Goal: Task Accomplishment & Management: Use online tool/utility

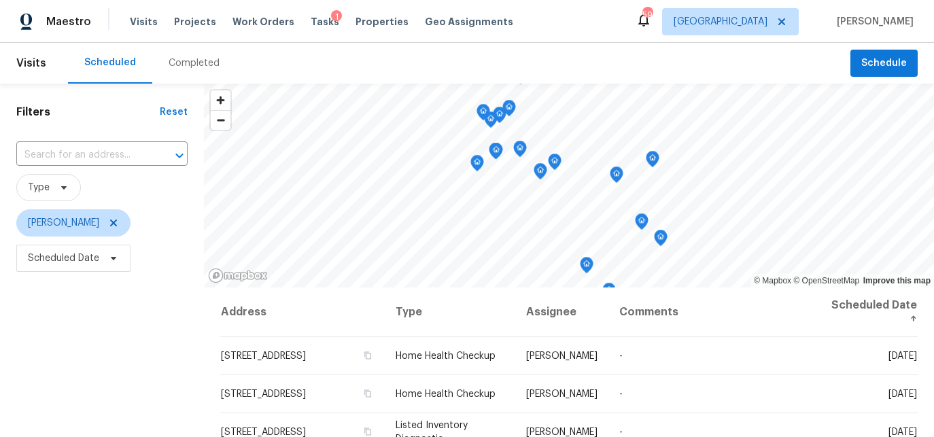
scroll to position [203, 0]
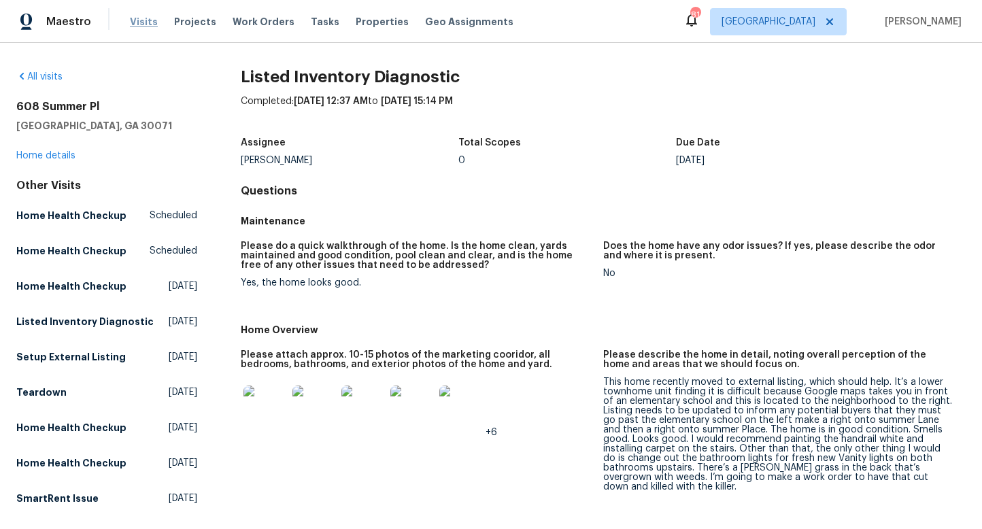
click at [151, 22] on span "Visits" at bounding box center [144, 22] width 28 height 14
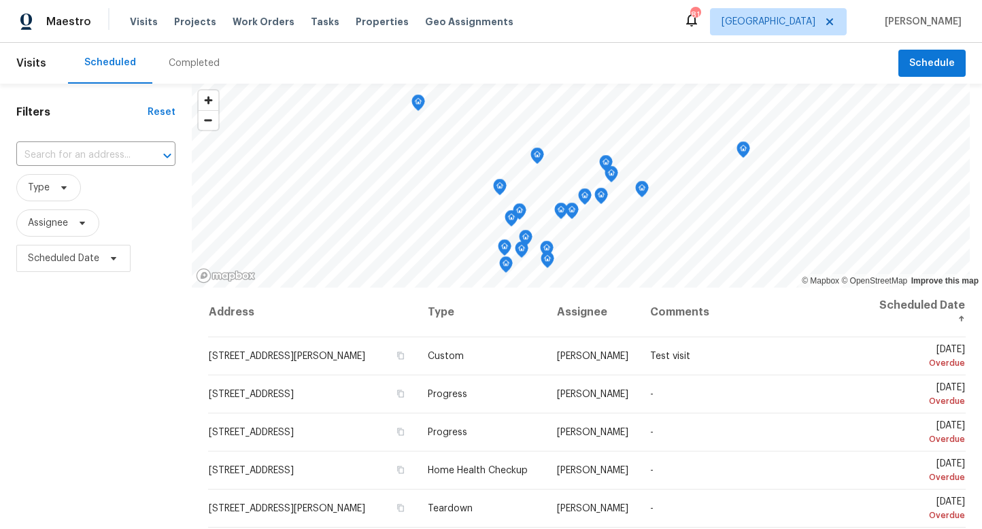
click at [197, 58] on div "Completed" at bounding box center [194, 63] width 51 height 14
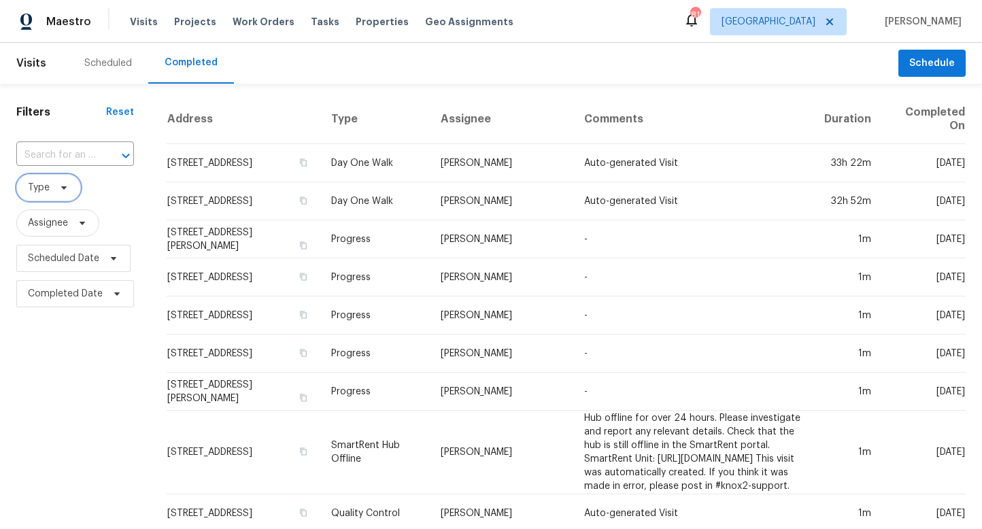
click at [63, 188] on icon at bounding box center [63, 187] width 5 height 3
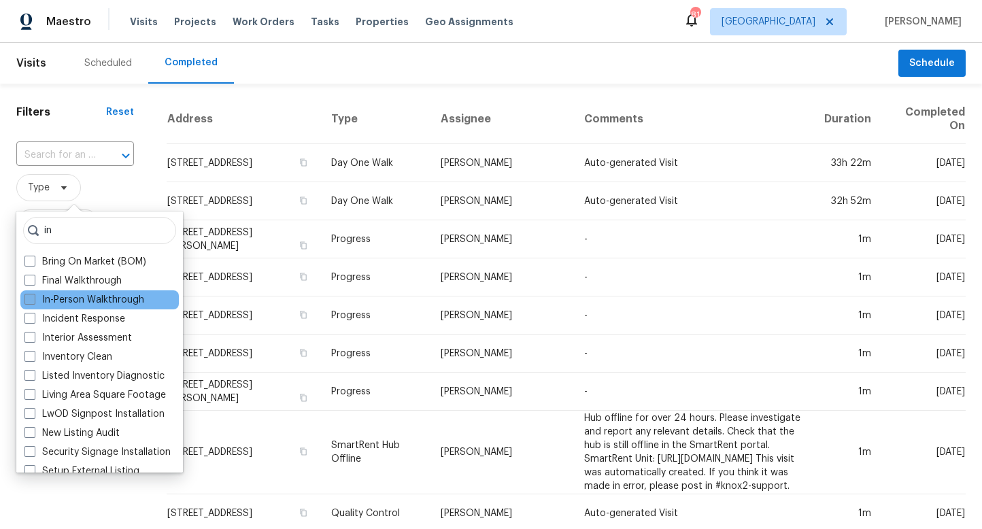
type input "in"
click at [30, 296] on span at bounding box center [29, 299] width 11 height 11
click at [30, 296] on input "In-Person Walkthrough" at bounding box center [28, 297] width 9 height 9
checkbox input "true"
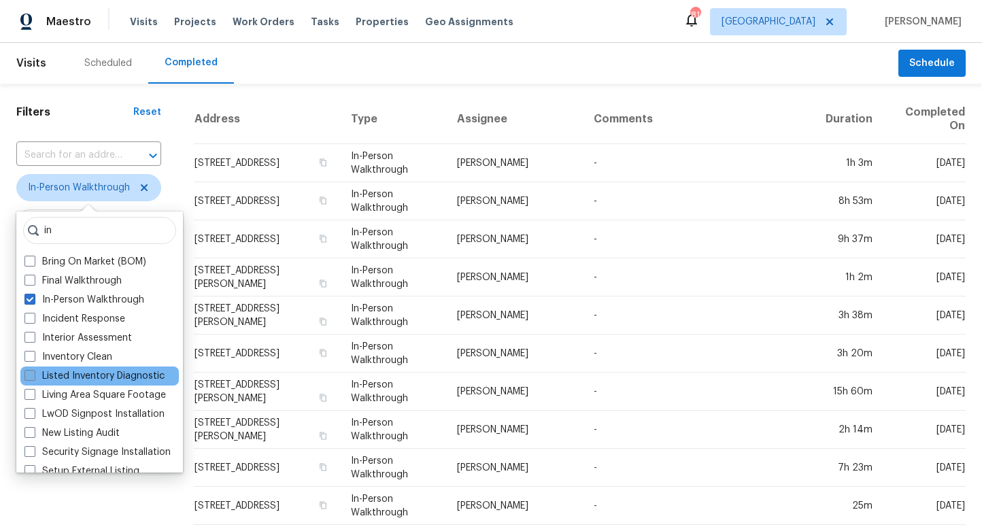
click at [60, 371] on label "Listed Inventory Diagnostic" at bounding box center [94, 376] width 140 height 14
click at [33, 371] on input "Listed Inventory Diagnostic" at bounding box center [28, 373] width 9 height 9
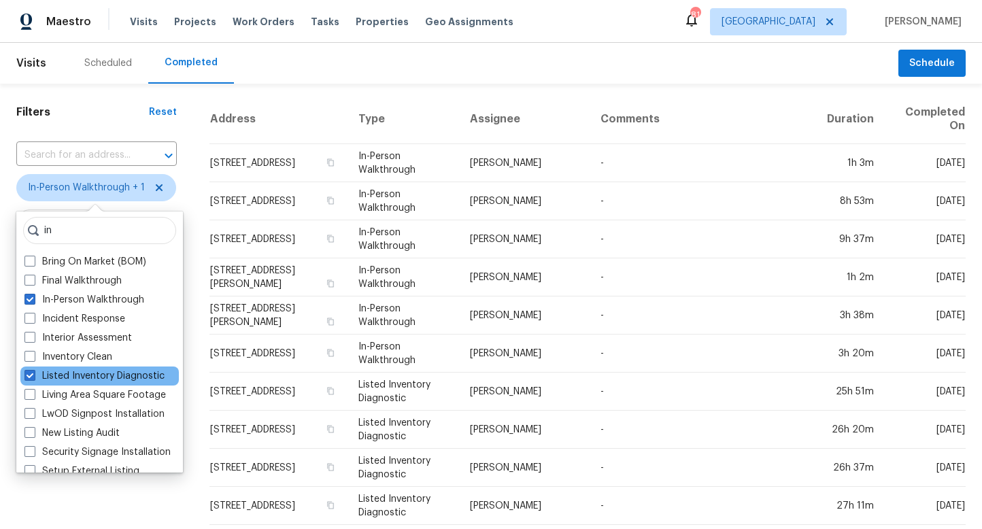
click at [23, 375] on div "Listed Inventory Diagnostic" at bounding box center [99, 375] width 158 height 19
click at [29, 375] on span at bounding box center [29, 375] width 11 height 11
click at [29, 375] on input "Listed Inventory Diagnostic" at bounding box center [28, 373] width 9 height 9
checkbox input "false"
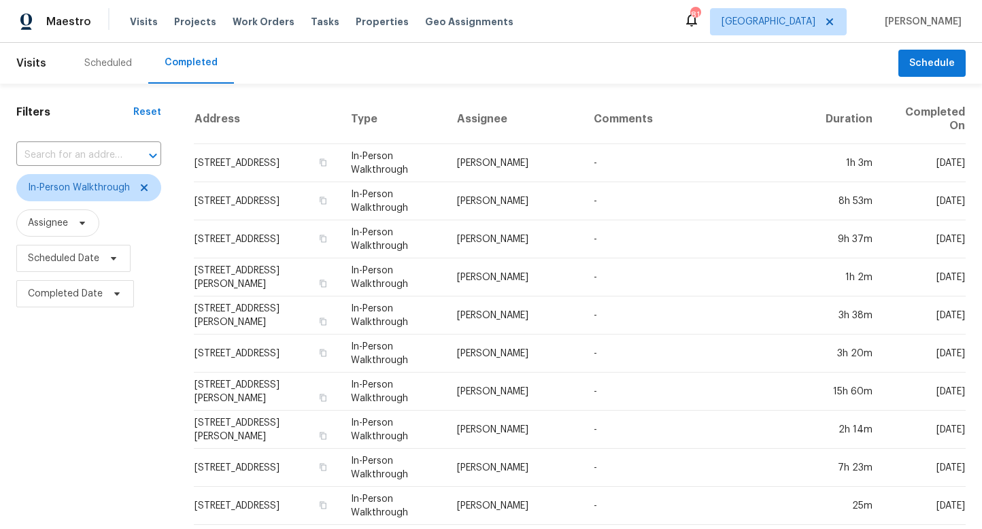
click at [105, 498] on div "Filters Reset ​ In-Person Walkthrough Assignee Scheduled Date Completed Date" at bounding box center [88, 513] width 177 height 858
click at [111, 292] on icon at bounding box center [116, 293] width 11 height 11
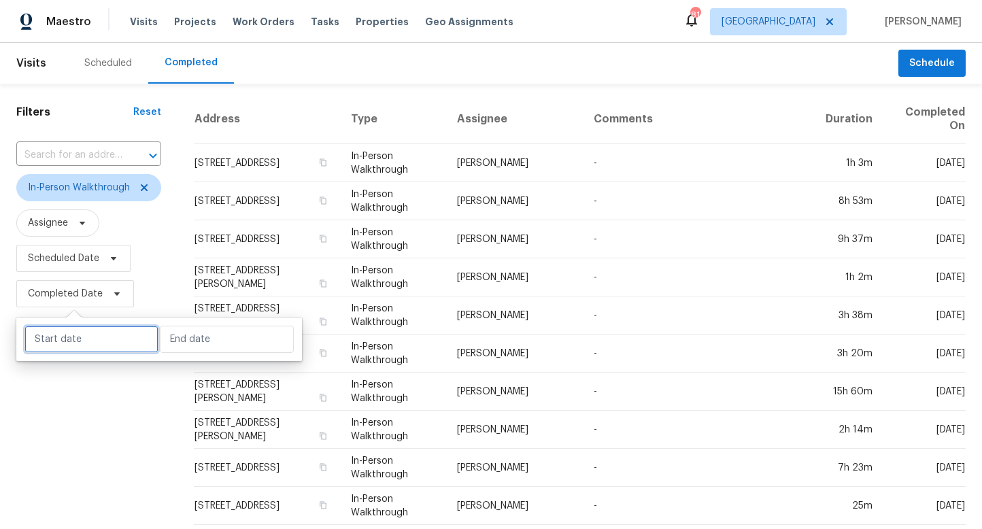
select select "7"
select select "2025"
select select "8"
select select "2025"
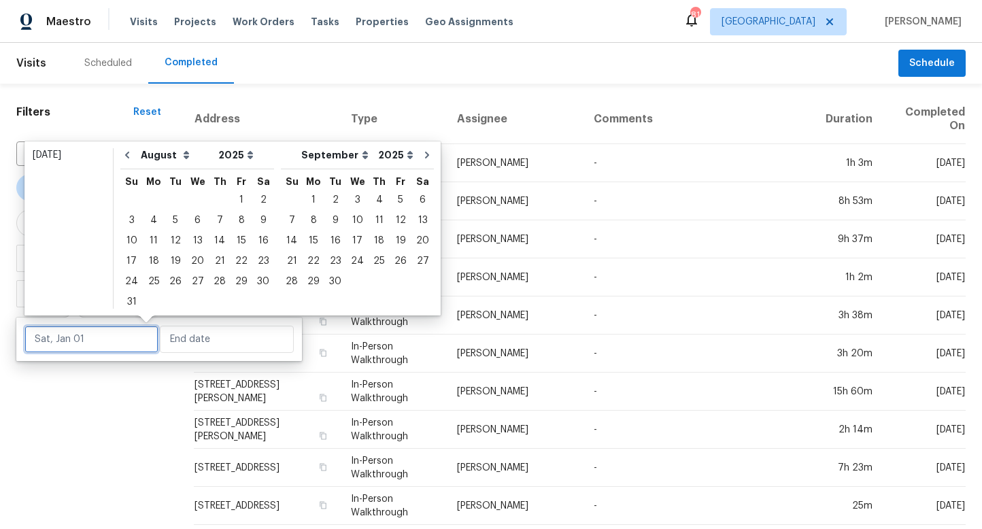
click at [68, 341] on input "text" at bounding box center [91, 339] width 134 height 27
click at [169, 257] on div "19" at bounding box center [176, 261] width 22 height 19
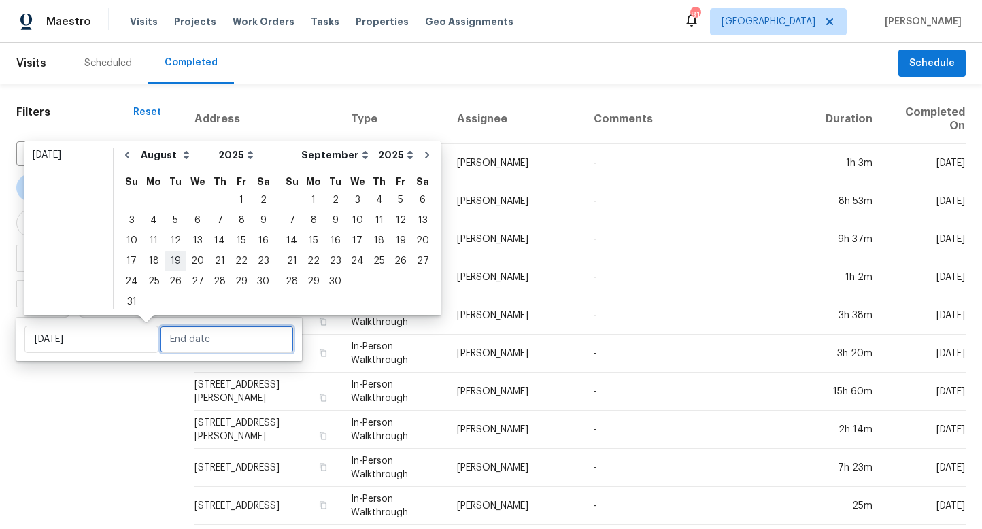
type input "Tue, Aug 19"
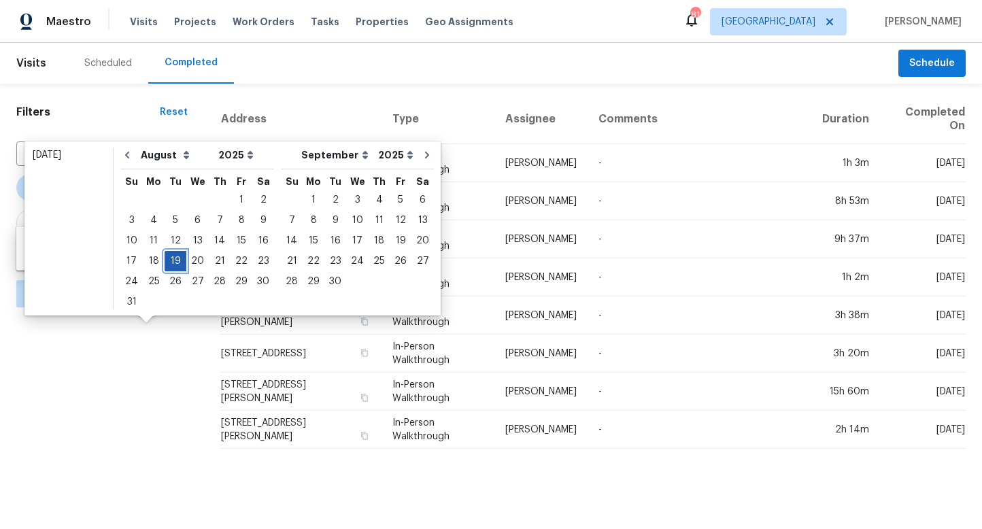
click at [169, 257] on div "19" at bounding box center [176, 261] width 22 height 19
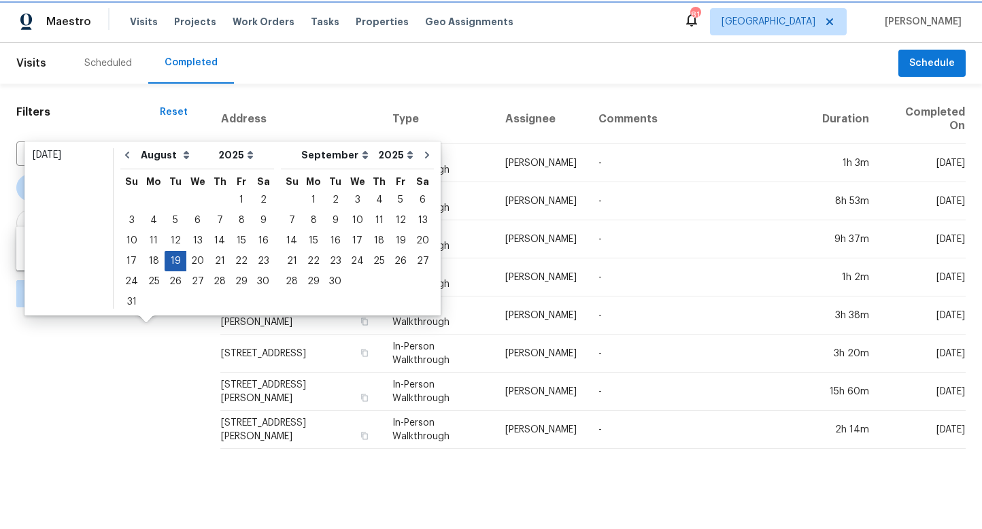
type input "Tue, Aug 19"
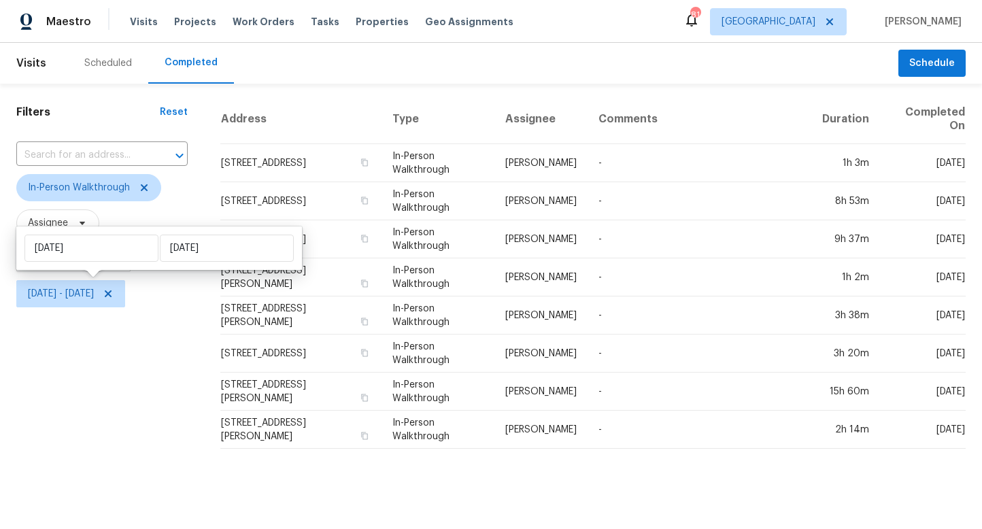
click at [117, 337] on div "Filters Reset ​ In-Person Walkthrough Assignee Scheduled Date Tue, Aug 19 - Tue…" at bounding box center [102, 272] width 204 height 376
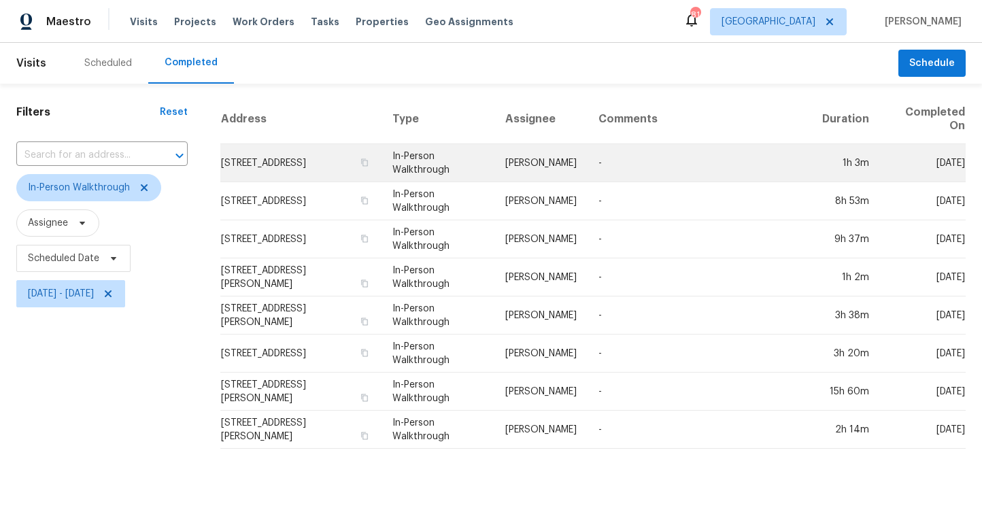
click at [357, 161] on td "1621 Homestead Trl, Alpharetta, GA 30004" at bounding box center [300, 163] width 161 height 38
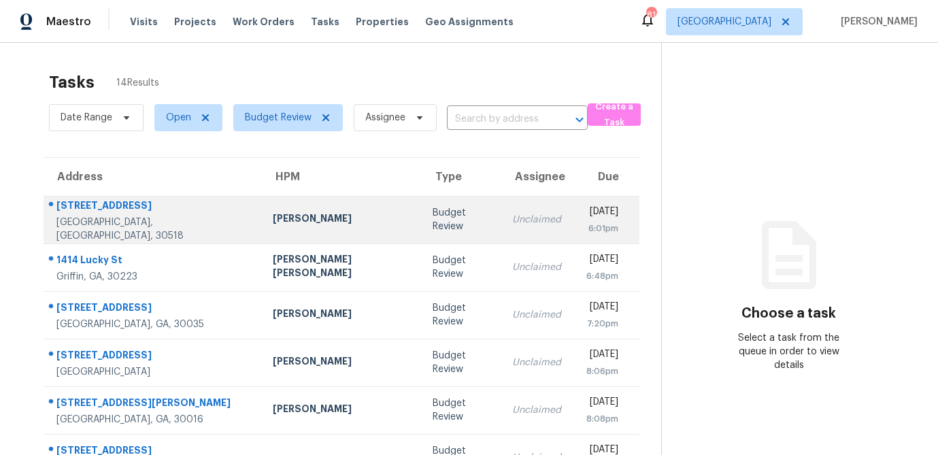
scroll to position [253, 0]
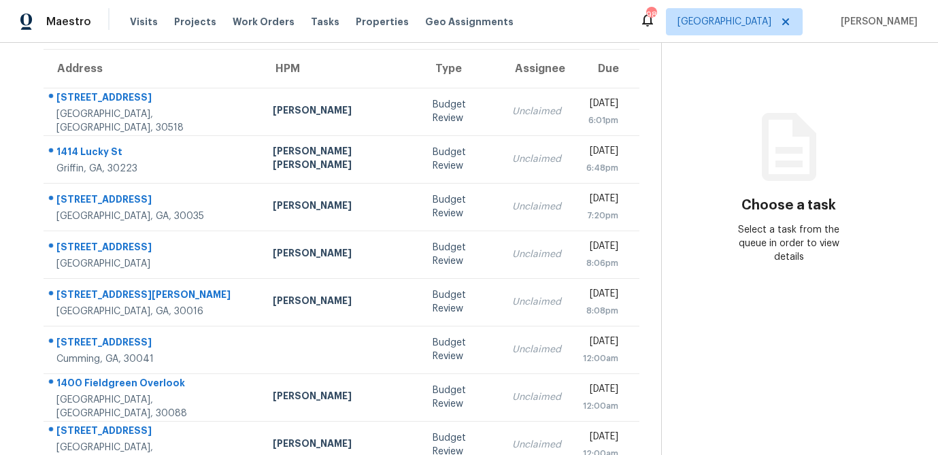
scroll to position [105, 0]
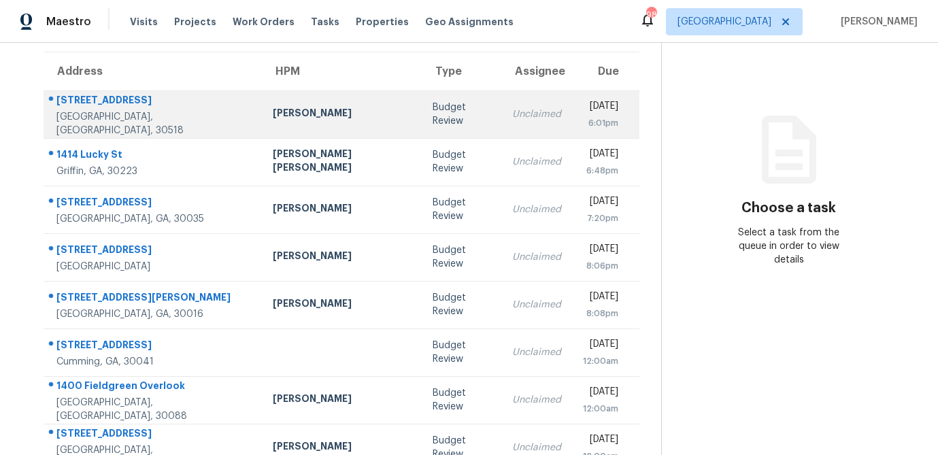
click at [294, 118] on div "[PERSON_NAME]" at bounding box center [342, 114] width 138 height 17
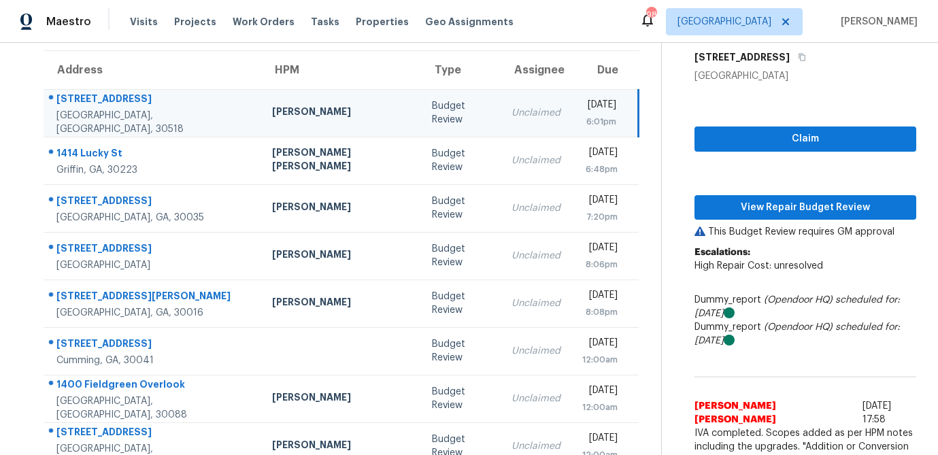
scroll to position [101, 0]
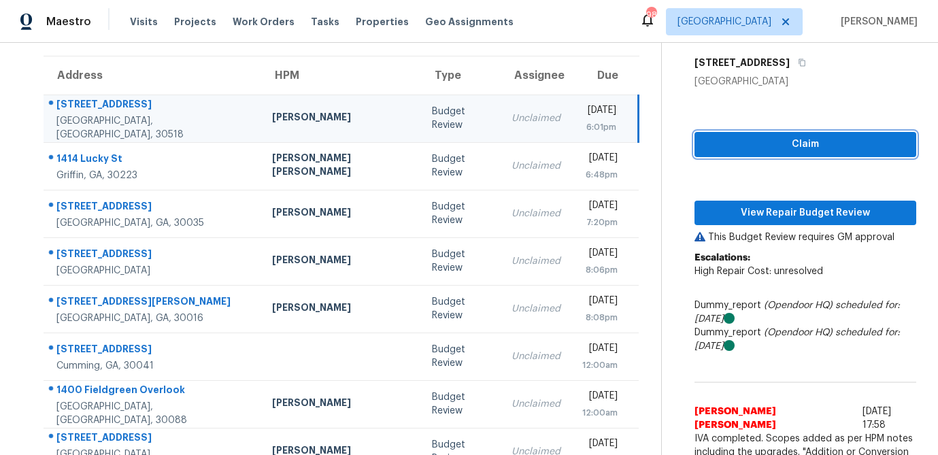
click at [801, 150] on span "Claim" at bounding box center [805, 144] width 200 height 17
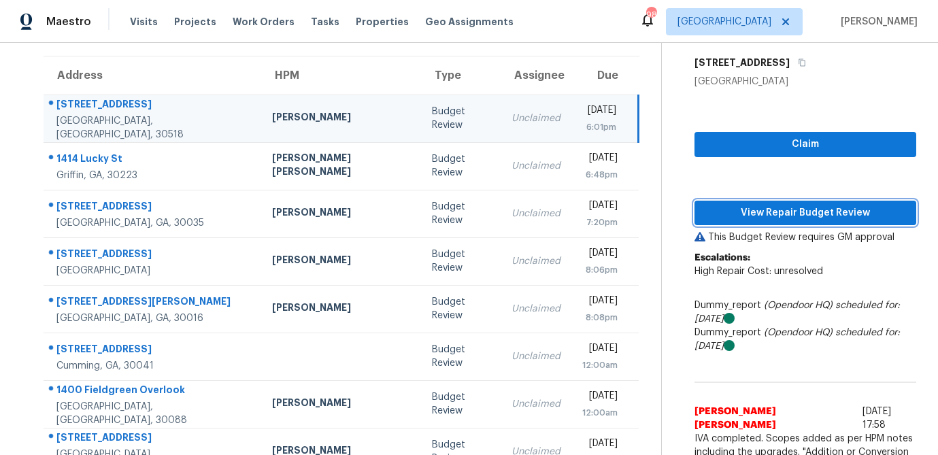
click at [789, 212] on span "View Repair Budget Review" at bounding box center [805, 213] width 200 height 17
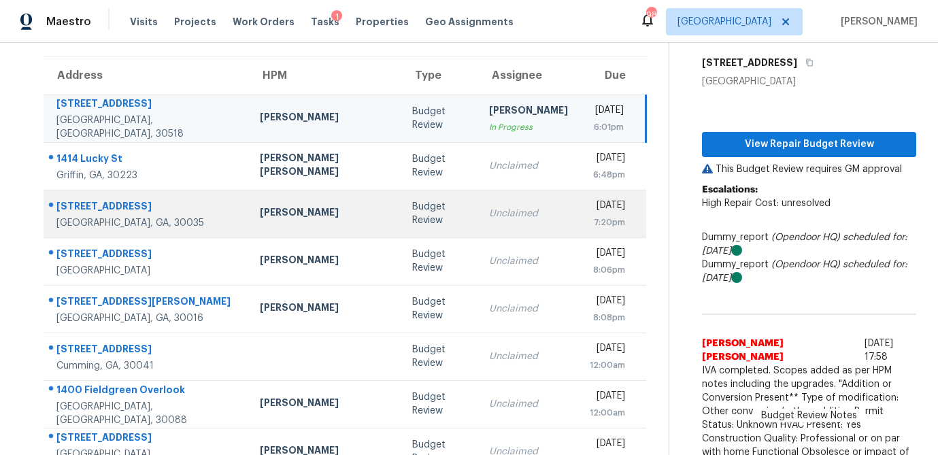
click at [401, 214] on td "Budget Review" at bounding box center [439, 214] width 76 height 48
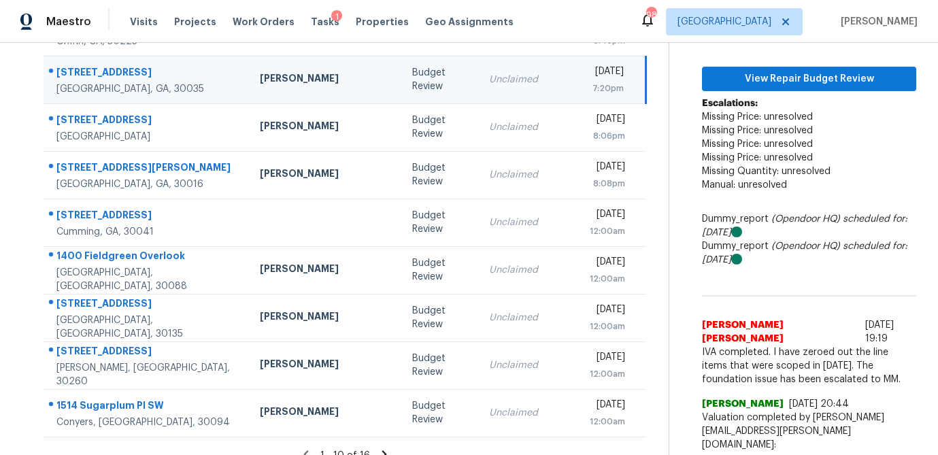
scroll to position [229, 0]
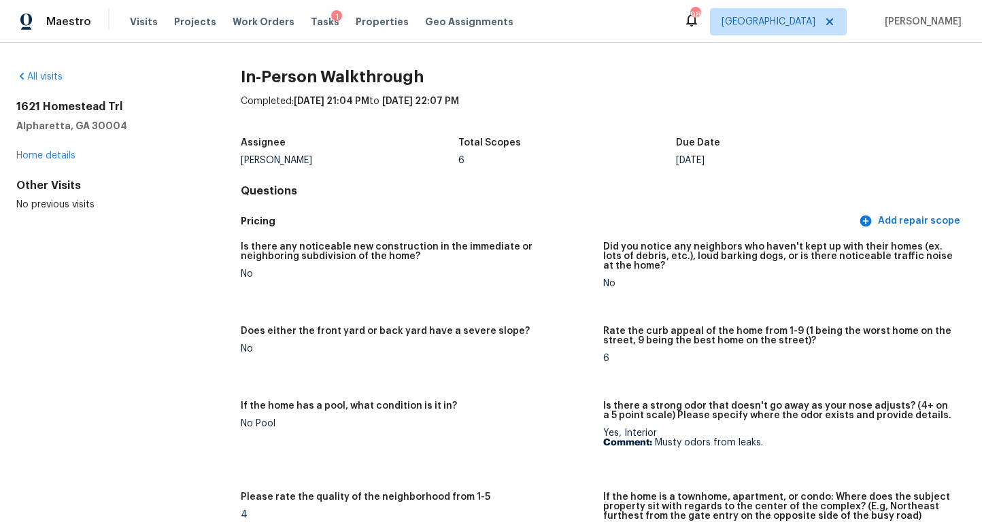
click at [102, 105] on h2 "1621 Homestead Trl" at bounding box center [106, 107] width 181 height 14
click at [85, 109] on h2 "1621 Homestead Trl" at bounding box center [106, 107] width 181 height 14
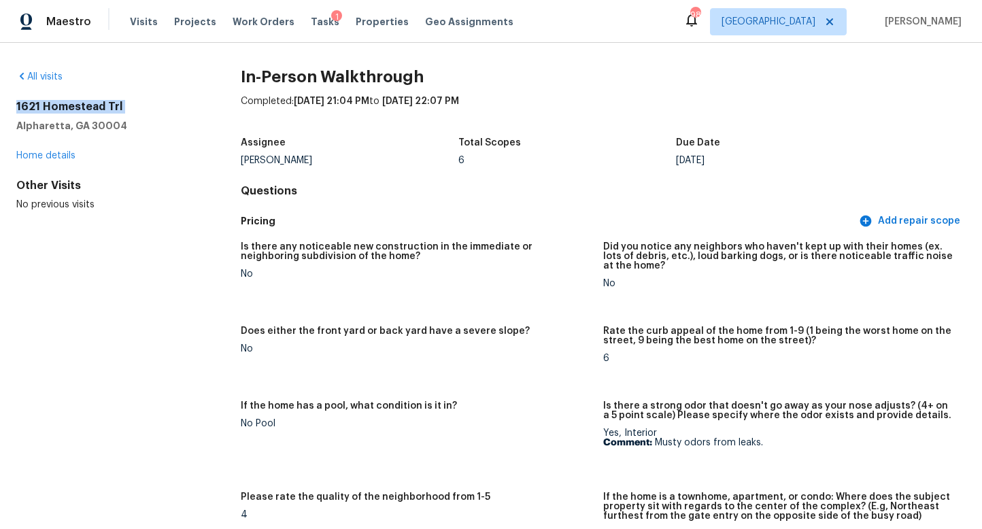
click at [85, 109] on h2 "1621 Homestead Trl" at bounding box center [106, 107] width 181 height 14
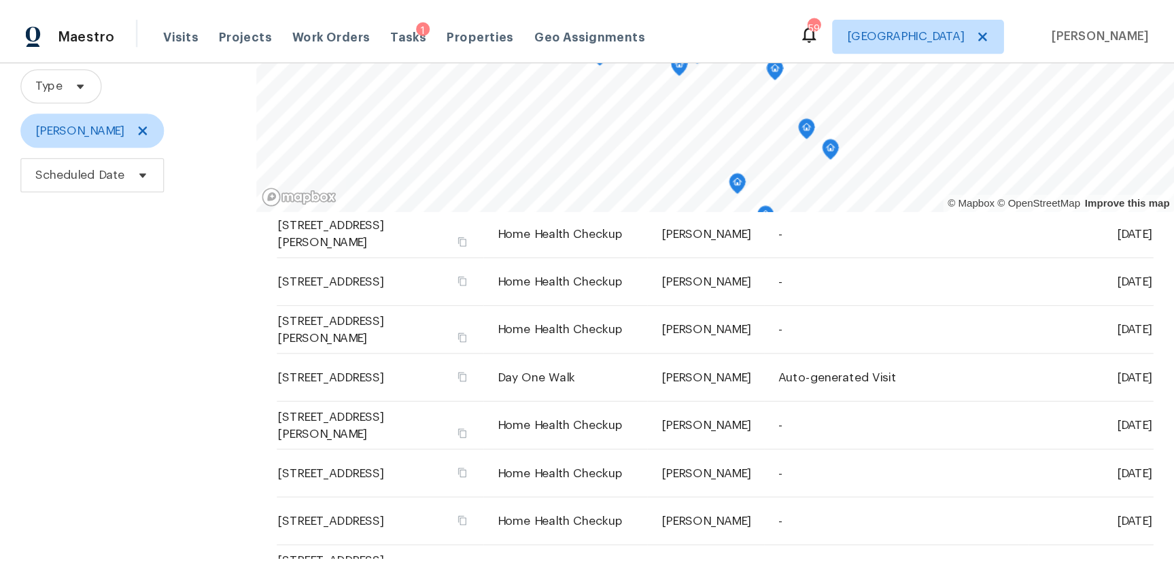
scroll to position [203, 0]
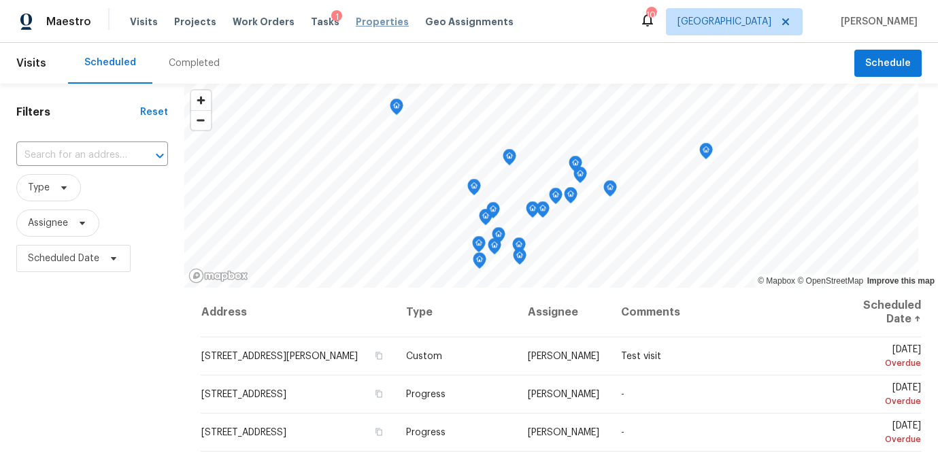
click at [364, 20] on span "Properties" at bounding box center [382, 22] width 53 height 14
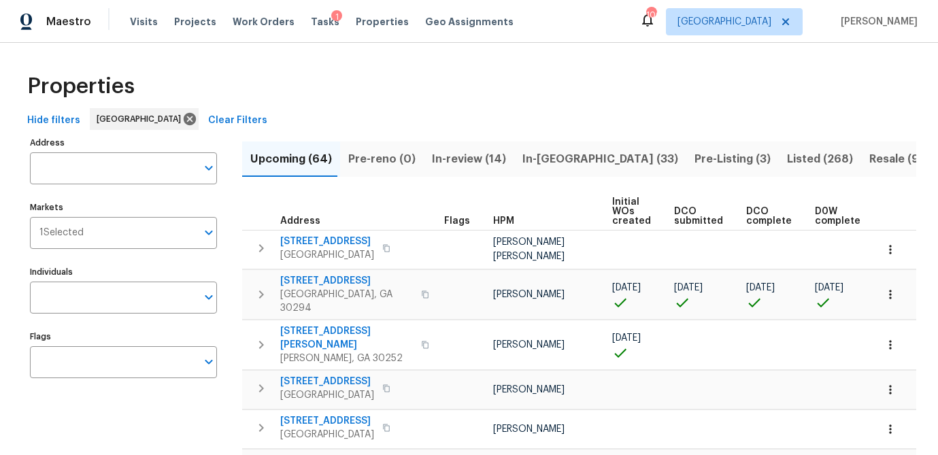
click at [80, 171] on input "Address" at bounding box center [113, 168] width 167 height 32
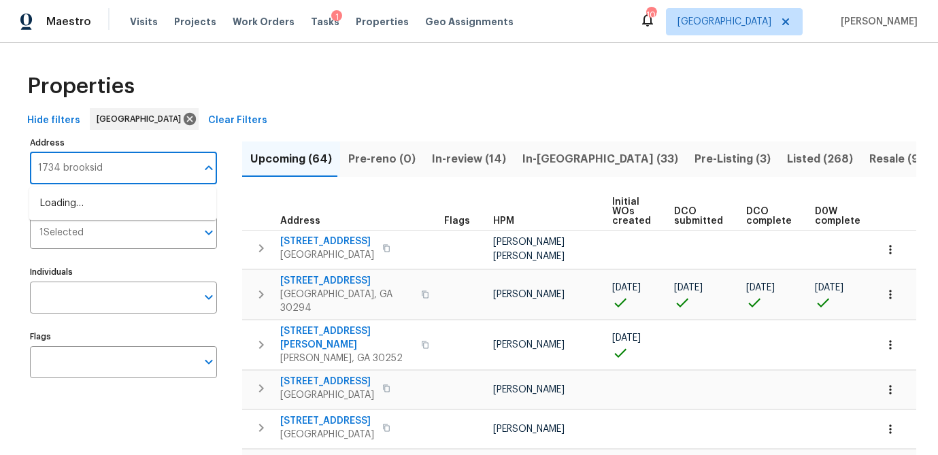
type input "1734 brookside"
click at [81, 203] on li "1734 Brookside Lay Cir Norcross GA 30093" at bounding box center [122, 203] width 187 height 22
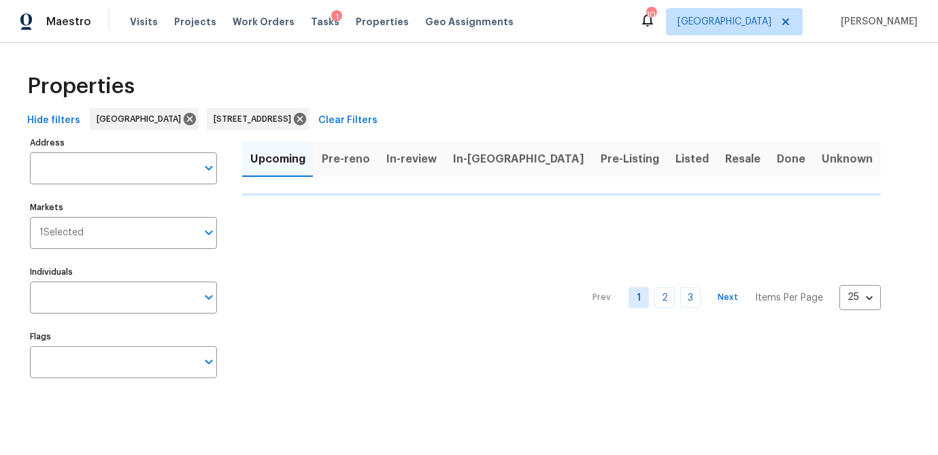
type input "1734 Brookside Lay Cir Norcross GA 30093"
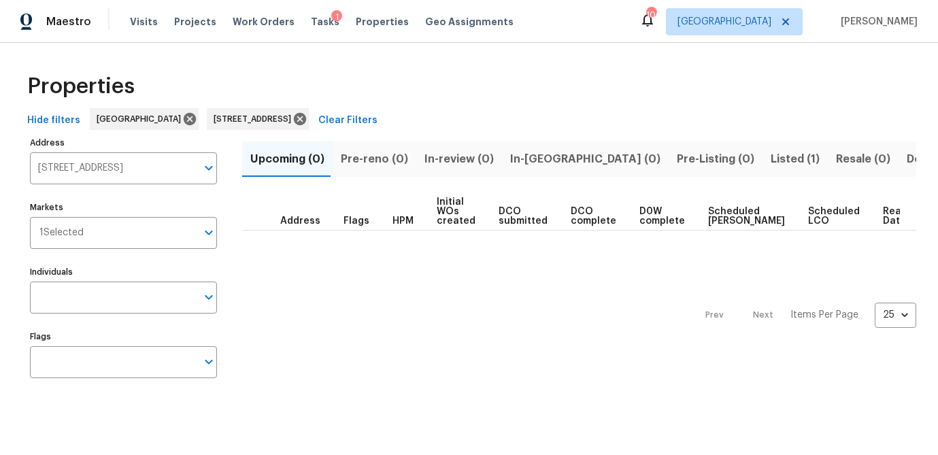
click at [770, 159] on span "Listed (1)" at bounding box center [794, 159] width 49 height 19
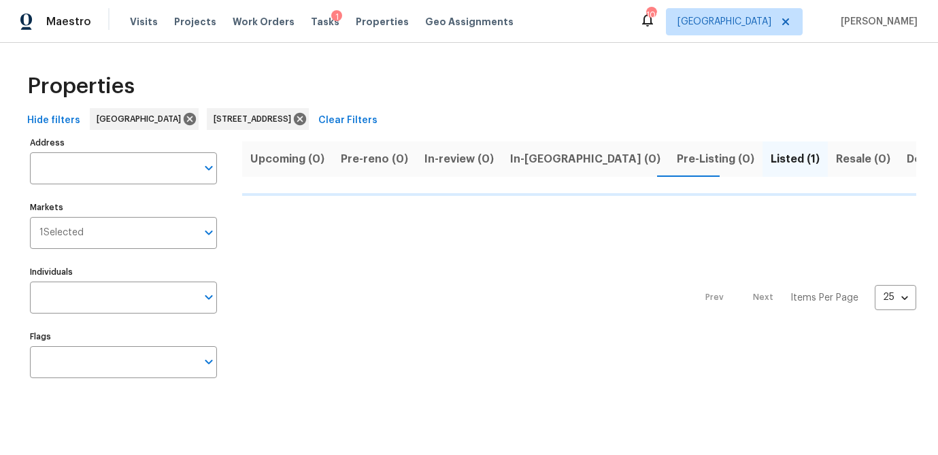
type input "1734 Brookside Lay Cir Norcross GA 30093"
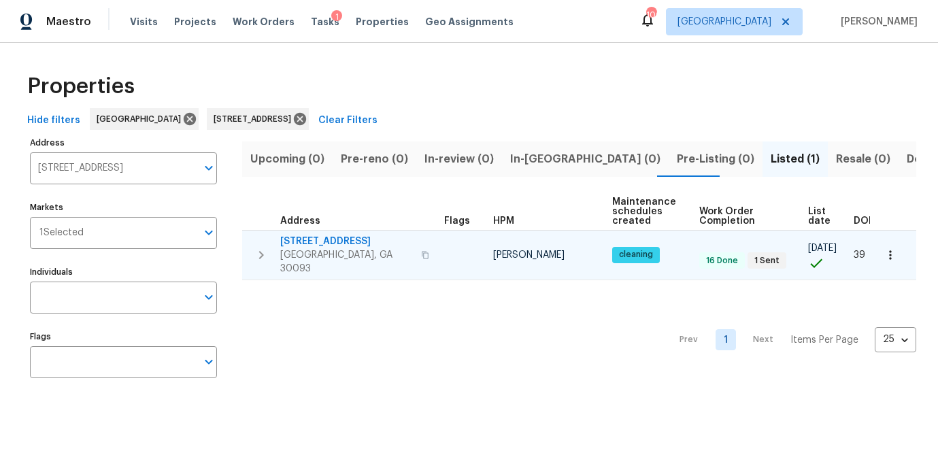
click at [322, 242] on span "[STREET_ADDRESS]" at bounding box center [346, 242] width 133 height 14
click at [891, 248] on icon "button" at bounding box center [890, 255] width 14 height 14
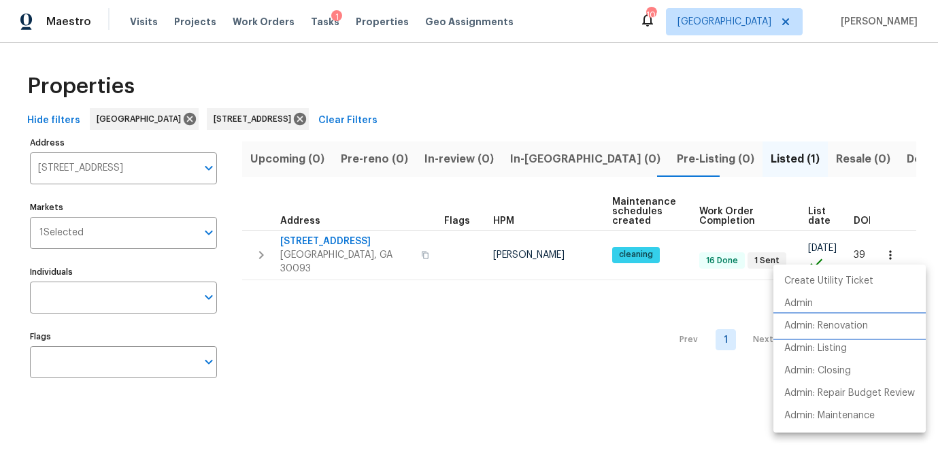
click at [829, 322] on p "Admin: Renovation" at bounding box center [826, 326] width 84 height 14
click at [153, 172] on div at bounding box center [469, 227] width 938 height 455
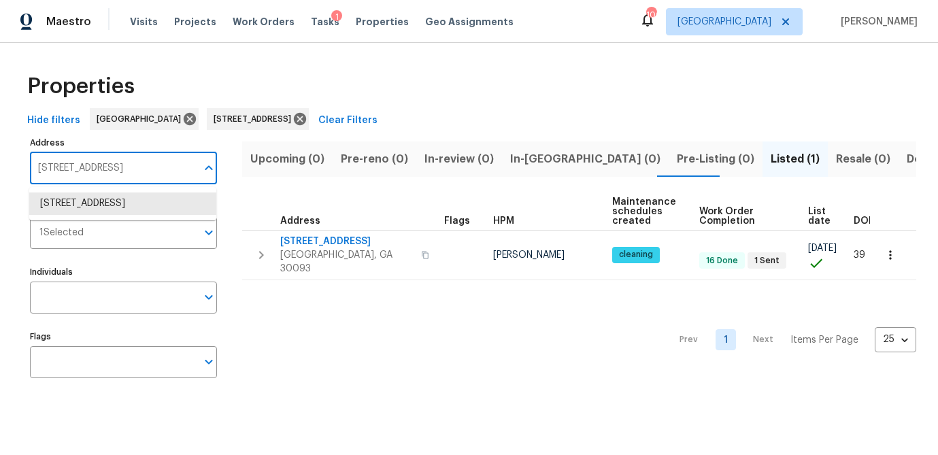
click at [152, 169] on input "1734 Brookside Lay Cir Norcross GA 30093" at bounding box center [113, 168] width 167 height 32
paste input "2232 Dunseath Ave Nw Apt 202 Atlanta GA 30318"
type input "2232 Dunseath Ave Nw Apt 202 Atlanta GA 30318"
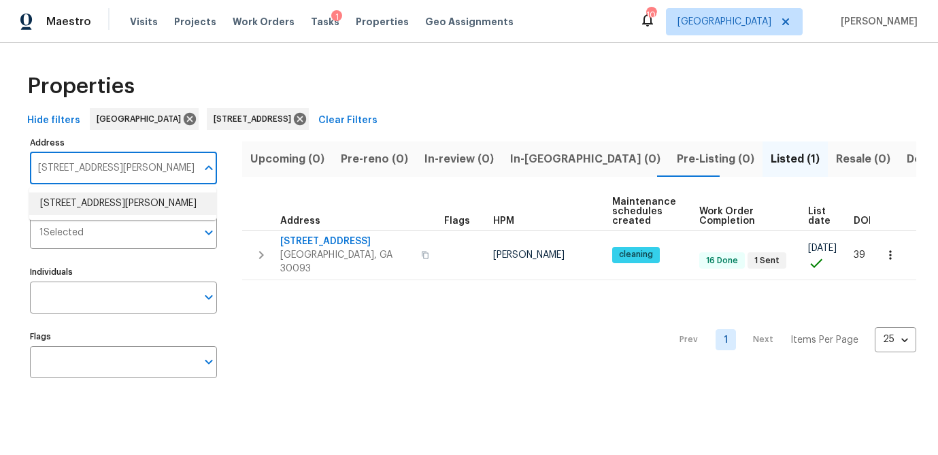
click at [145, 205] on li "2232 Dunseath Ave NW Apt 202 Atlanta GA 30318" at bounding box center [122, 203] width 187 height 22
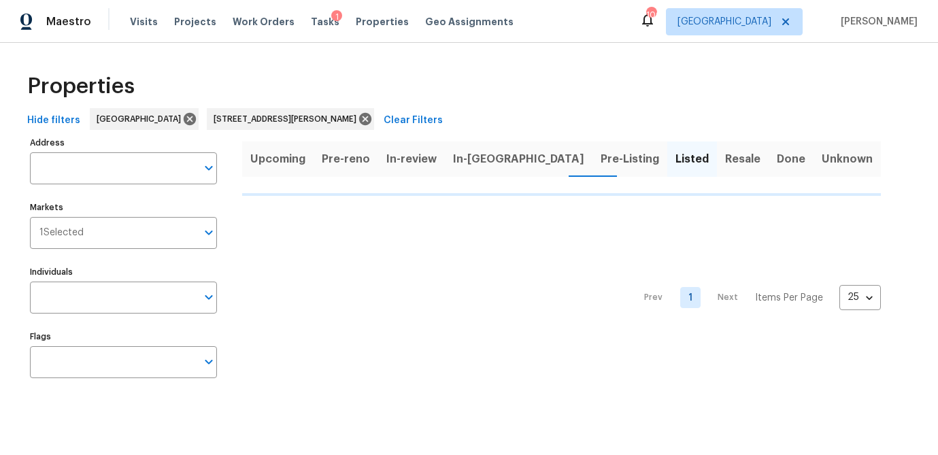
type input "2232 Dunseath Ave NW Apt 202 Atlanta GA 30318"
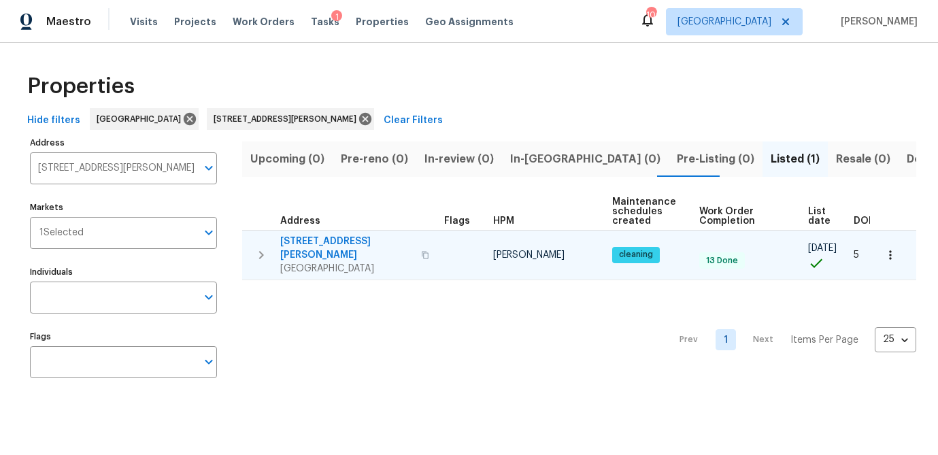
click at [327, 239] on span "2232 Dunseath Ave NW Apt 202" at bounding box center [346, 248] width 133 height 27
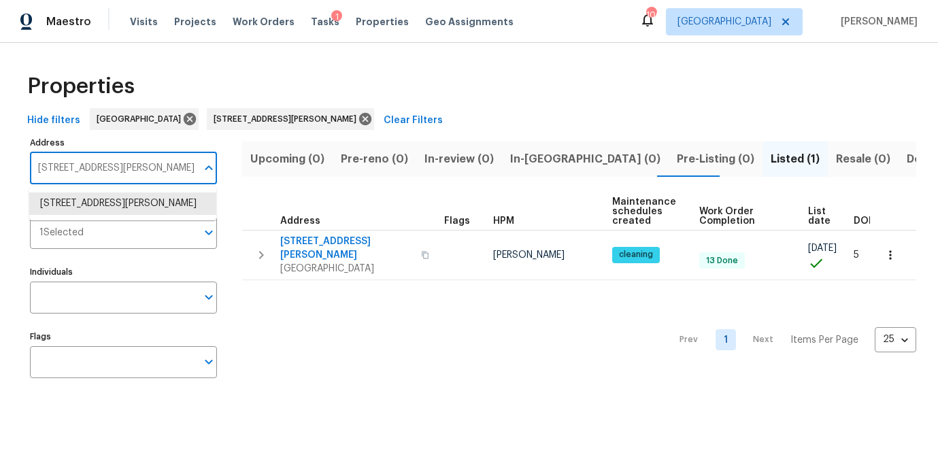
click at [122, 152] on input "2232 Dunseath Ave NW Apt 202 Atlanta GA 30318" at bounding box center [113, 168] width 167 height 32
paste input "4028 Orchard Hill Ter Stone Mountain GA 30083 15816279"
click at [103, 167] on input "4028 Orchard Hill Ter Stone Mountain GA 30083 15816279" at bounding box center [113, 168] width 167 height 32
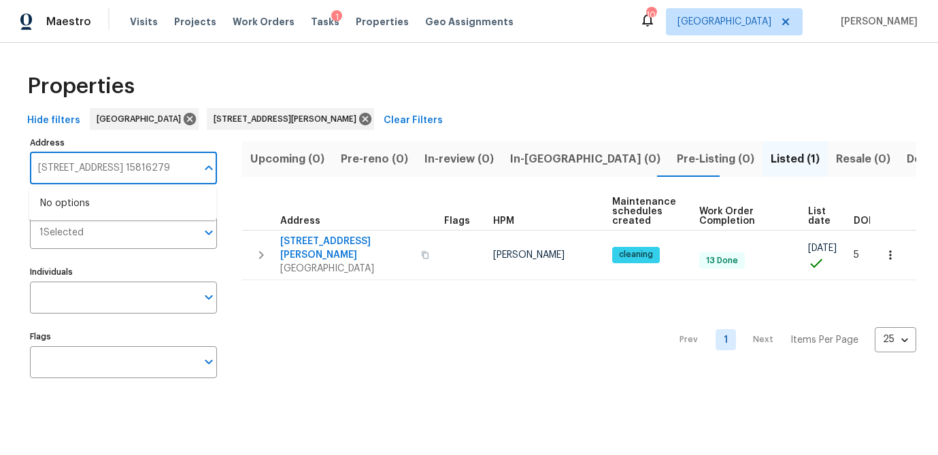
click at [103, 167] on input "4028 Orchard Hill Ter Stone Mountain GA 30083 15816279" at bounding box center [113, 168] width 167 height 32
paste input "text"
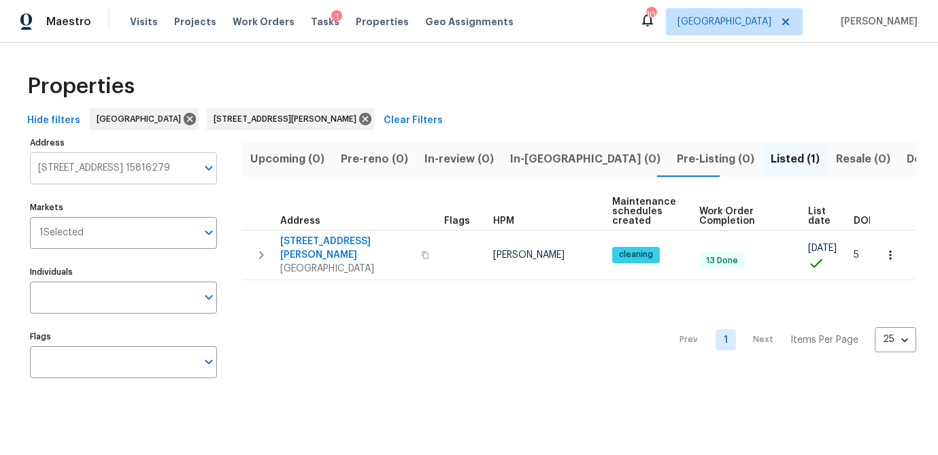
click at [82, 177] on input "4028 Orchard Hill Ter Stone Mountain GA 30083 15816279" at bounding box center [113, 168] width 167 height 32
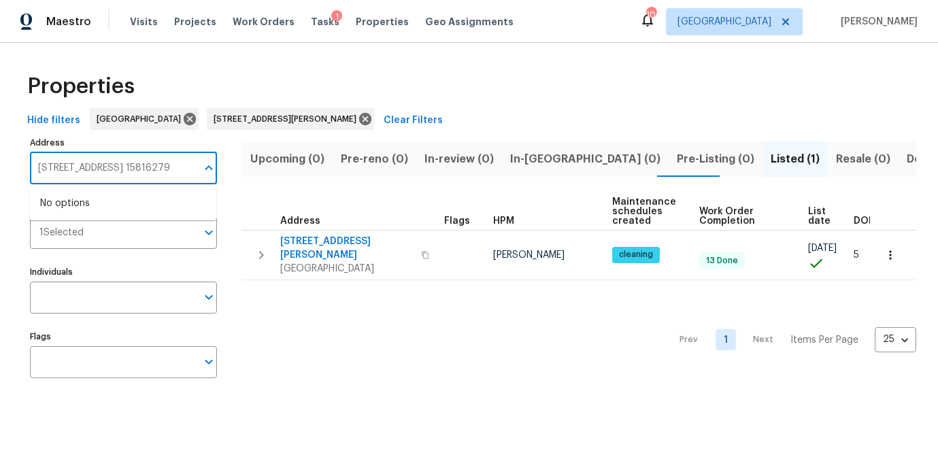
click at [82, 177] on input "4028 Orchard Hill Ter Stone Mountain GA 30083 15816279" at bounding box center [113, 168] width 167 height 32
paste input "text"
click at [92, 199] on li "4028 Orchard Hill Ter Stone Mountain GA 30083" at bounding box center [122, 203] width 187 height 22
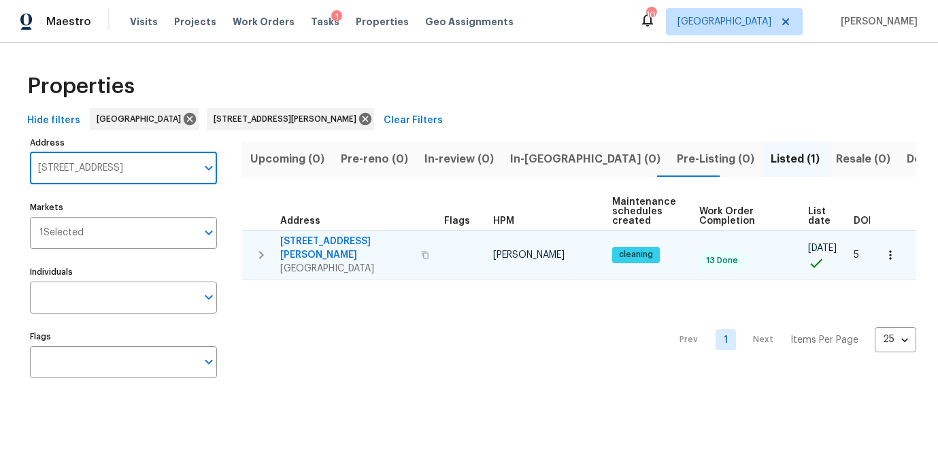
scroll to position [0, 0]
click at [319, 241] on span "2232 Dunseath Ave NW Apt 202" at bounding box center [346, 248] width 133 height 27
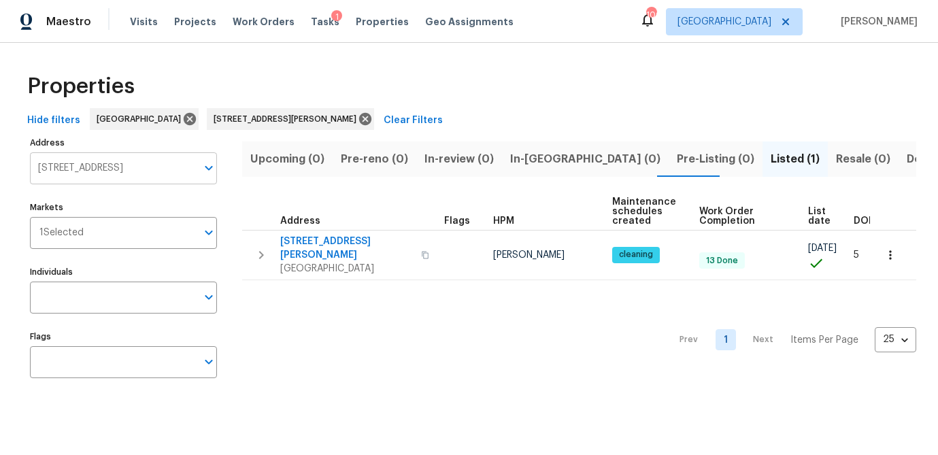
click at [82, 156] on input "4028 Orchard Hill Ter Stone Mountain GA 30083" at bounding box center [113, 168] width 167 height 32
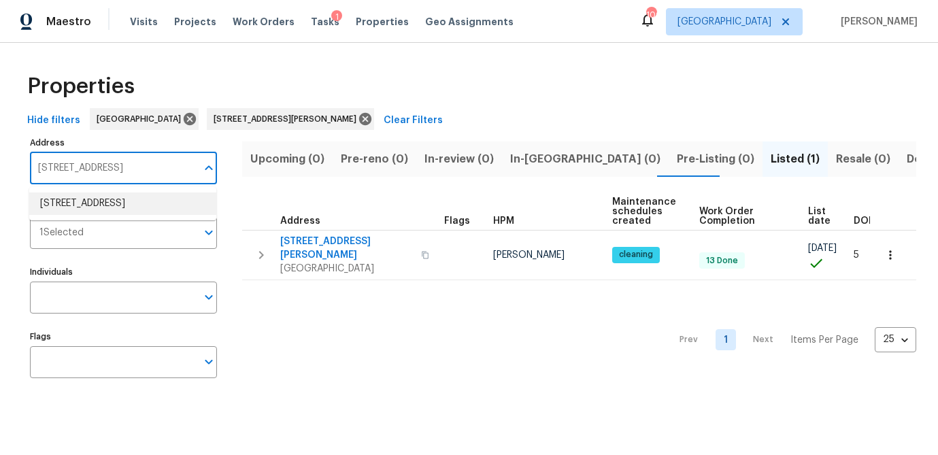
click at [88, 209] on li "4028 Orchard Hill Ter Stone Mountain GA 30083" at bounding box center [122, 203] width 187 height 22
click at [97, 167] on input "4028 Orchard Hill Ter Stone Mountain GA 30083" at bounding box center [113, 168] width 167 height 32
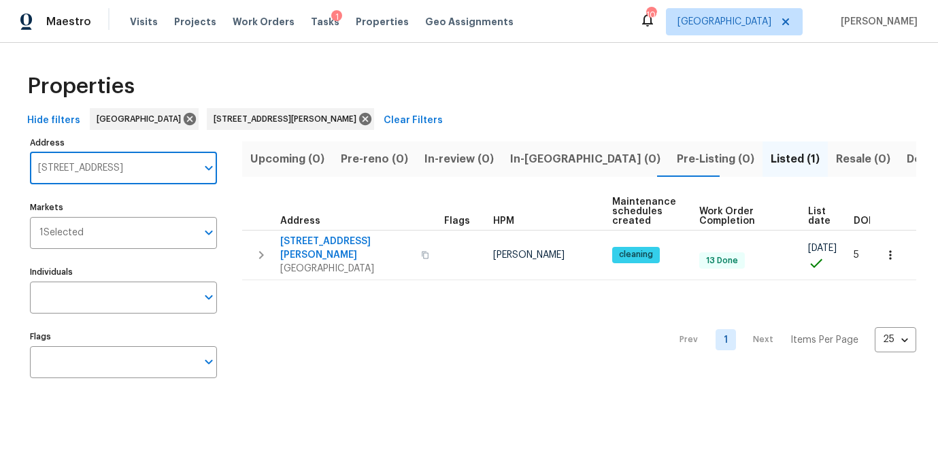
click at [97, 167] on input "4028 Orchard Hill Ter Stone Mountain GA 30083" at bounding box center [113, 168] width 167 height 32
type input "4028 orchard"
click at [97, 200] on li "4028 Orchard Hill Ter Stone Mountain GA 30083" at bounding box center [122, 203] width 187 height 22
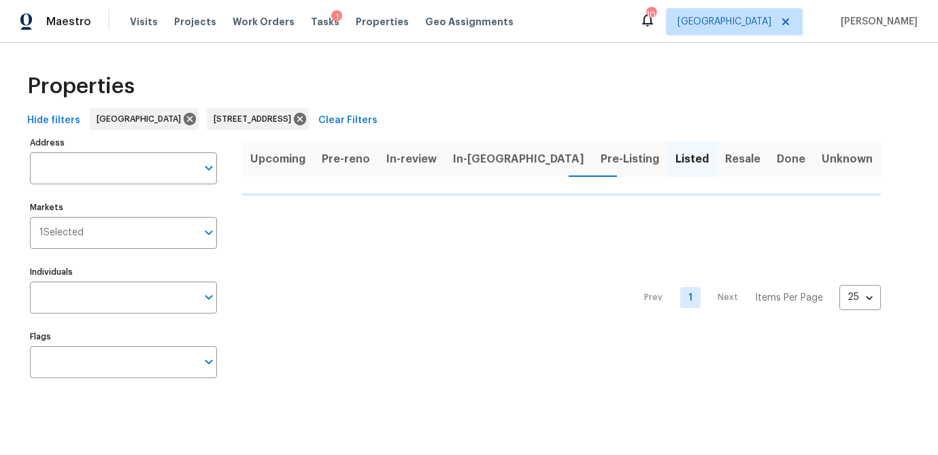
type input "4028 Orchard Hill Ter Stone Mountain GA 30083"
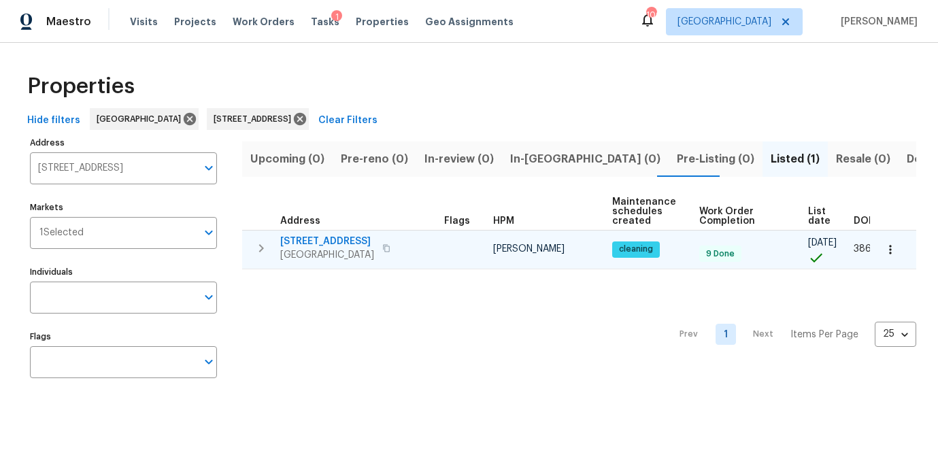
click at [313, 239] on span "4028 Orchard Hill Ter" at bounding box center [327, 242] width 94 height 14
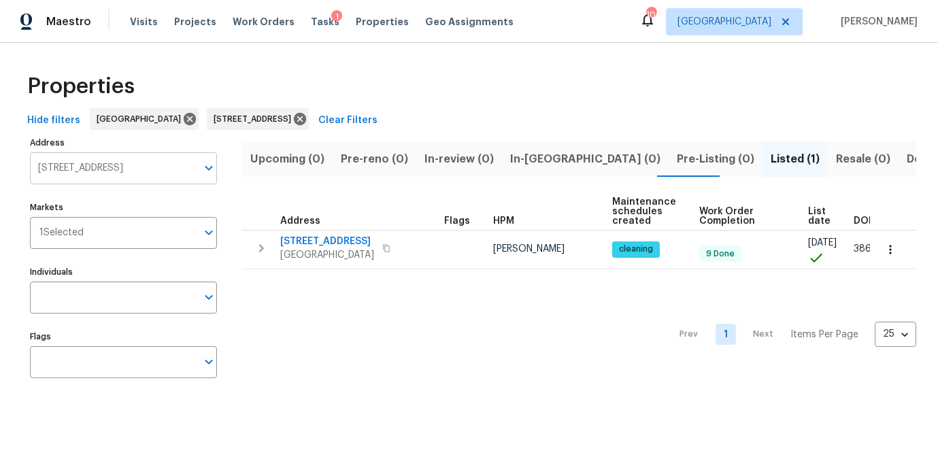
click at [98, 175] on input "4028 Orchard Hill Ter Stone Mountain GA 30083" at bounding box center [113, 168] width 167 height 32
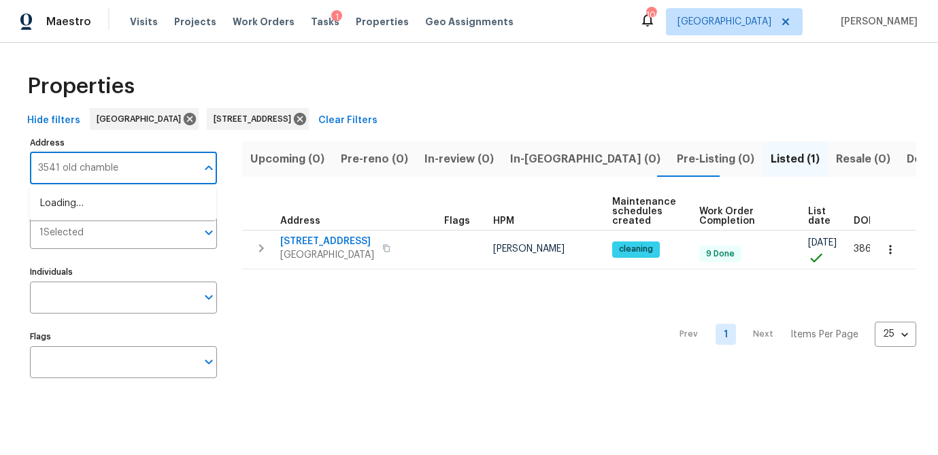
type input "3541 old chamblee"
click at [121, 216] on li "3541 Old Chamblee Tucker Rd Apt G Atlanta GA 30340" at bounding box center [122, 210] width 187 height 37
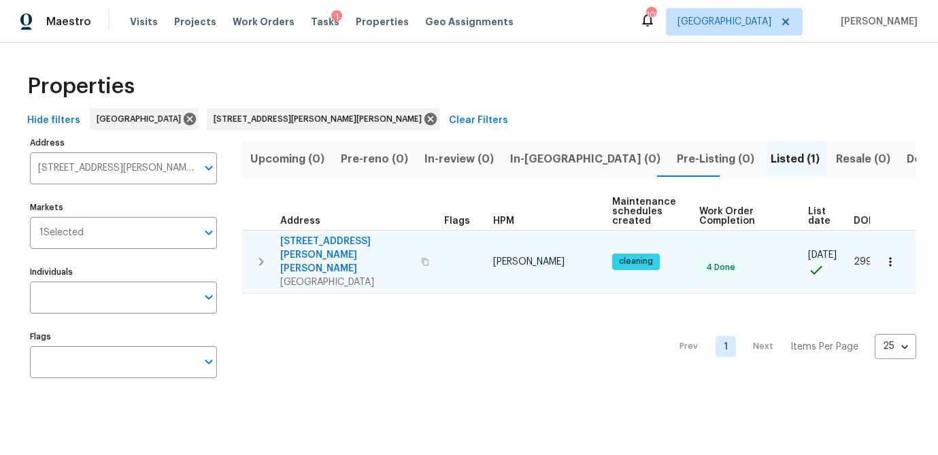
click at [324, 243] on span "3541 Old Chamblee Tucker Rd Apt G" at bounding box center [346, 255] width 133 height 41
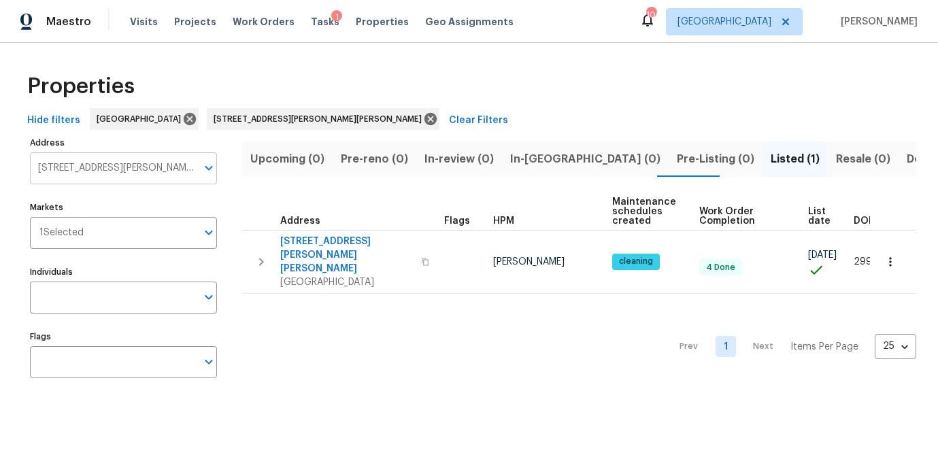
click at [111, 167] on input "3541 Old Chamblee Tucker Rd Apt G Atlanta GA 30340" at bounding box center [113, 168] width 167 height 32
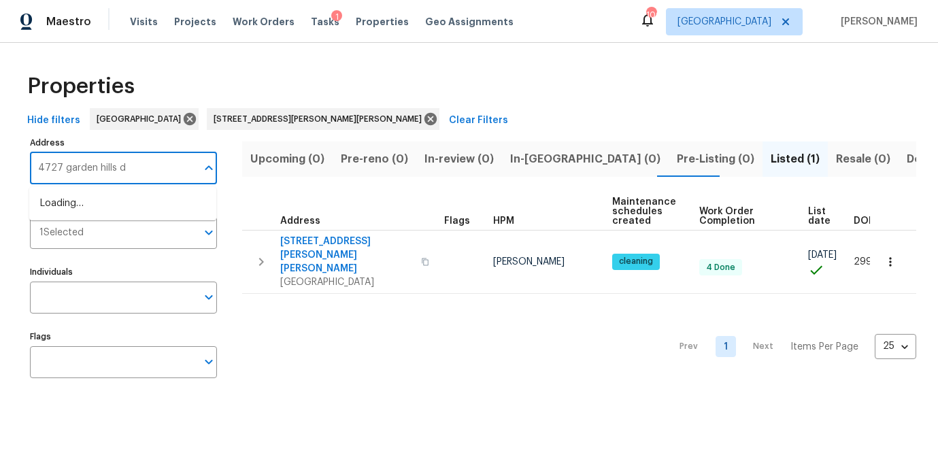
type input "4727 garden hills dr"
click at [115, 204] on li "4727 Garden Hills Dr Stone Mountain GA 30083" at bounding box center [122, 203] width 187 height 22
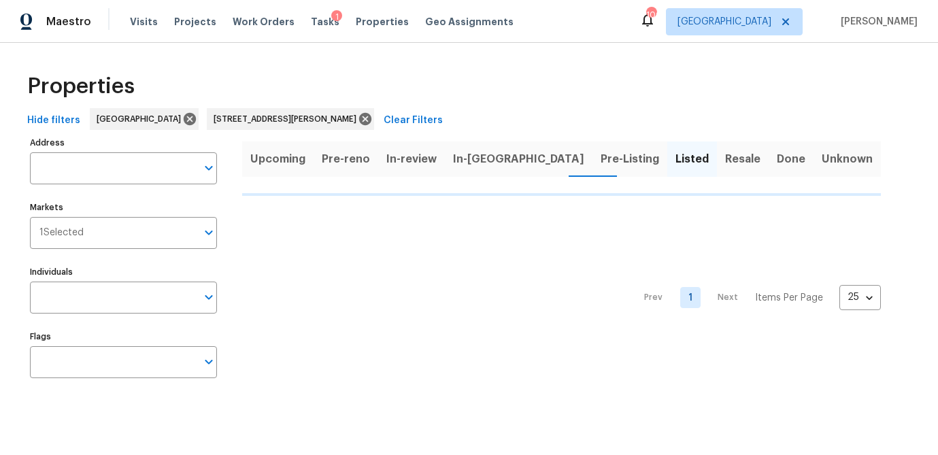
type input "4727 Garden Hills Dr Stone Mountain GA 30083"
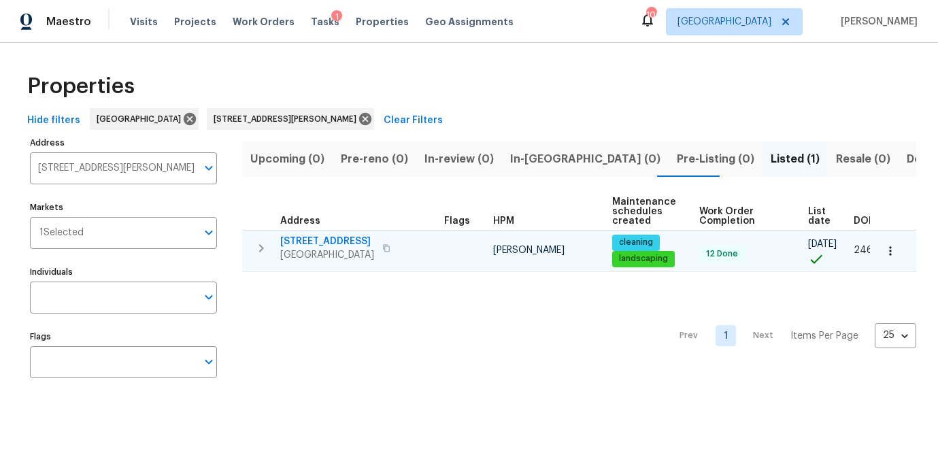
click at [341, 239] on span "4727 Garden Hills Dr" at bounding box center [327, 242] width 94 height 14
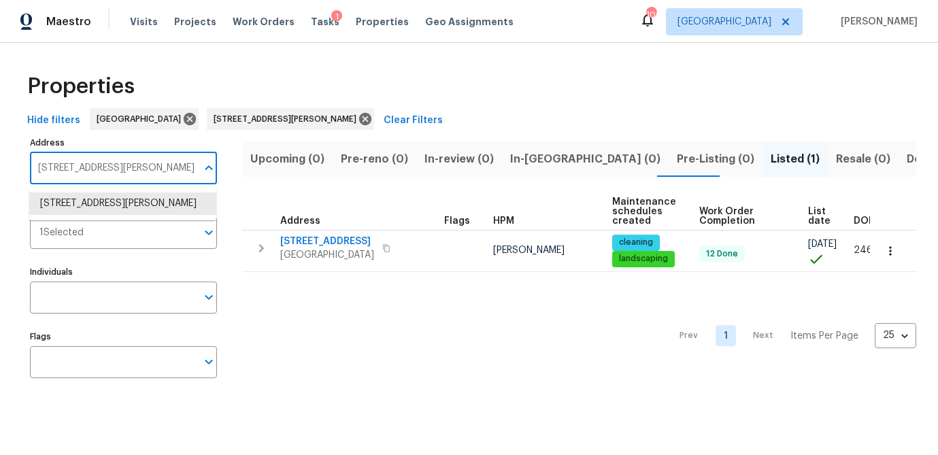
click at [122, 165] on input "4727 Garden Hills Dr Stone Mountain GA 30083" at bounding box center [113, 168] width 167 height 32
type input "5431 village green"
click at [118, 209] on li "5431 Village Green Sq Norcross GA 30093" at bounding box center [122, 203] width 187 height 22
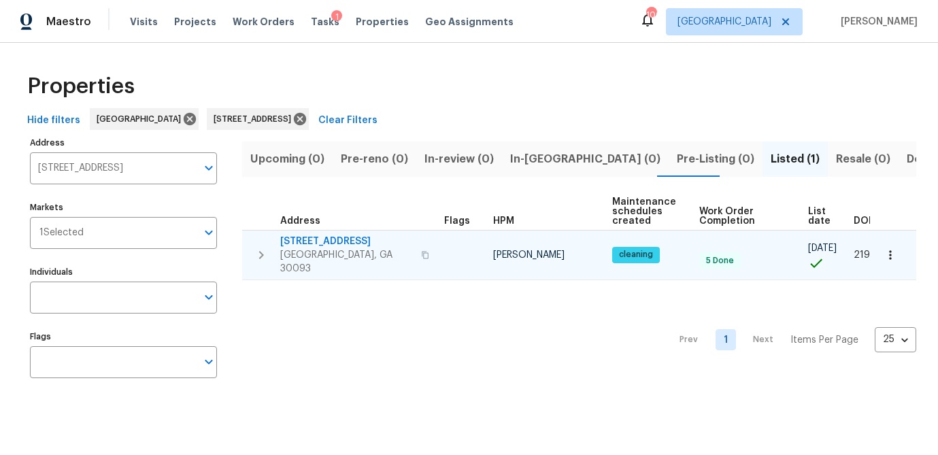
click at [307, 242] on span "5431 Village Green Sq" at bounding box center [346, 242] width 133 height 14
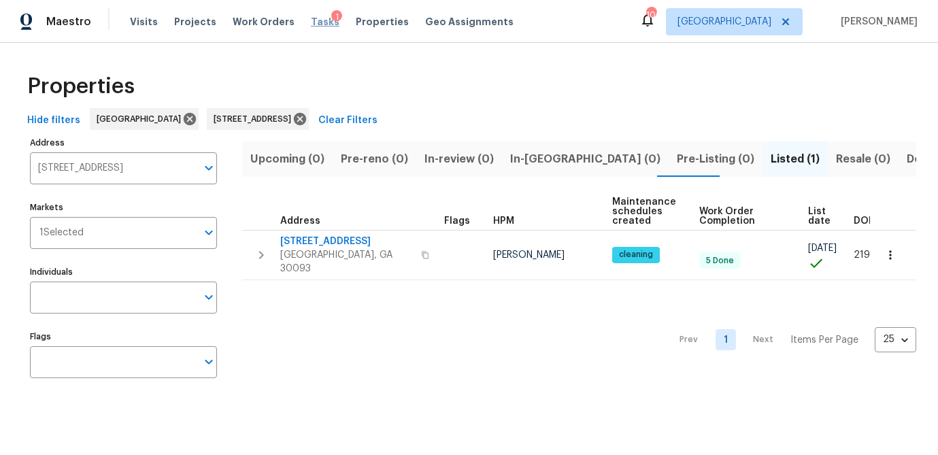
click at [311, 21] on span "Tasks" at bounding box center [325, 22] width 29 height 10
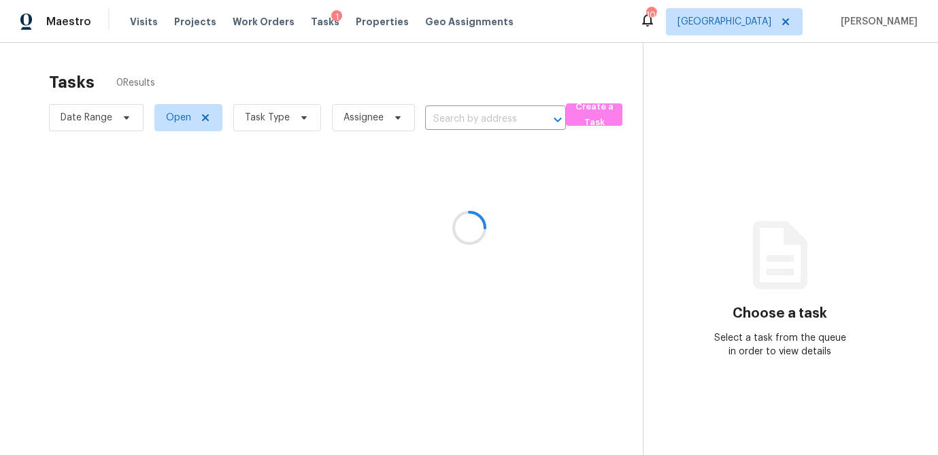
click at [309, 116] on div at bounding box center [469, 227] width 938 height 455
click at [301, 119] on div at bounding box center [469, 227] width 938 height 455
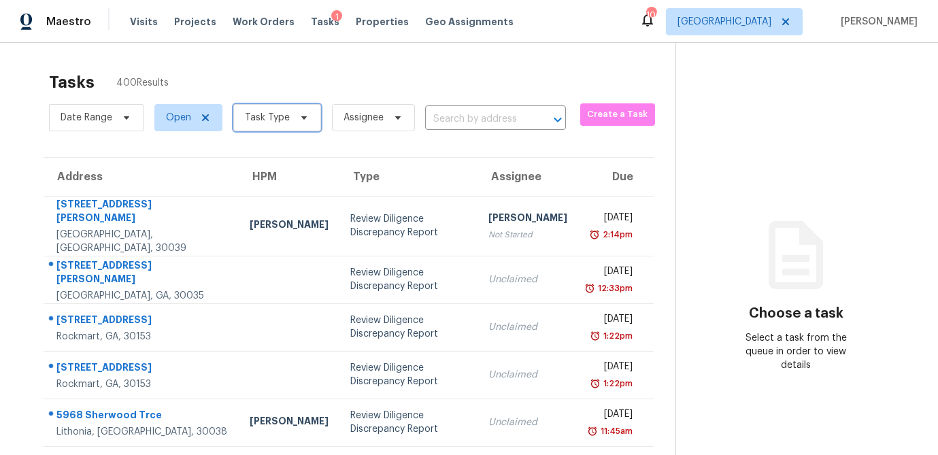
click at [301, 119] on icon at bounding box center [303, 117] width 5 height 3
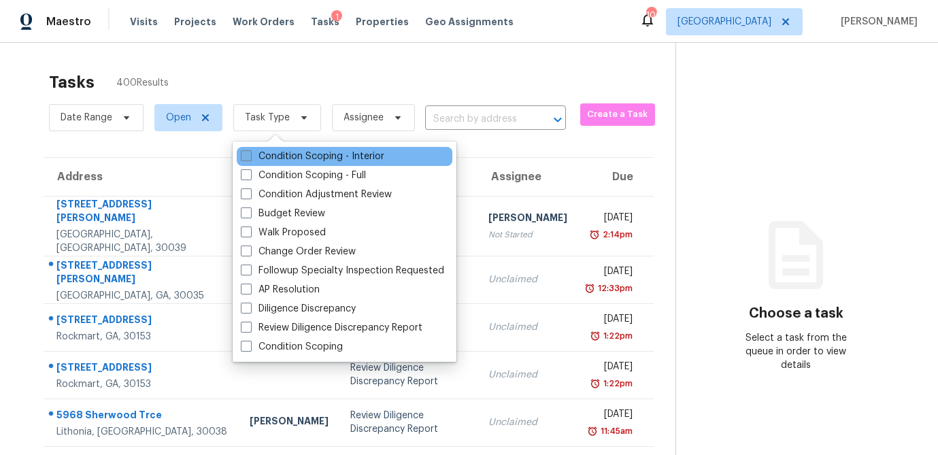
drag, startPoint x: 248, startPoint y: 250, endPoint x: 277, endPoint y: 156, distance: 98.9
click at [248, 250] on span at bounding box center [246, 250] width 11 height 11
click at [248, 250] on input "Change Order Review" at bounding box center [245, 249] width 9 height 9
checkbox input "true"
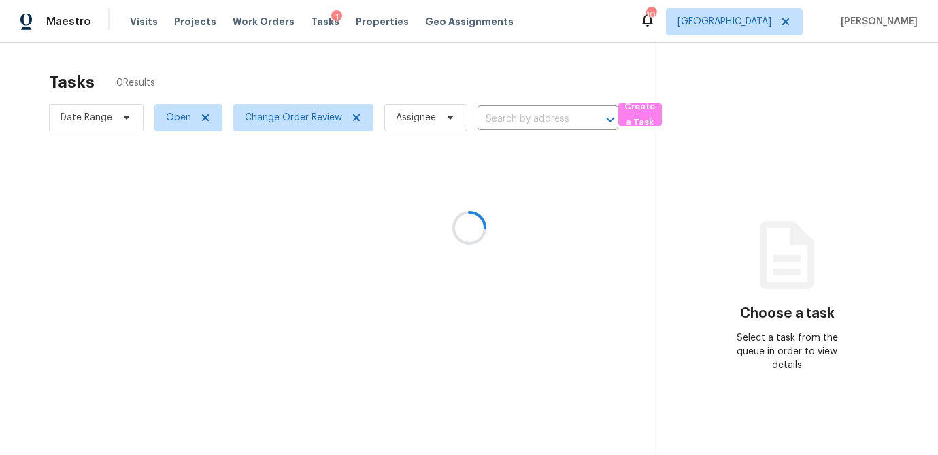
click at [318, 71] on div at bounding box center [469, 227] width 938 height 455
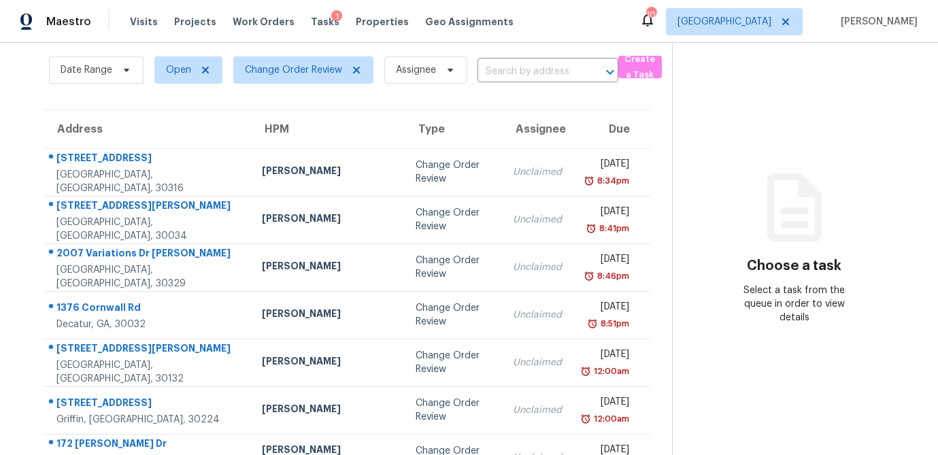
scroll to position [52, 0]
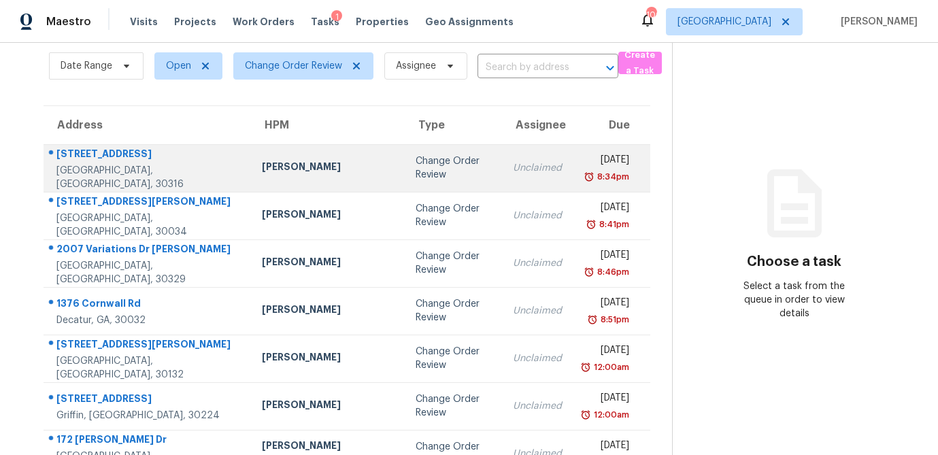
click at [262, 170] on div "Juan Lozano" at bounding box center [328, 168] width 132 height 17
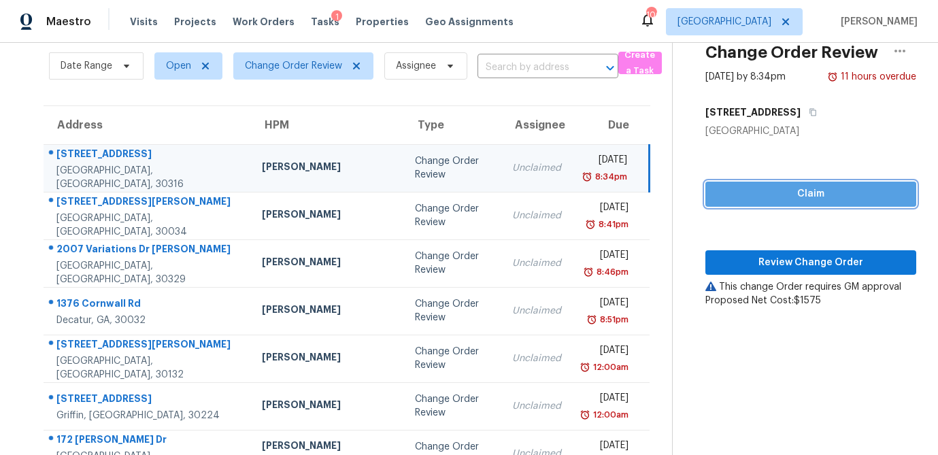
drag, startPoint x: 780, startPoint y: 202, endPoint x: 758, endPoint y: 252, distance: 55.1
click at [780, 202] on span "Claim" at bounding box center [810, 194] width 189 height 17
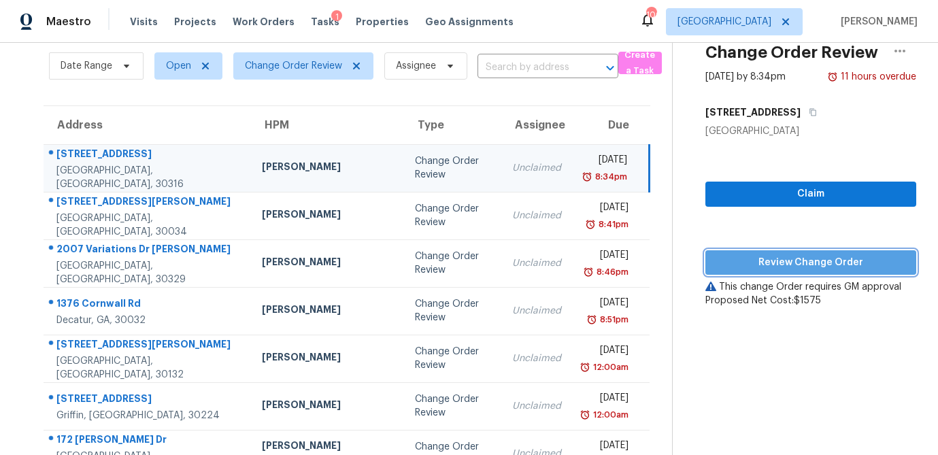
click at [757, 264] on span "Review Change Order" at bounding box center [810, 262] width 189 height 17
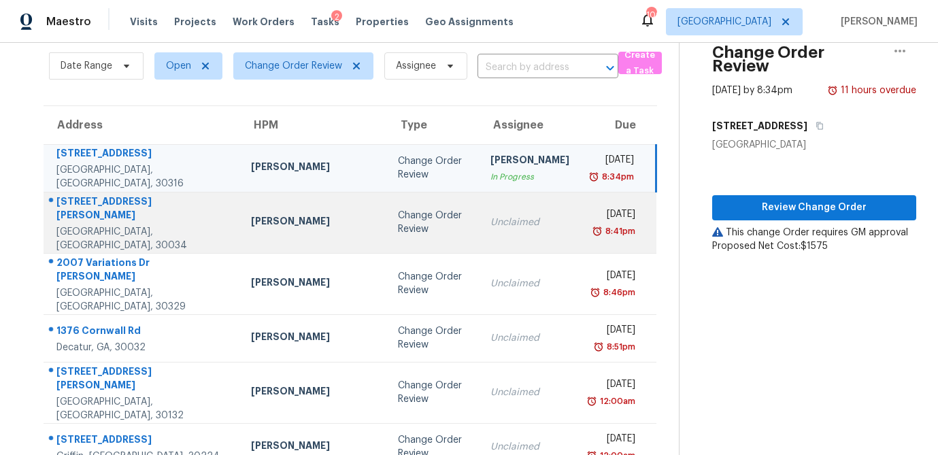
click at [387, 230] on td "Change Order Review" at bounding box center [433, 222] width 92 height 61
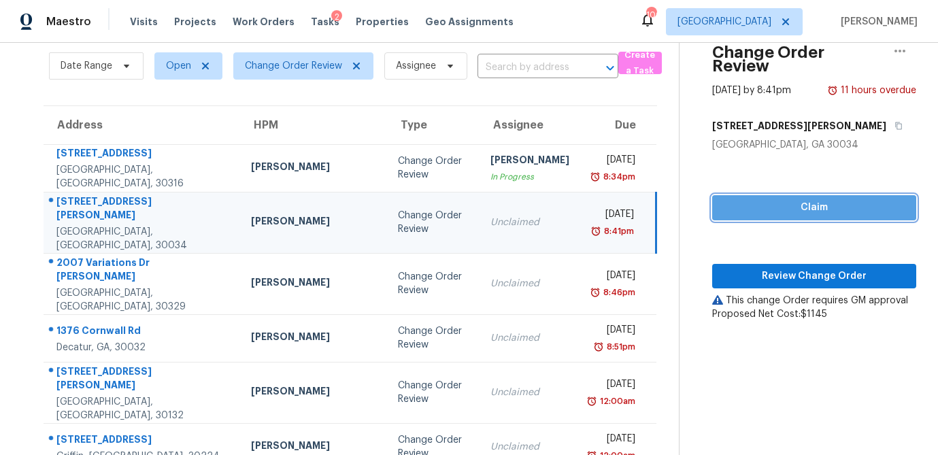
click at [753, 199] on span "Claim" at bounding box center [814, 207] width 182 height 17
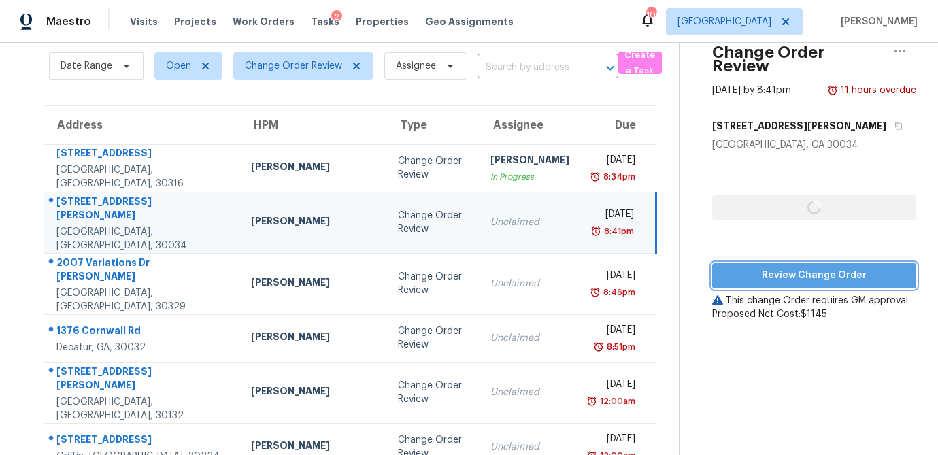
click at [772, 263] on button "Review Change Order" at bounding box center [814, 275] width 204 height 25
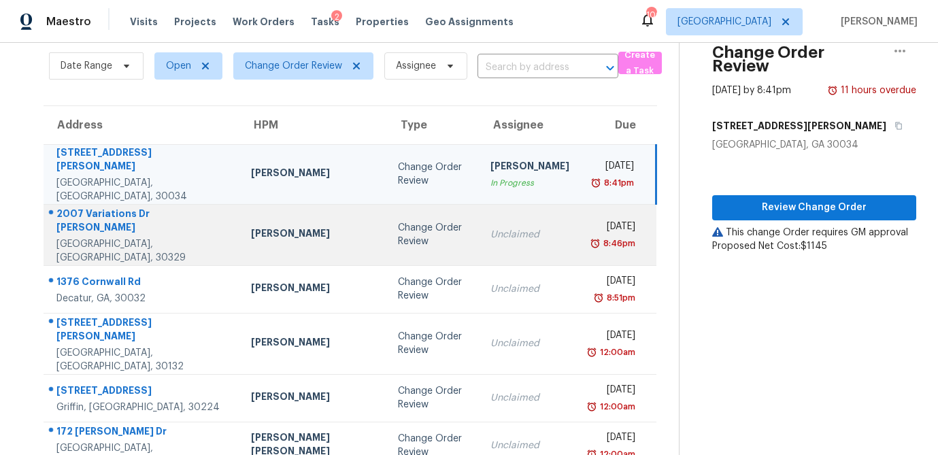
click at [398, 221] on div "Change Order Review" at bounding box center [433, 234] width 71 height 27
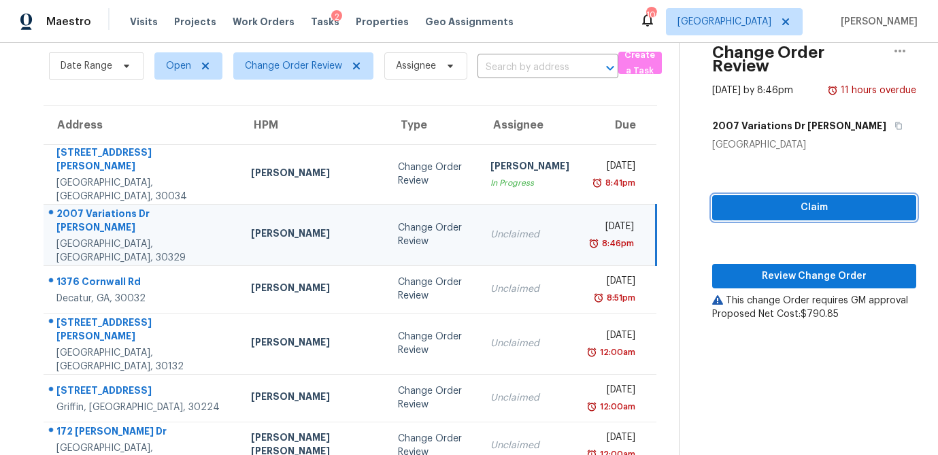
drag, startPoint x: 801, startPoint y: 188, endPoint x: 768, endPoint y: 221, distance: 46.6
click at [801, 199] on span "Claim" at bounding box center [814, 207] width 182 height 17
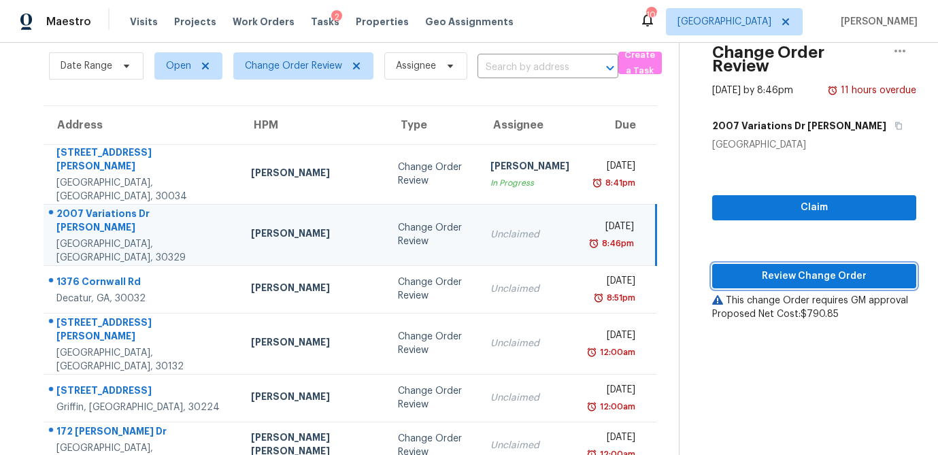
click at [758, 268] on span "Review Change Order" at bounding box center [814, 276] width 182 height 17
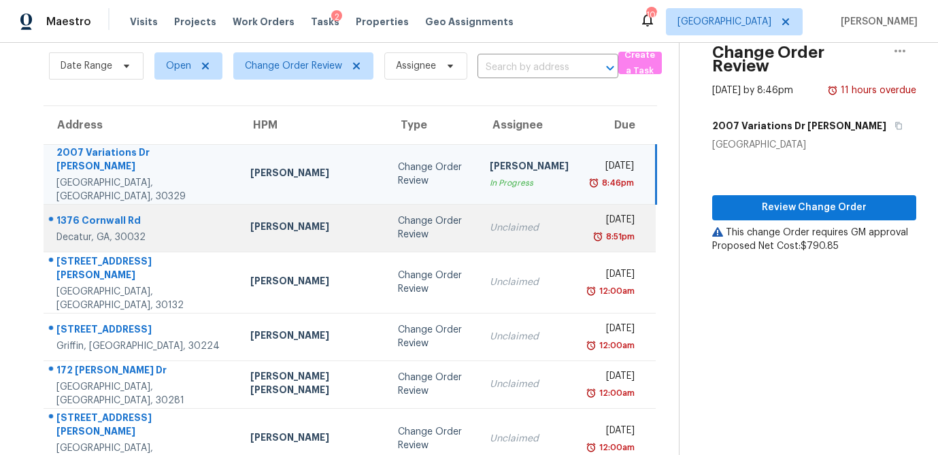
click at [387, 229] on td "Change Order Review" at bounding box center [433, 228] width 92 height 48
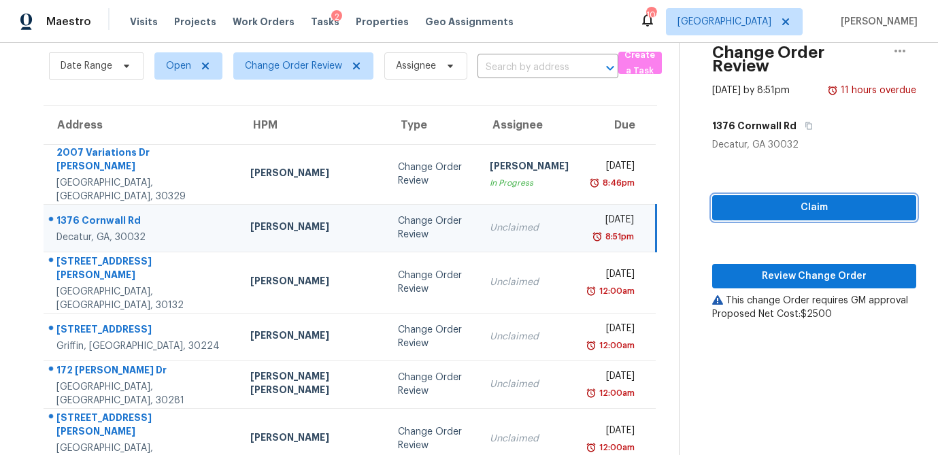
click at [777, 199] on span "Claim" at bounding box center [814, 207] width 182 height 17
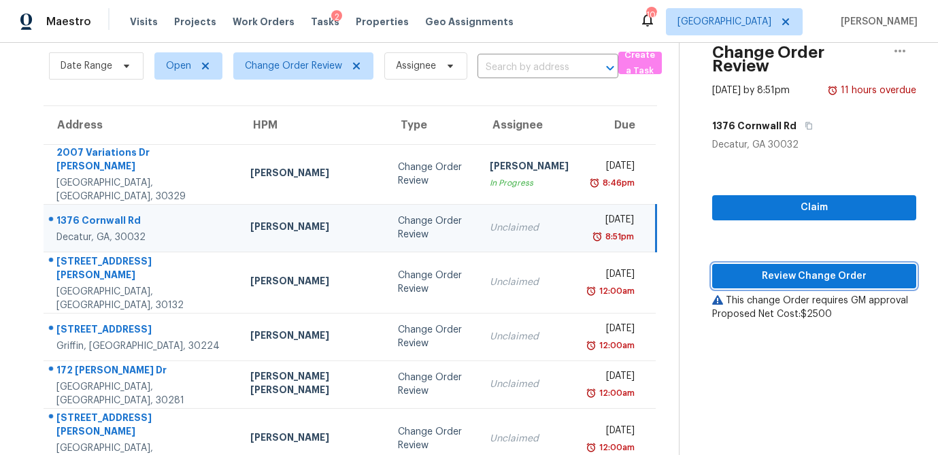
click at [771, 268] on span "Review Change Order" at bounding box center [814, 276] width 182 height 17
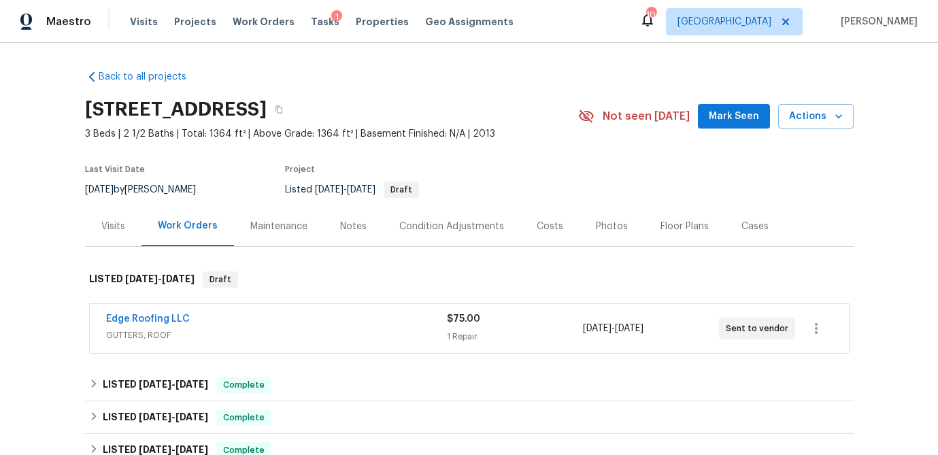
click at [120, 226] on div "Visits" at bounding box center [113, 227] width 24 height 14
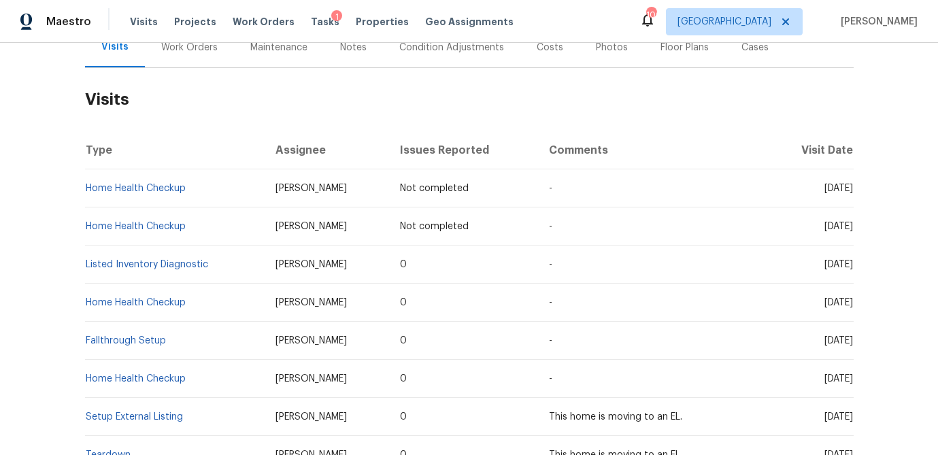
scroll to position [199, 0]
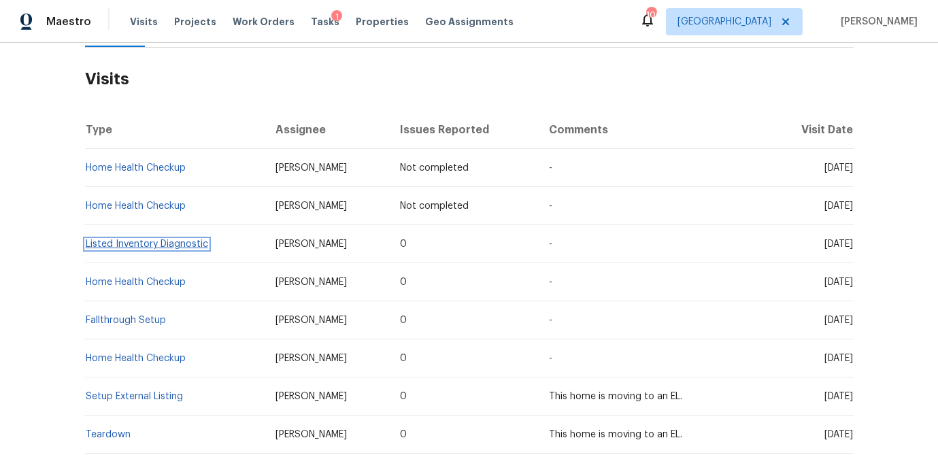
click at [152, 245] on link "Listed Inventory Diagnostic" at bounding box center [147, 244] width 122 height 10
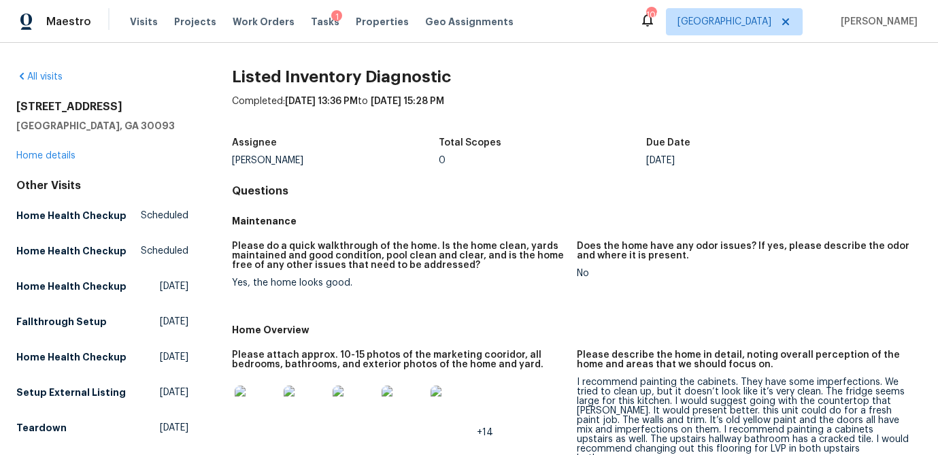
scroll to position [296, 0]
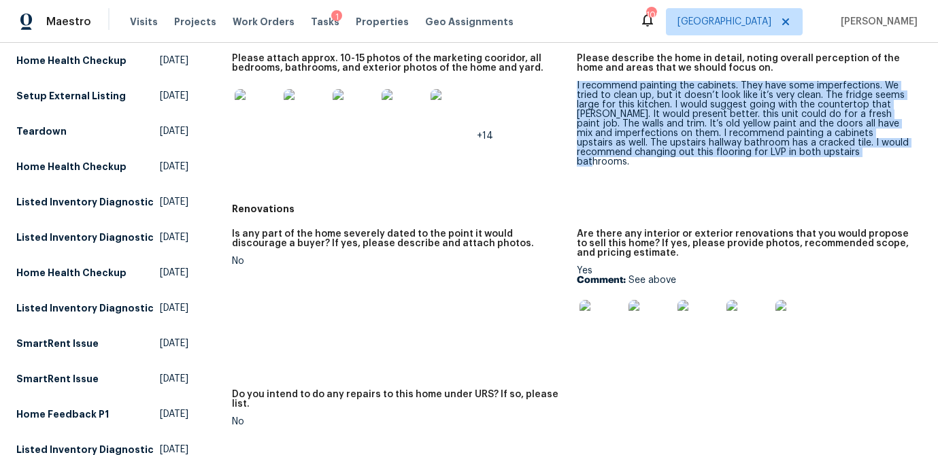
drag, startPoint x: 850, startPoint y: 156, endPoint x: 578, endPoint y: 89, distance: 280.1
click at [578, 89] on div "I recommend painting the cabinets. They have some imperfections. We tried to cl…" at bounding box center [744, 124] width 334 height 86
copy div "I recommend painting the cabinets. They have some imperfections. We tried to cl…"
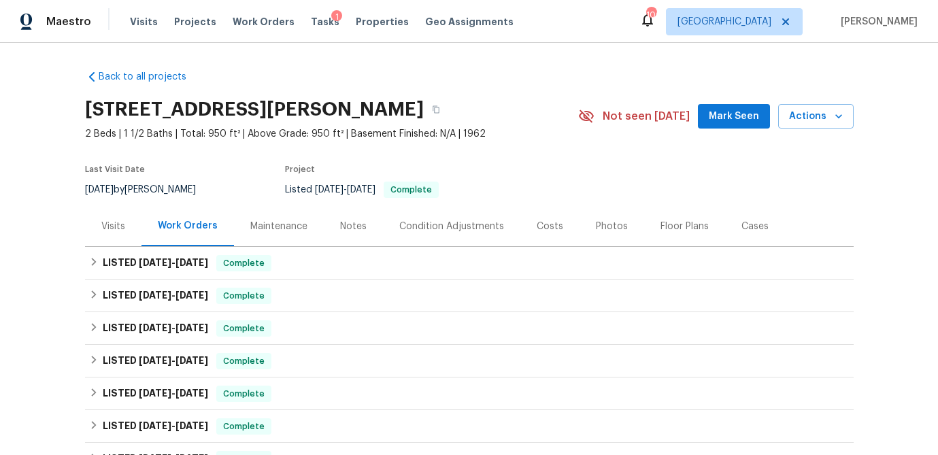
click at [114, 222] on div "Visits" at bounding box center [113, 227] width 24 height 14
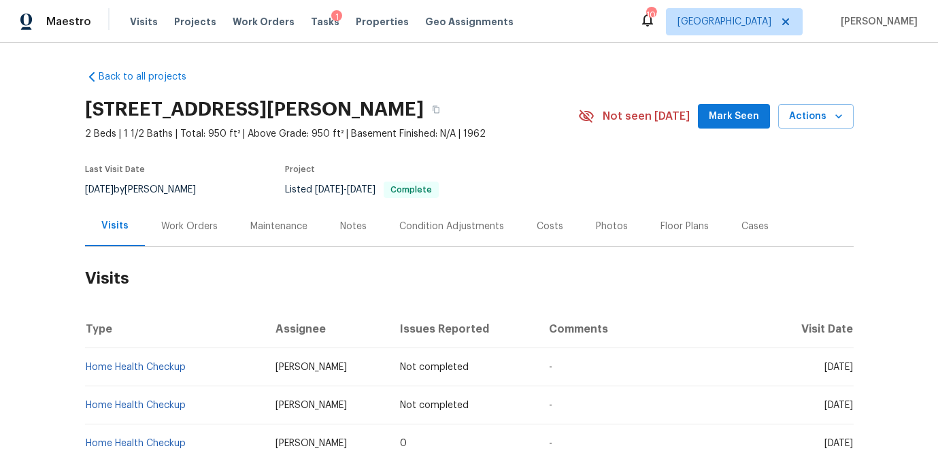
click at [602, 233] on div "Photos" at bounding box center [611, 226] width 65 height 40
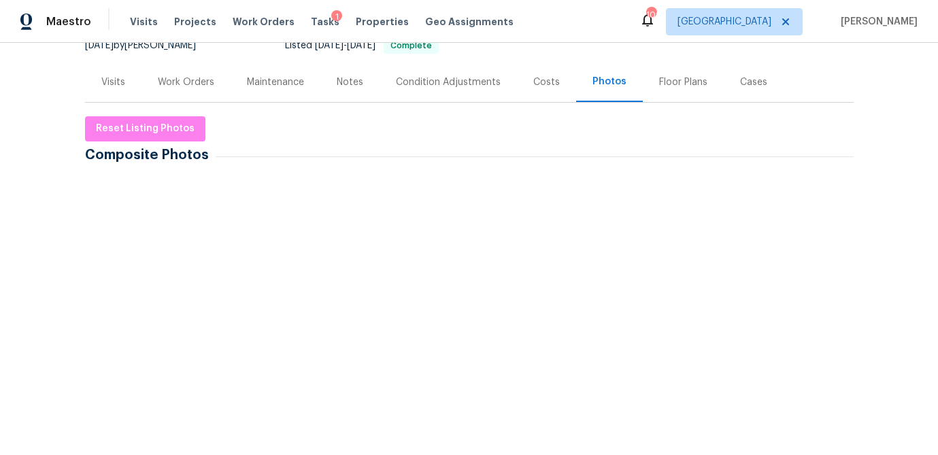
scroll to position [150, 0]
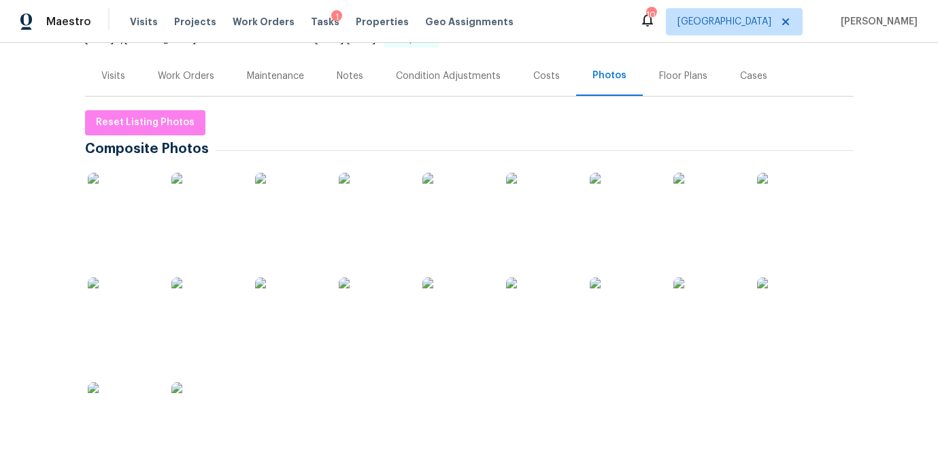
click at [145, 221] on img at bounding box center [122, 207] width 68 height 68
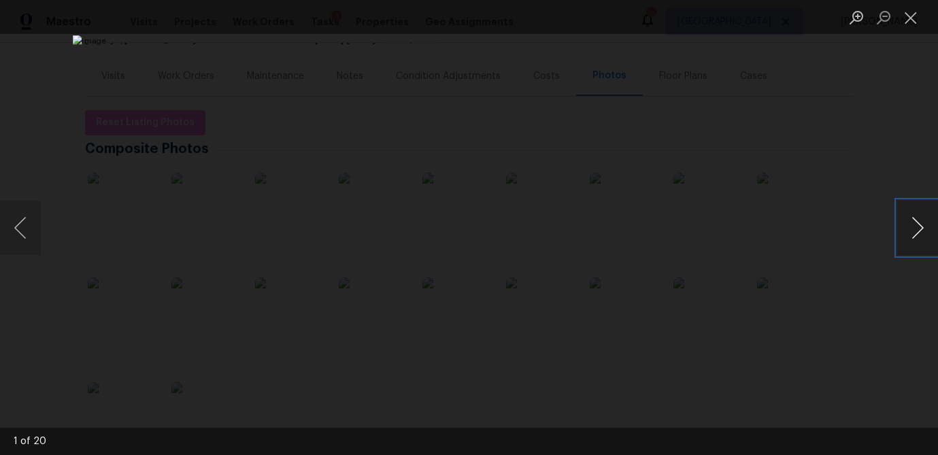
click at [923, 234] on button "Next image" at bounding box center [917, 228] width 41 height 54
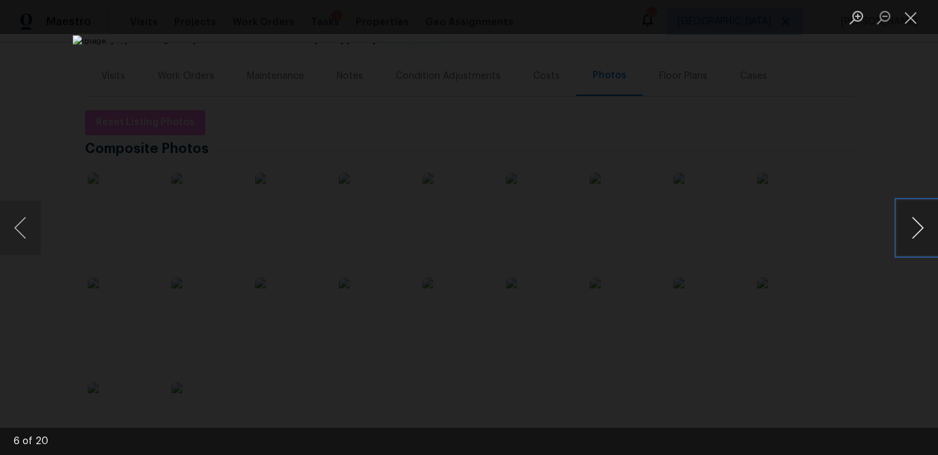
click at [923, 234] on button "Next image" at bounding box center [917, 228] width 41 height 54
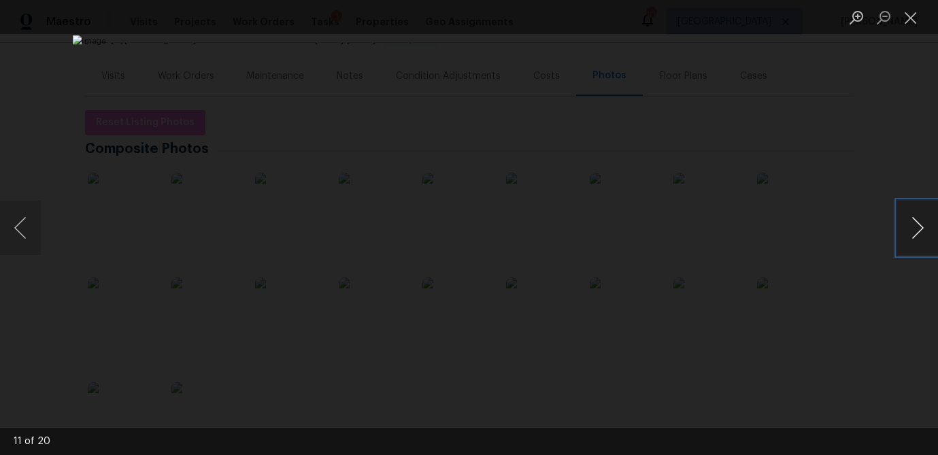
click at [923, 234] on button "Next image" at bounding box center [917, 228] width 41 height 54
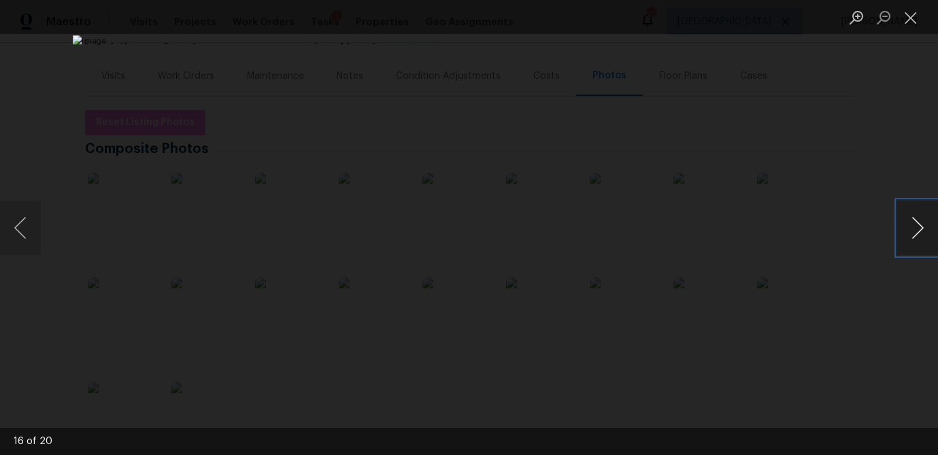
click at [923, 234] on button "Next image" at bounding box center [917, 228] width 41 height 54
click at [914, 27] on button "Close lightbox" at bounding box center [910, 17] width 27 height 24
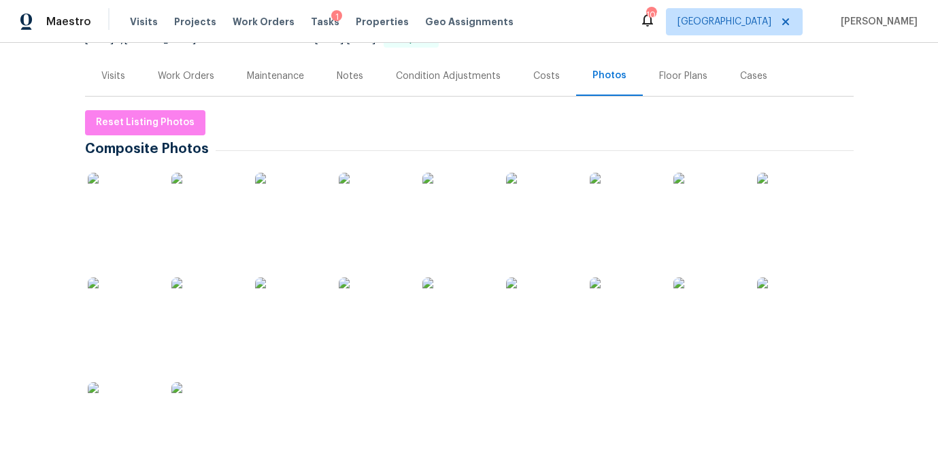
scroll to position [0, 0]
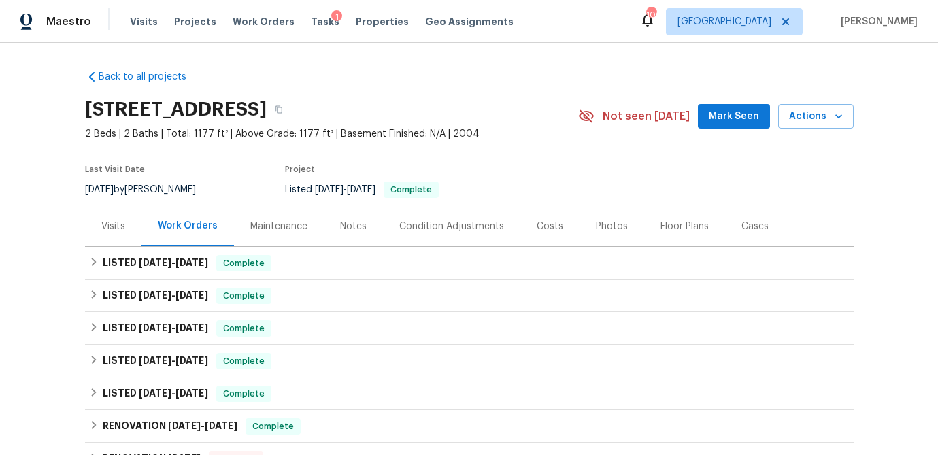
click at [119, 230] on div "Visits" at bounding box center [113, 227] width 24 height 14
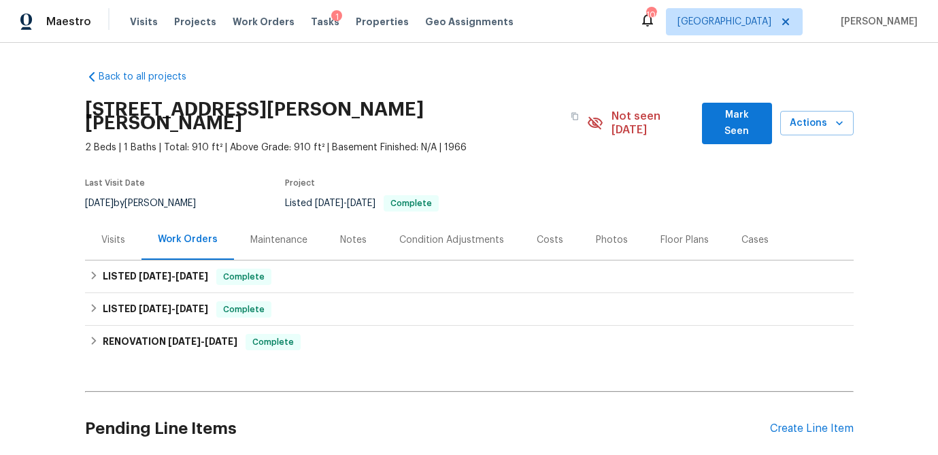
click at [117, 239] on div "Visits" at bounding box center [113, 240] width 24 height 14
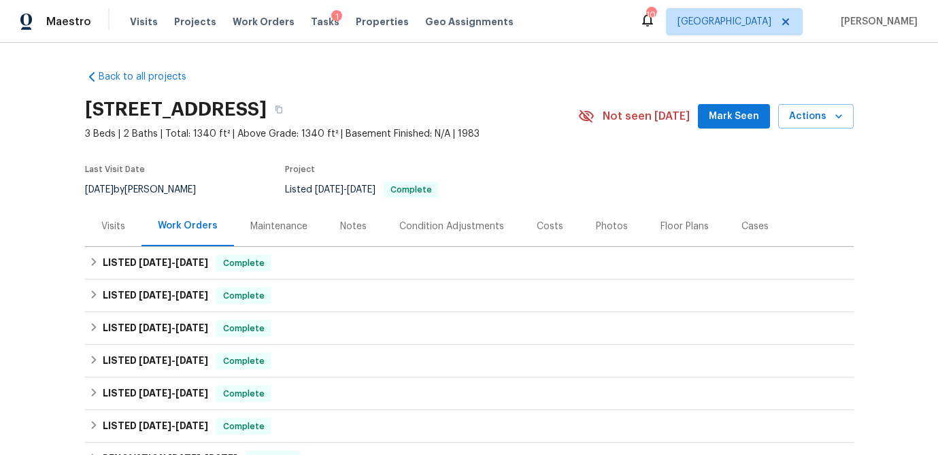
click at [120, 223] on div "Visits" at bounding box center [113, 227] width 24 height 14
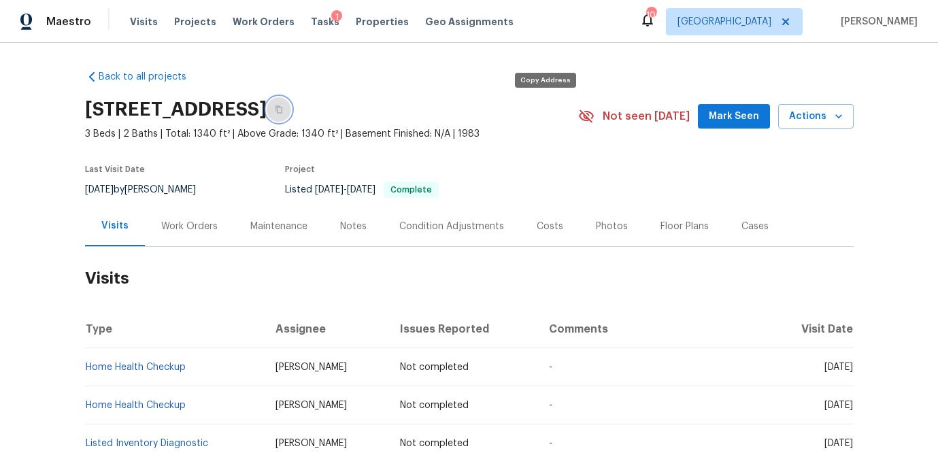
click at [282, 112] on icon "button" at bounding box center [278, 109] width 7 height 7
click at [152, 24] on div "Visits Projects Work Orders Tasks 1 Properties Geo Assignments" at bounding box center [330, 21] width 400 height 27
click at [137, 26] on span "Visits" at bounding box center [144, 22] width 28 height 14
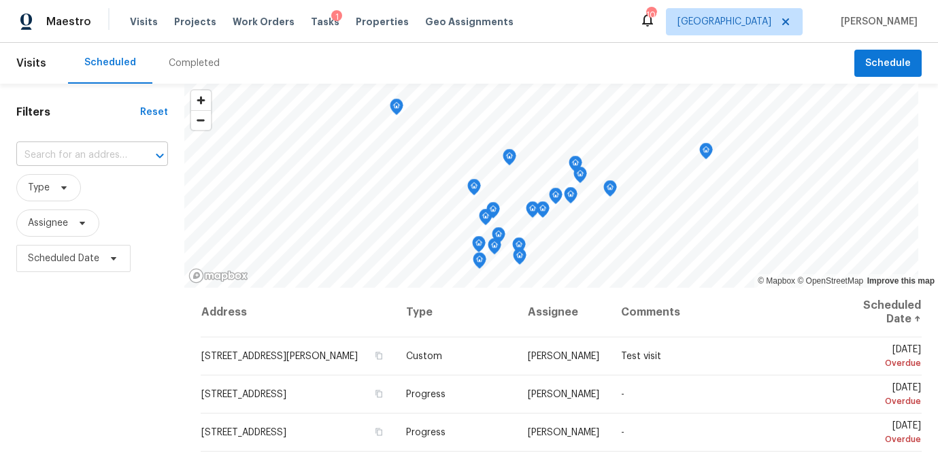
click at [84, 159] on input "text" at bounding box center [73, 155] width 114 height 21
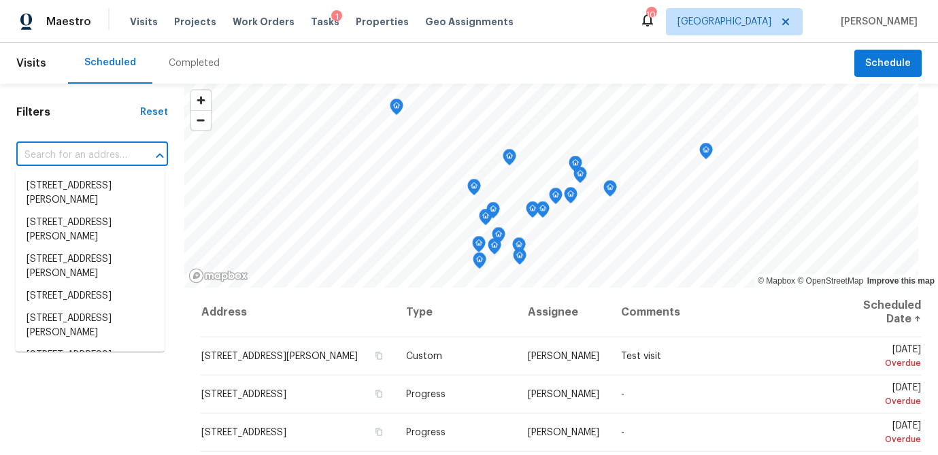
paste input "[STREET_ADDRESS]"
type input "[STREET_ADDRESS]"
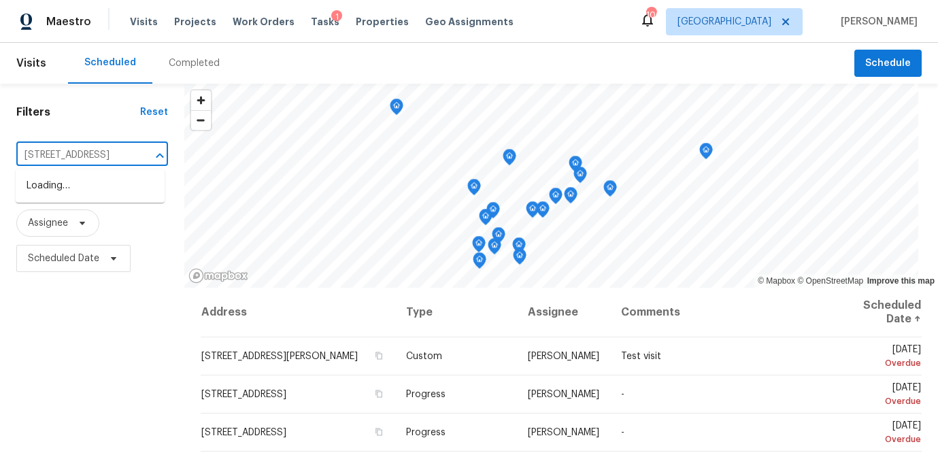
scroll to position [0, 114]
click at [80, 186] on li "[STREET_ADDRESS]" at bounding box center [90, 186] width 149 height 22
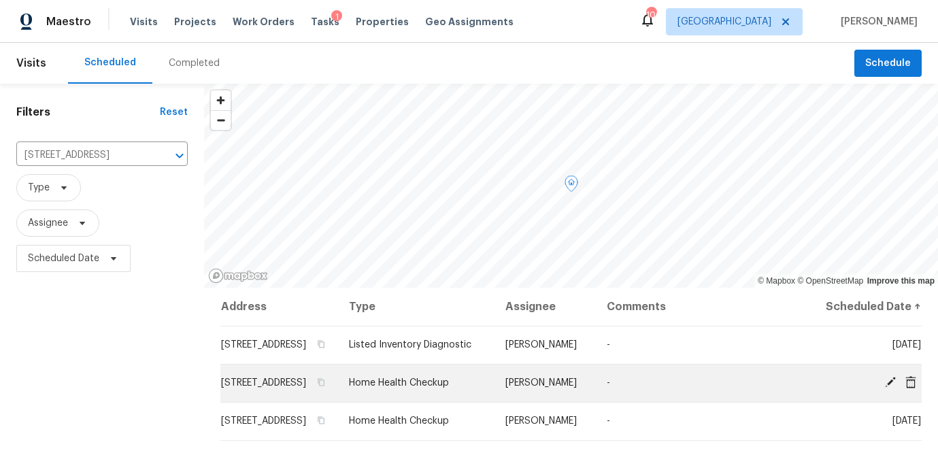
scroll to position [77, 0]
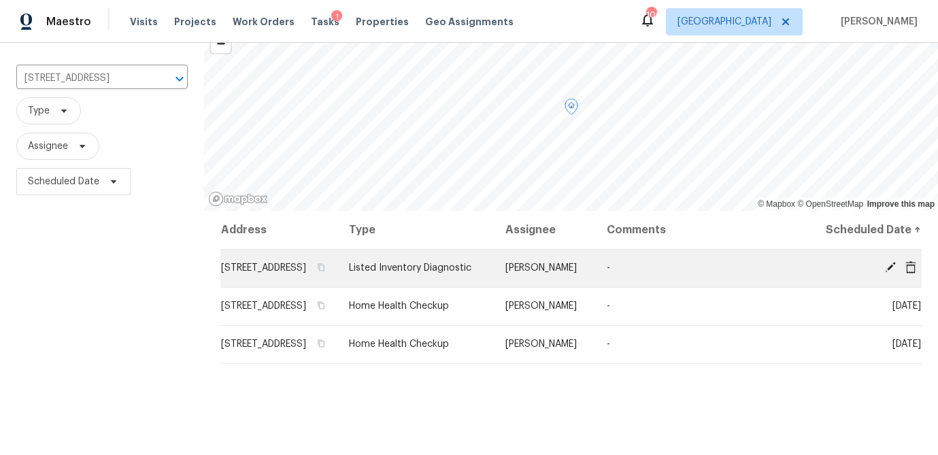
click at [889, 273] on icon at bounding box center [889, 267] width 11 height 11
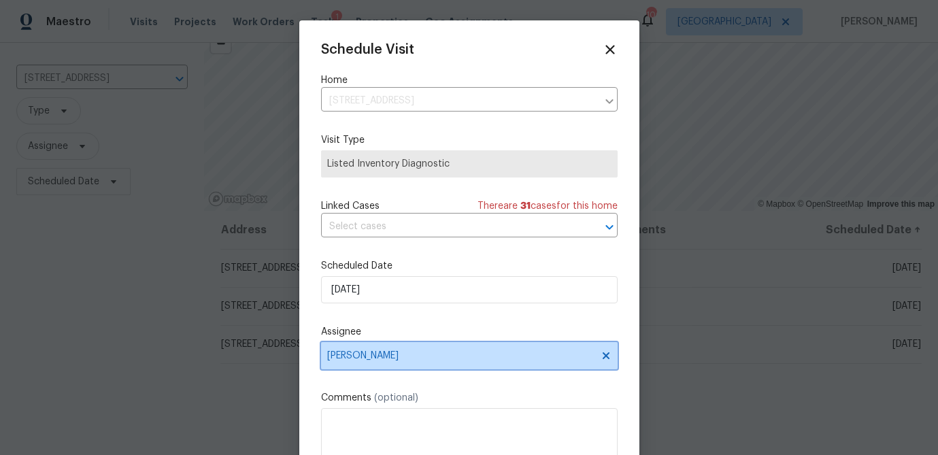
click at [413, 356] on span "[PERSON_NAME]" at bounding box center [460, 355] width 267 height 11
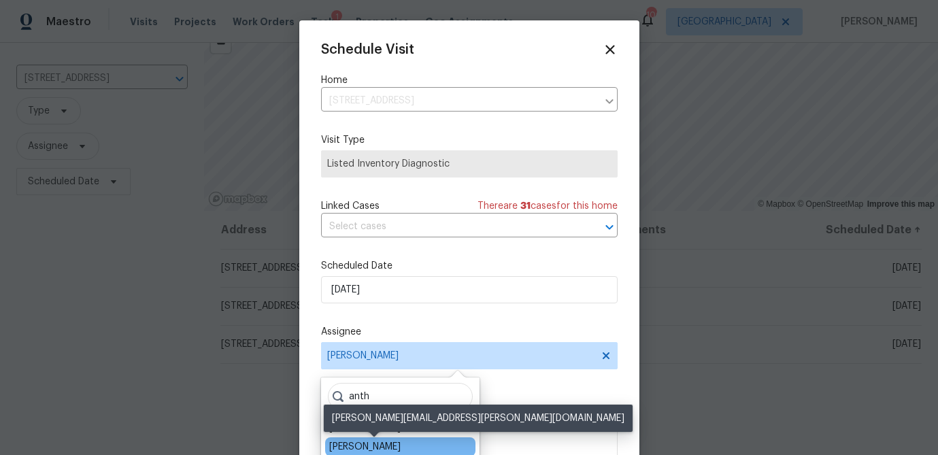
type input "anth"
click at [396, 440] on div "[PERSON_NAME]" at bounding box center [364, 447] width 71 height 14
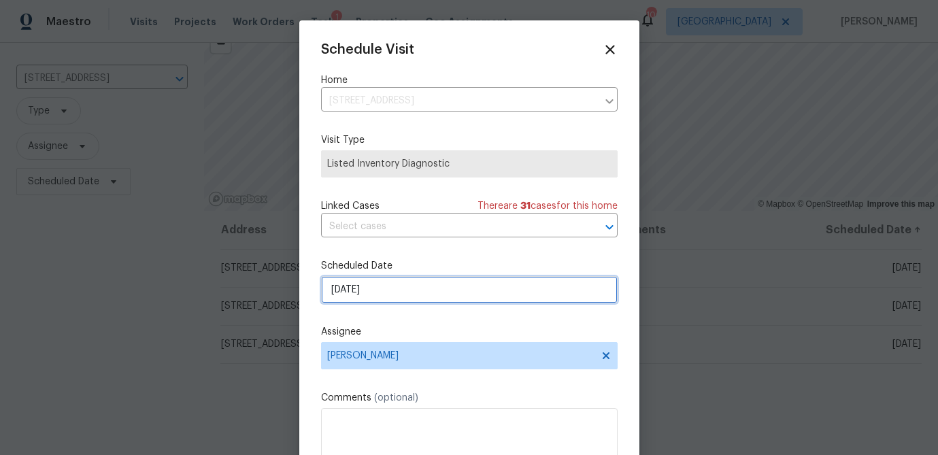
click at [383, 294] on input "[DATE]" at bounding box center [469, 289] width 296 height 27
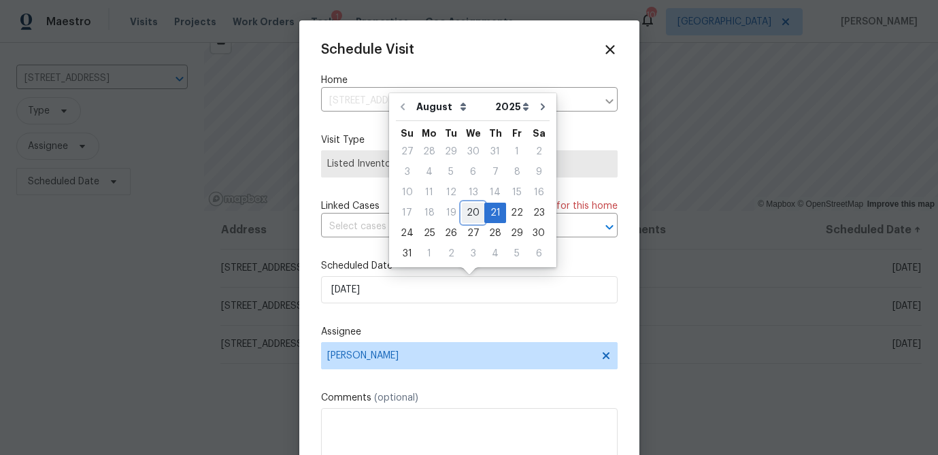
click at [463, 208] on div "20" at bounding box center [473, 212] width 22 height 19
type input "[DATE]"
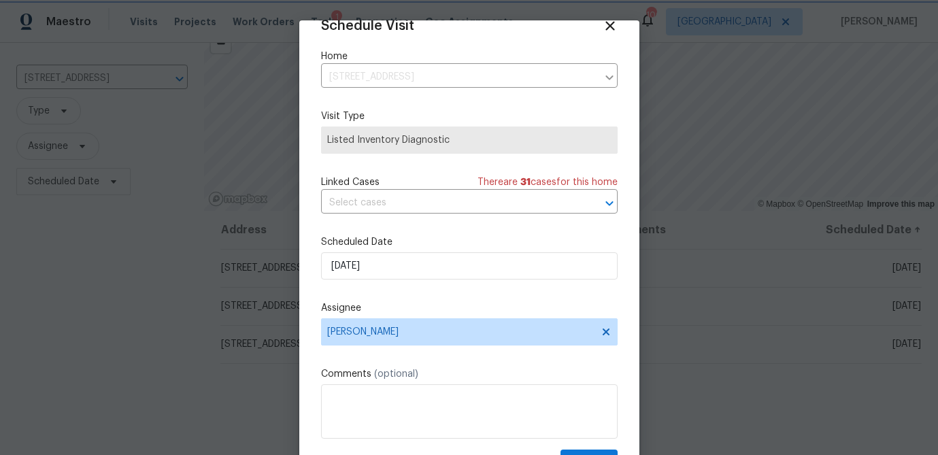
scroll to position [62, 0]
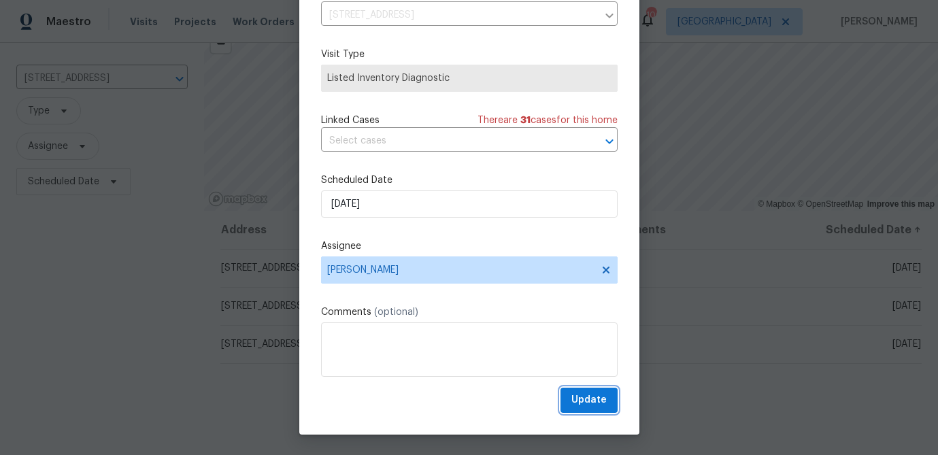
click at [591, 401] on span "Update" at bounding box center [588, 400] width 35 height 17
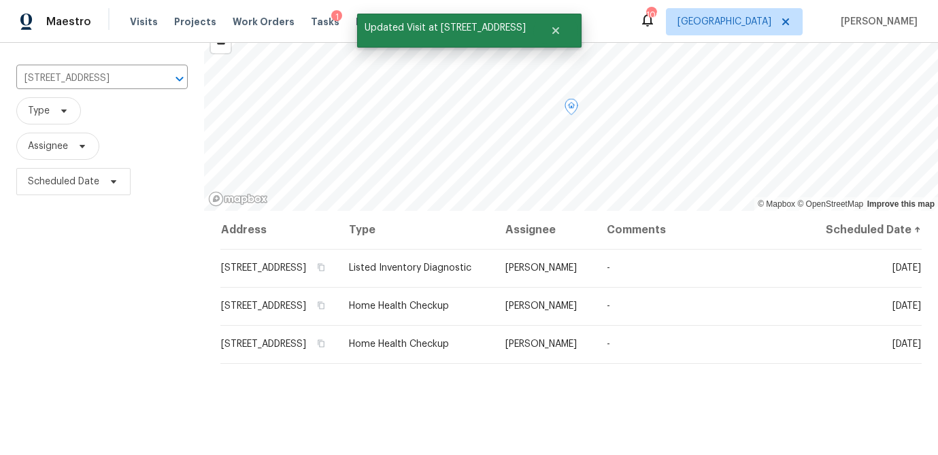
click at [320, 287] on td "[STREET_ADDRESS]" at bounding box center [279, 268] width 118 height 38
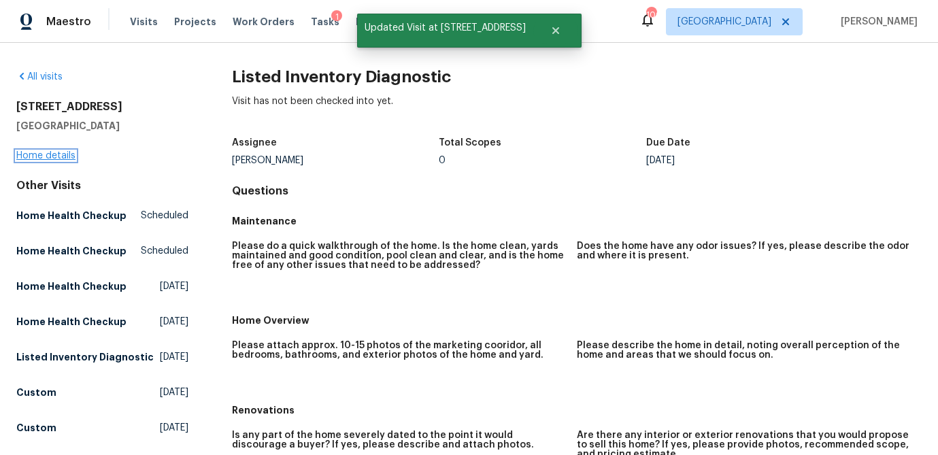
click at [56, 156] on link "Home details" at bounding box center [45, 156] width 59 height 10
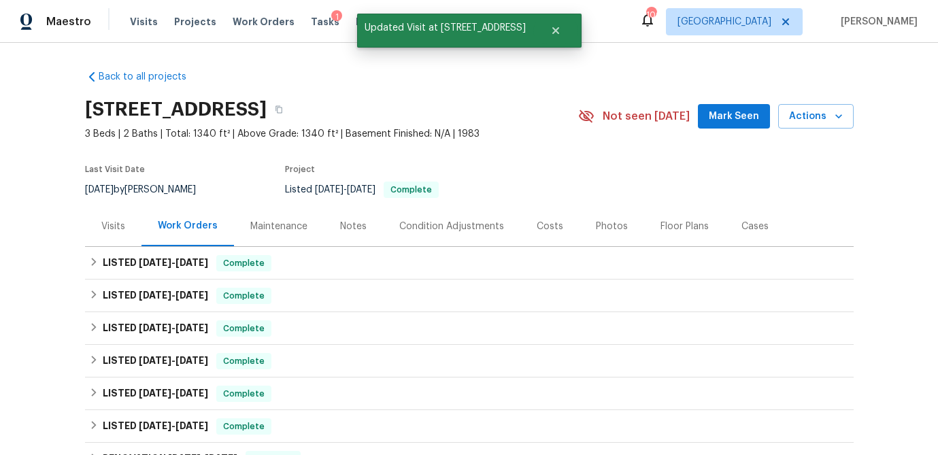
drag, startPoint x: 114, startPoint y: 227, endPoint x: 145, endPoint y: 241, distance: 33.8
click at [114, 227] on div "Visits" at bounding box center [113, 227] width 24 height 14
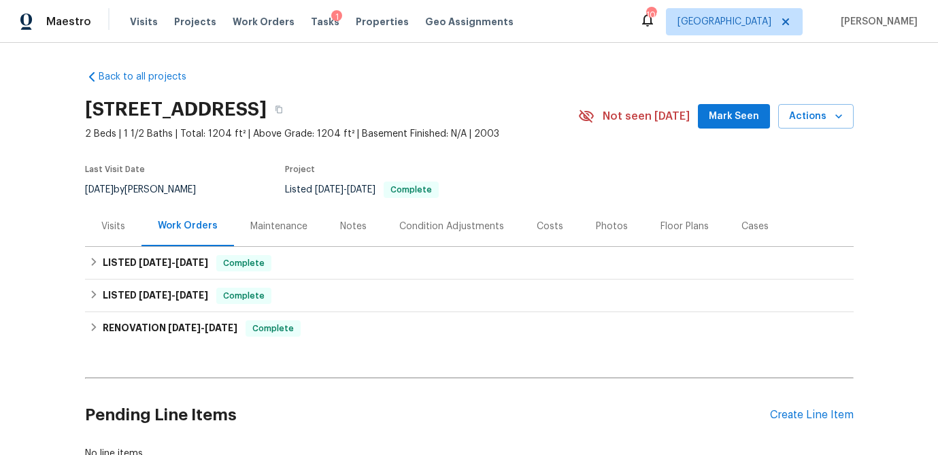
click at [118, 228] on div "Visits" at bounding box center [113, 227] width 24 height 14
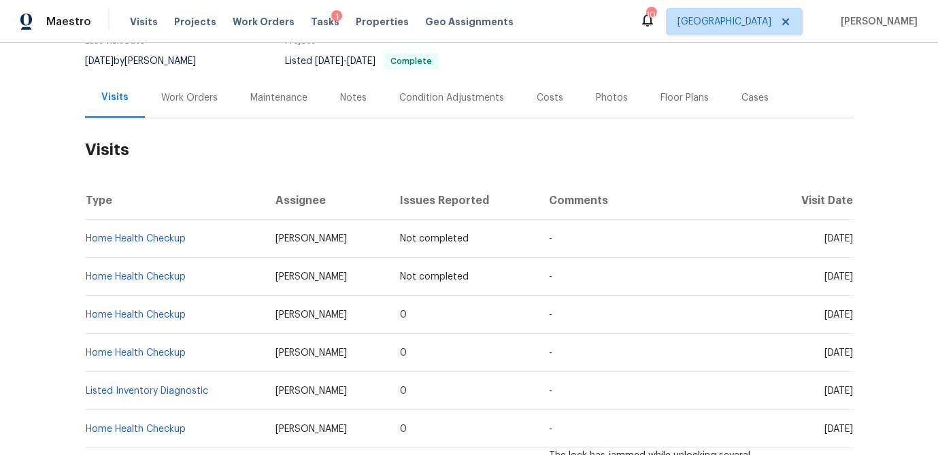
scroll to position [130, 0]
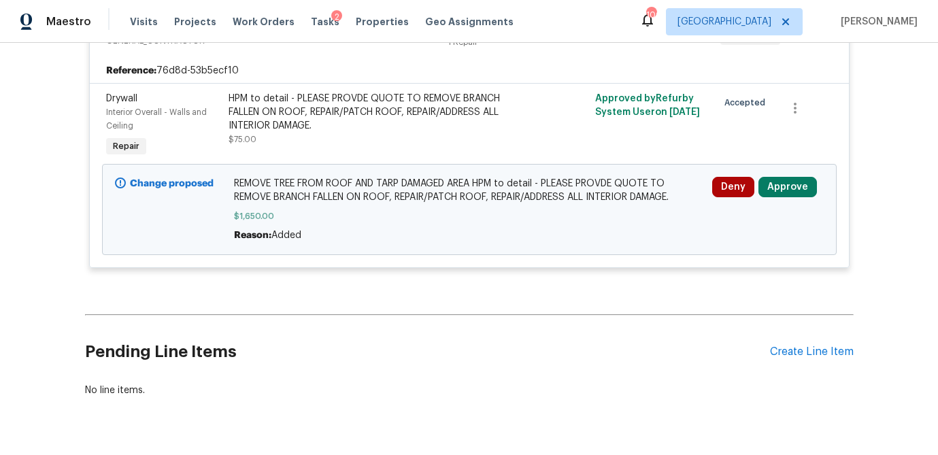
scroll to position [306, 0]
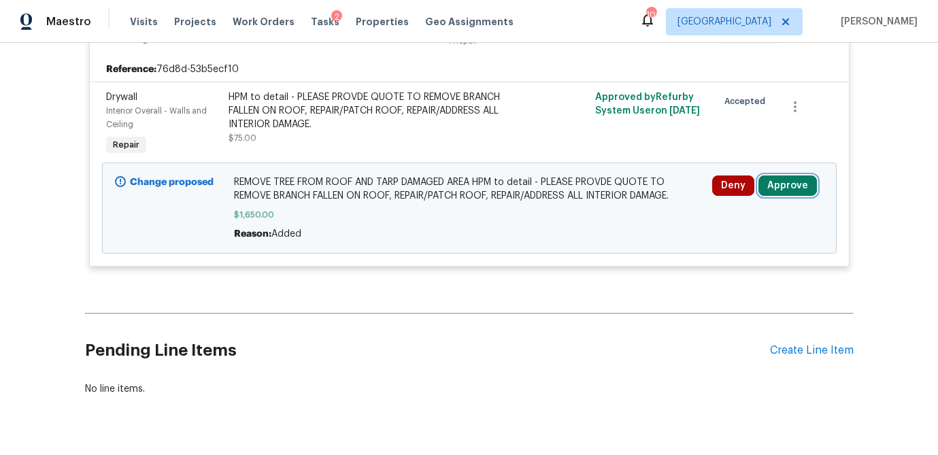
click at [786, 182] on button "Approve" at bounding box center [787, 185] width 58 height 20
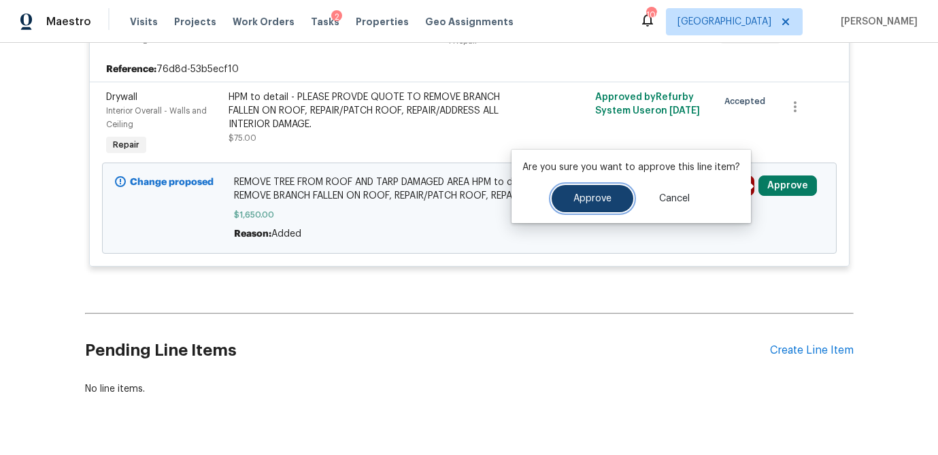
click at [599, 192] on button "Approve" at bounding box center [592, 198] width 82 height 27
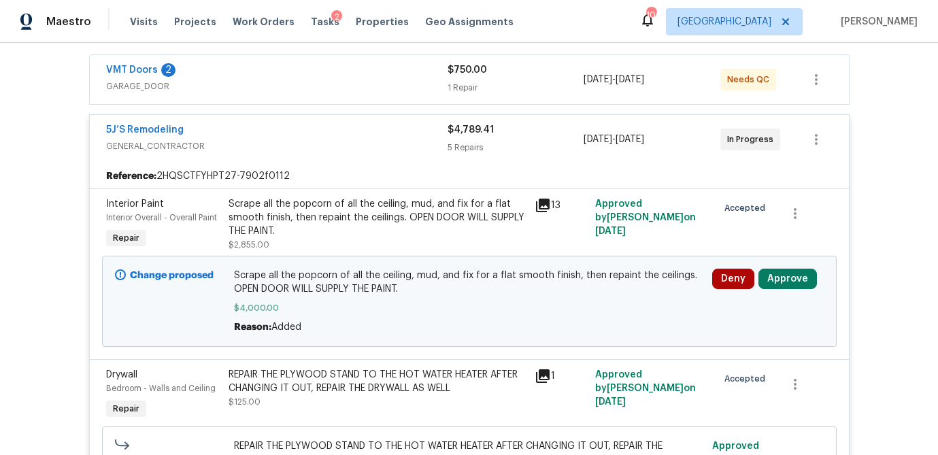
scroll to position [248, 0]
drag, startPoint x: 804, startPoint y: 281, endPoint x: 780, endPoint y: 281, distance: 24.5
click at [804, 281] on button "Approve" at bounding box center [787, 279] width 58 height 20
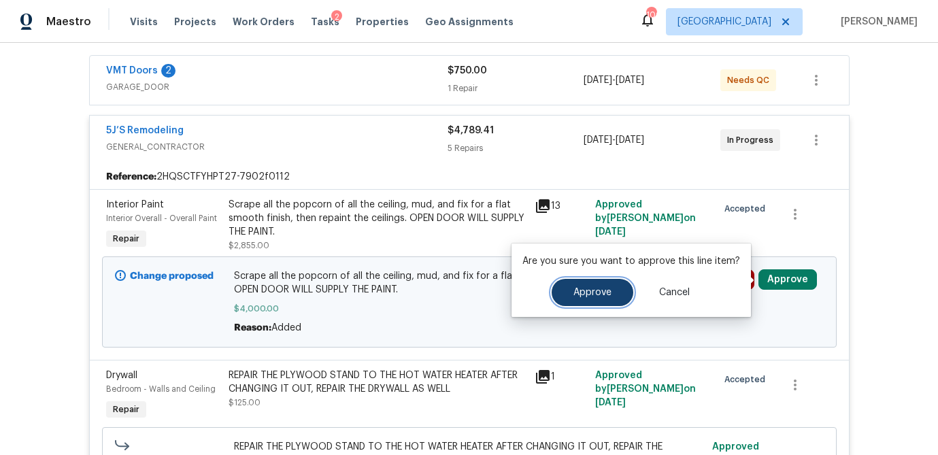
click at [598, 290] on span "Approve" at bounding box center [592, 293] width 38 height 10
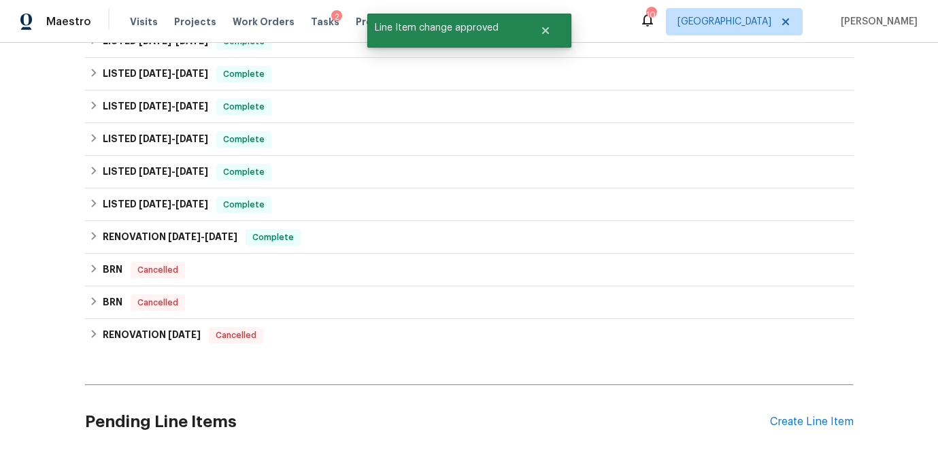
scroll to position [1721, 0]
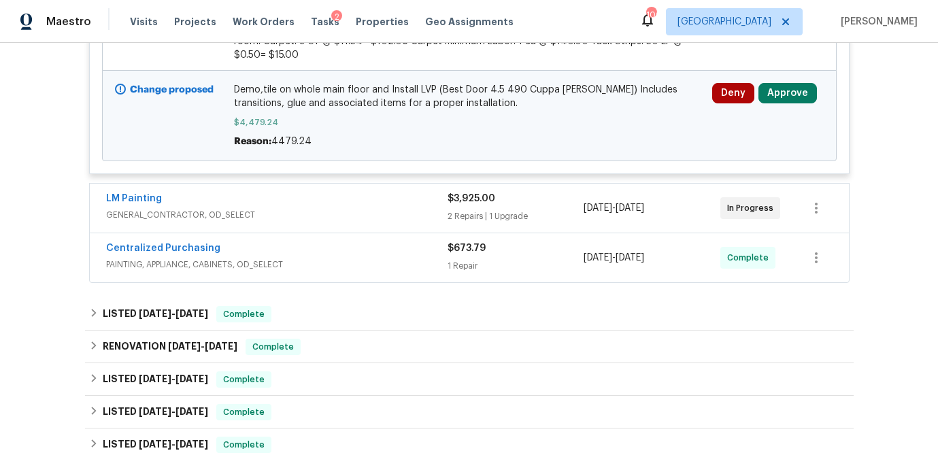
scroll to position [575, 0]
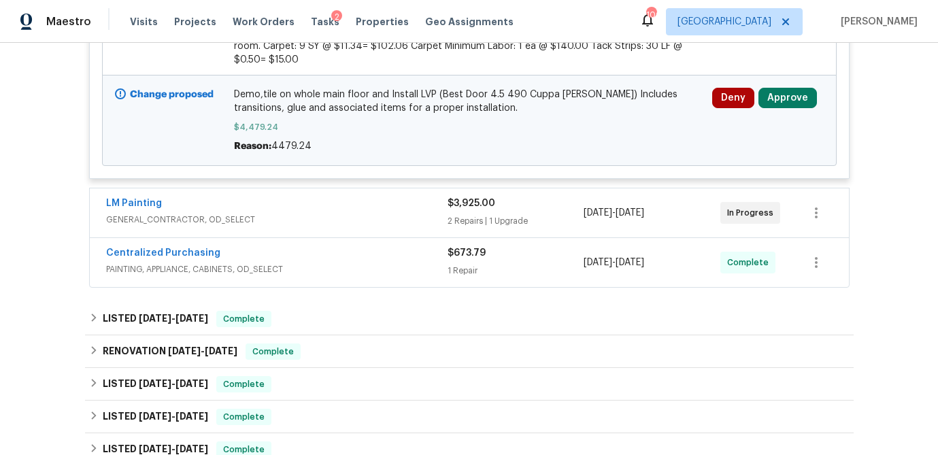
click at [362, 213] on span "GENERAL_CONTRACTOR, OD_SELECT" at bounding box center [276, 220] width 341 height 14
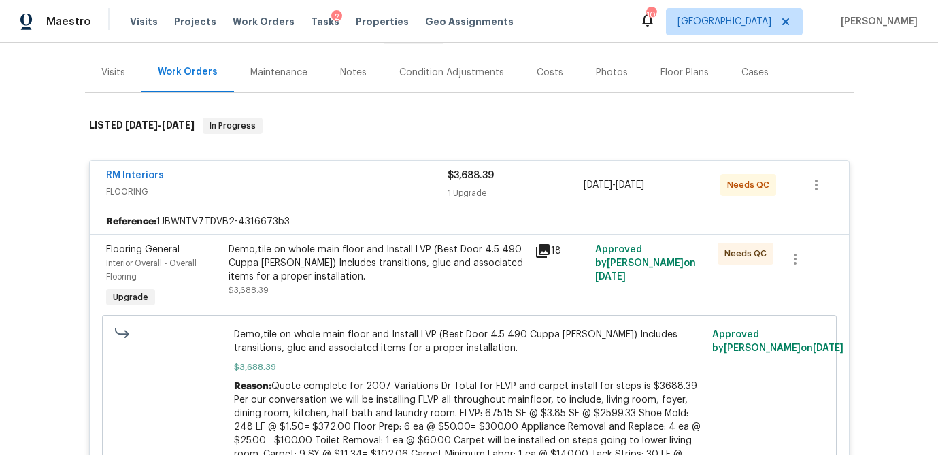
scroll to position [345, 0]
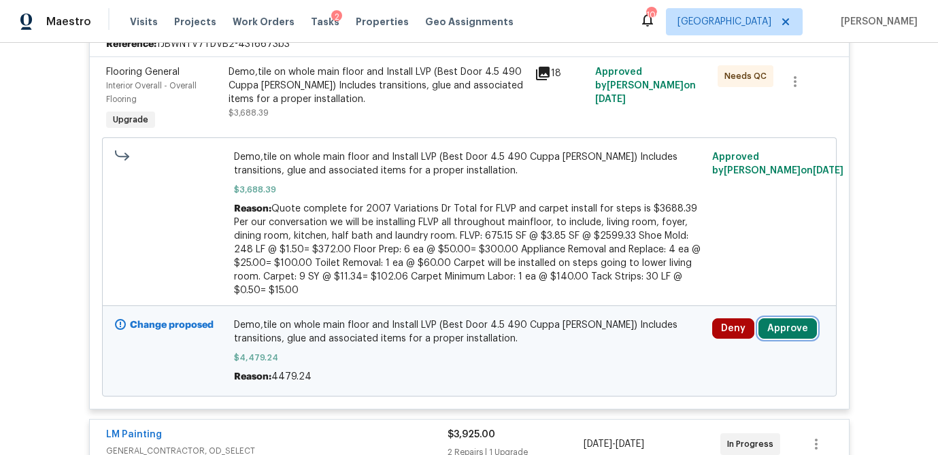
click at [797, 318] on button "Approve" at bounding box center [787, 328] width 58 height 20
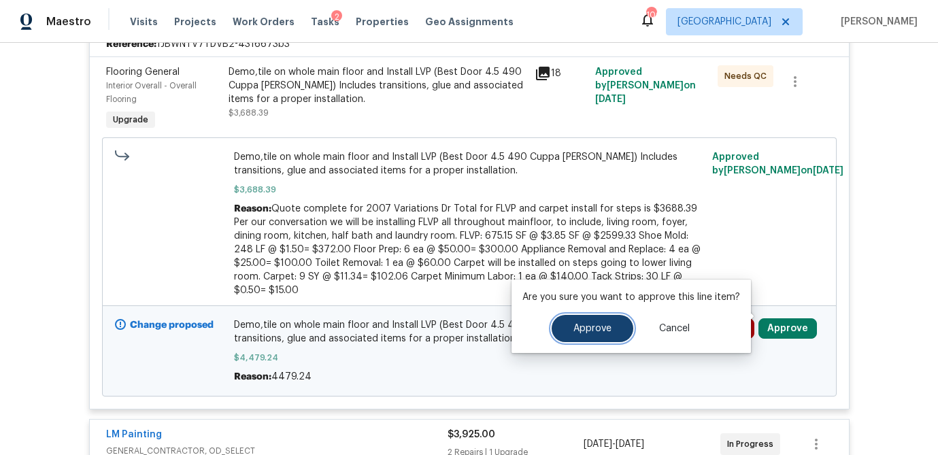
click at [585, 339] on button "Approve" at bounding box center [592, 328] width 82 height 27
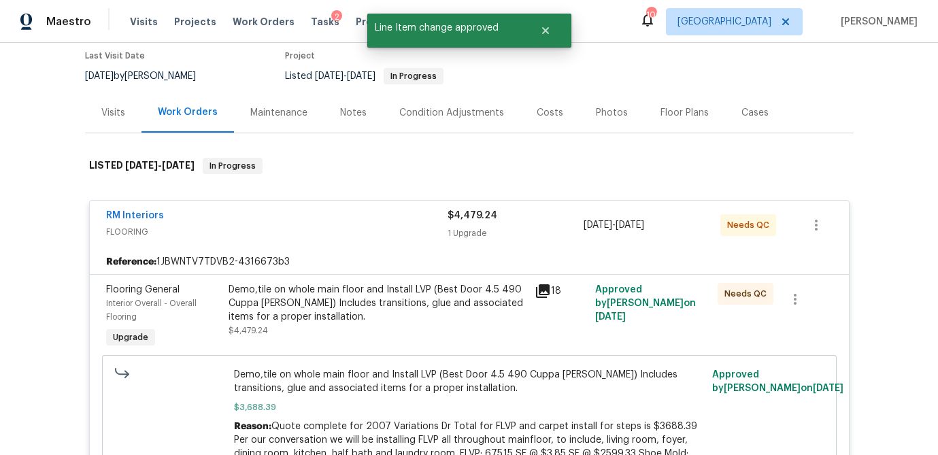
scroll to position [124, 0]
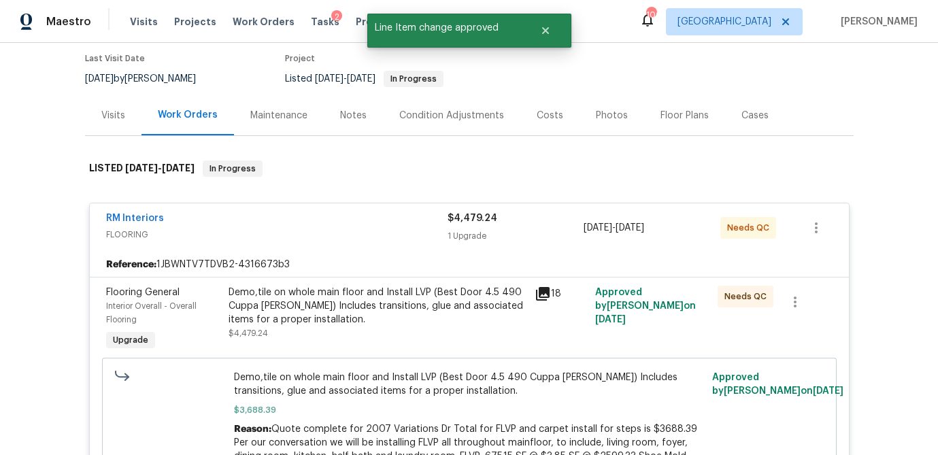
click at [541, 287] on icon at bounding box center [543, 294] width 14 height 14
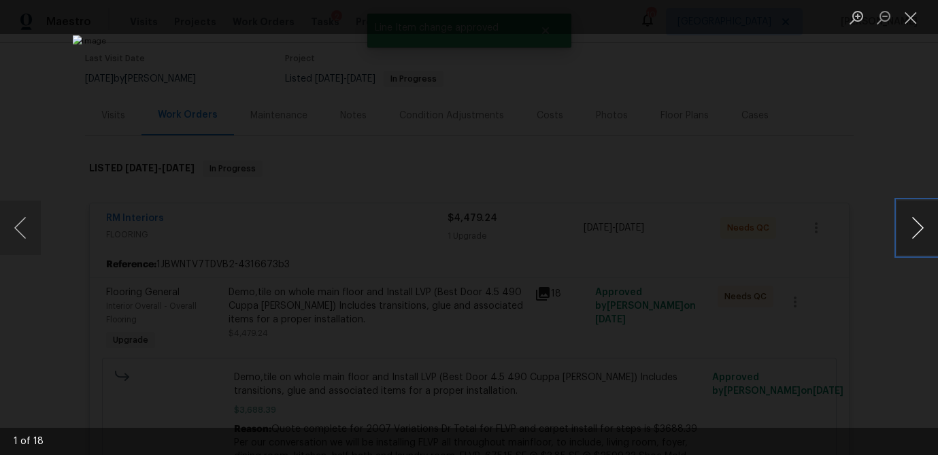
click at [913, 233] on button "Next image" at bounding box center [917, 228] width 41 height 54
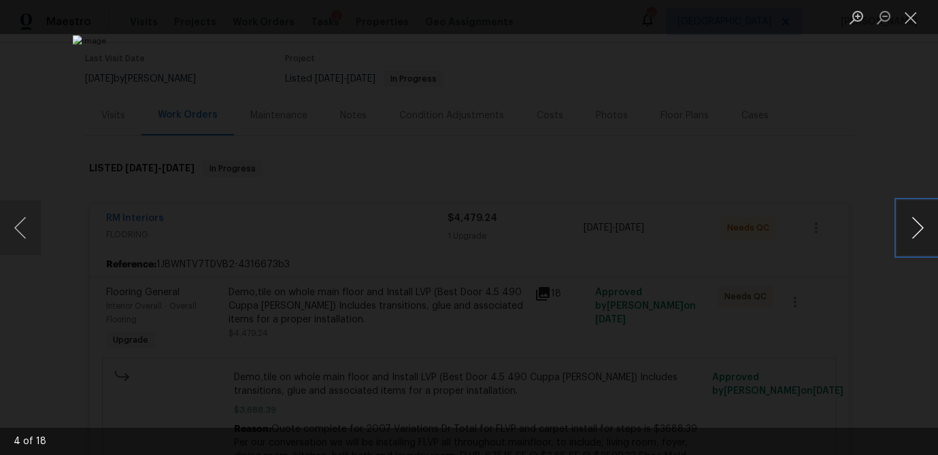
click at [913, 233] on button "Next image" at bounding box center [917, 228] width 41 height 54
click at [910, 16] on button "Close lightbox" at bounding box center [910, 17] width 27 height 24
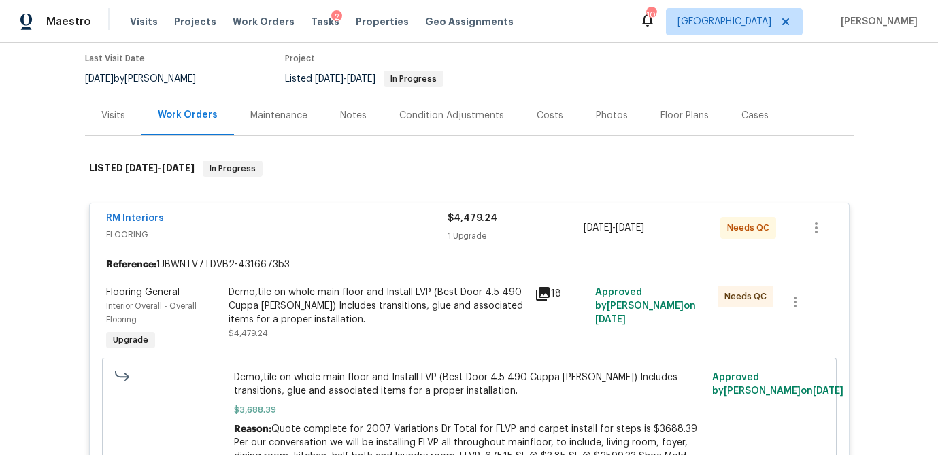
click at [122, 109] on div "Visits" at bounding box center [113, 116] width 24 height 14
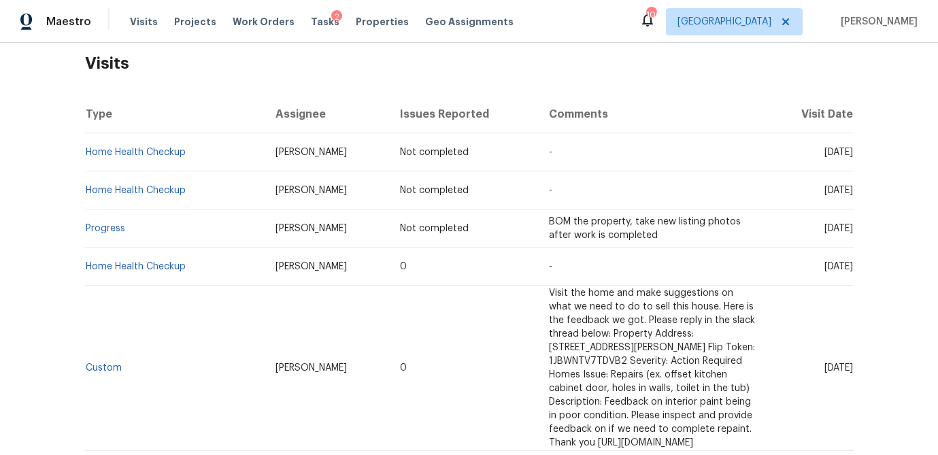
scroll to position [226, 0]
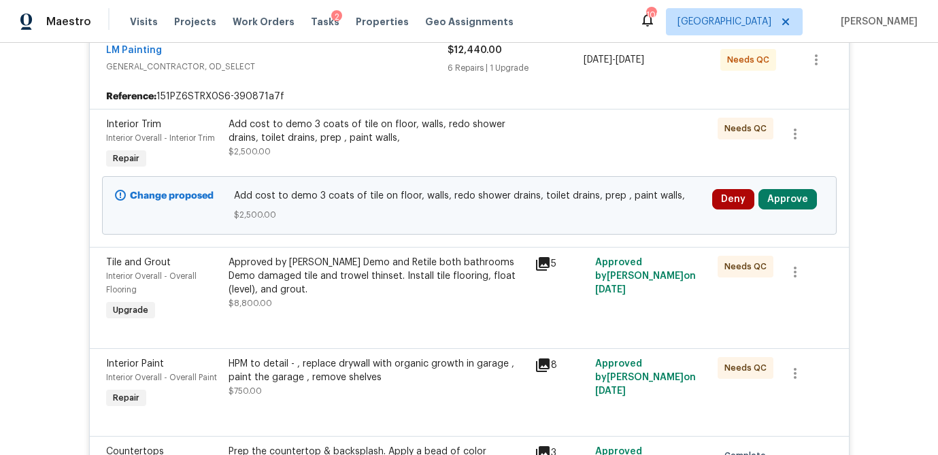
scroll to position [277, 0]
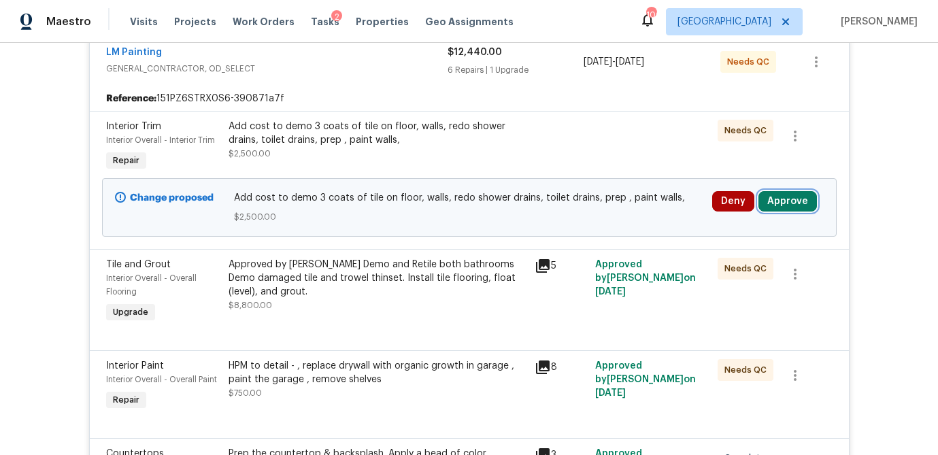
click at [800, 204] on button "Approve" at bounding box center [787, 201] width 58 height 20
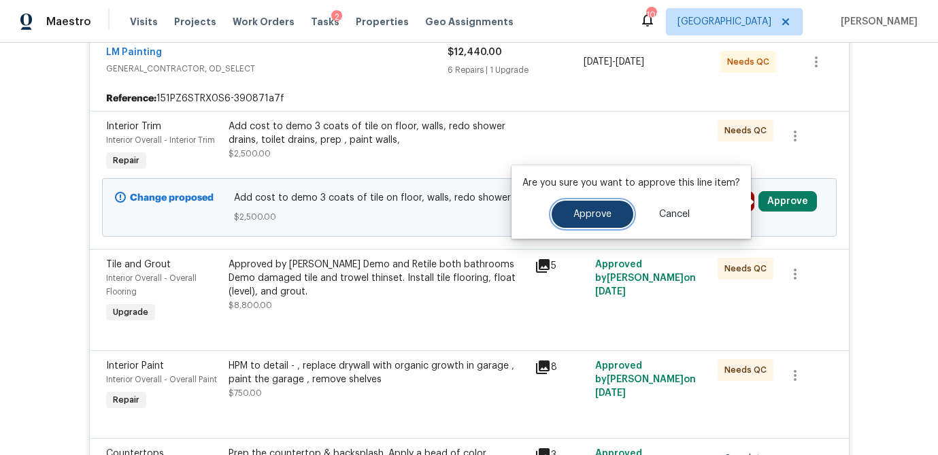
click at [574, 214] on span "Approve" at bounding box center [592, 214] width 38 height 10
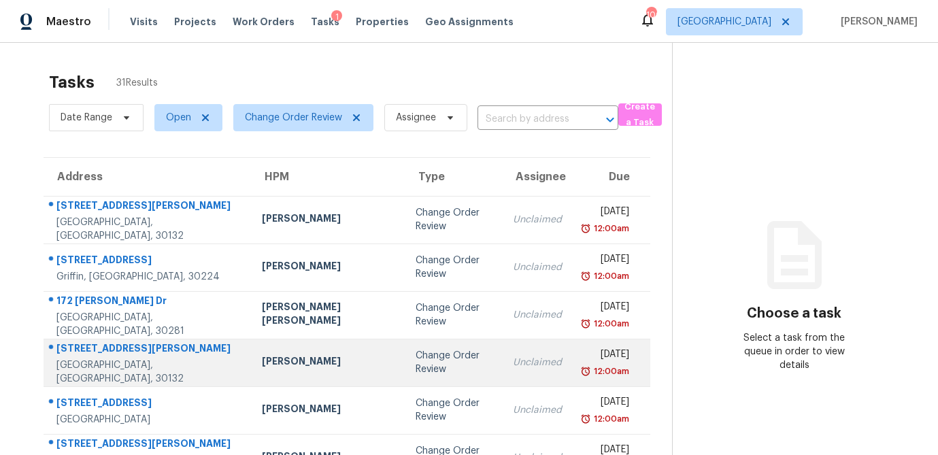
scroll to position [27, 0]
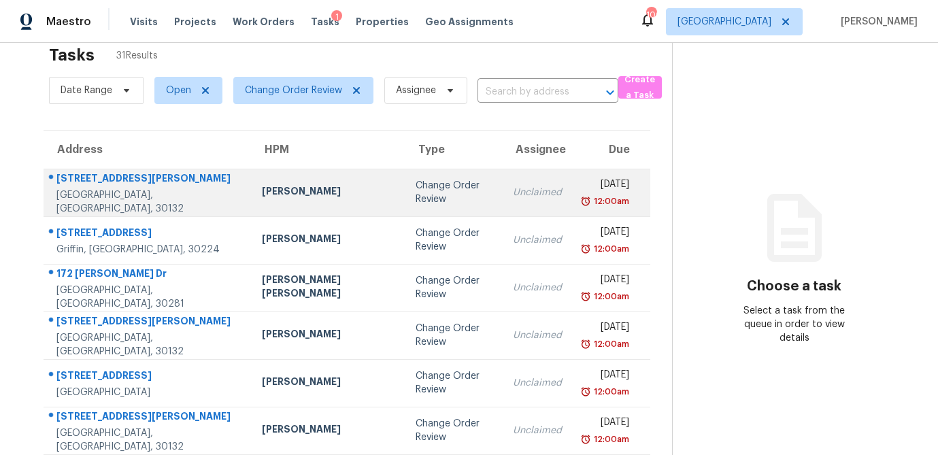
click at [292, 205] on td "[PERSON_NAME]" at bounding box center [328, 193] width 154 height 48
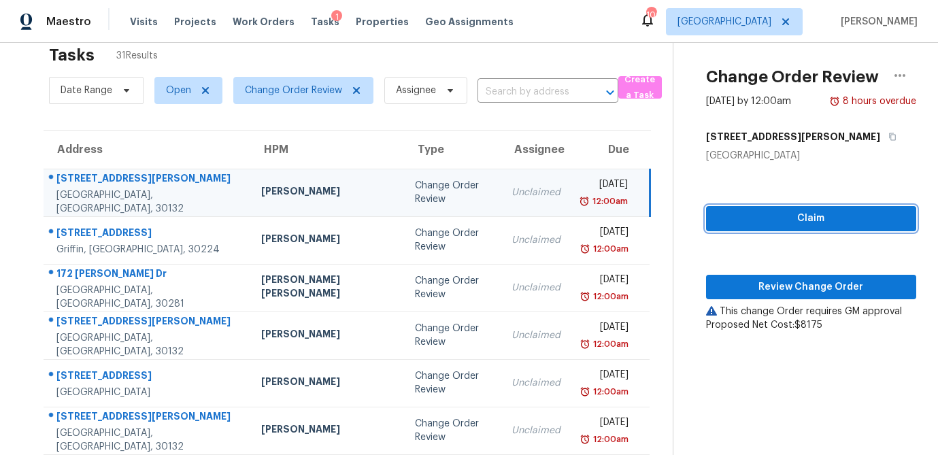
click at [739, 224] on span "Claim" at bounding box center [811, 218] width 188 height 17
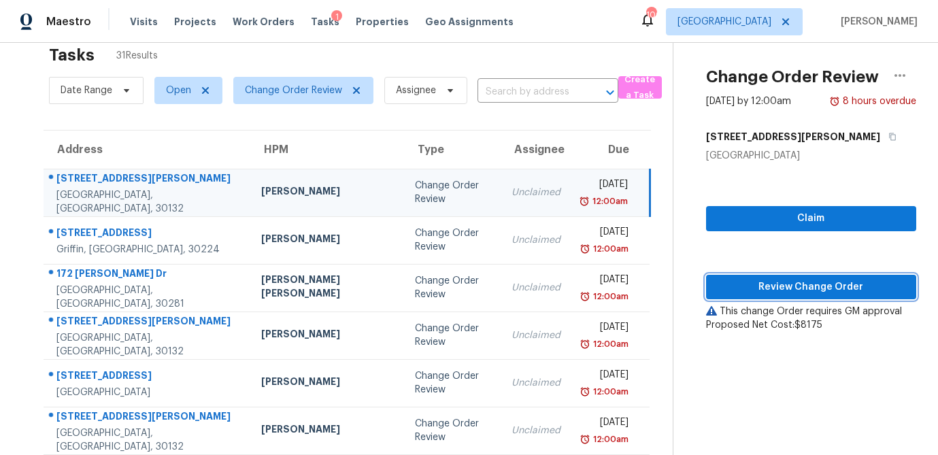
drag, startPoint x: 750, startPoint y: 278, endPoint x: 739, endPoint y: 284, distance: 12.5
click at [750, 279] on span "Review Change Order" at bounding box center [811, 287] width 188 height 17
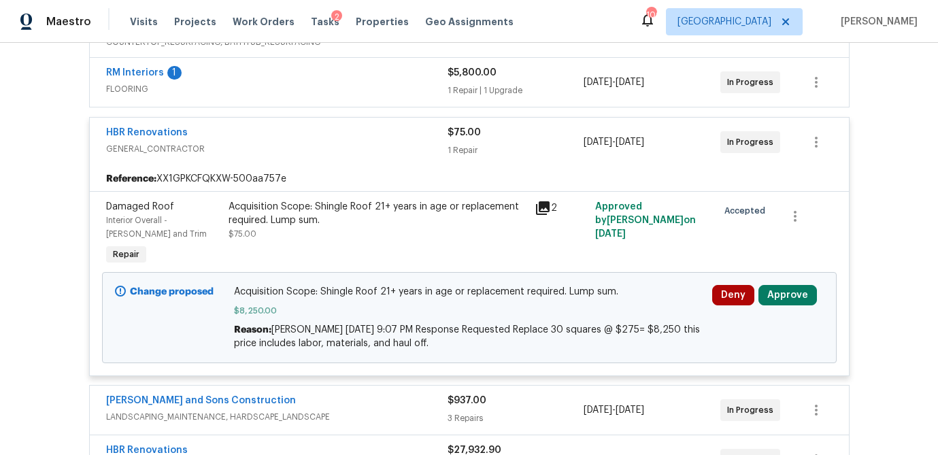
scroll to position [322, 0]
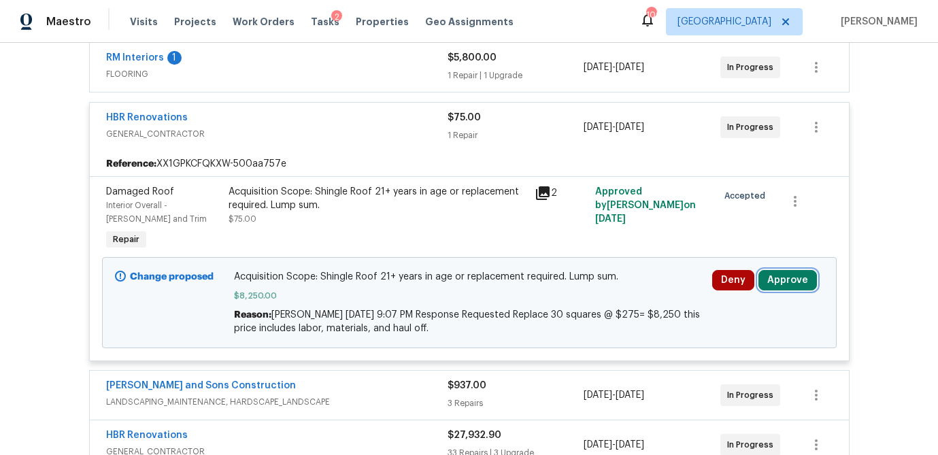
drag, startPoint x: 785, startPoint y: 279, endPoint x: 763, endPoint y: 279, distance: 21.8
click at [785, 279] on button "Approve" at bounding box center [787, 280] width 58 height 20
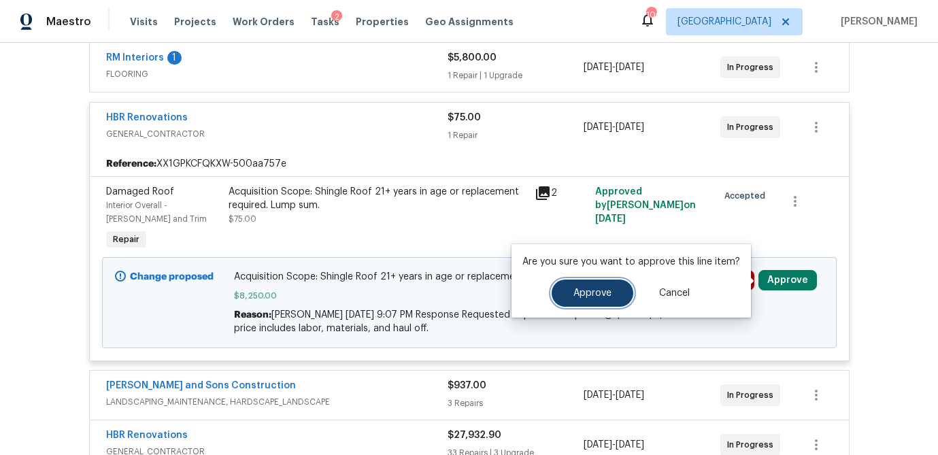
click at [584, 295] on span "Approve" at bounding box center [592, 293] width 38 height 10
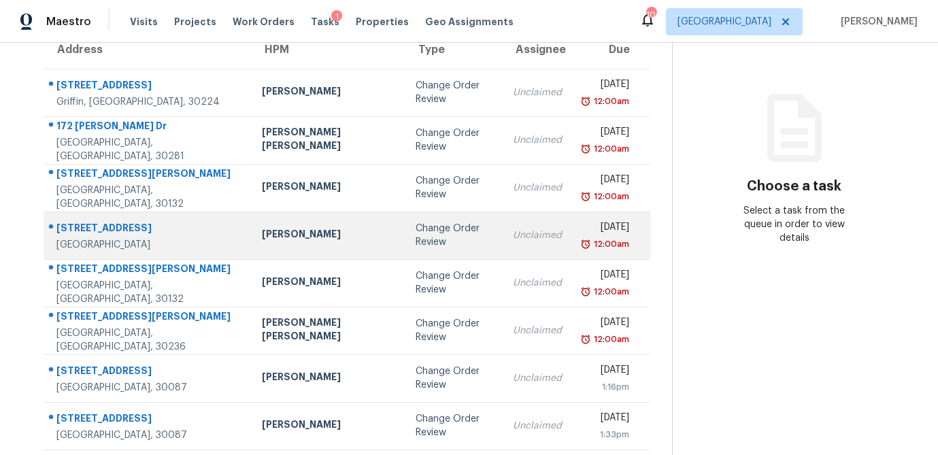
scroll to position [174, 0]
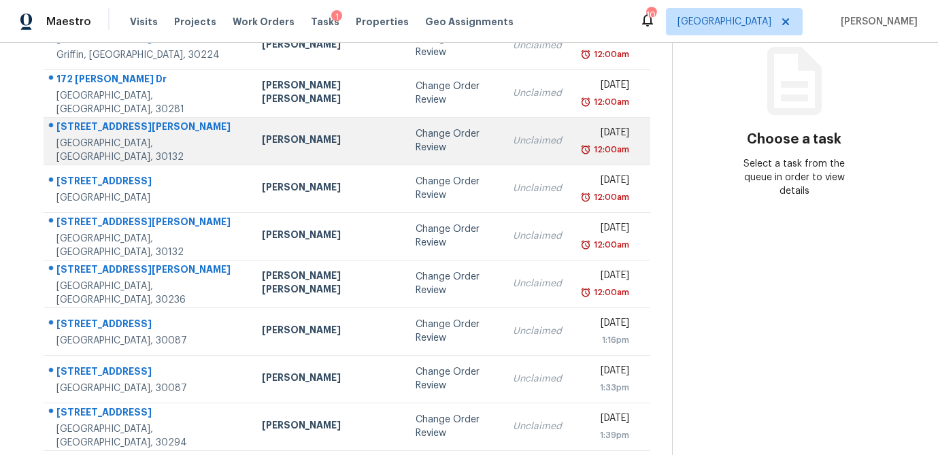
click at [287, 145] on div "[PERSON_NAME]" at bounding box center [328, 141] width 132 height 17
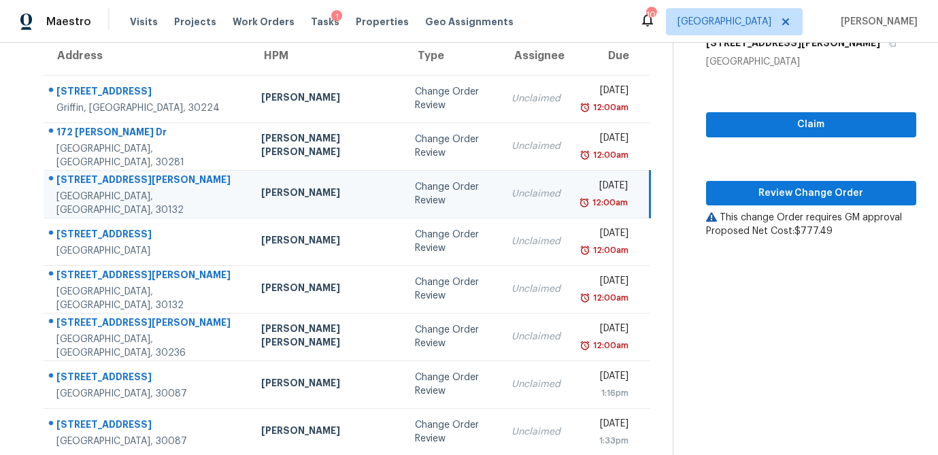
scroll to position [105, 0]
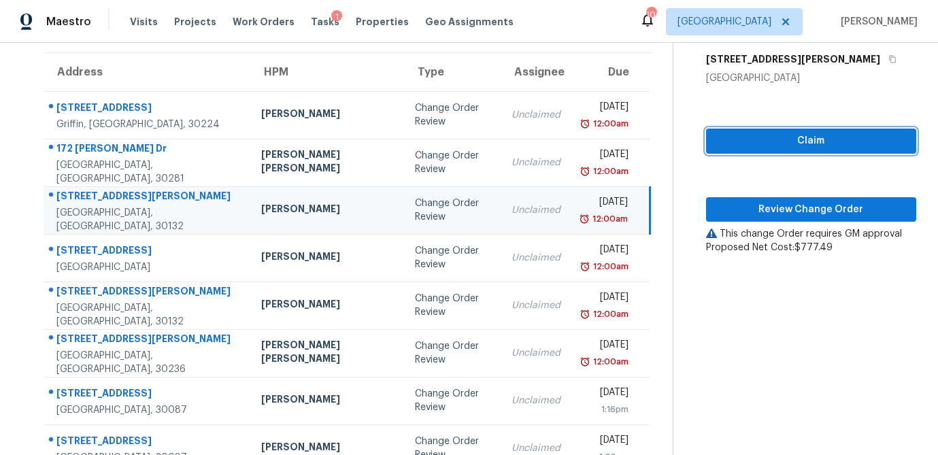
click at [791, 135] on span "Claim" at bounding box center [811, 141] width 188 height 17
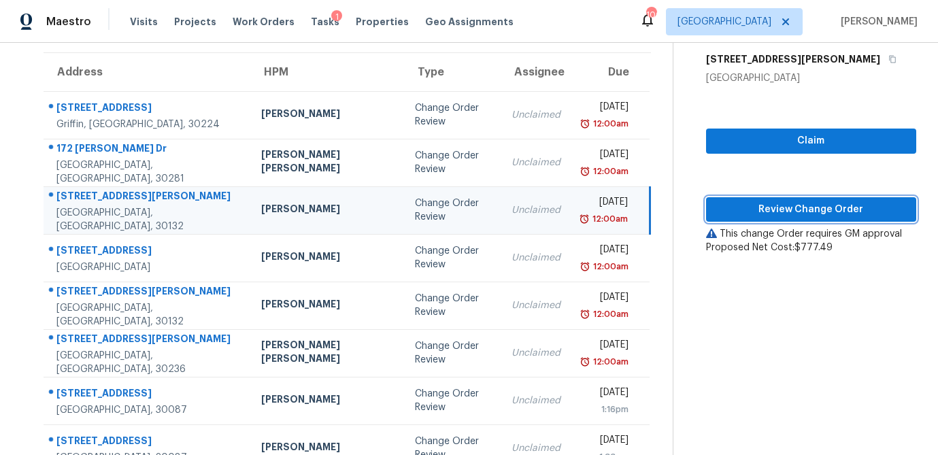
click at [768, 212] on span "Review Change Order" at bounding box center [811, 209] width 188 height 17
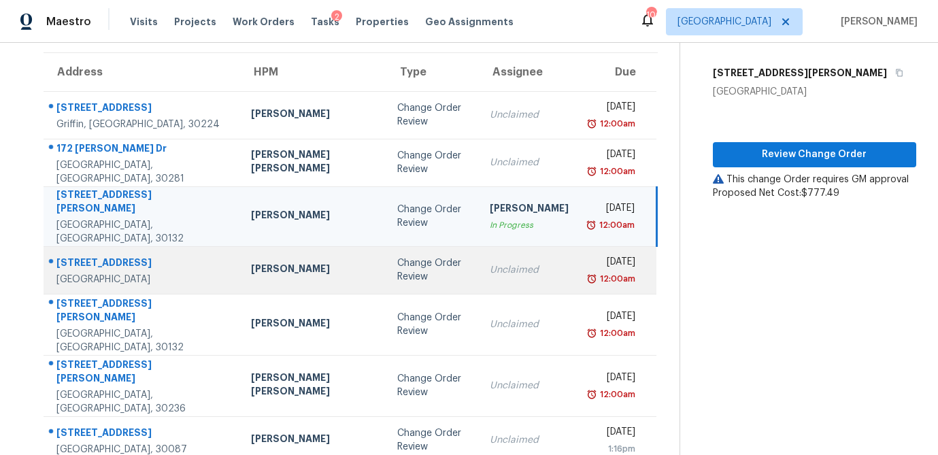
click at [397, 259] on div "Change Order Review" at bounding box center [432, 269] width 70 height 27
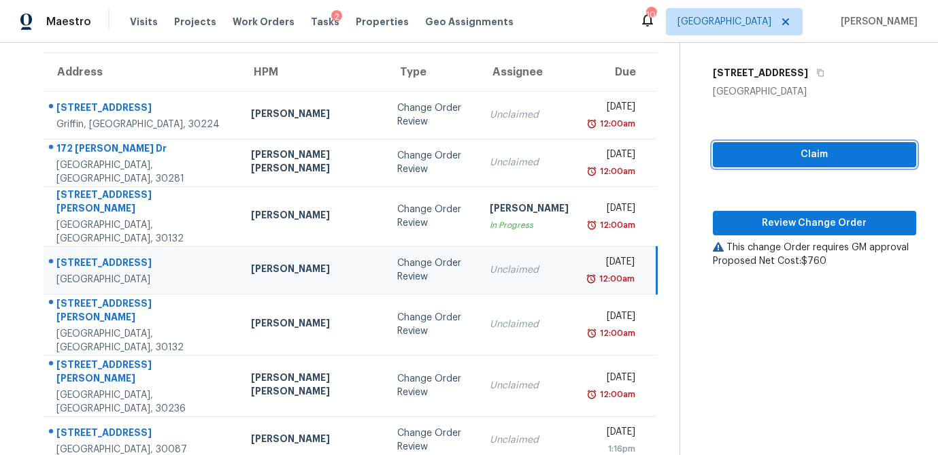
click at [723, 146] on span "Claim" at bounding box center [814, 154] width 182 height 17
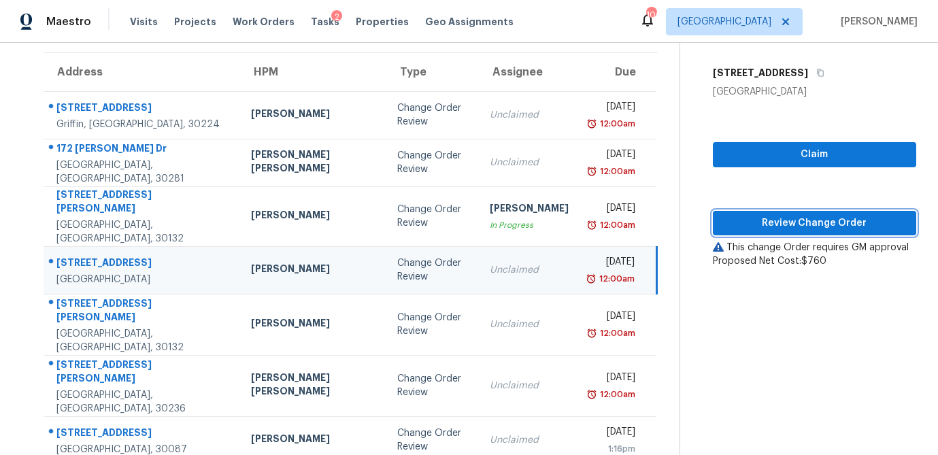
drag, startPoint x: 724, startPoint y: 218, endPoint x: 714, endPoint y: 218, distance: 10.2
click at [724, 218] on button "Review Change Order" at bounding box center [813, 223] width 203 height 25
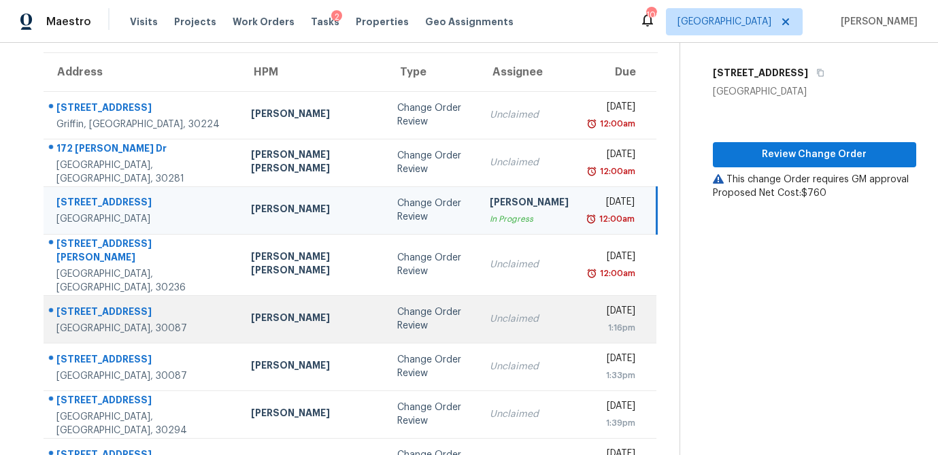
click at [397, 310] on div "Change Order Review" at bounding box center [432, 318] width 70 height 27
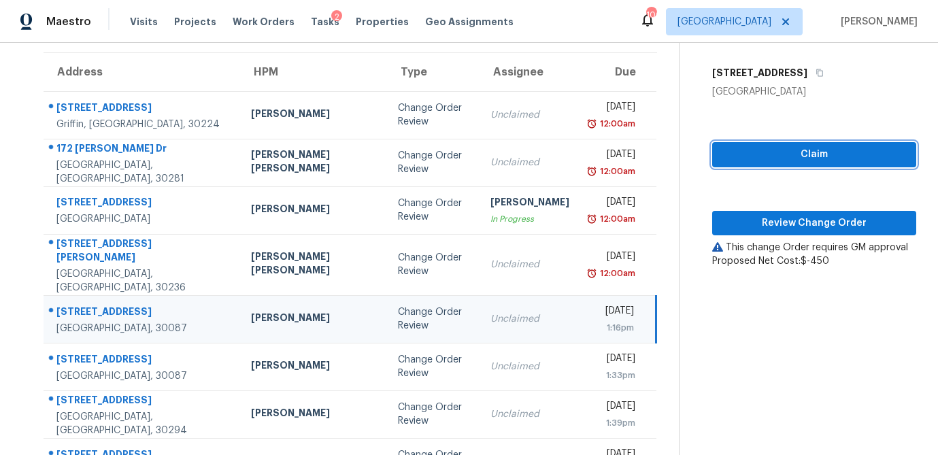
click at [768, 146] on span "Claim" at bounding box center [814, 154] width 182 height 17
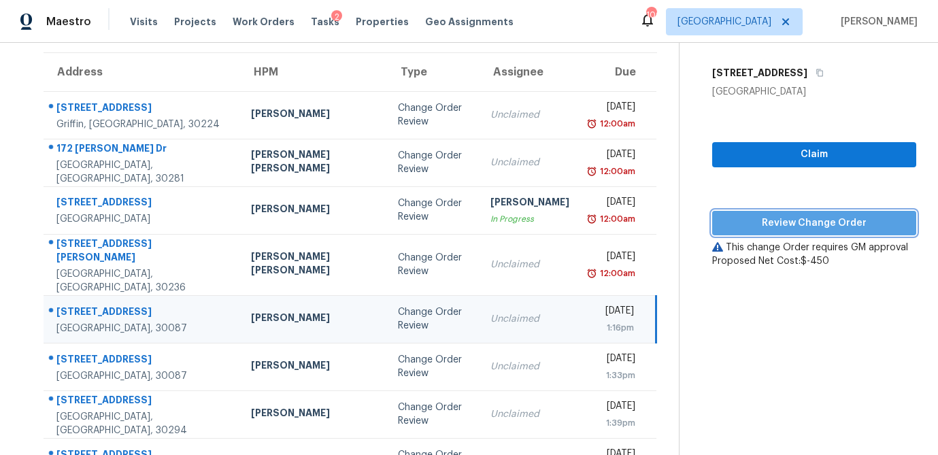
click at [751, 215] on span "Review Change Order" at bounding box center [814, 223] width 182 height 17
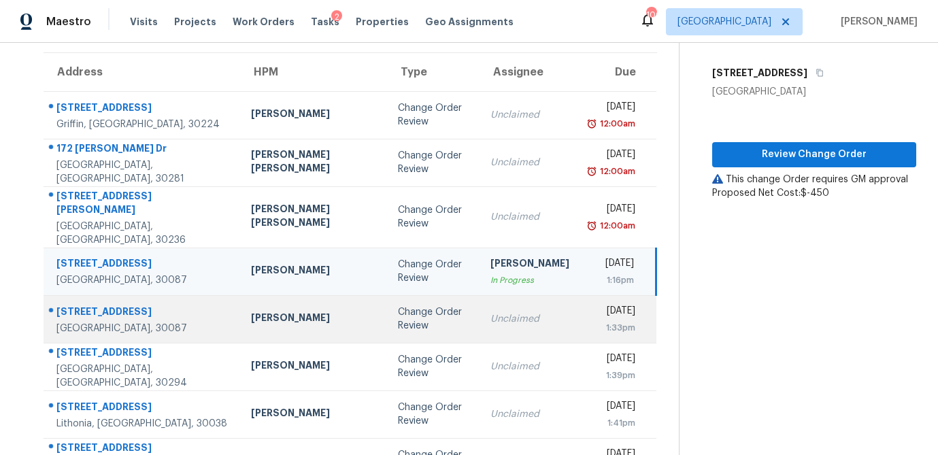
click at [398, 308] on div "Change Order Review" at bounding box center [433, 318] width 71 height 27
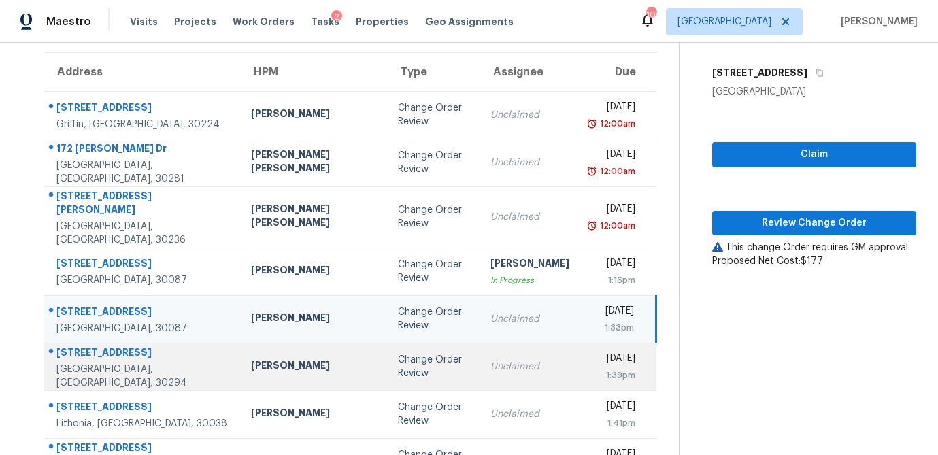
click at [398, 353] on div "Change Order Review" at bounding box center [433, 366] width 71 height 27
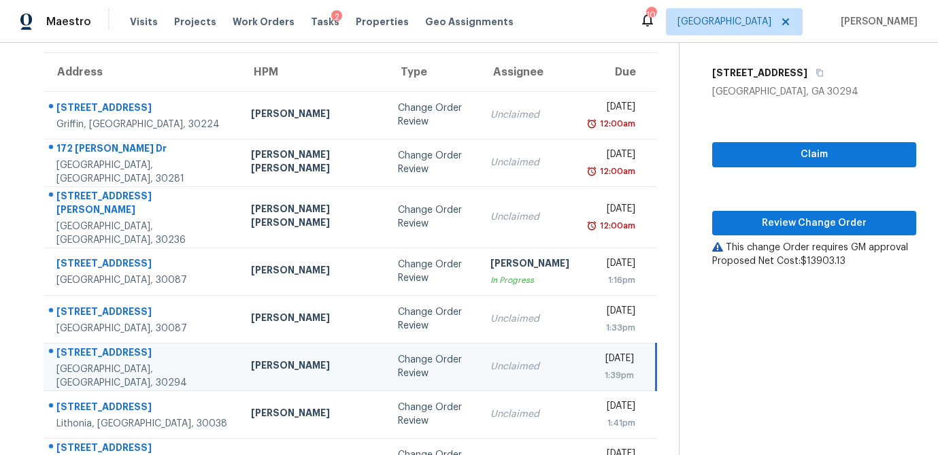
click at [752, 156] on div "Claim Review Change Order This change Order requires GM approval Proposed Net C…" at bounding box center [814, 183] width 204 height 169
click at [753, 148] on span "Claim" at bounding box center [814, 154] width 182 height 17
click at [742, 218] on button "Review Change Order" at bounding box center [814, 223] width 204 height 25
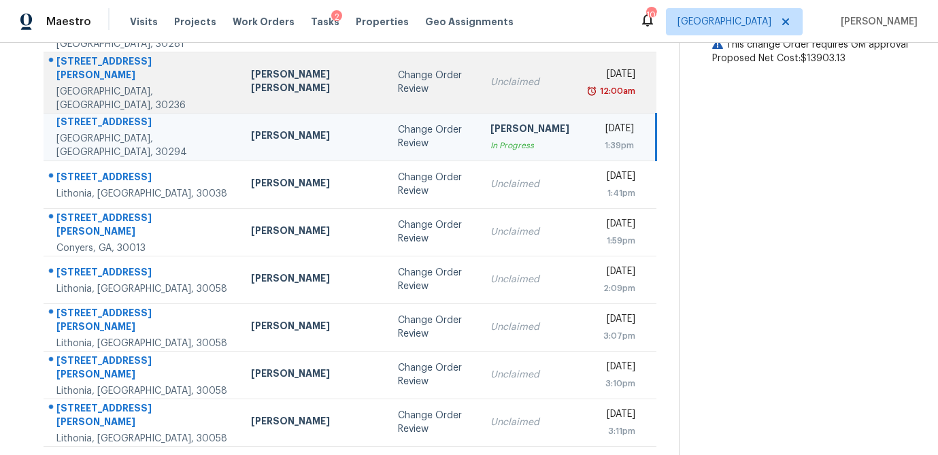
scroll to position [253, 0]
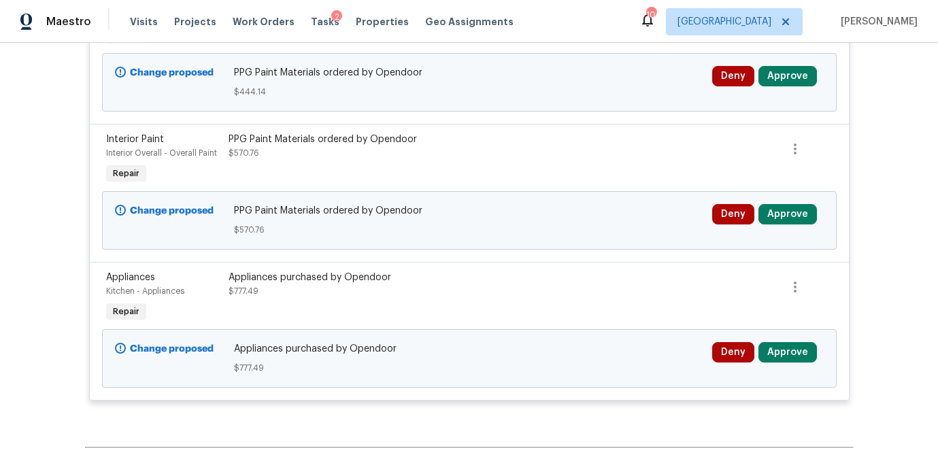
scroll to position [847, 0]
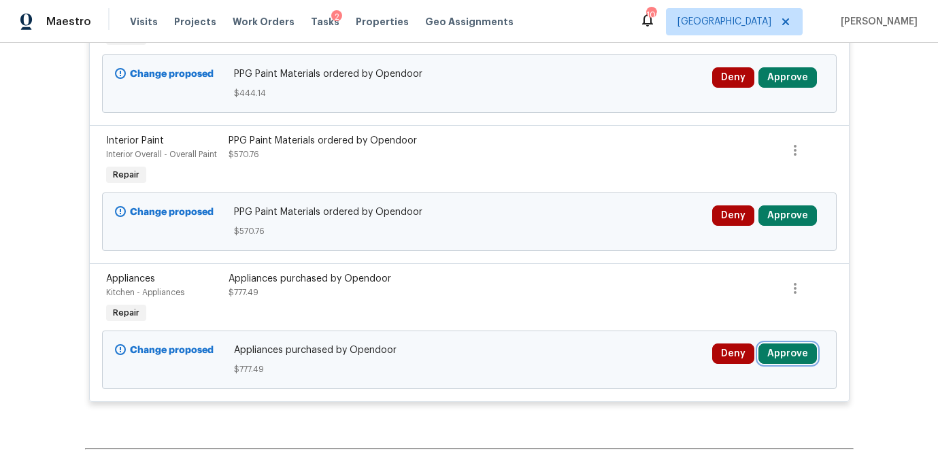
drag, startPoint x: 785, startPoint y: 353, endPoint x: 758, endPoint y: 350, distance: 26.7
click at [785, 353] on button "Approve" at bounding box center [787, 353] width 58 height 20
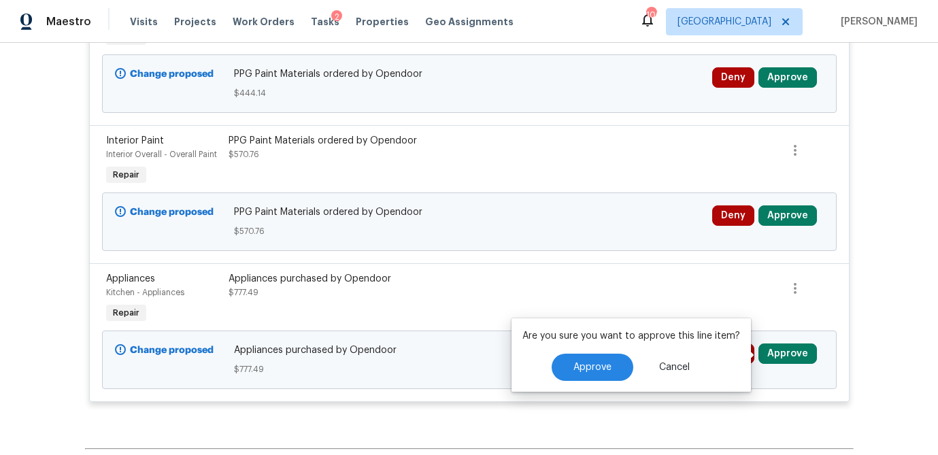
click at [598, 351] on div "Are you sure you want to approve this line item? Approve Cancel" at bounding box center [630, 354] width 239 height 73
click at [598, 356] on button "Approve" at bounding box center [592, 367] width 82 height 27
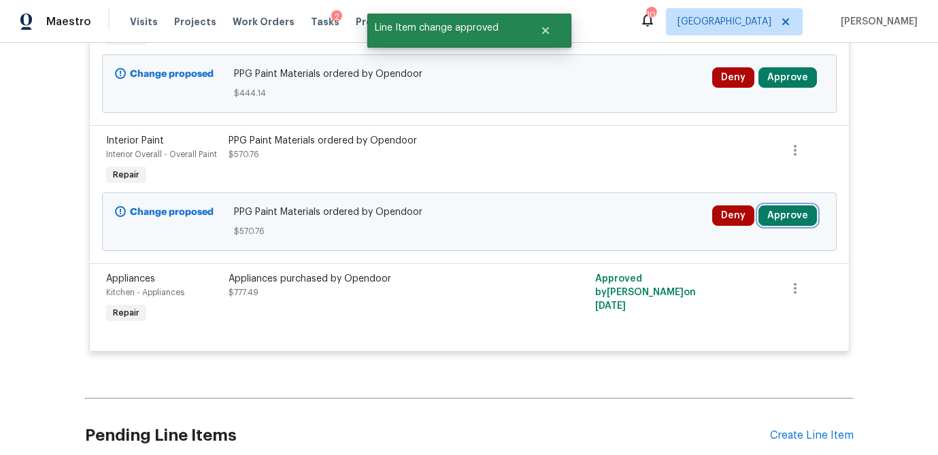
drag, startPoint x: 787, startPoint y: 217, endPoint x: 775, endPoint y: 216, distance: 12.3
click at [787, 217] on button "Approve" at bounding box center [787, 215] width 58 height 20
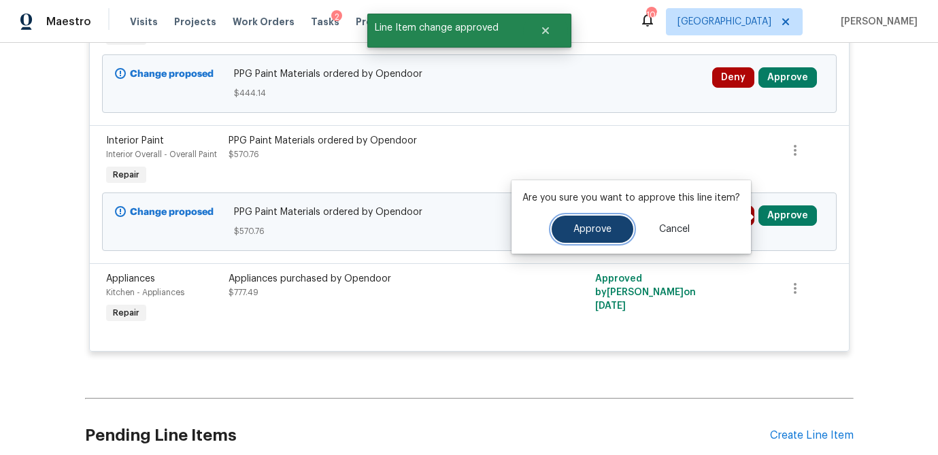
click at [603, 228] on span "Approve" at bounding box center [592, 229] width 38 height 10
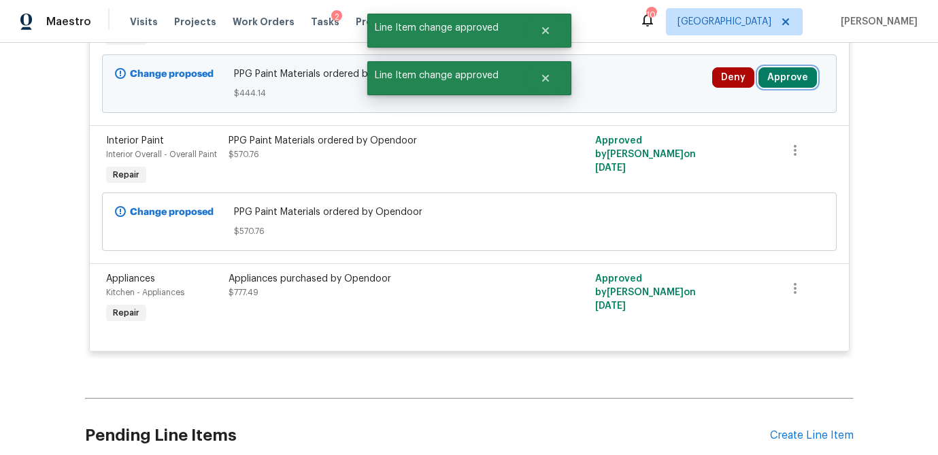
click at [795, 82] on button "Approve" at bounding box center [787, 77] width 58 height 20
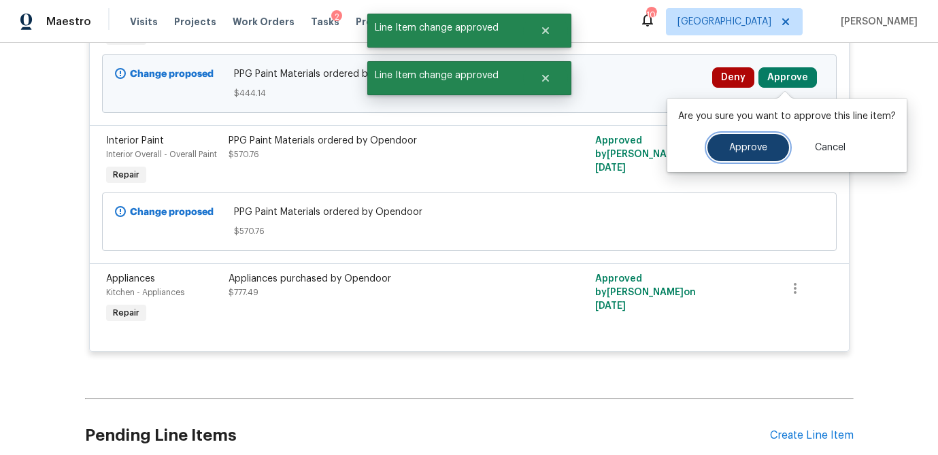
click at [717, 146] on button "Approve" at bounding box center [748, 147] width 82 height 27
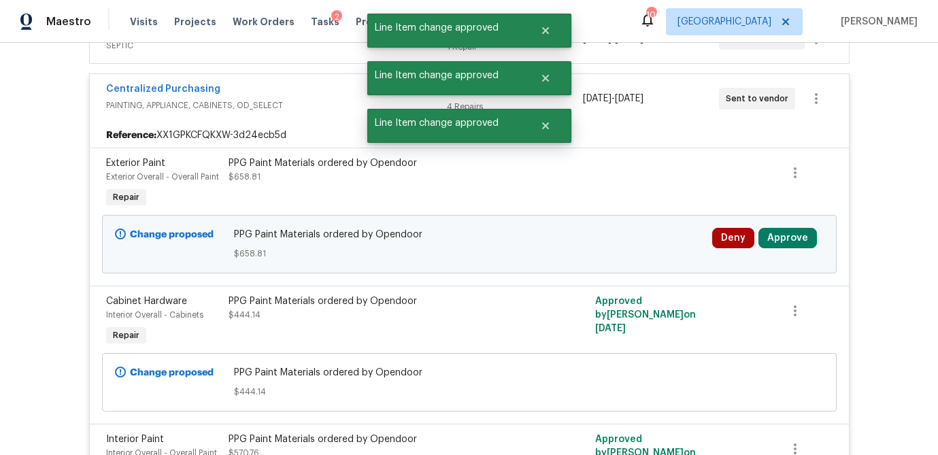
scroll to position [547, 0]
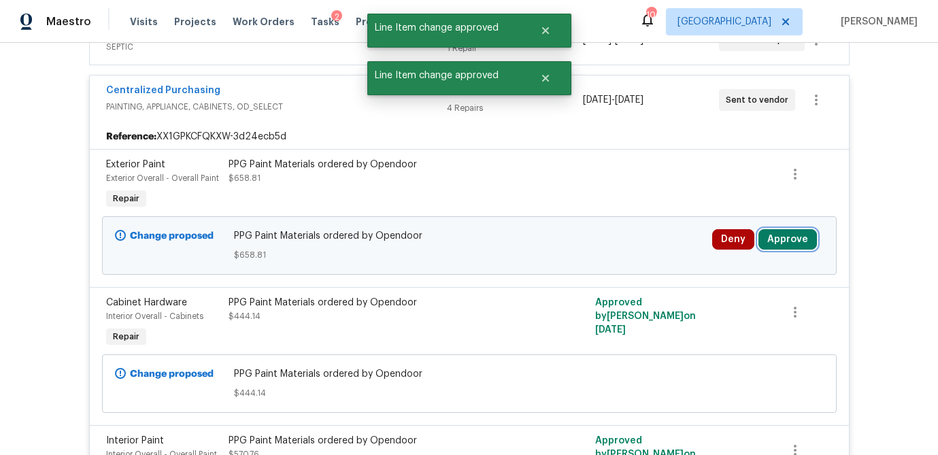
click at [795, 239] on button "Approve" at bounding box center [787, 239] width 58 height 20
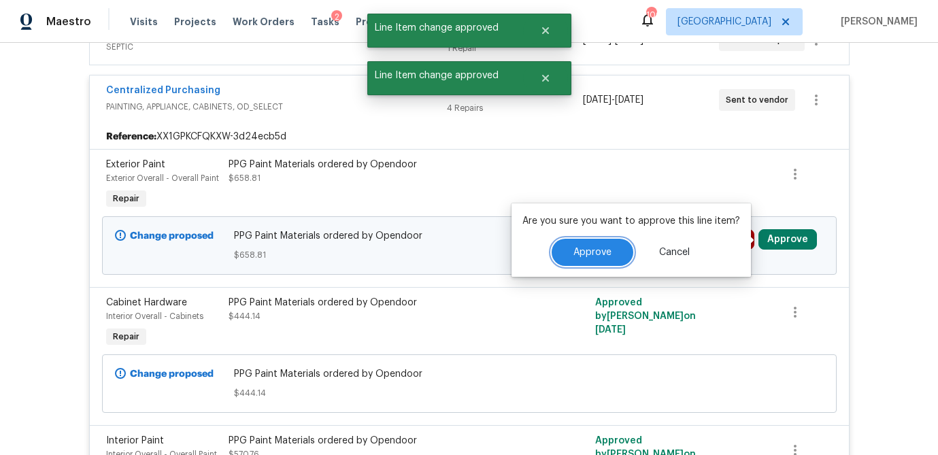
click at [601, 250] on span "Approve" at bounding box center [592, 252] width 38 height 10
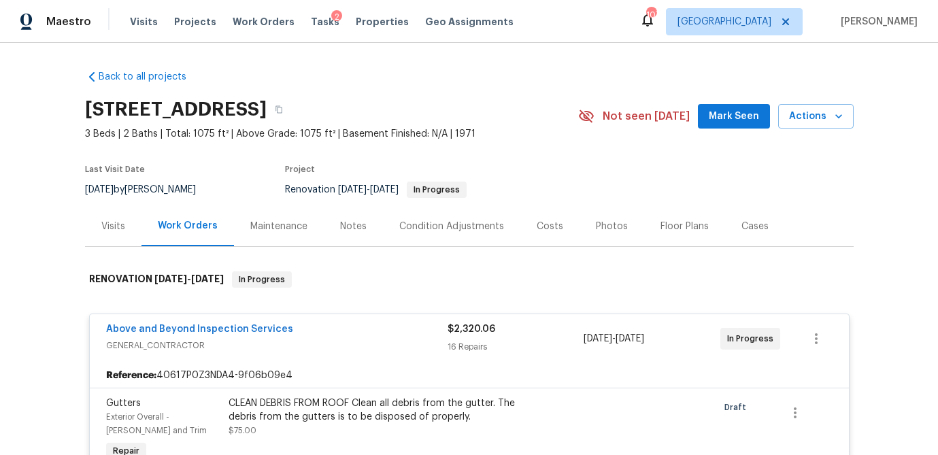
click at [105, 226] on div "Visits" at bounding box center [113, 227] width 24 height 14
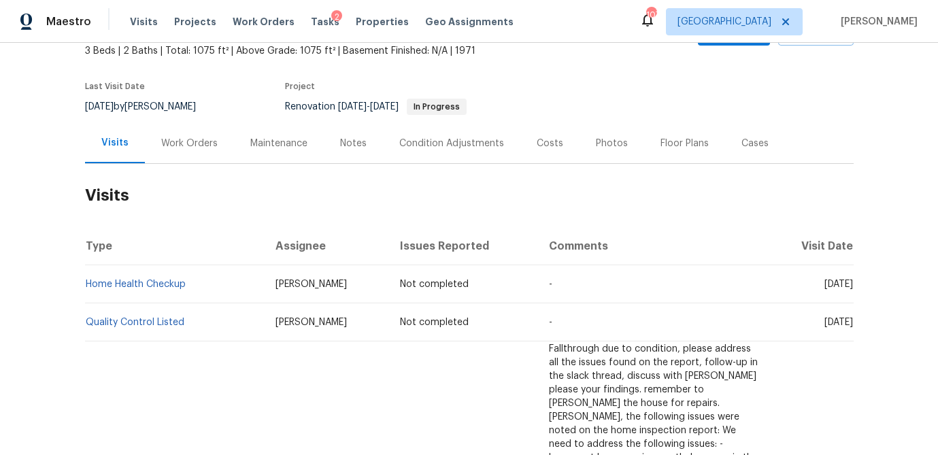
scroll to position [82, 0]
click at [551, 141] on div "Costs" at bounding box center [549, 144] width 27 height 14
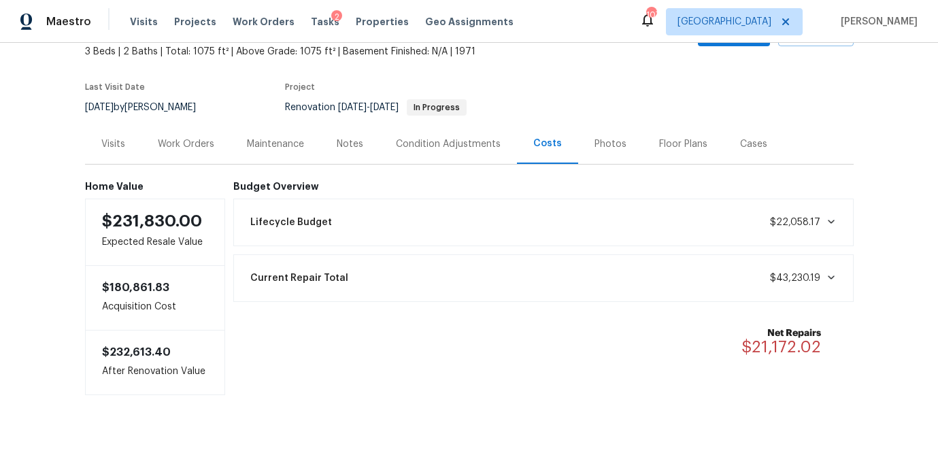
click at [194, 147] on div "Work Orders" at bounding box center [186, 144] width 56 height 14
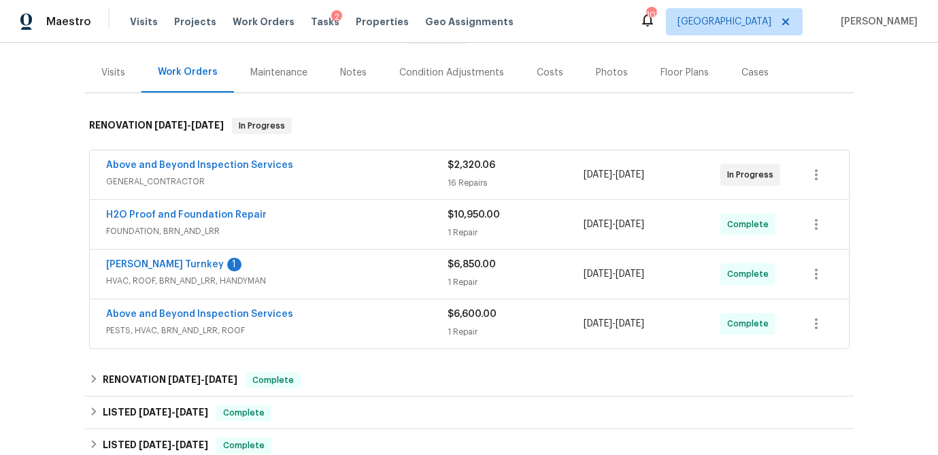
scroll to position [123, 0]
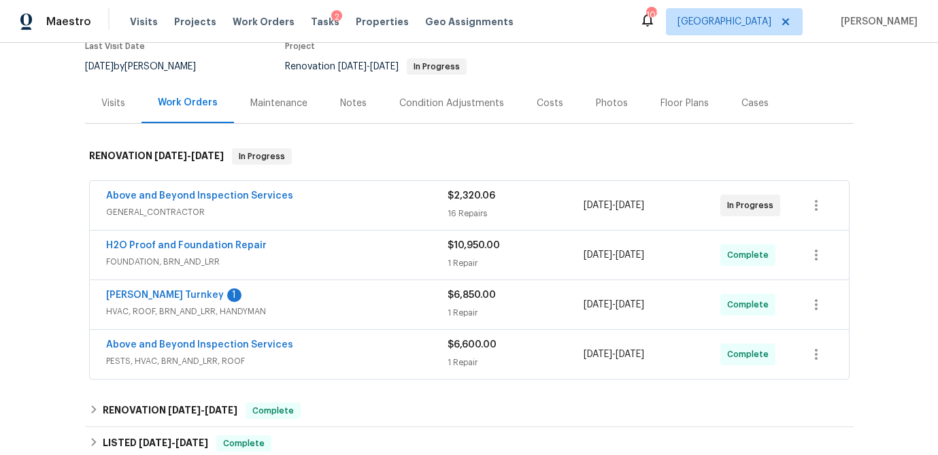
click at [357, 204] on div "Above and Beyond Inspection Services" at bounding box center [276, 197] width 341 height 16
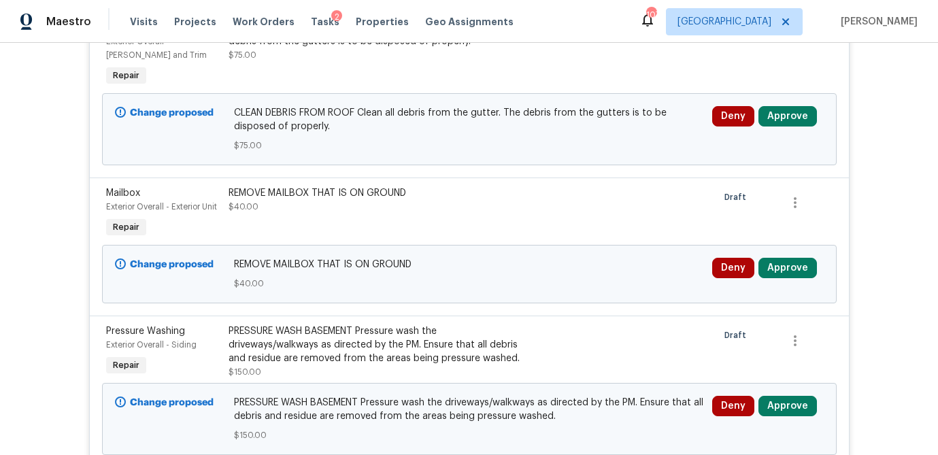
scroll to position [374, 0]
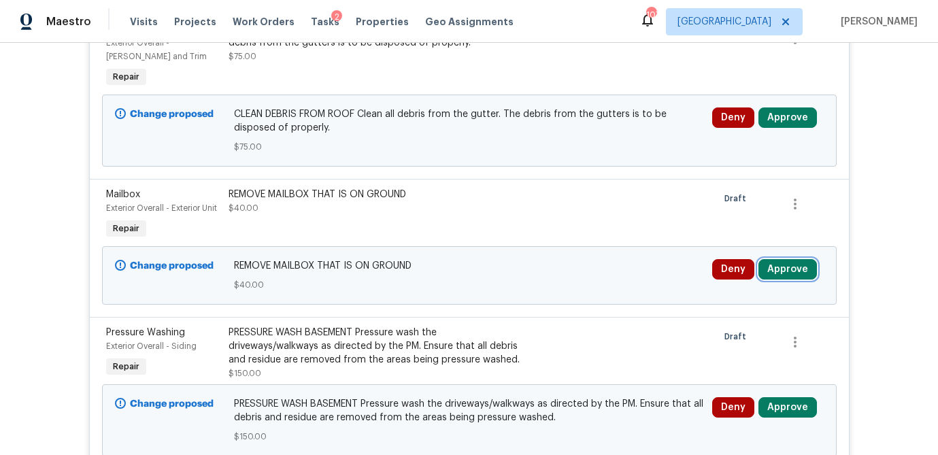
drag, startPoint x: 788, startPoint y: 273, endPoint x: 758, endPoint y: 271, distance: 30.0
click at [788, 273] on button "Approve" at bounding box center [787, 269] width 58 height 20
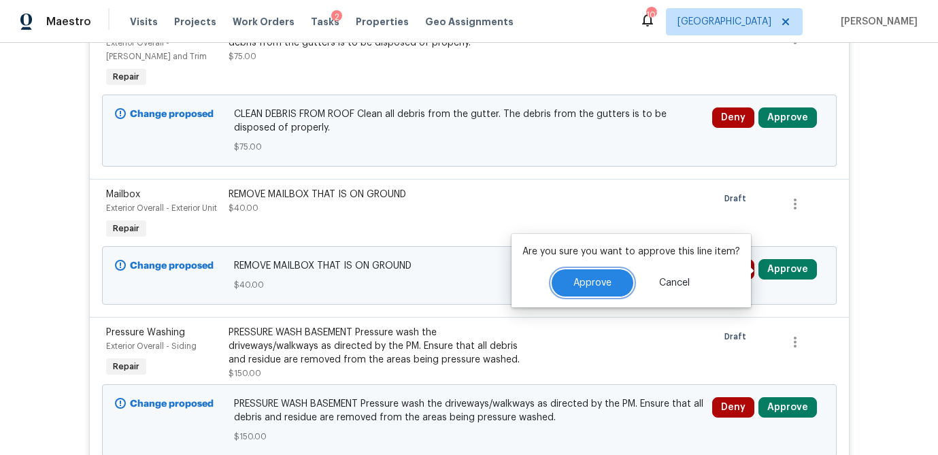
drag, startPoint x: 602, startPoint y: 279, endPoint x: 774, endPoint y: 155, distance: 212.4
click at [602, 278] on span "Approve" at bounding box center [592, 283] width 38 height 10
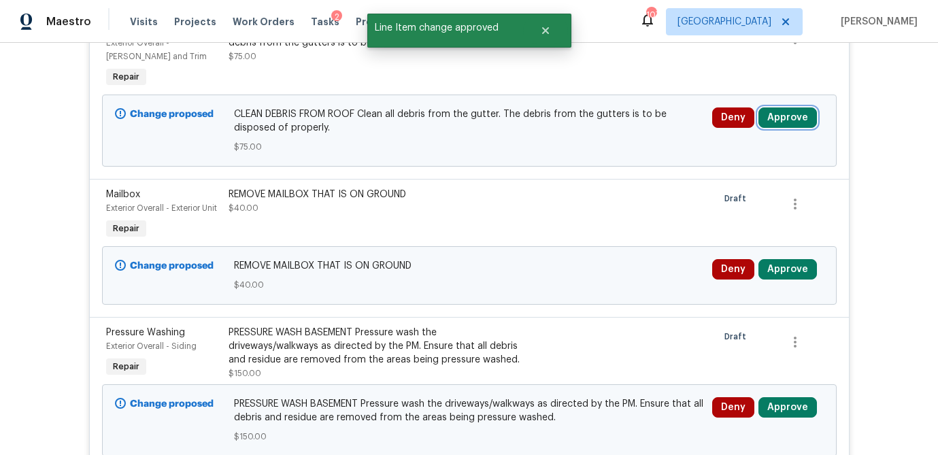
click at [791, 115] on button "Approve" at bounding box center [787, 117] width 58 height 20
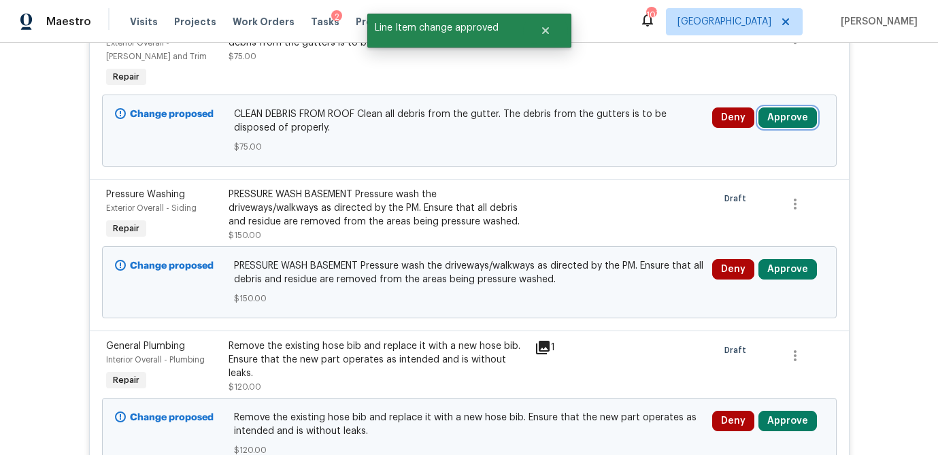
click at [794, 116] on button "Approve" at bounding box center [787, 117] width 58 height 20
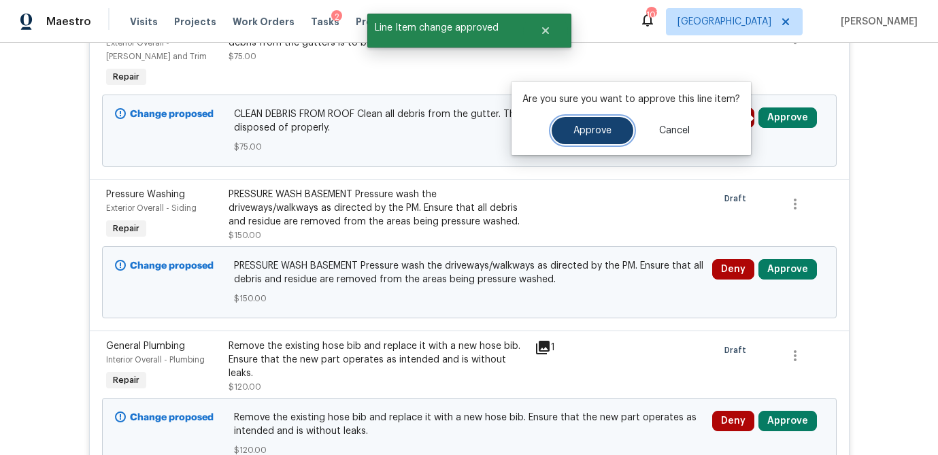
click at [587, 128] on span "Approve" at bounding box center [592, 131] width 38 height 10
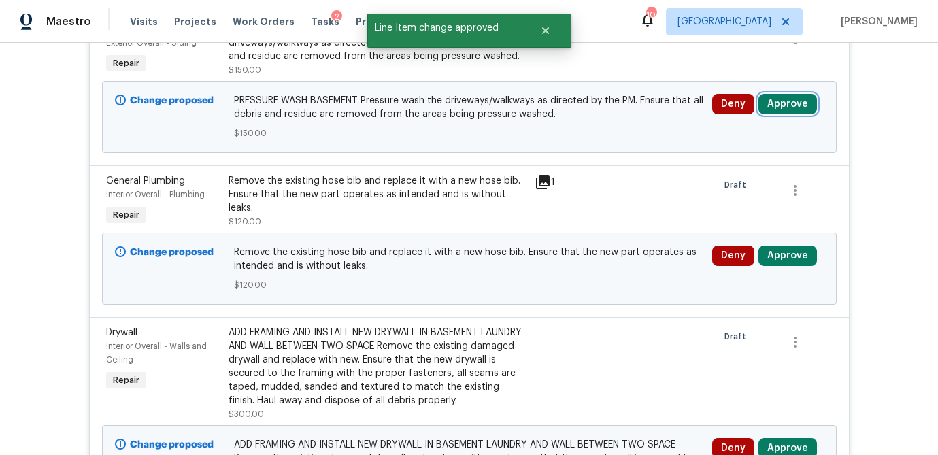
click at [803, 107] on button "Approve" at bounding box center [787, 104] width 58 height 20
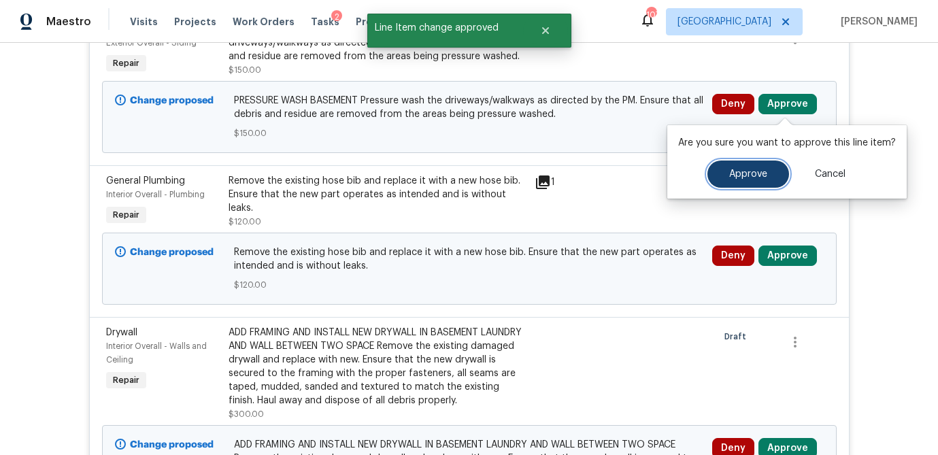
click at [736, 169] on span "Approve" at bounding box center [748, 174] width 38 height 10
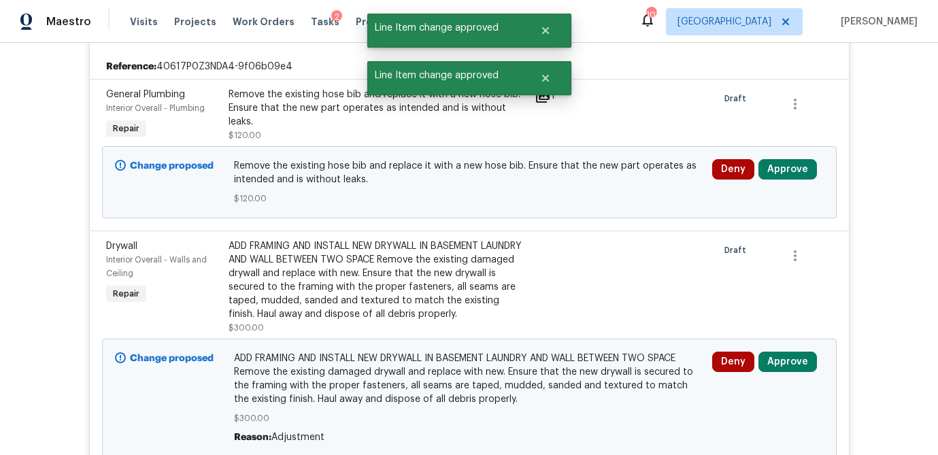
scroll to position [296, 0]
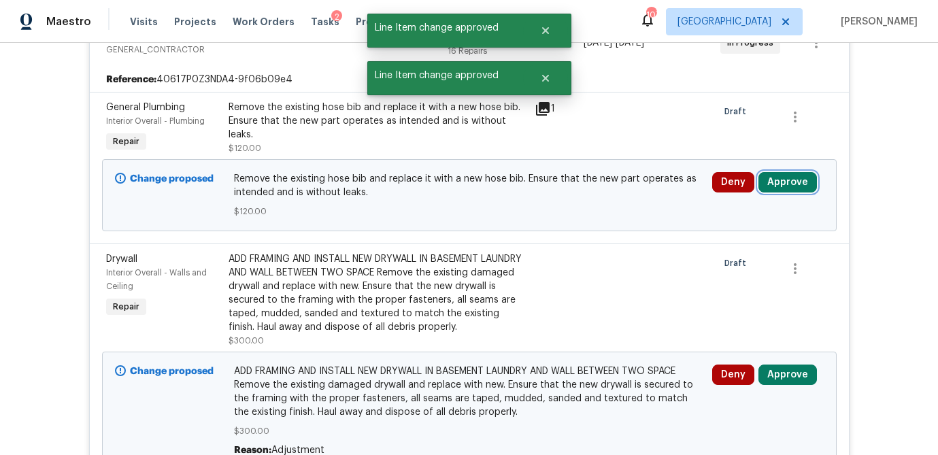
click at [789, 187] on button "Approve" at bounding box center [787, 182] width 58 height 20
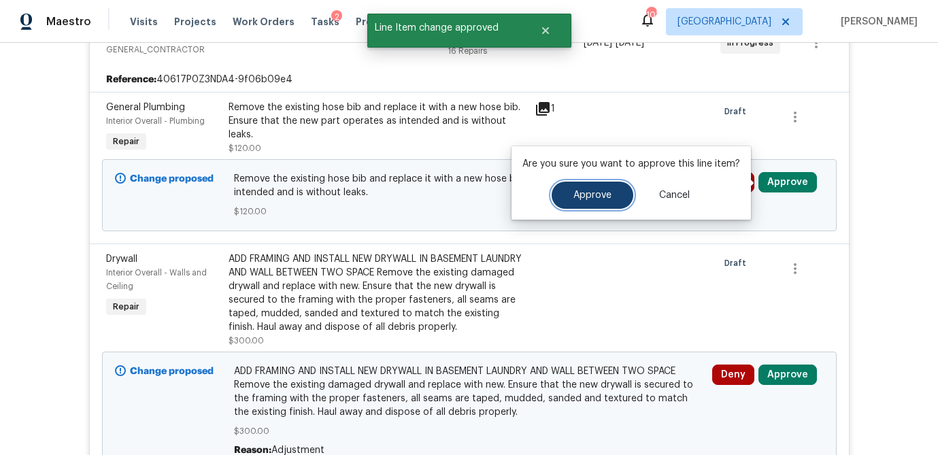
click at [591, 195] on span "Approve" at bounding box center [592, 195] width 38 height 10
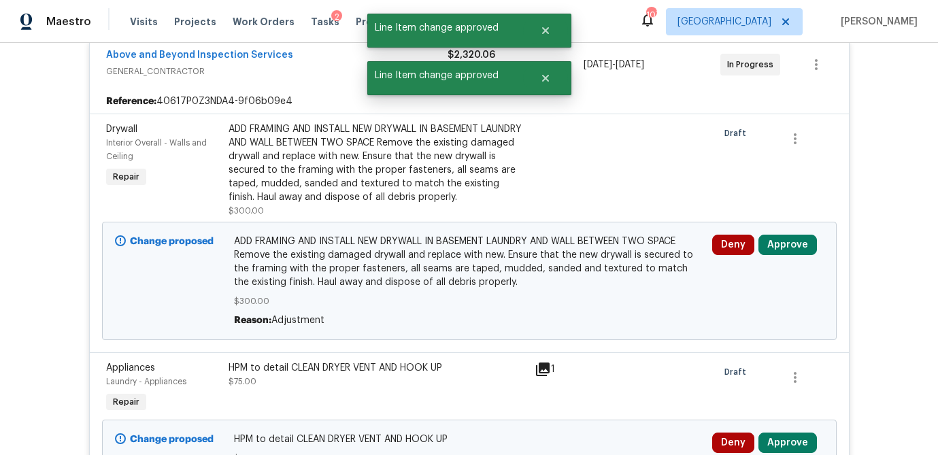
scroll to position [267, 0]
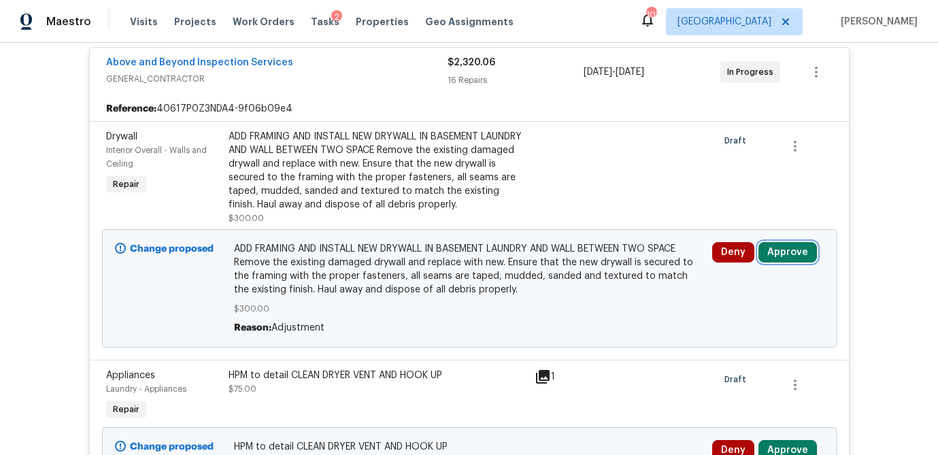
drag, startPoint x: 784, startPoint y: 246, endPoint x: 757, endPoint y: 245, distance: 26.5
click at [784, 246] on button "Approve" at bounding box center [787, 252] width 58 height 20
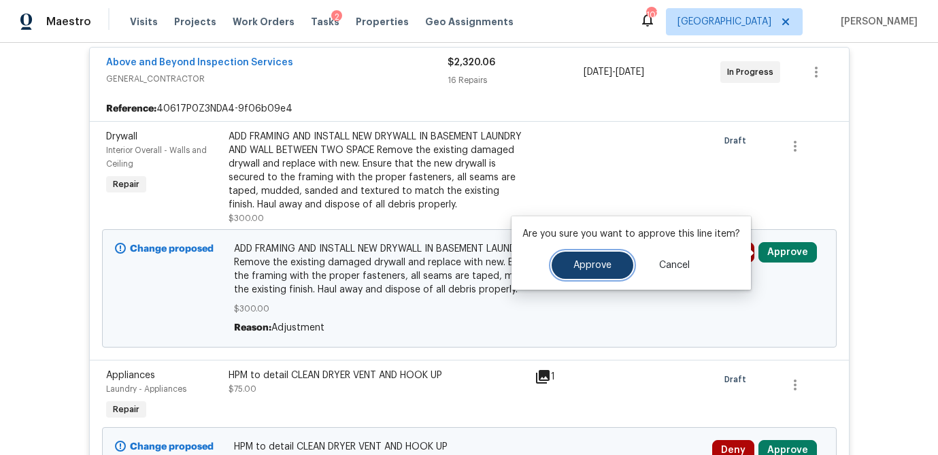
click at [605, 260] on span "Approve" at bounding box center [592, 265] width 38 height 10
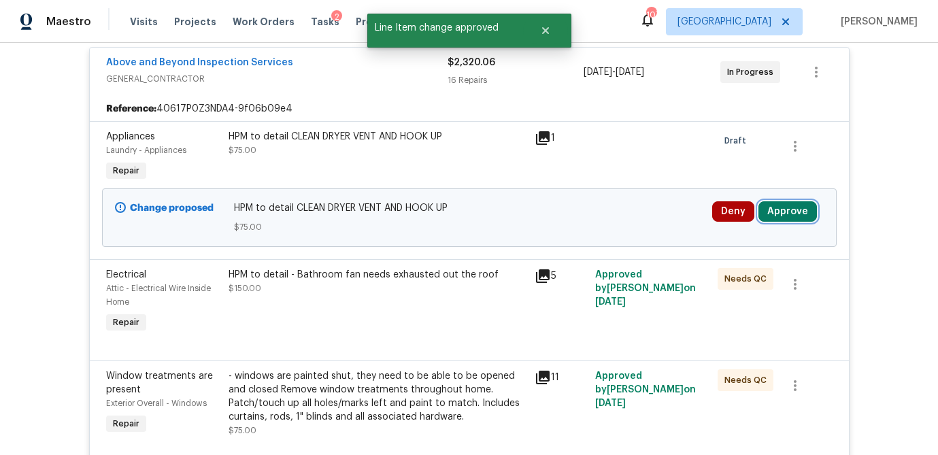
drag, startPoint x: 791, startPoint y: 208, endPoint x: 751, endPoint y: 211, distance: 40.9
click at [791, 208] on button "Approve" at bounding box center [787, 211] width 58 height 20
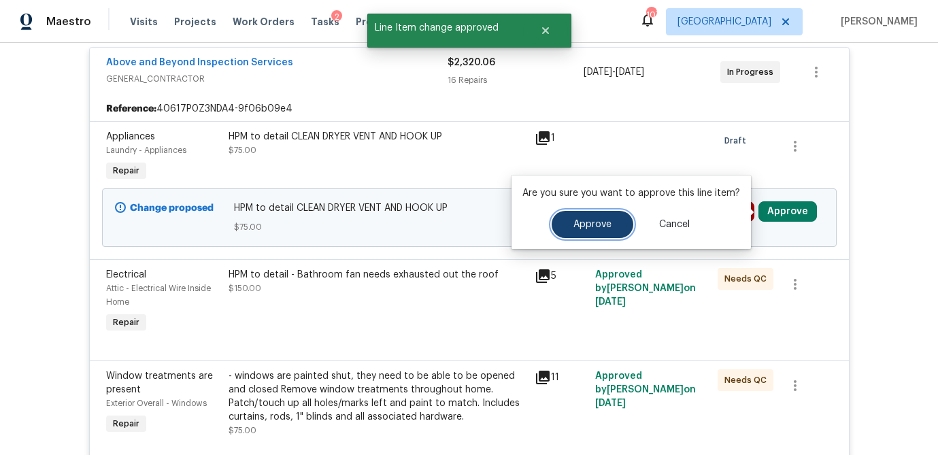
click at [581, 228] on span "Approve" at bounding box center [592, 225] width 38 height 10
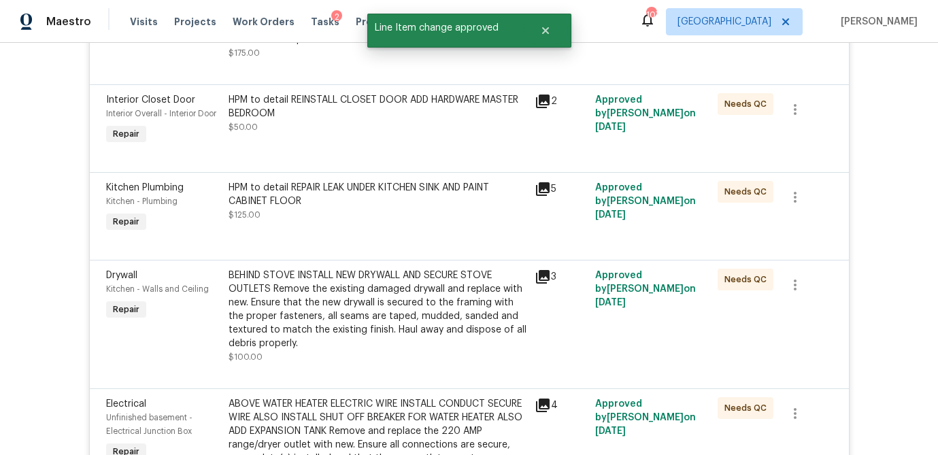
scroll to position [1024, 0]
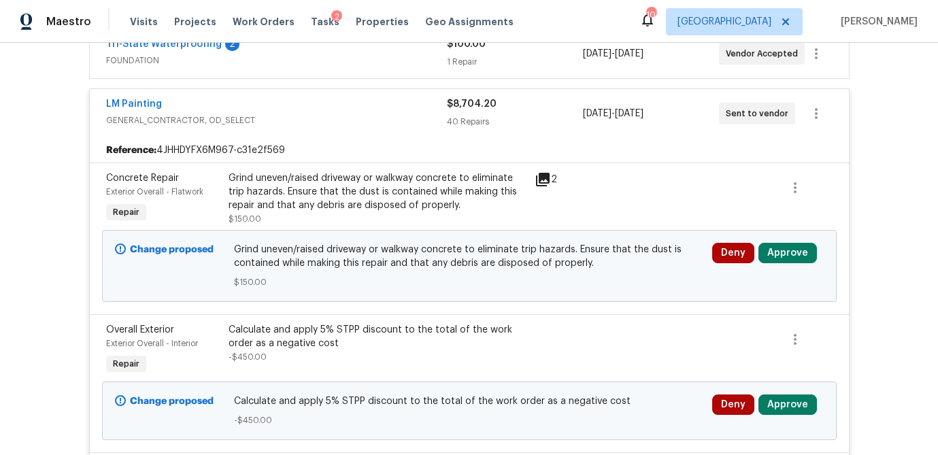
scroll to position [434, 0]
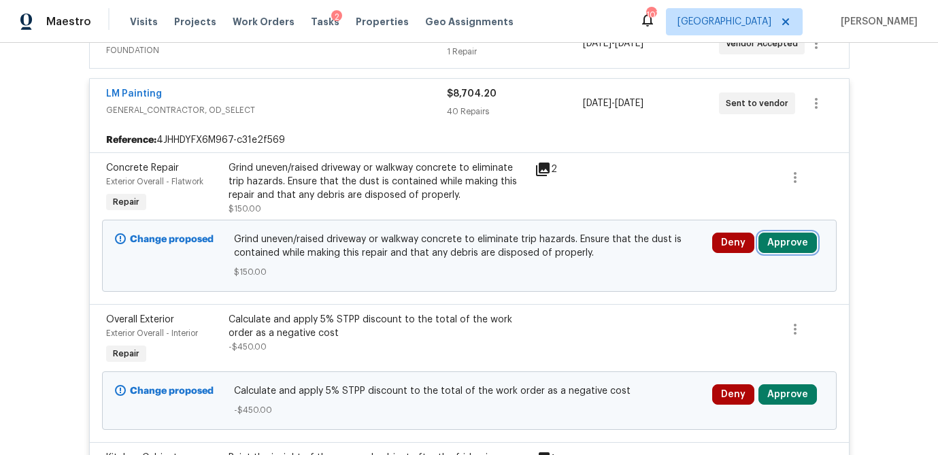
click at [784, 248] on button "Approve" at bounding box center [787, 243] width 58 height 20
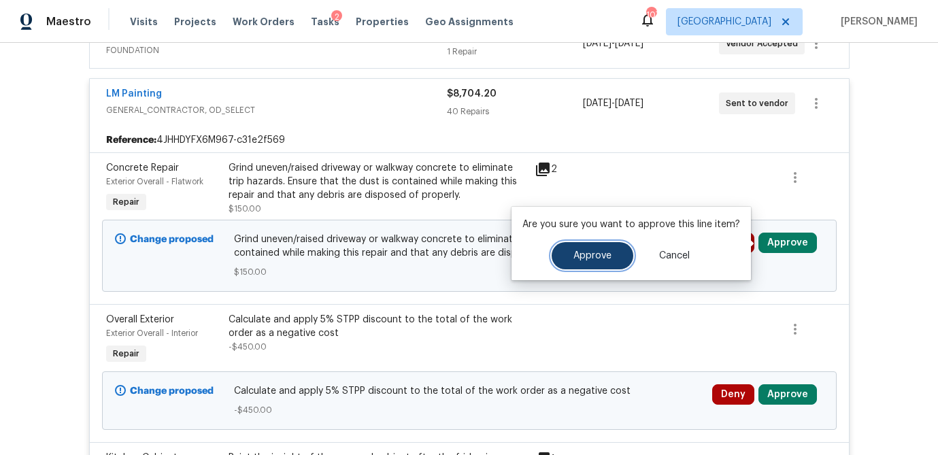
click at [590, 258] on span "Approve" at bounding box center [592, 256] width 38 height 10
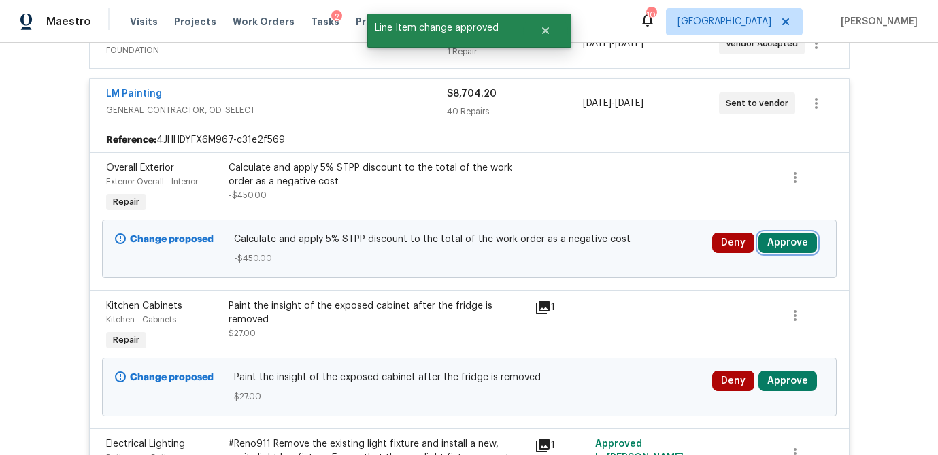
drag, startPoint x: 793, startPoint y: 247, endPoint x: 759, endPoint y: 245, distance: 33.4
click at [789, 247] on button "Approve" at bounding box center [787, 243] width 58 height 20
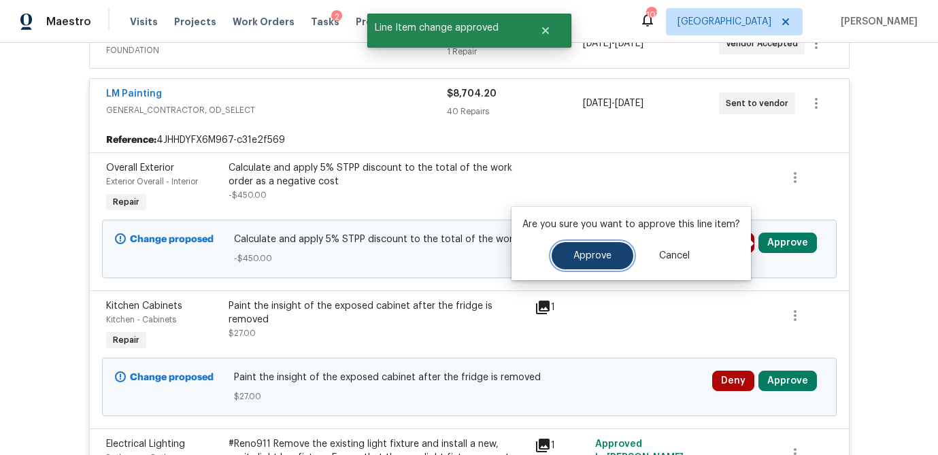
click at [600, 253] on span "Approve" at bounding box center [592, 256] width 38 height 10
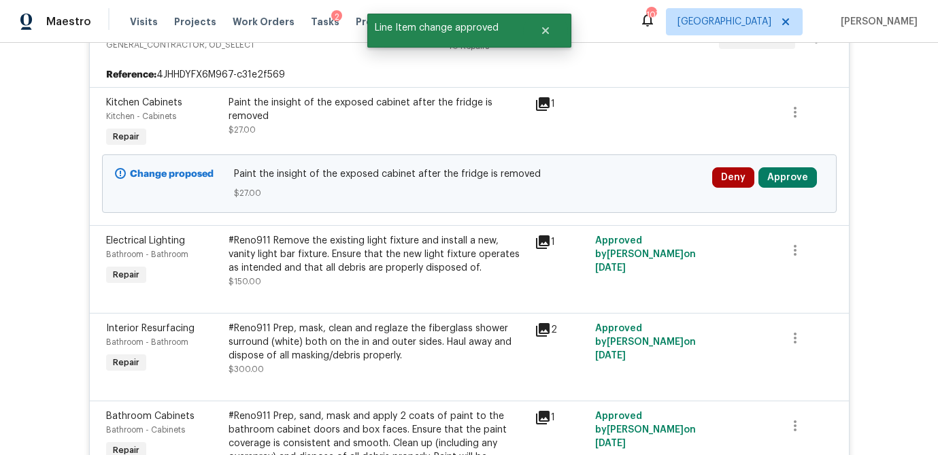
scroll to position [496, 0]
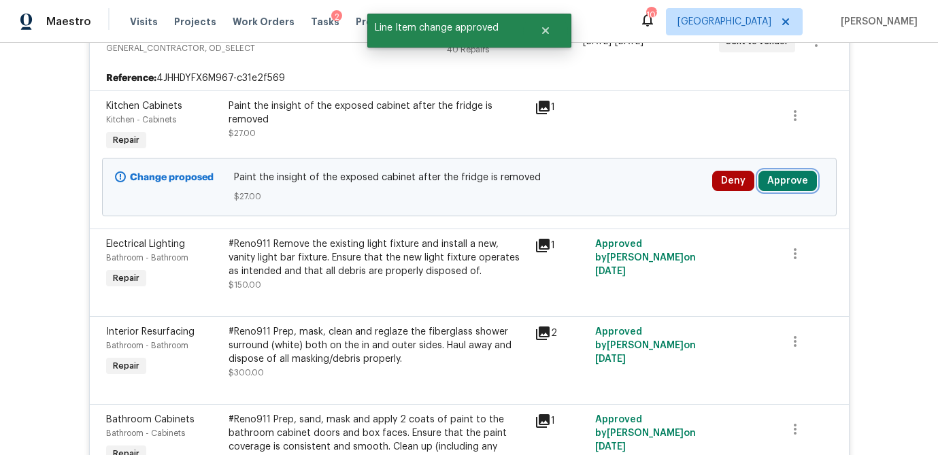
click at [784, 182] on button "Approve" at bounding box center [787, 181] width 58 height 20
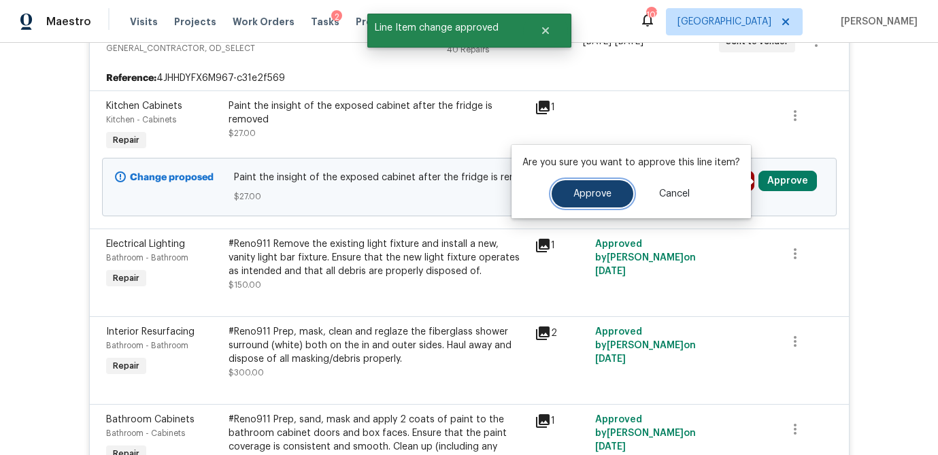
click at [595, 190] on span "Approve" at bounding box center [592, 194] width 38 height 10
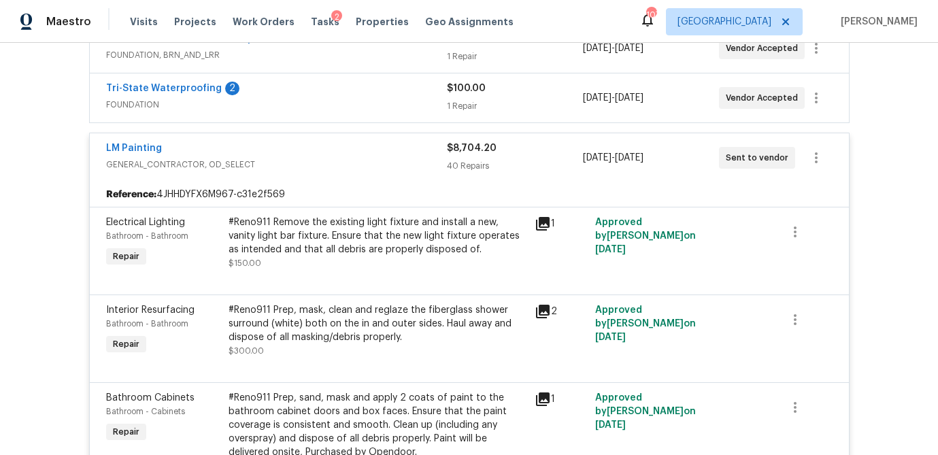
scroll to position [0, 0]
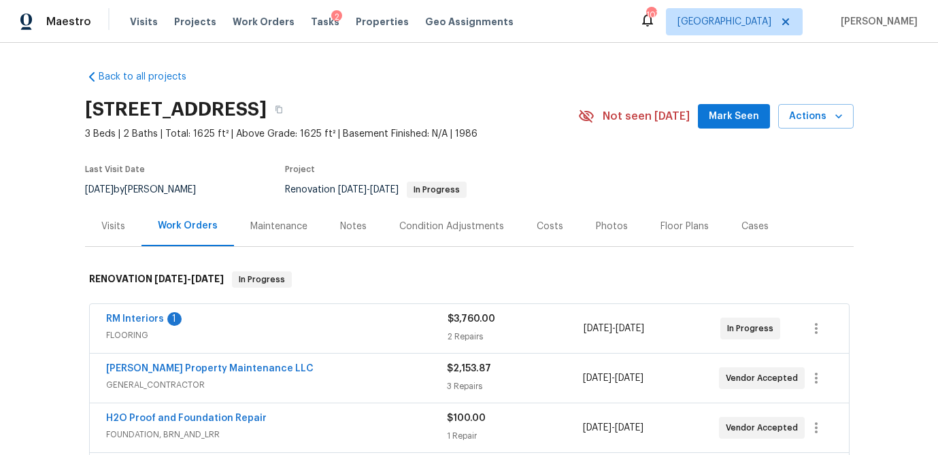
click at [539, 226] on div "Costs" at bounding box center [549, 227] width 27 height 14
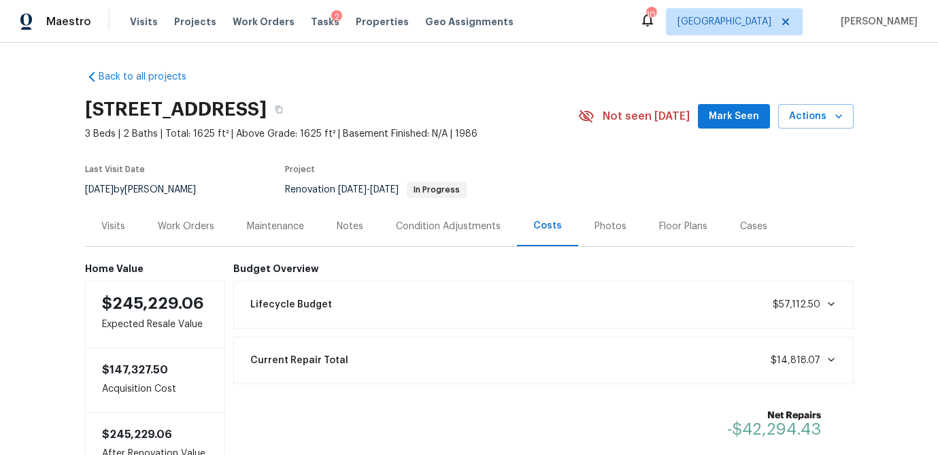
click at [198, 226] on div "Work Orders" at bounding box center [186, 227] width 56 height 14
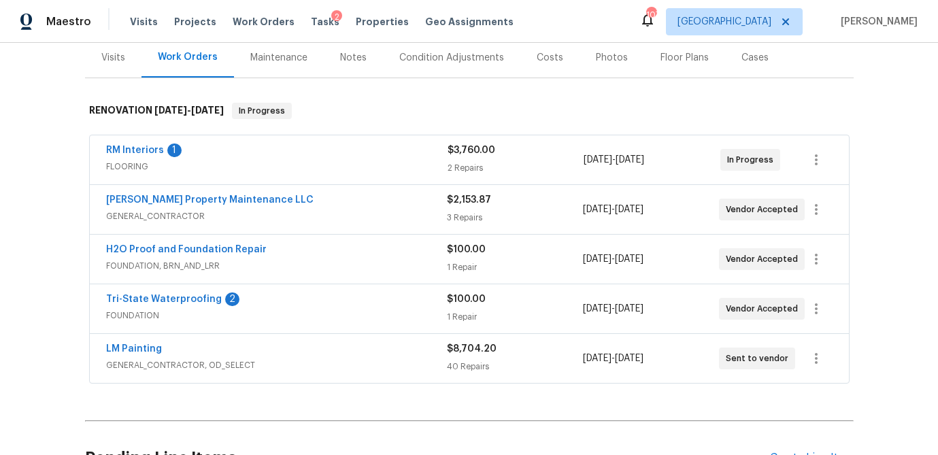
scroll to position [171, 0]
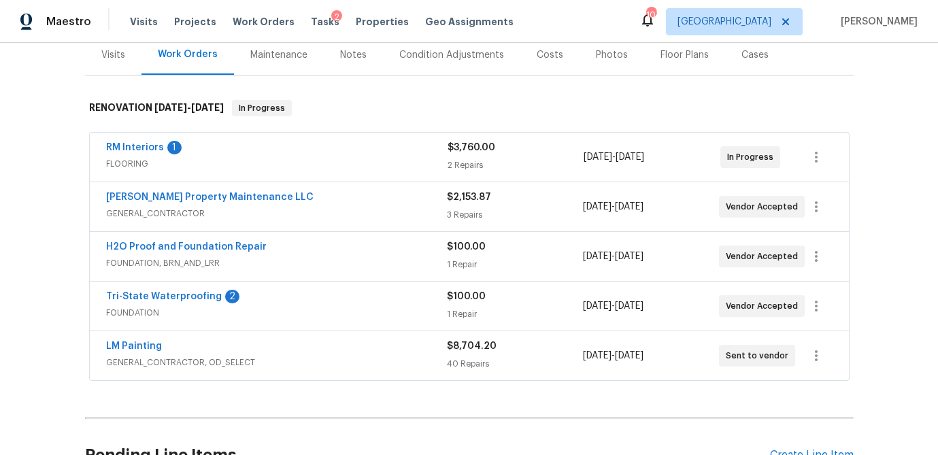
click at [224, 207] on span "GENERAL_CONTRACTOR" at bounding box center [276, 214] width 341 height 14
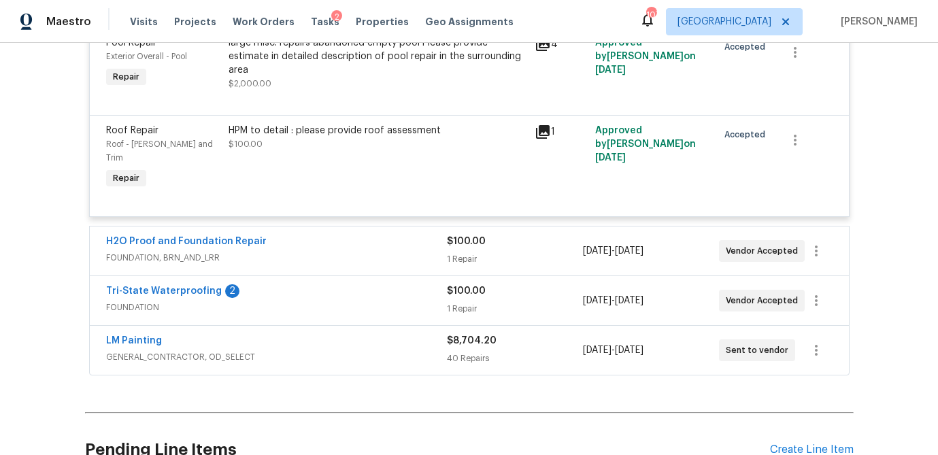
scroll to position [528, 0]
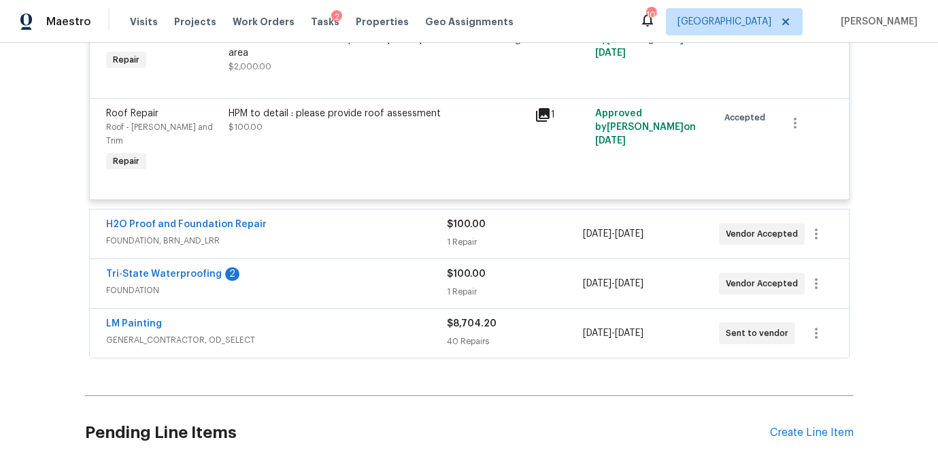
click at [333, 234] on span "FOUNDATION, BRN_AND_LRR" at bounding box center [276, 241] width 341 height 14
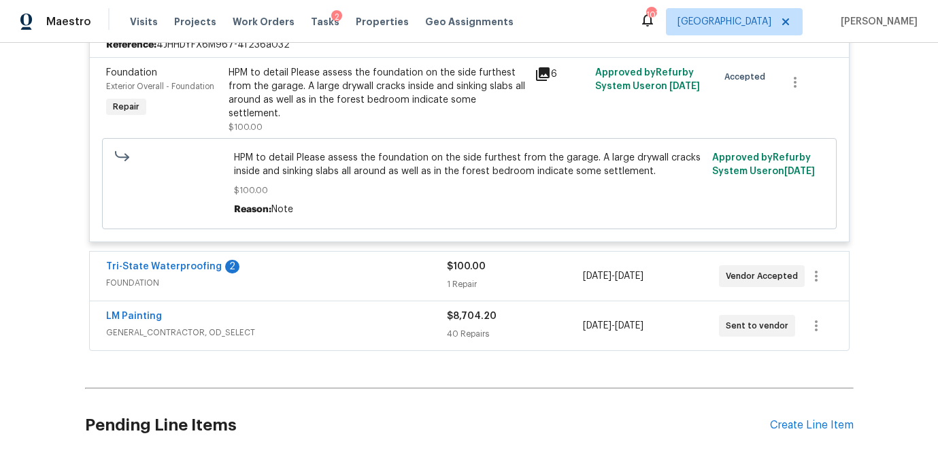
scroll to position [783, 0]
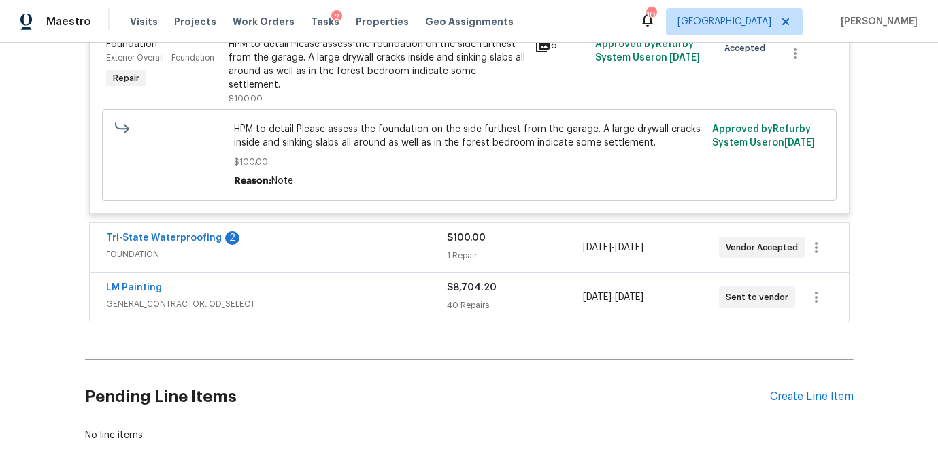
click at [324, 231] on div "Tri-State Waterproofing 2" at bounding box center [276, 239] width 341 height 16
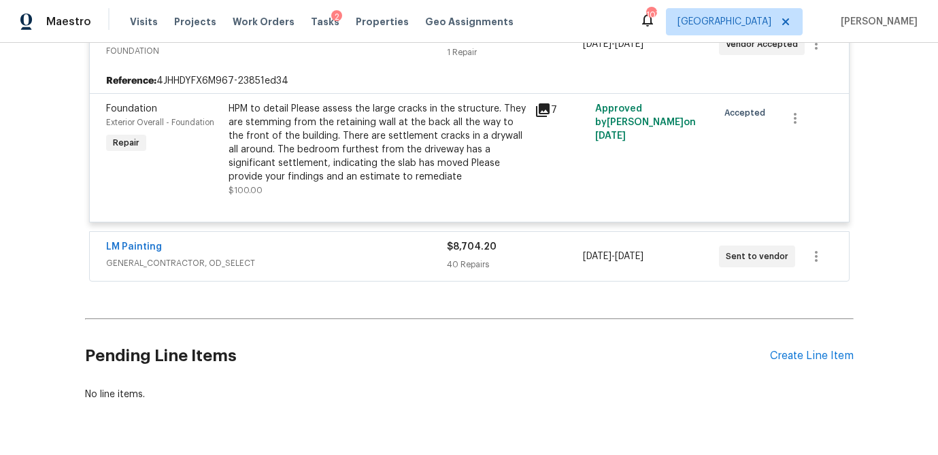
scroll to position [990, 0]
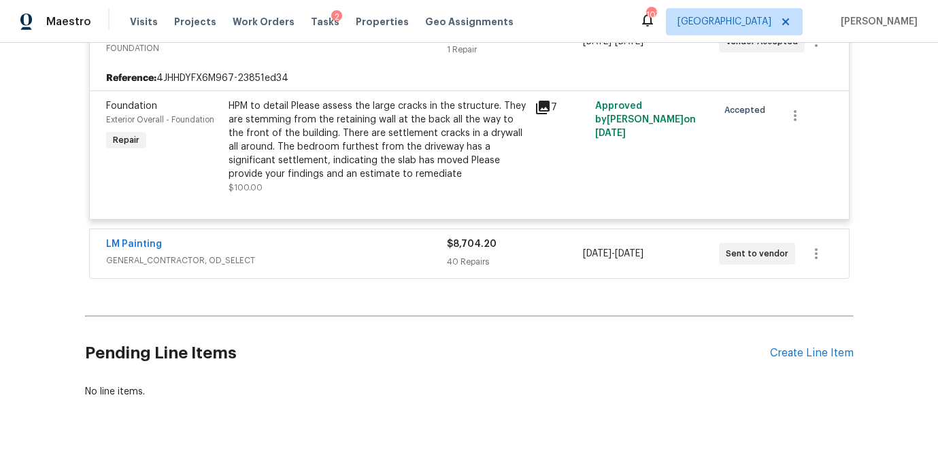
click at [342, 254] on span "GENERAL_CONTRACTOR, OD_SELECT" at bounding box center [276, 261] width 341 height 14
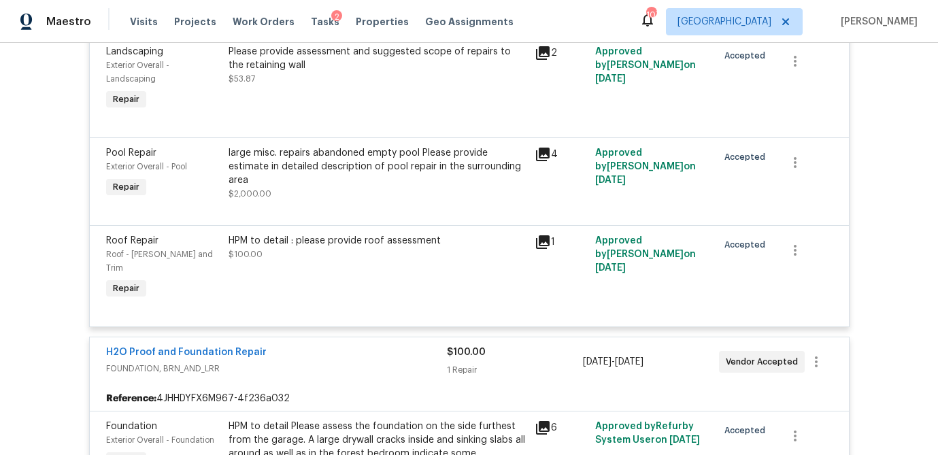
scroll to position [0, 0]
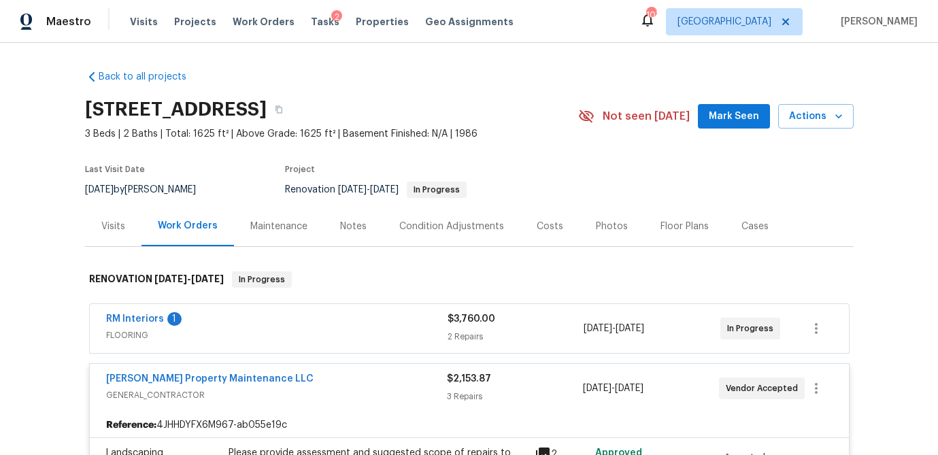
click at [370, 332] on span "FLOORING" at bounding box center [276, 335] width 341 height 14
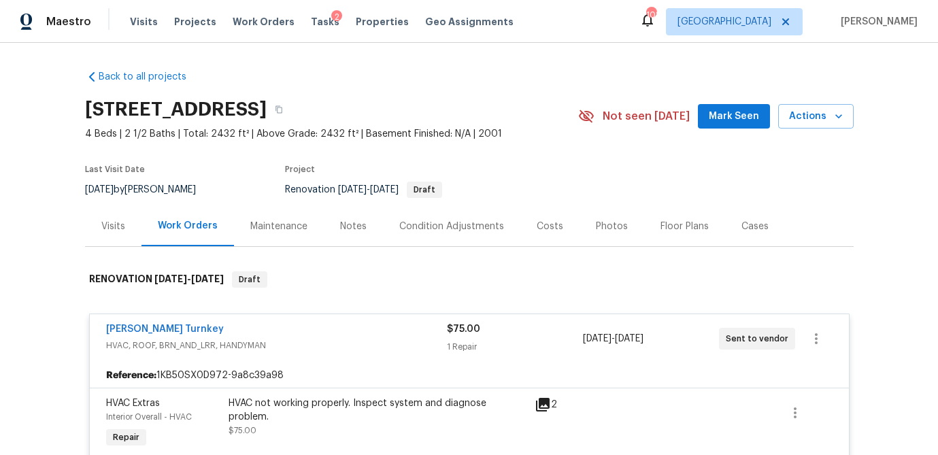
click at [108, 226] on div "Visits" at bounding box center [113, 227] width 24 height 14
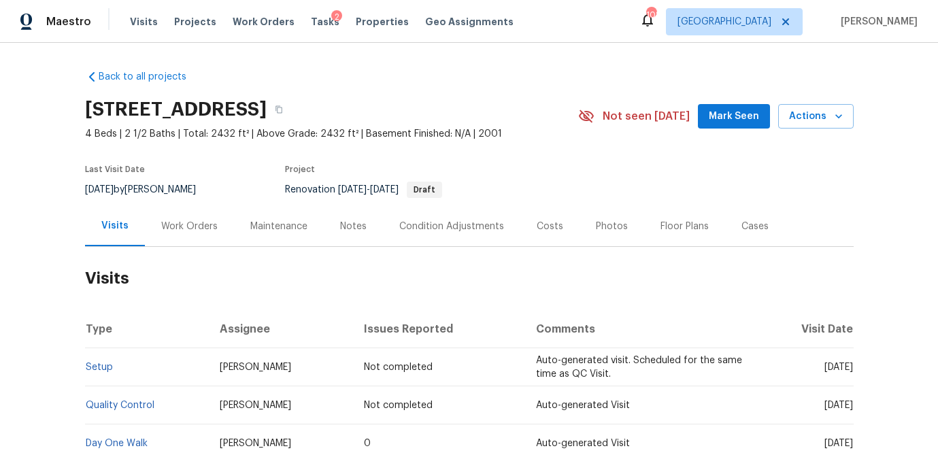
click at [182, 224] on div "Work Orders" at bounding box center [189, 227] width 56 height 14
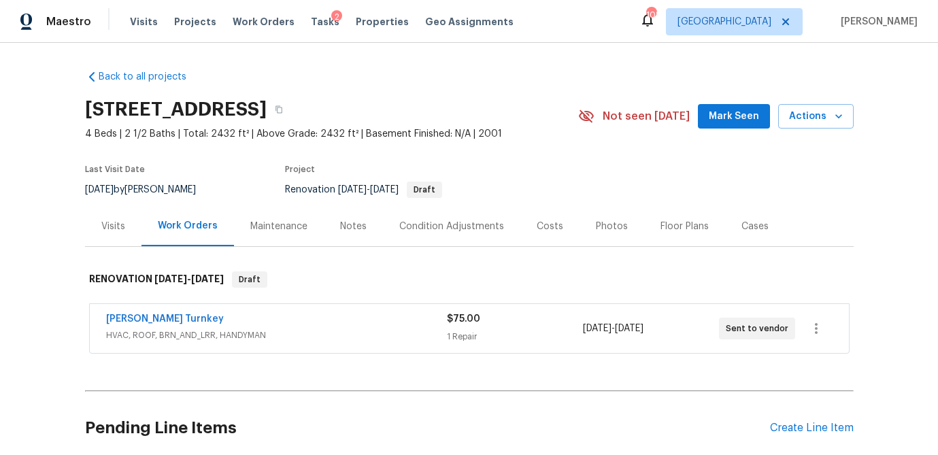
click at [370, 322] on div "Davis Turnkey" at bounding box center [276, 320] width 341 height 16
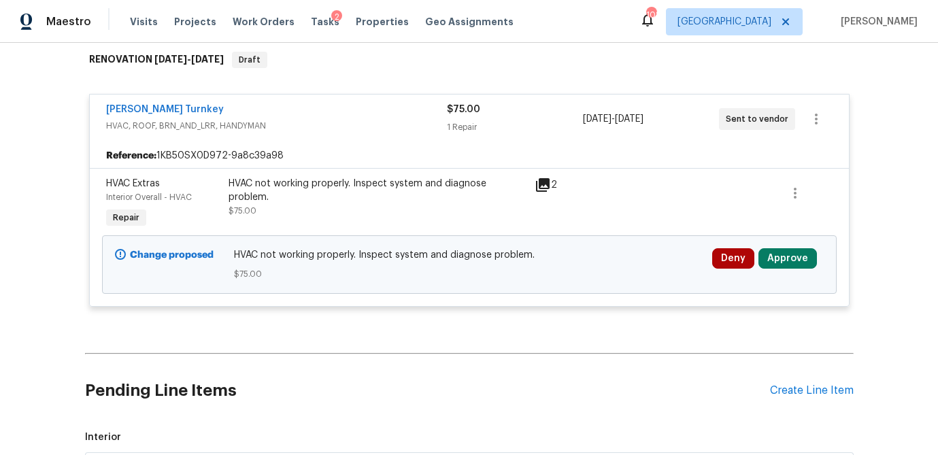
scroll to position [207, 0]
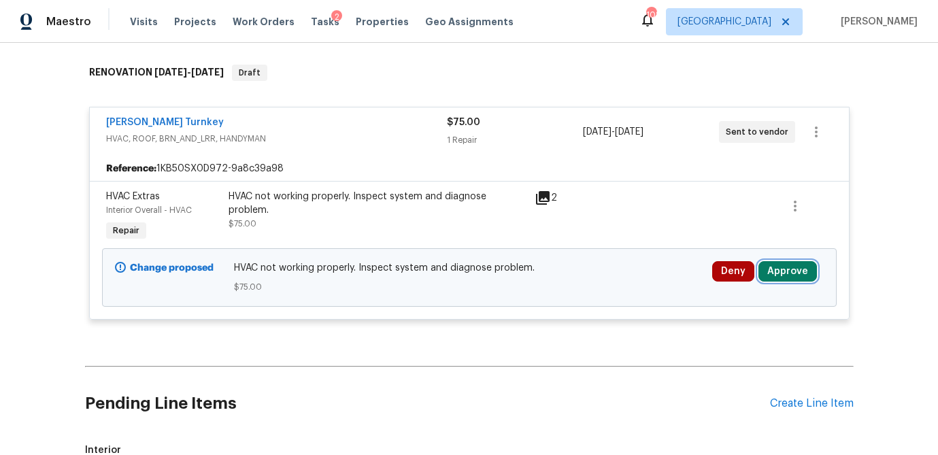
click at [787, 264] on button "Approve" at bounding box center [787, 271] width 58 height 20
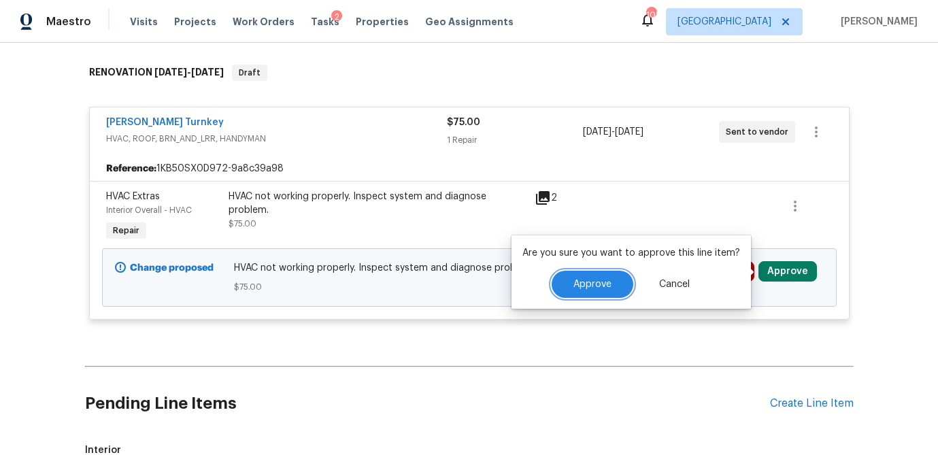
click at [595, 281] on span "Approve" at bounding box center [592, 284] width 38 height 10
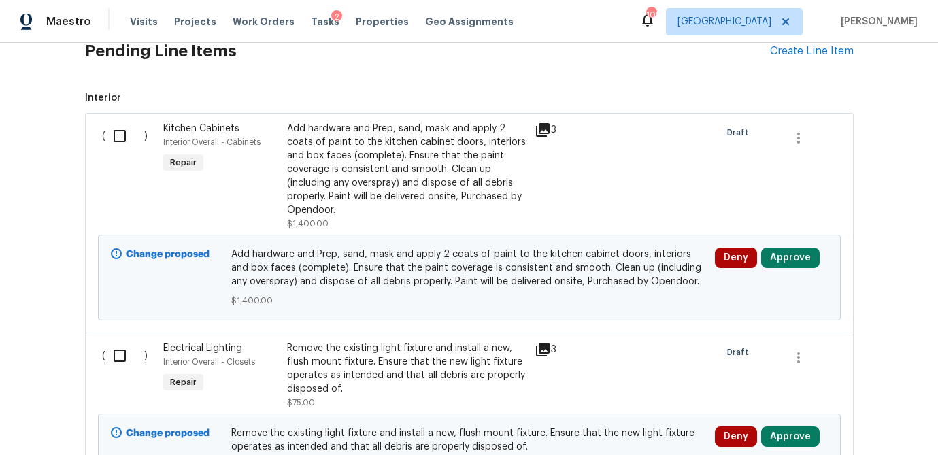
scroll to position [561, 0]
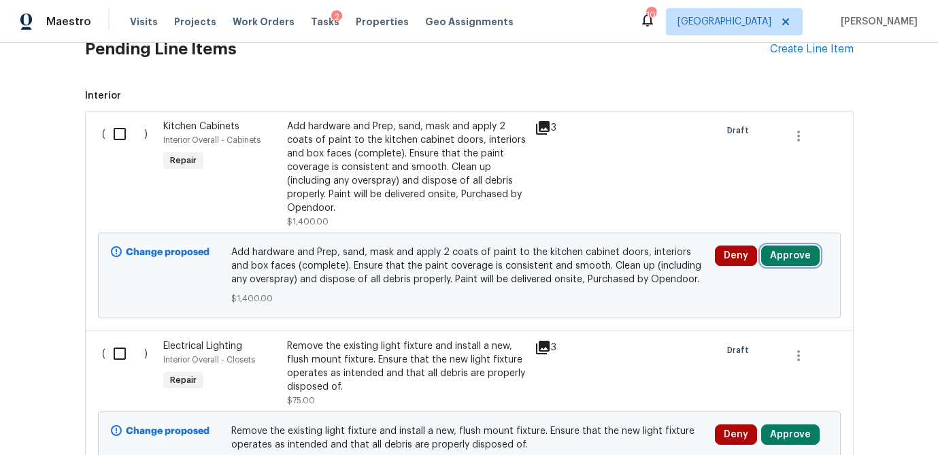
click at [791, 252] on button "Approve" at bounding box center [790, 255] width 58 height 20
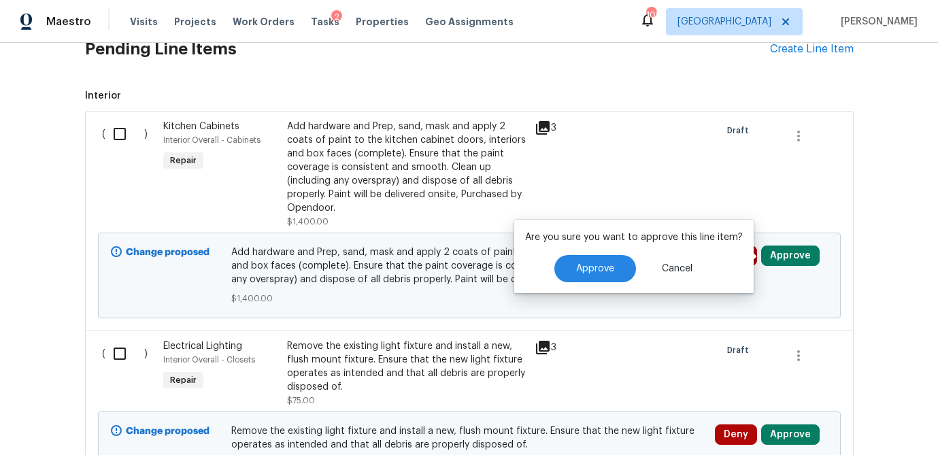
click at [543, 123] on icon at bounding box center [543, 128] width 14 height 14
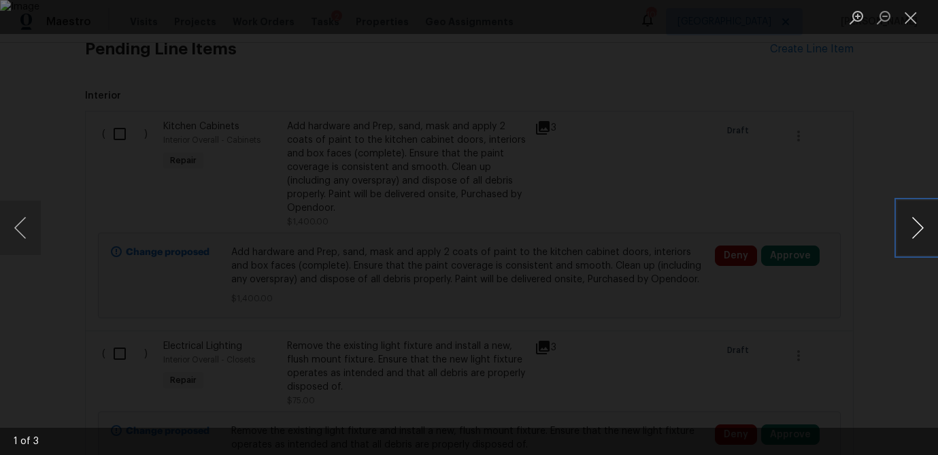
click at [918, 237] on button "Next image" at bounding box center [917, 228] width 41 height 54
click at [911, 18] on button "Close lightbox" at bounding box center [910, 17] width 27 height 24
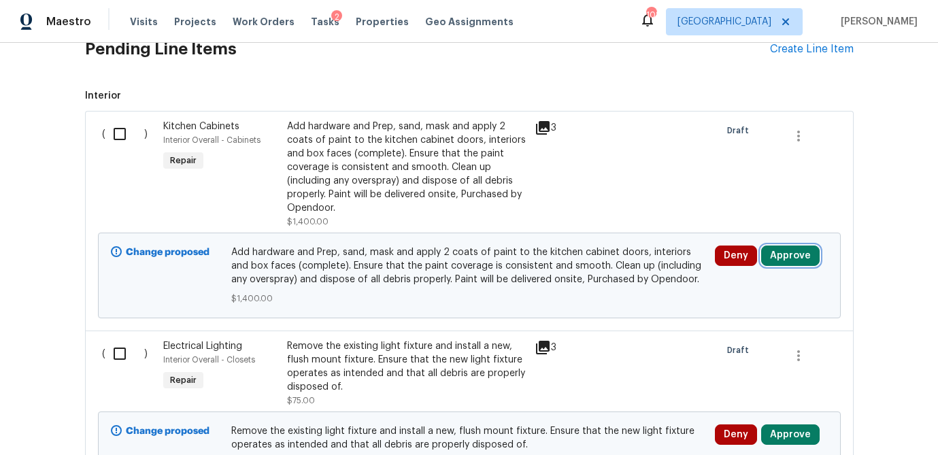
drag, startPoint x: 790, startPoint y: 253, endPoint x: 772, endPoint y: 253, distance: 17.7
click at [789, 253] on button "Approve" at bounding box center [790, 255] width 58 height 20
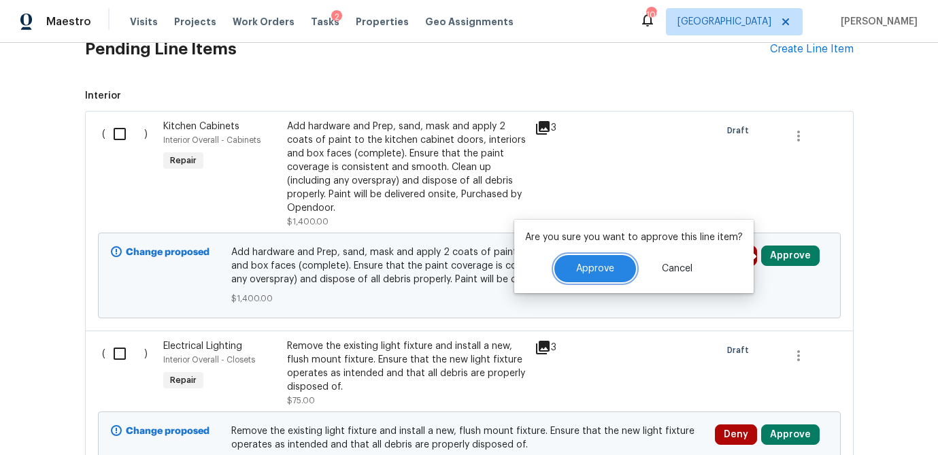
drag, startPoint x: 605, startPoint y: 260, endPoint x: 615, endPoint y: 256, distance: 11.0
click at [604, 260] on button "Approve" at bounding box center [595, 268] width 82 height 27
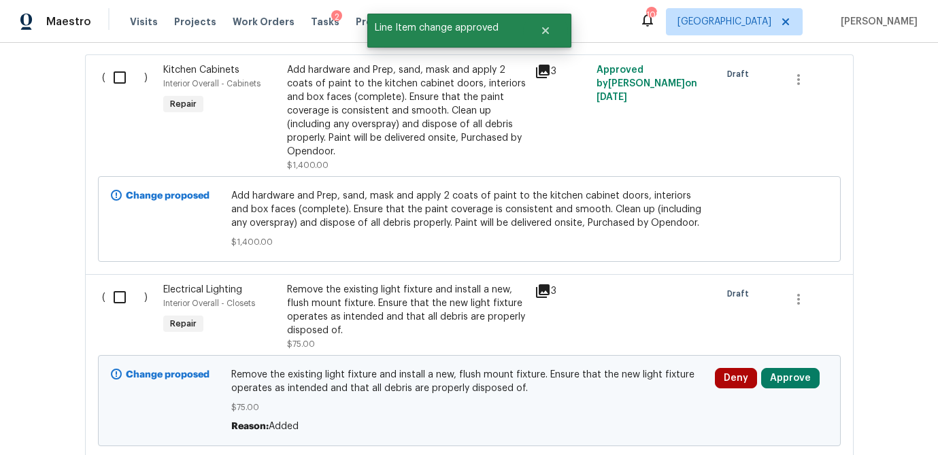
scroll to position [619, 0]
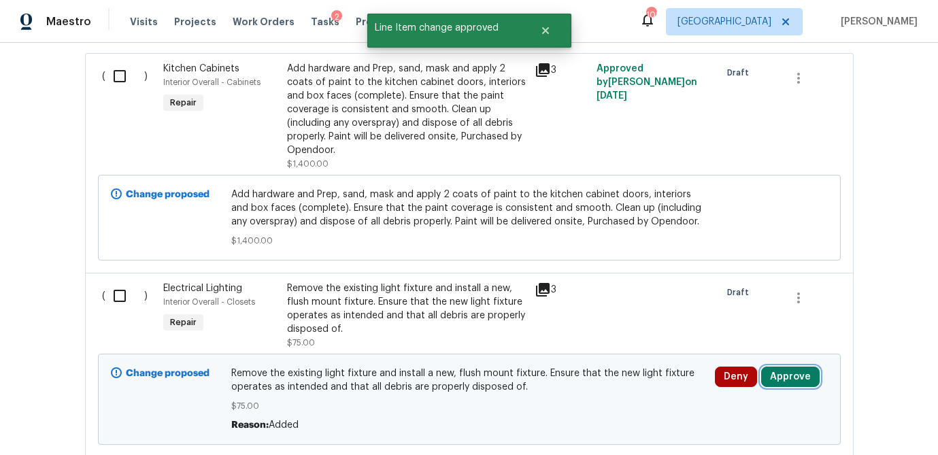
click at [789, 373] on button "Approve" at bounding box center [790, 376] width 58 height 20
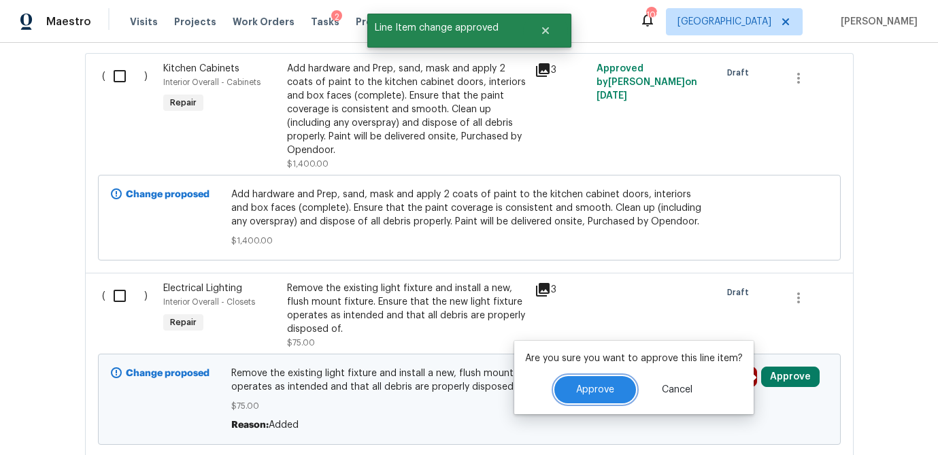
click at [596, 380] on button "Approve" at bounding box center [595, 389] width 82 height 27
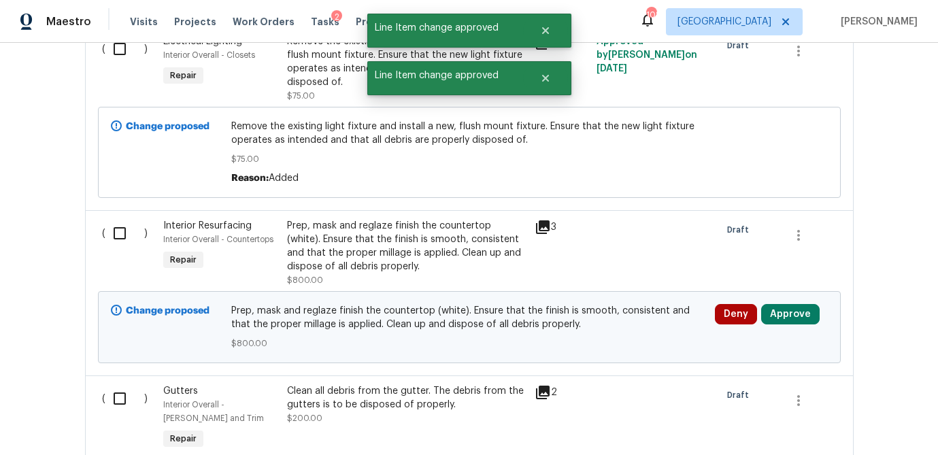
scroll to position [866, 0]
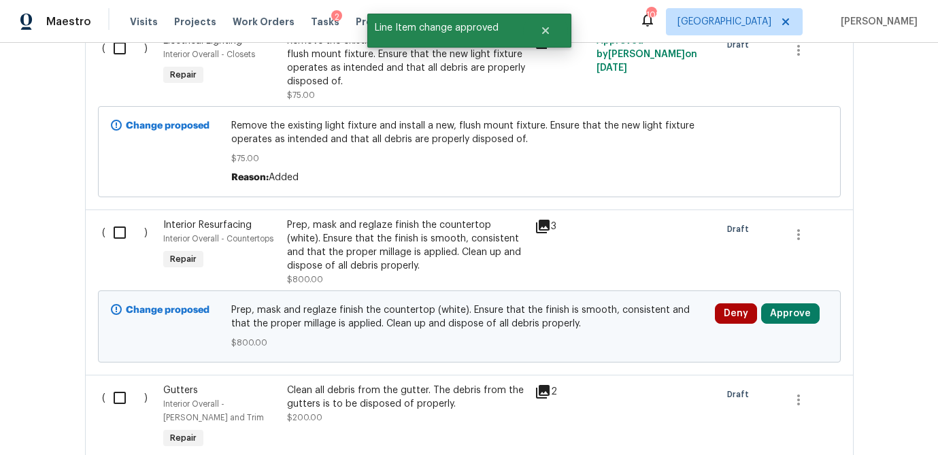
click at [541, 218] on div "3" at bounding box center [561, 252] width 62 height 76
click at [540, 224] on icon at bounding box center [543, 227] width 14 height 14
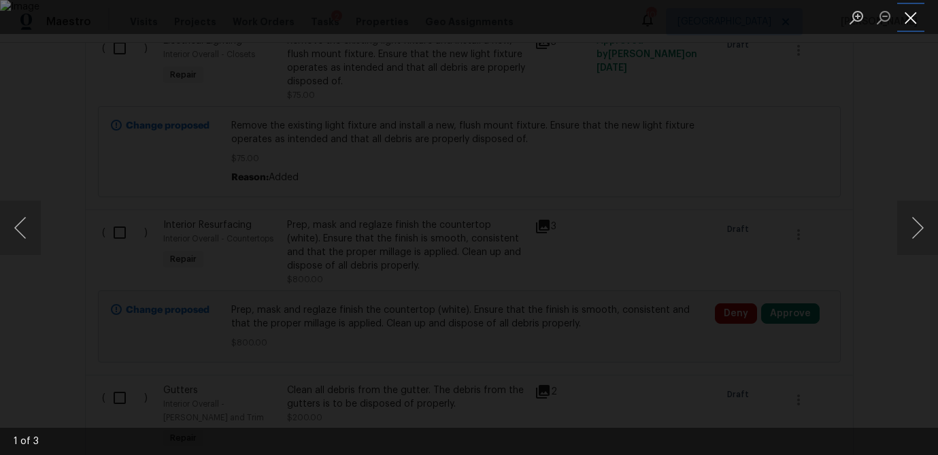
click at [917, 19] on button "Close lightbox" at bounding box center [910, 17] width 27 height 24
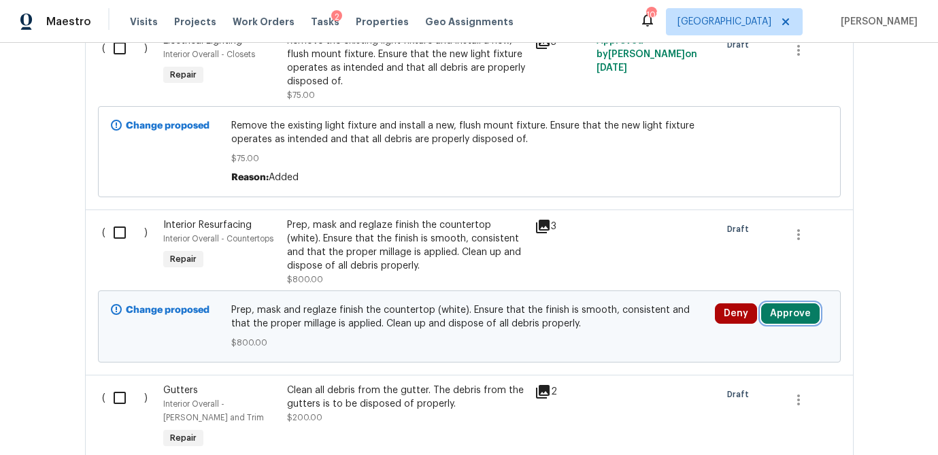
drag, startPoint x: 797, startPoint y: 310, endPoint x: 761, endPoint y: 313, distance: 36.2
click at [797, 310] on button "Approve" at bounding box center [790, 313] width 58 height 20
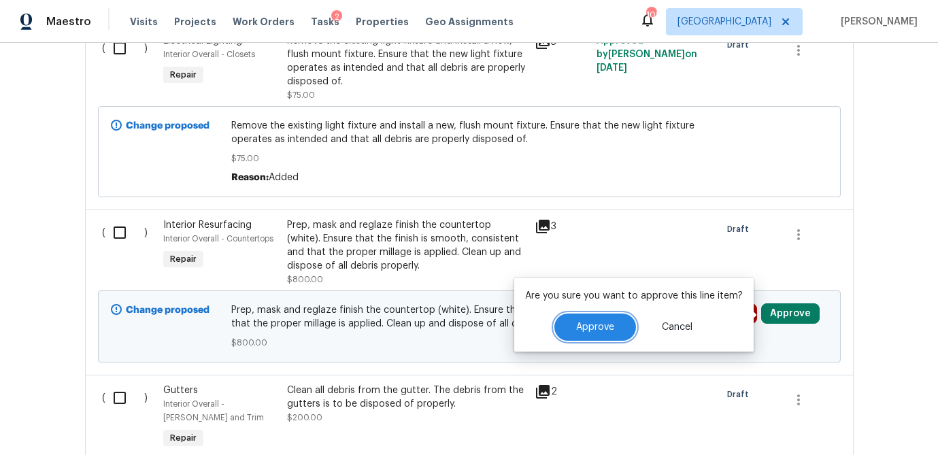
click at [592, 325] on span "Approve" at bounding box center [595, 327] width 38 height 10
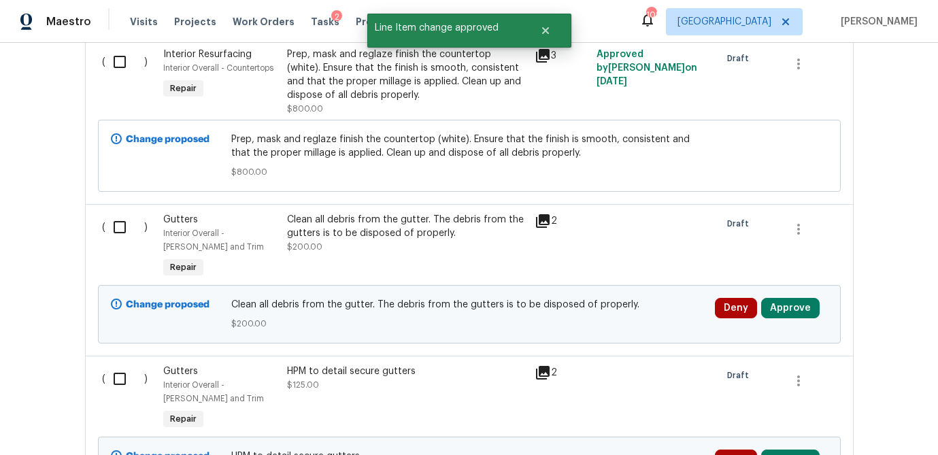
scroll to position [1052, 0]
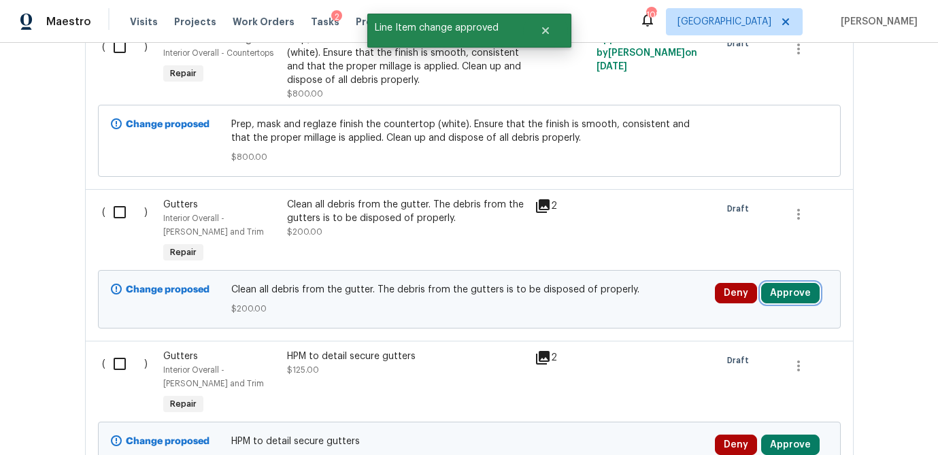
click at [774, 292] on button "Approve" at bounding box center [790, 293] width 58 height 20
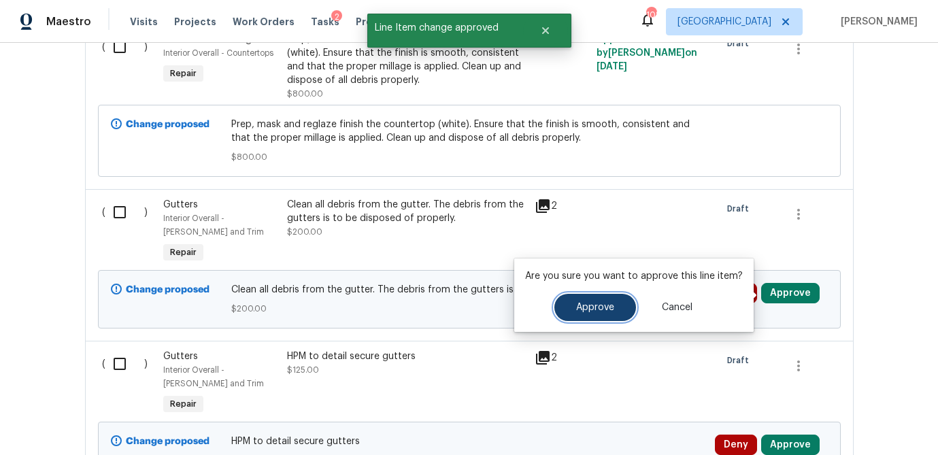
click at [598, 307] on span "Approve" at bounding box center [595, 308] width 38 height 10
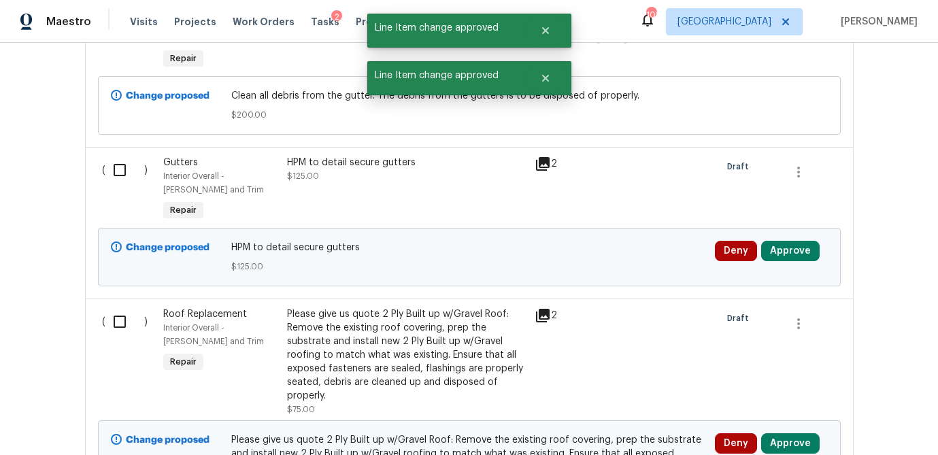
scroll to position [1256, 0]
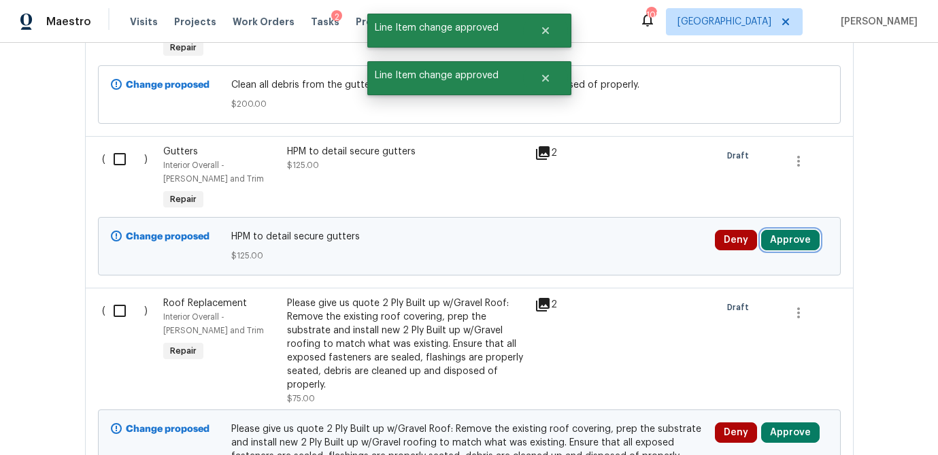
click at [789, 242] on button "Approve" at bounding box center [790, 240] width 58 height 20
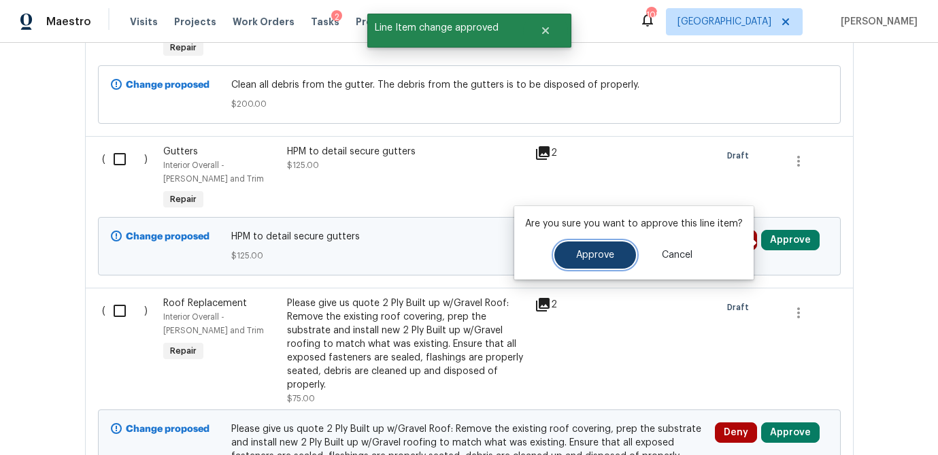
click at [607, 253] on span "Approve" at bounding box center [595, 255] width 38 height 10
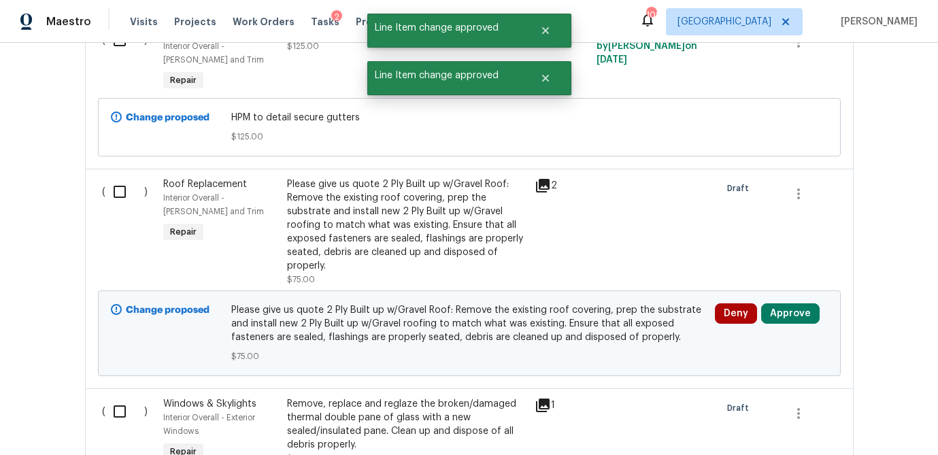
scroll to position [1424, 0]
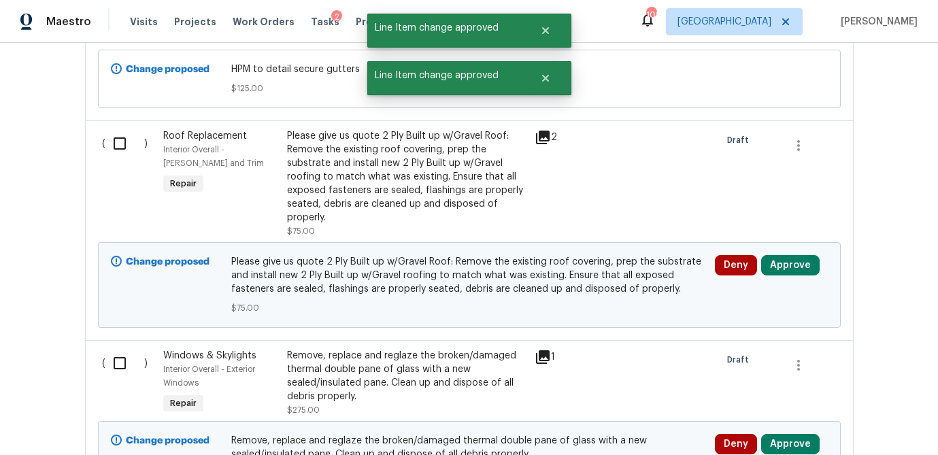
click at [542, 137] on icon at bounding box center [543, 138] width 14 height 14
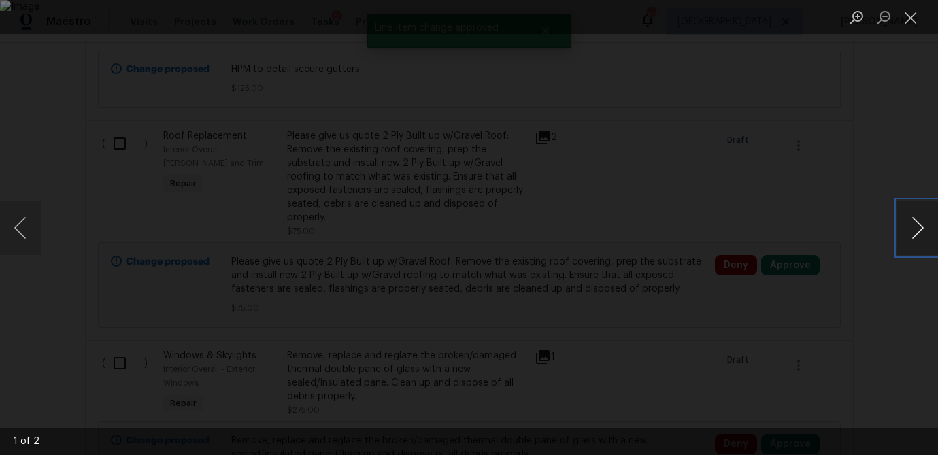
click at [907, 234] on button "Next image" at bounding box center [917, 228] width 41 height 54
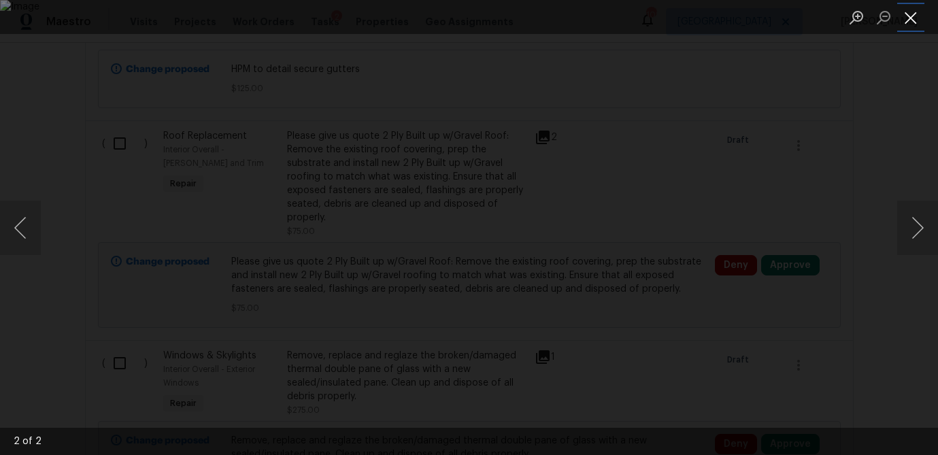
click at [918, 22] on button "Close lightbox" at bounding box center [910, 17] width 27 height 24
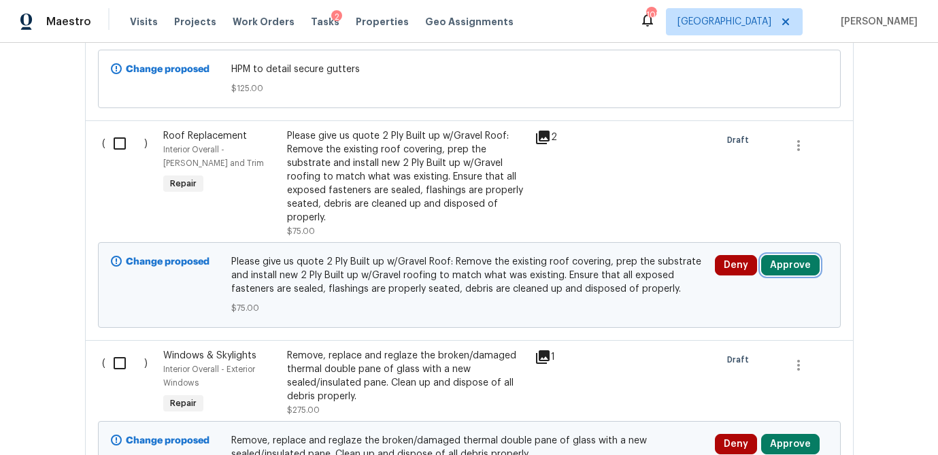
drag, startPoint x: 791, startPoint y: 270, endPoint x: 764, endPoint y: 271, distance: 27.2
click at [790, 270] on button "Approve" at bounding box center [790, 265] width 58 height 20
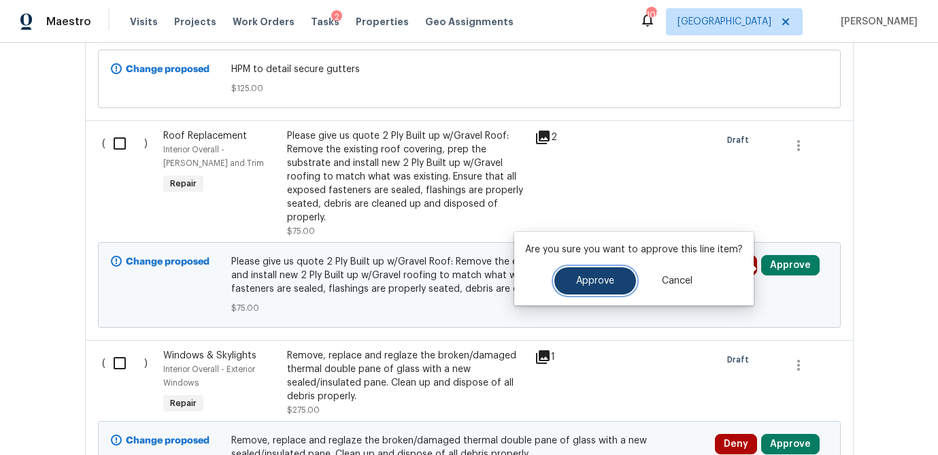
click at [563, 279] on button "Approve" at bounding box center [595, 280] width 82 height 27
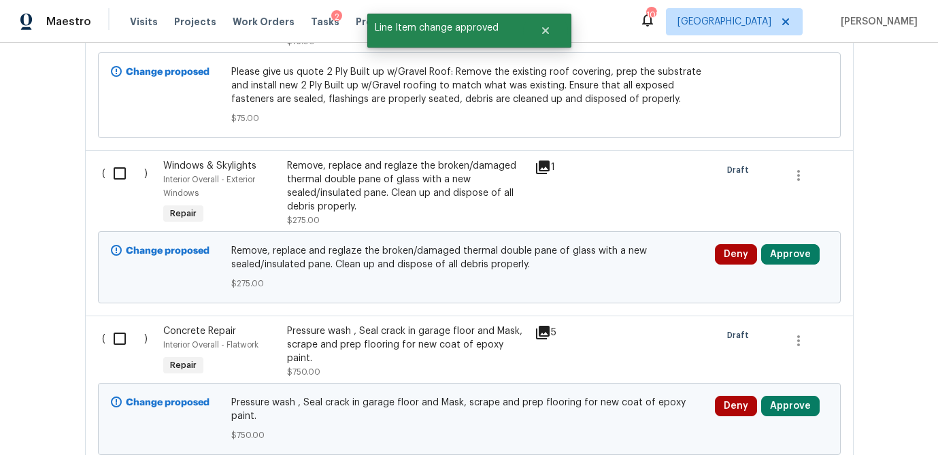
scroll to position [1615, 0]
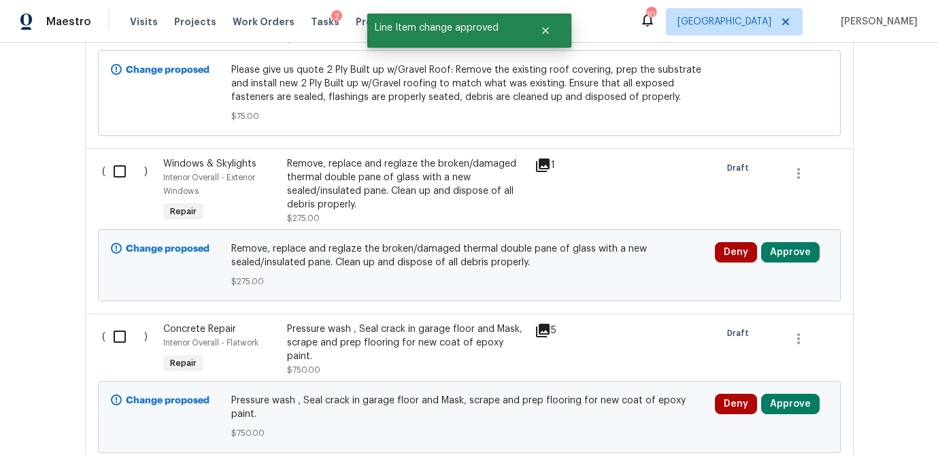
click at [539, 165] on icon at bounding box center [543, 165] width 14 height 14
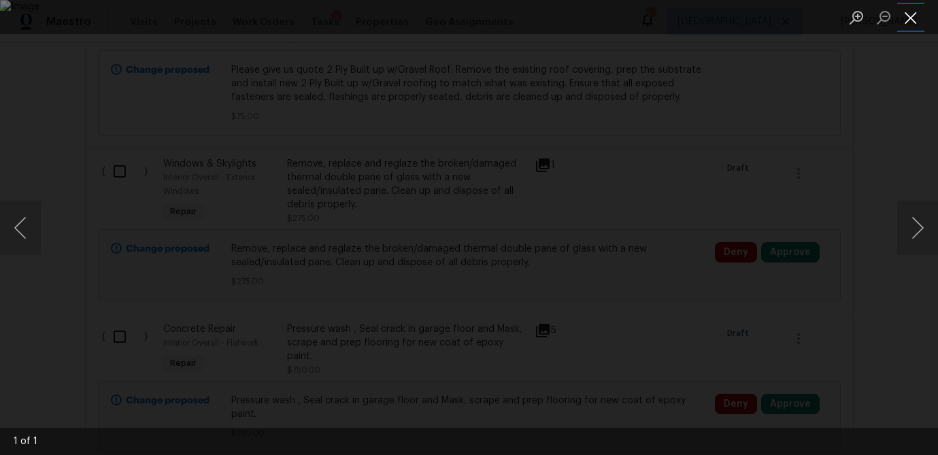
click at [908, 17] on button "Close lightbox" at bounding box center [910, 17] width 27 height 24
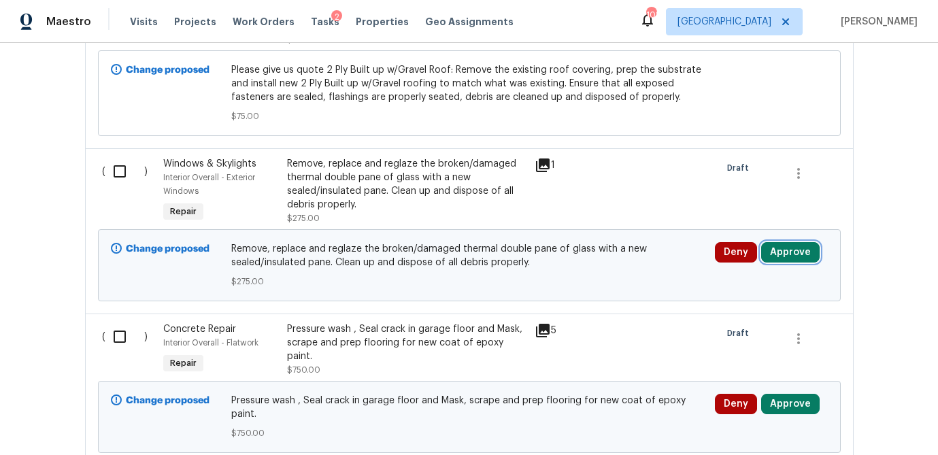
drag, startPoint x: 793, startPoint y: 252, endPoint x: 755, endPoint y: 252, distance: 37.4
click at [793, 252] on button "Approve" at bounding box center [790, 252] width 58 height 20
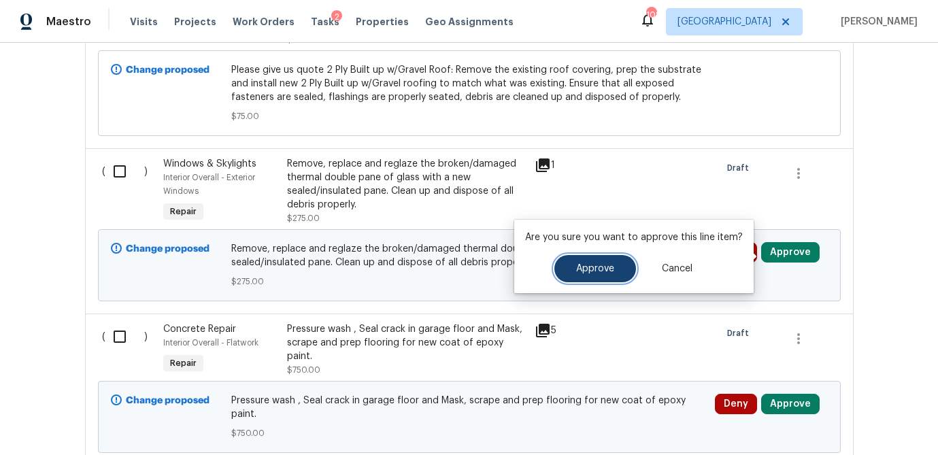
click at [572, 270] on button "Approve" at bounding box center [595, 268] width 82 height 27
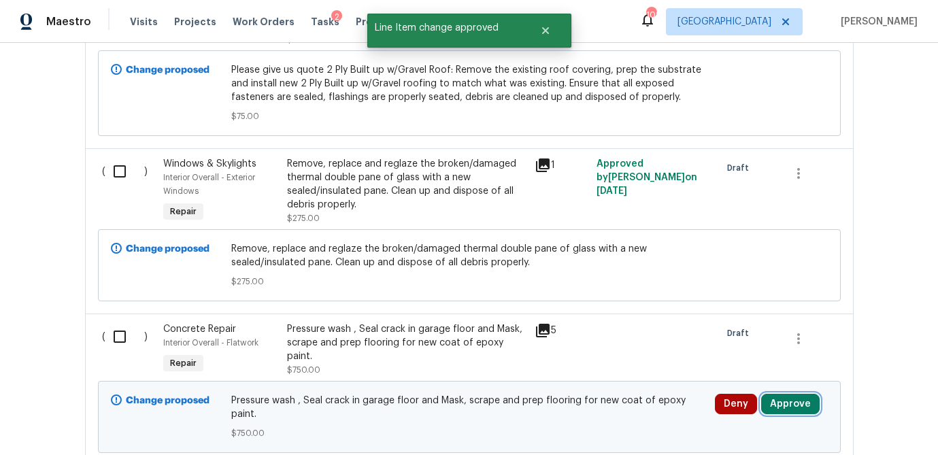
click at [789, 408] on button "Approve" at bounding box center [790, 404] width 58 height 20
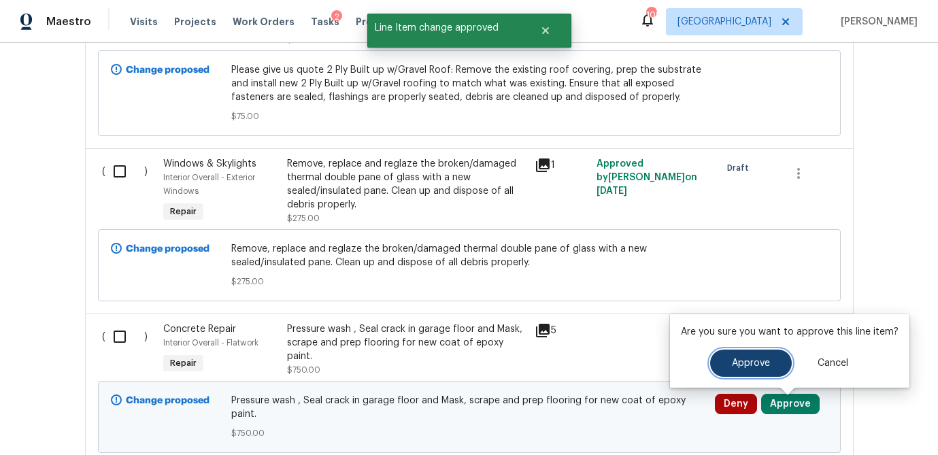
click at [734, 363] on span "Approve" at bounding box center [751, 363] width 38 height 10
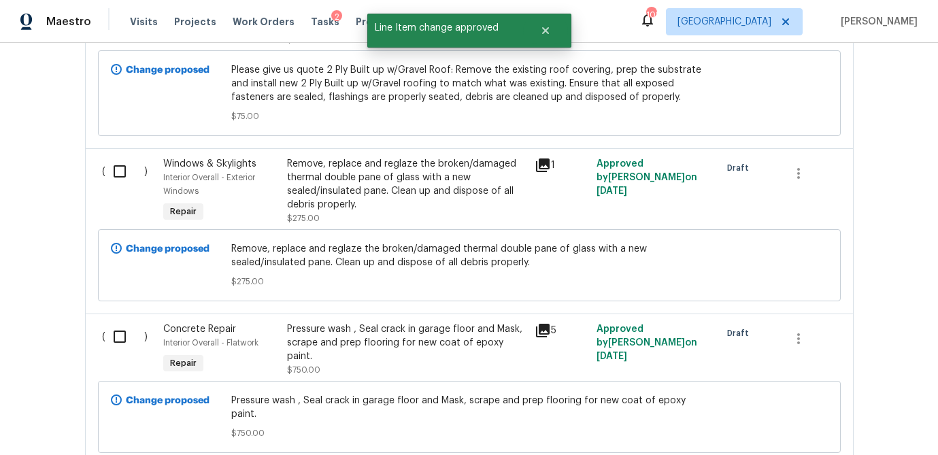
click at [542, 334] on icon at bounding box center [543, 331] width 14 height 14
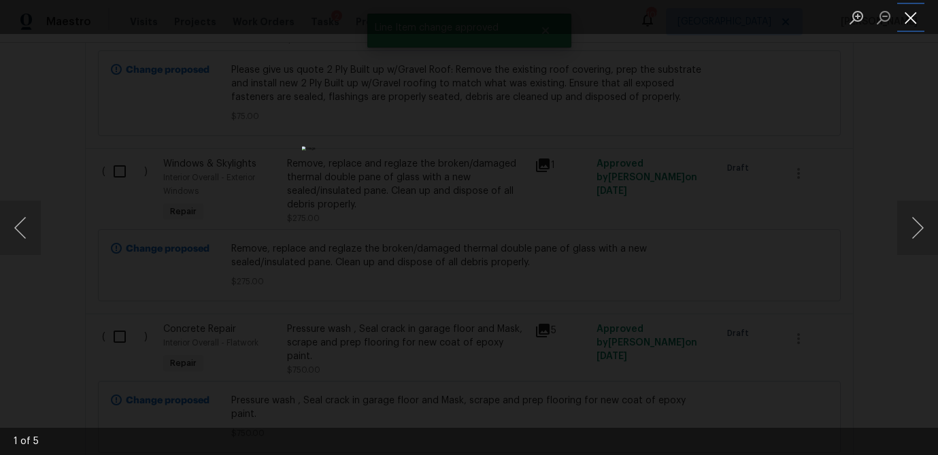
click at [912, 22] on button "Close lightbox" at bounding box center [910, 17] width 27 height 24
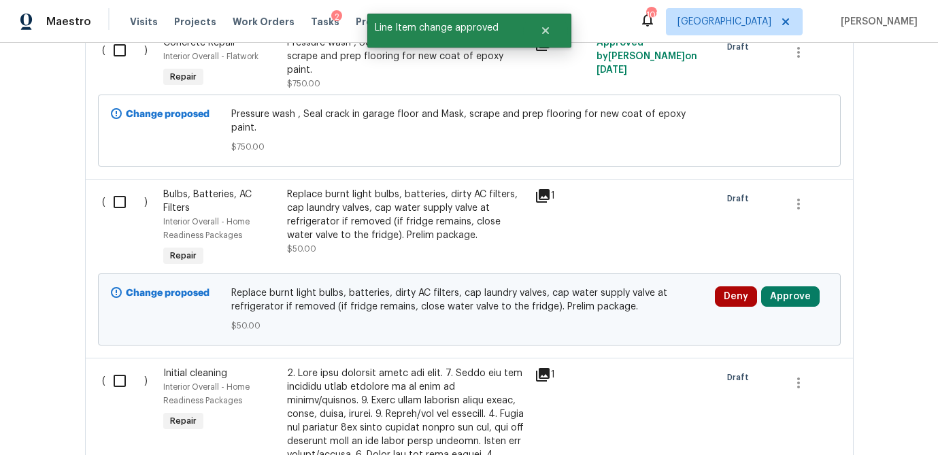
scroll to position [1903, 0]
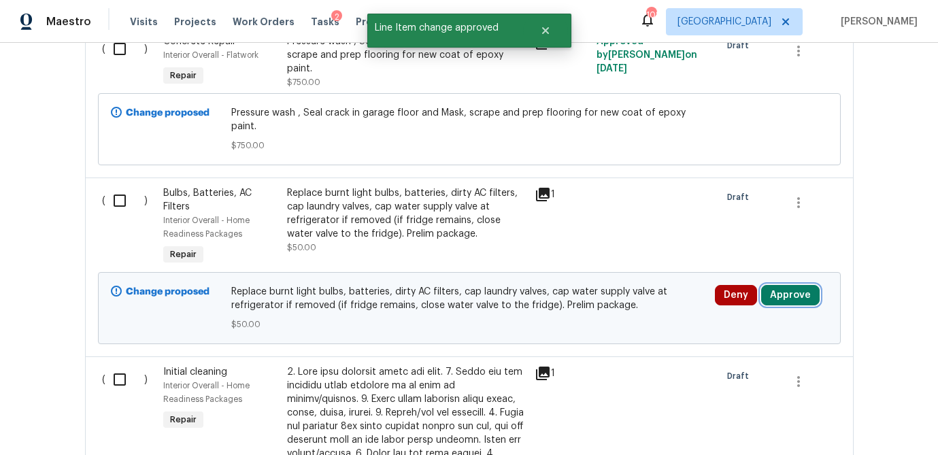
click at [789, 289] on button "Approve" at bounding box center [790, 295] width 58 height 20
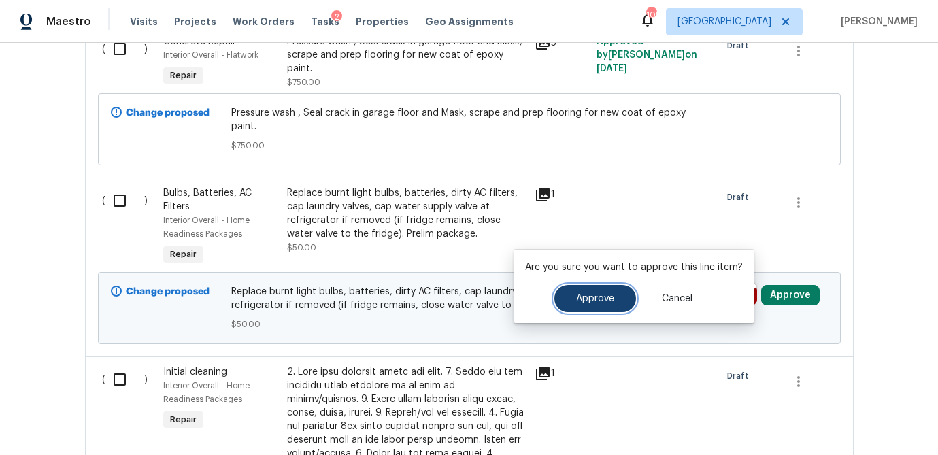
click at [609, 306] on button "Approve" at bounding box center [595, 298] width 82 height 27
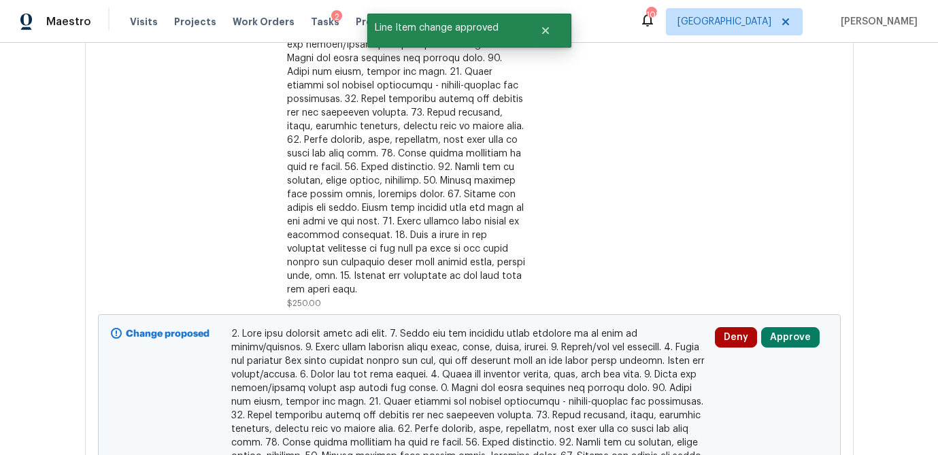
scroll to position [2339, 0]
drag, startPoint x: 806, startPoint y: 311, endPoint x: 772, endPoint y: 310, distance: 34.0
click at [804, 326] on button "Approve" at bounding box center [790, 336] width 58 height 20
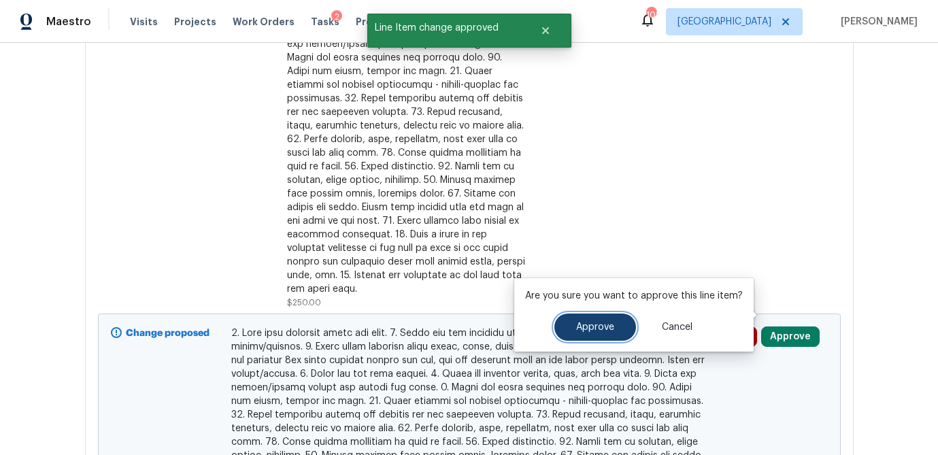
click at [603, 325] on span "Approve" at bounding box center [595, 327] width 38 height 10
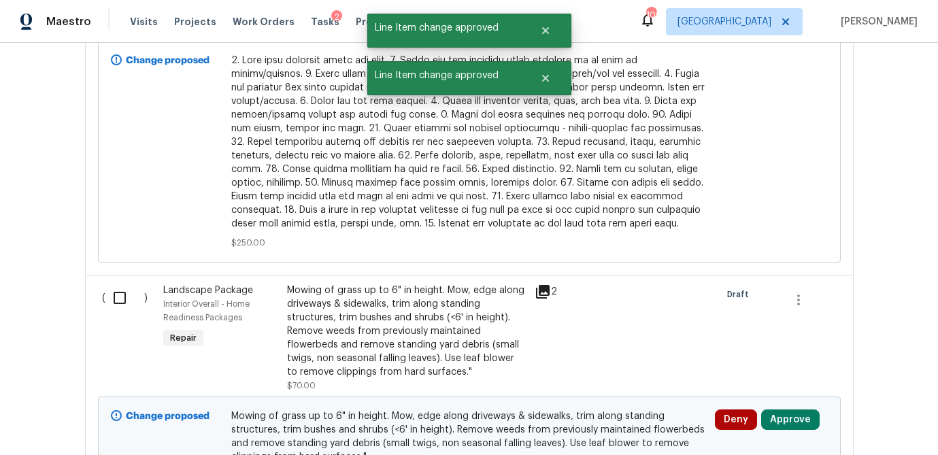
scroll to position [2787, 0]
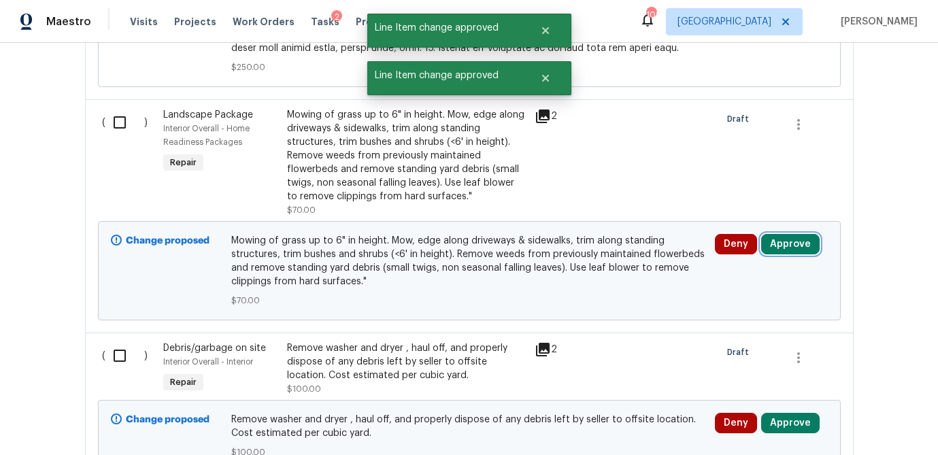
drag, startPoint x: 789, startPoint y: 222, endPoint x: 767, endPoint y: 221, distance: 21.8
click at [789, 234] on button "Approve" at bounding box center [790, 244] width 58 height 20
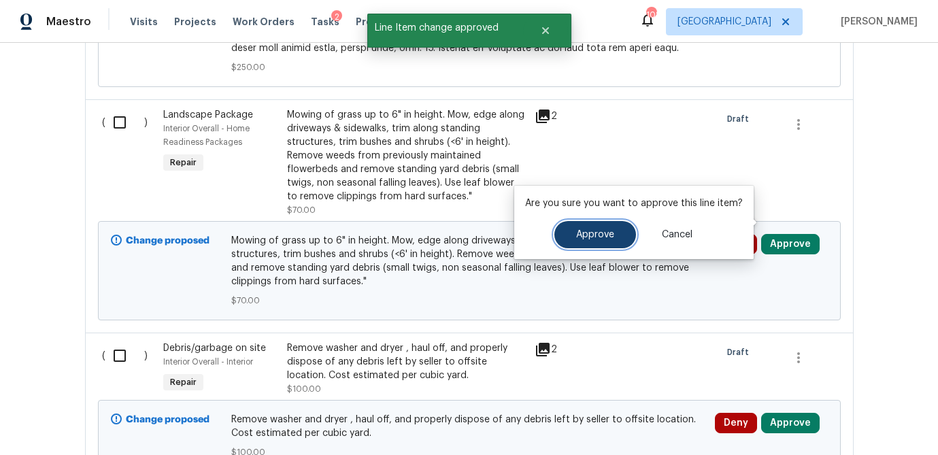
click at [596, 233] on span "Approve" at bounding box center [595, 235] width 38 height 10
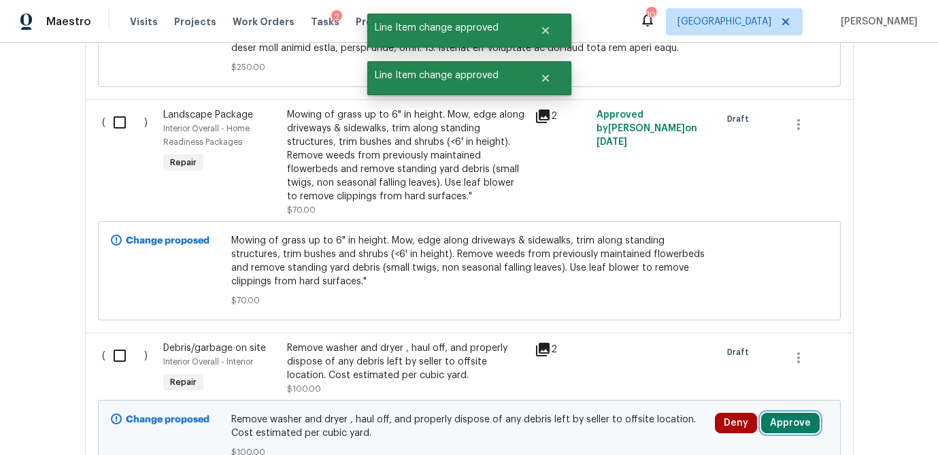
click at [803, 413] on button "Approve" at bounding box center [790, 423] width 58 height 20
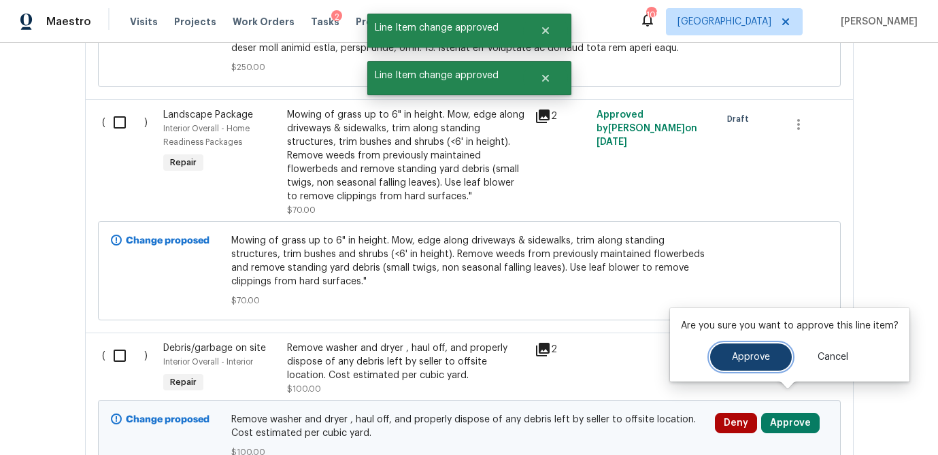
click at [736, 348] on button "Approve" at bounding box center [751, 356] width 82 height 27
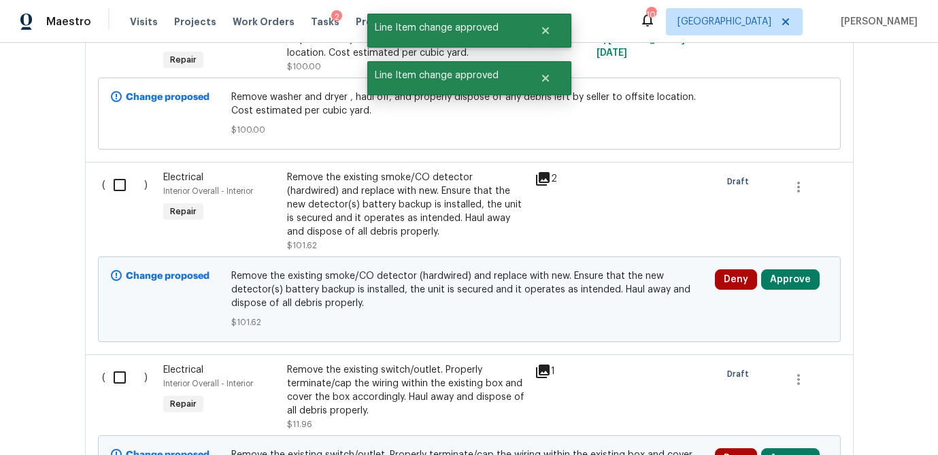
scroll to position [3114, 0]
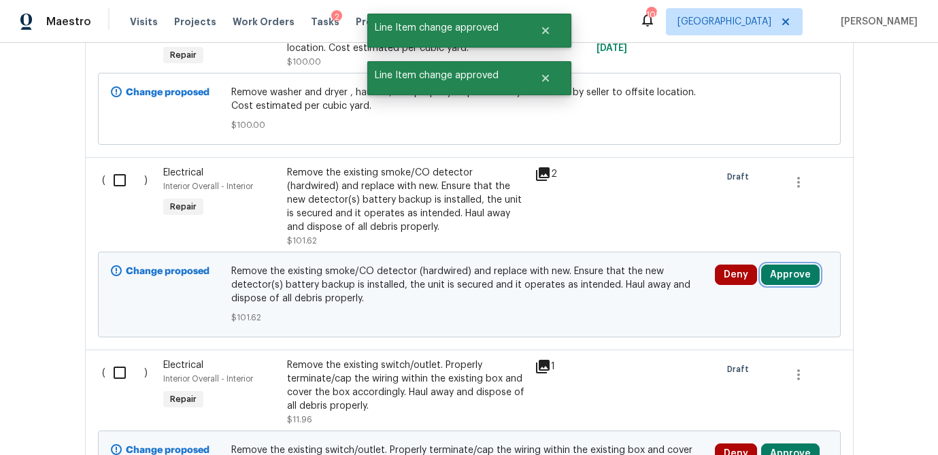
click at [791, 264] on button "Approve" at bounding box center [790, 274] width 58 height 20
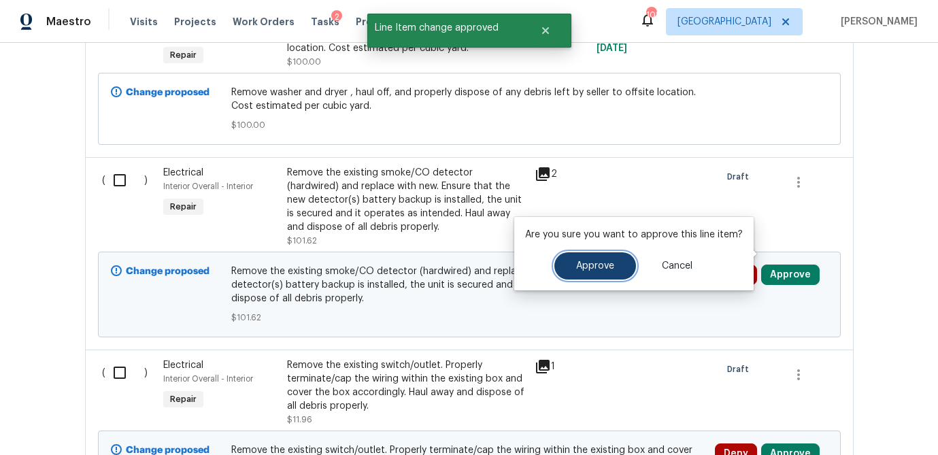
click at [596, 269] on span "Approve" at bounding box center [595, 266] width 38 height 10
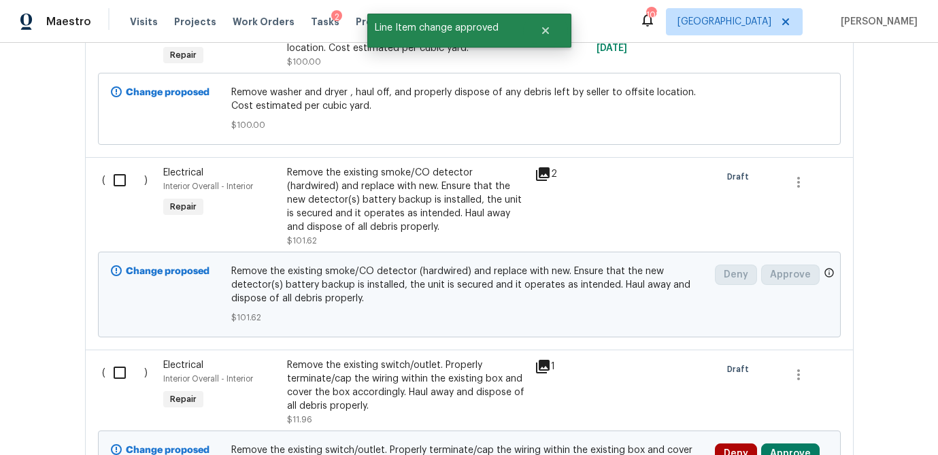
scroll to position [3345, 0]
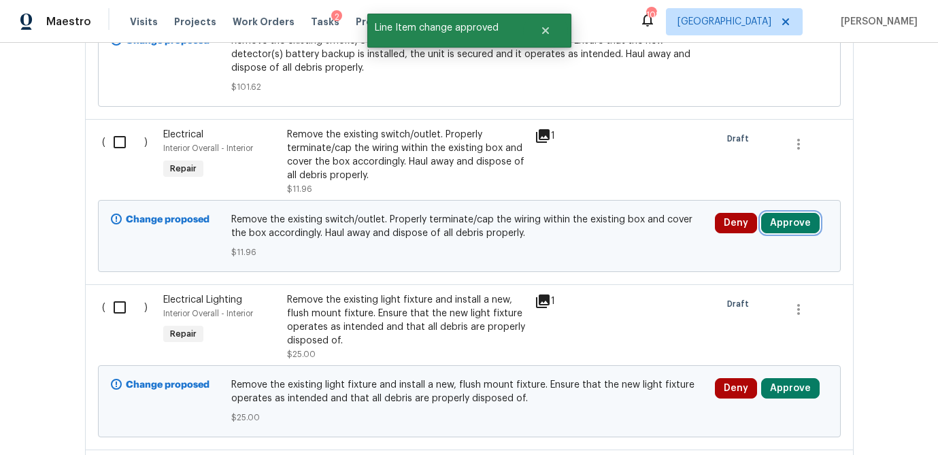
drag, startPoint x: 800, startPoint y: 207, endPoint x: 791, endPoint y: 205, distance: 8.4
click at [800, 213] on button "Approve" at bounding box center [790, 223] width 58 height 20
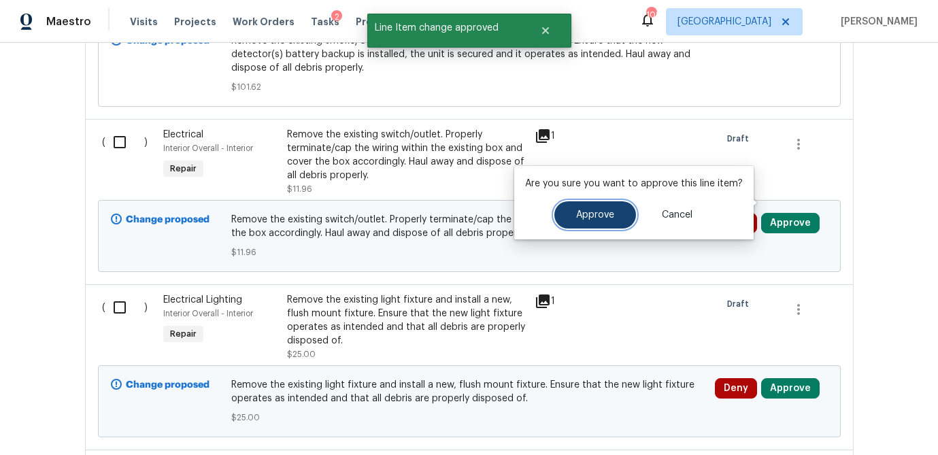
click at [596, 211] on span "Approve" at bounding box center [595, 215] width 38 height 10
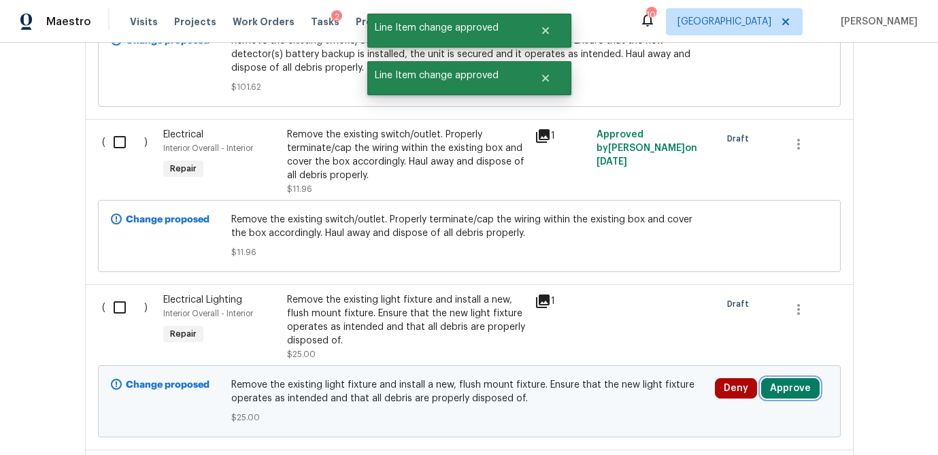
click at [805, 378] on button "Approve" at bounding box center [790, 388] width 58 height 20
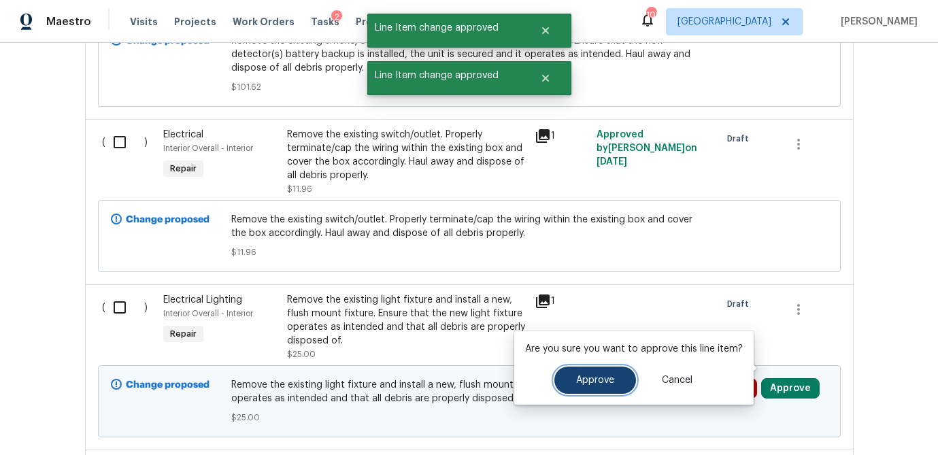
click at [596, 371] on button "Approve" at bounding box center [595, 379] width 82 height 27
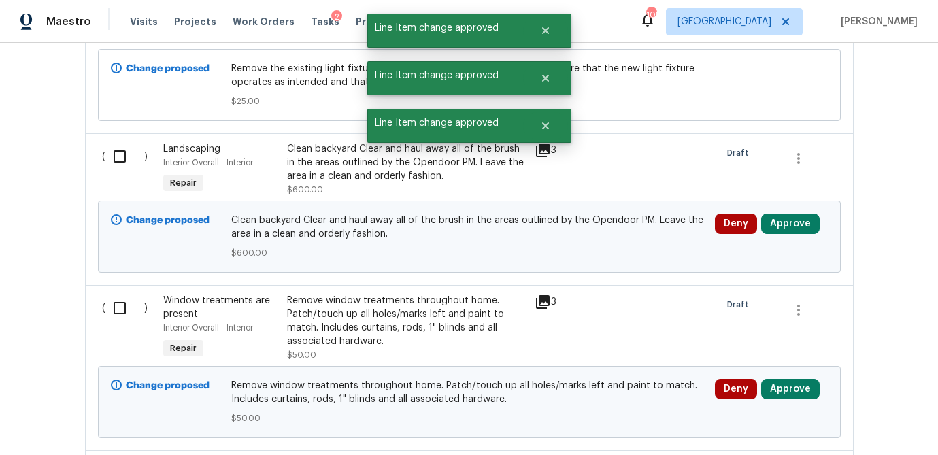
scroll to position [3672, 0]
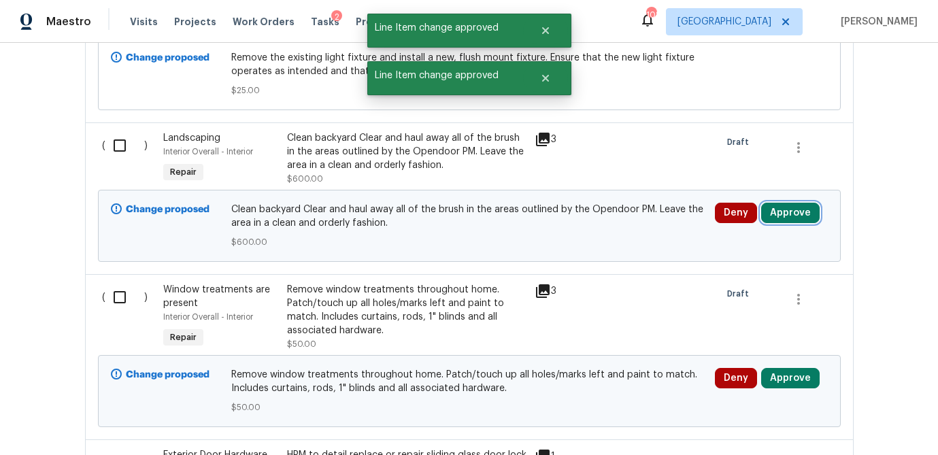
click at [794, 203] on button "Approve" at bounding box center [790, 213] width 58 height 20
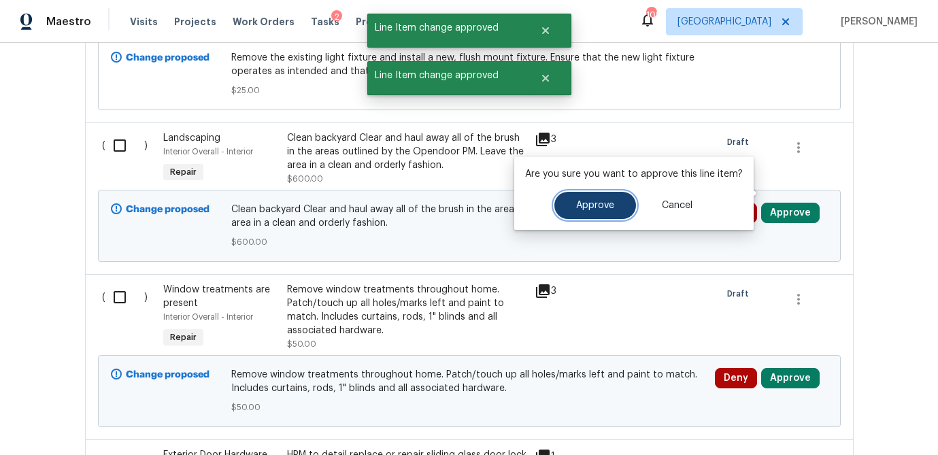
click at [595, 204] on span "Approve" at bounding box center [595, 206] width 38 height 10
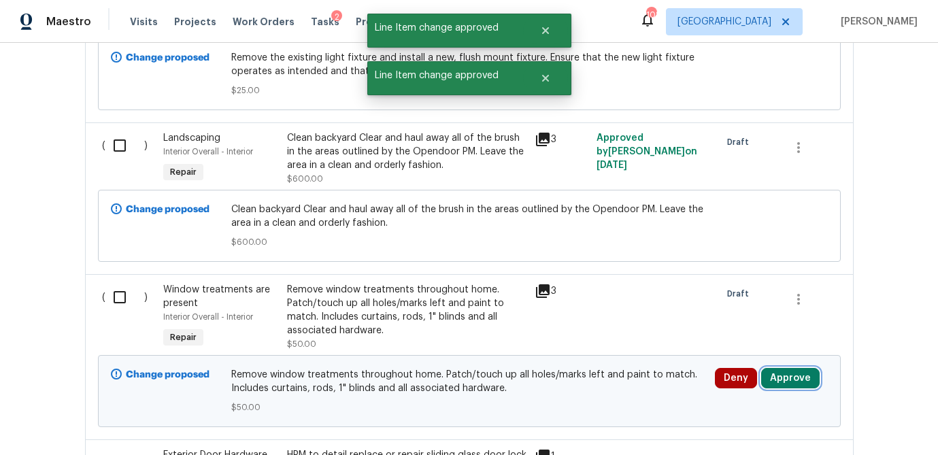
click at [796, 368] on button "Approve" at bounding box center [790, 378] width 58 height 20
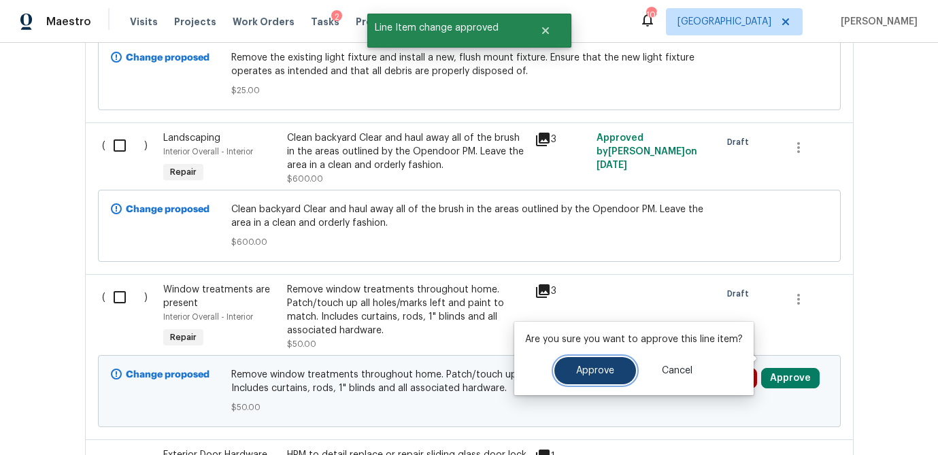
click at [591, 366] on span "Approve" at bounding box center [595, 371] width 38 height 10
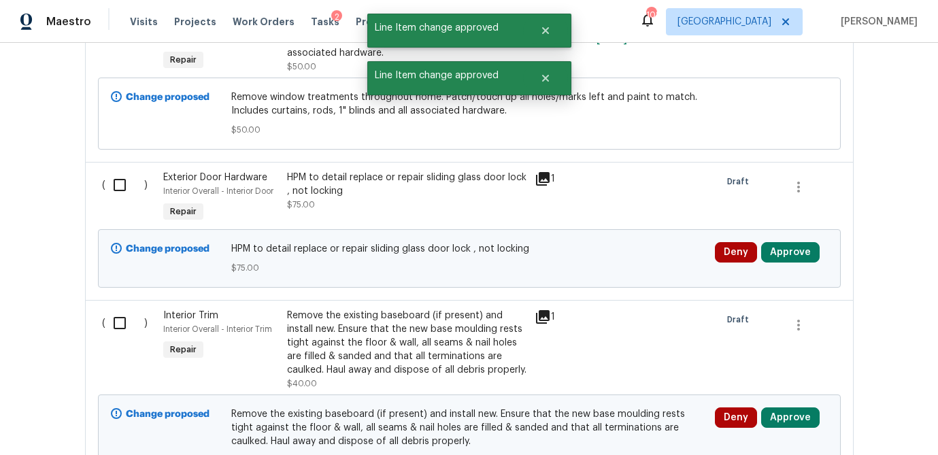
scroll to position [3951, 0]
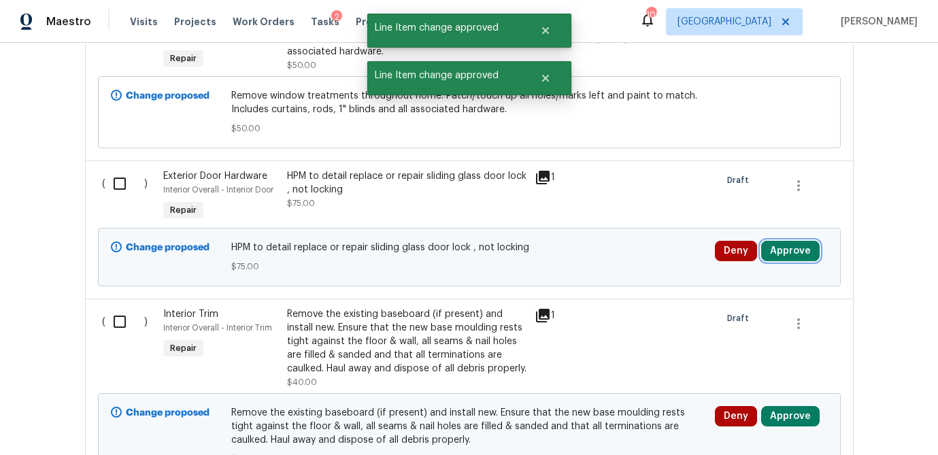
click at [806, 241] on button "Approve" at bounding box center [790, 251] width 58 height 20
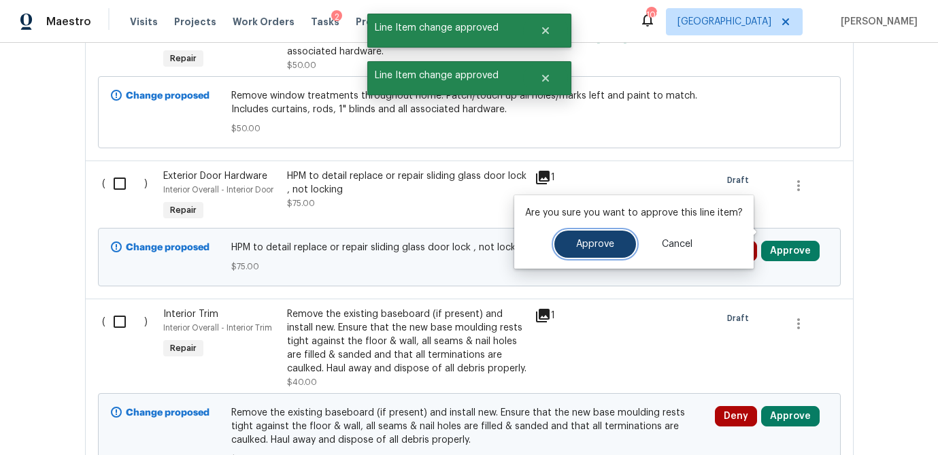
click at [592, 240] on span "Approve" at bounding box center [595, 244] width 38 height 10
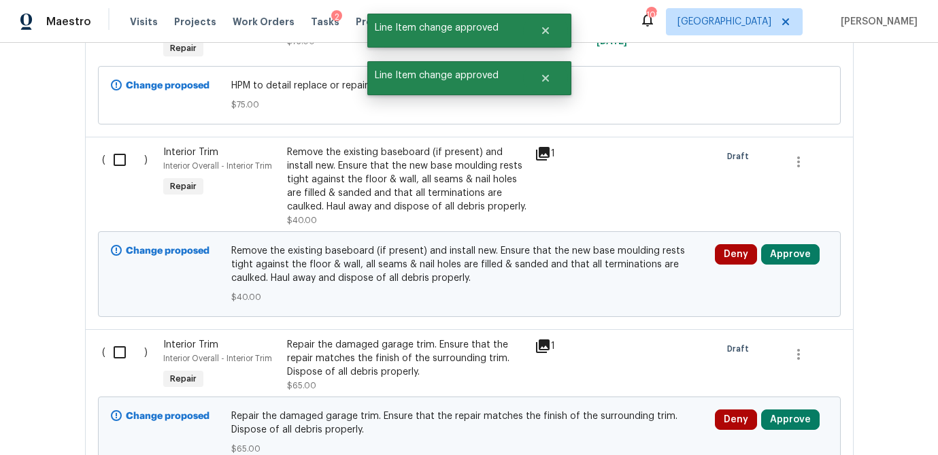
scroll to position [4113, 0]
drag, startPoint x: 789, startPoint y: 237, endPoint x: 757, endPoint y: 236, distance: 32.6
click at [789, 243] on button "Approve" at bounding box center [790, 253] width 58 height 20
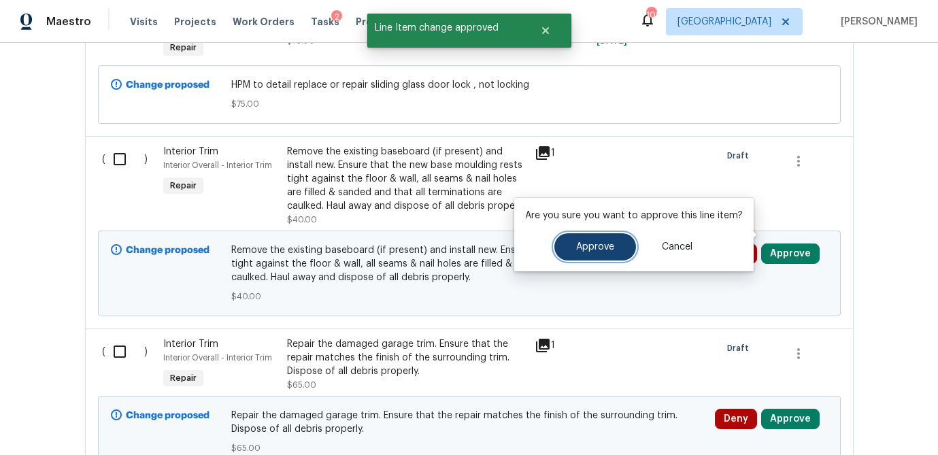
click at [576, 245] on span "Approve" at bounding box center [595, 247] width 38 height 10
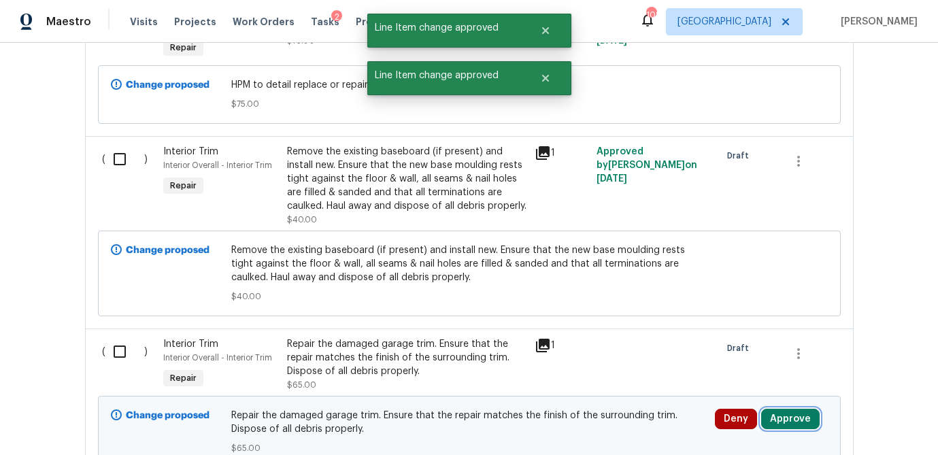
click at [804, 409] on button "Approve" at bounding box center [790, 419] width 58 height 20
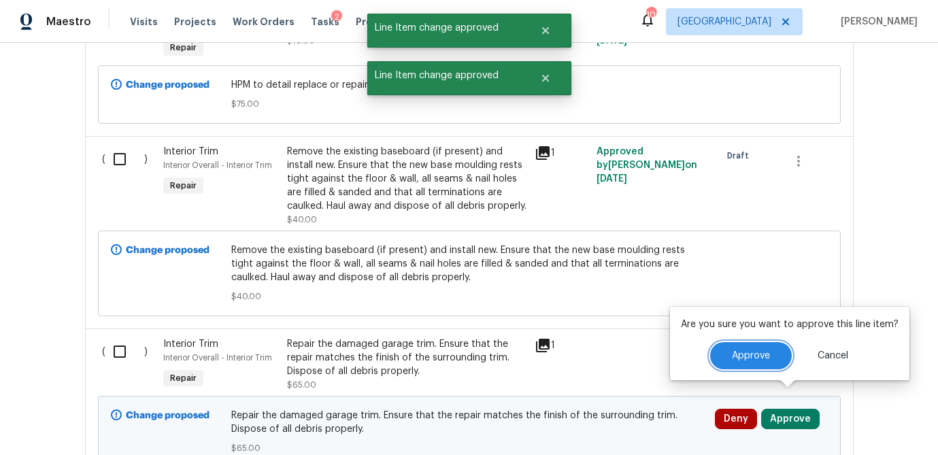
drag, startPoint x: 728, startPoint y: 346, endPoint x: 699, endPoint y: 352, distance: 29.9
click at [728, 346] on button "Approve" at bounding box center [751, 355] width 82 height 27
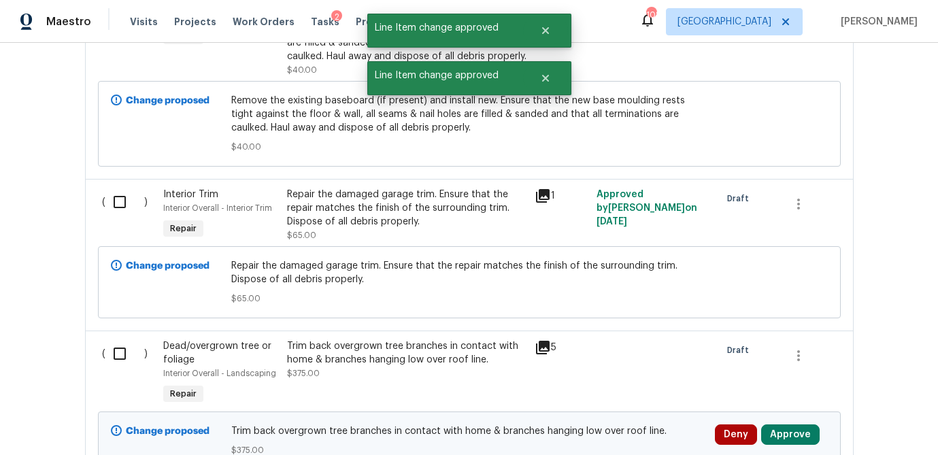
scroll to position [4263, 0]
drag, startPoint x: 789, startPoint y: 410, endPoint x: 779, endPoint y: 410, distance: 10.2
click at [787, 424] on button "Approve" at bounding box center [790, 434] width 58 height 20
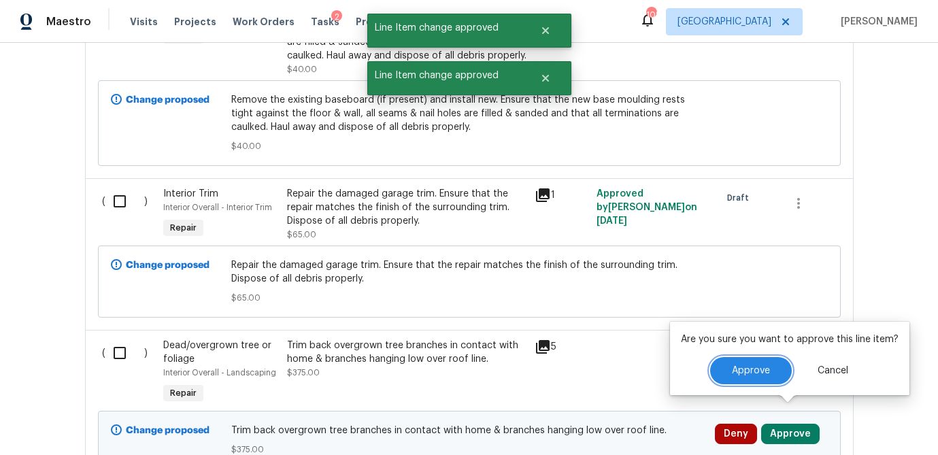
drag, startPoint x: 729, startPoint y: 372, endPoint x: 718, endPoint y: 375, distance: 11.9
click at [732, 372] on span "Approve" at bounding box center [751, 371] width 38 height 10
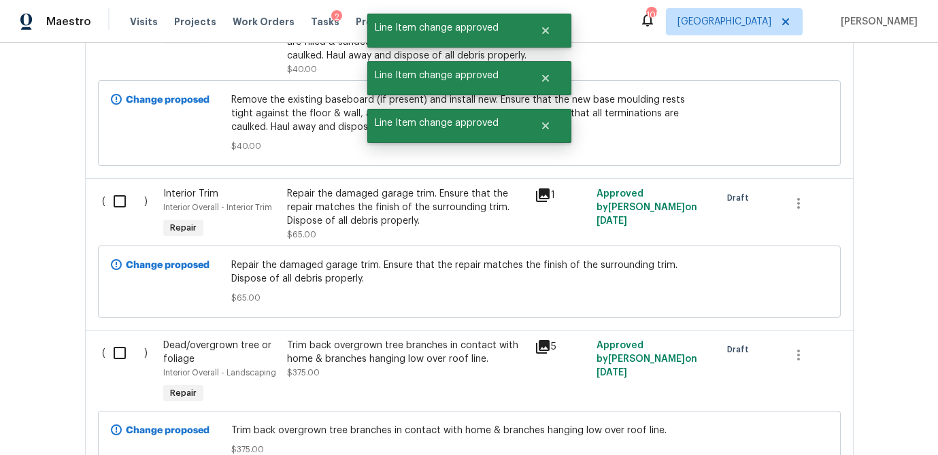
scroll to position [4544, 0]
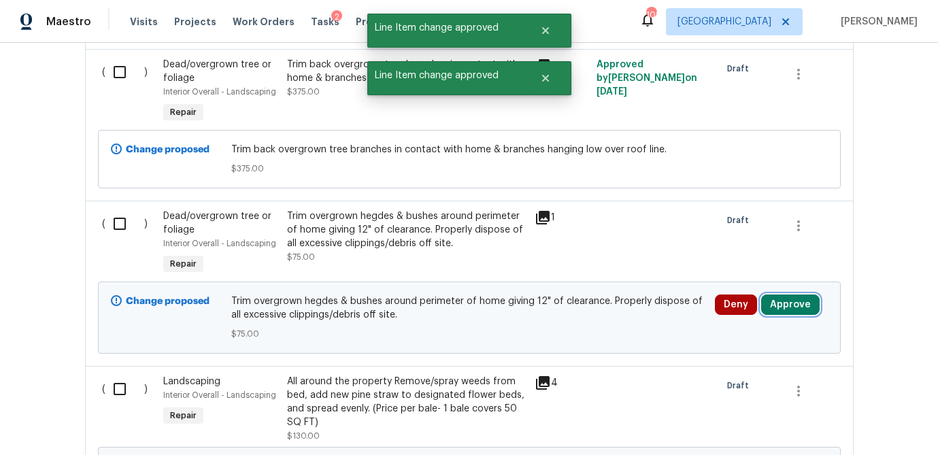
click at [795, 294] on button "Approve" at bounding box center [790, 304] width 58 height 20
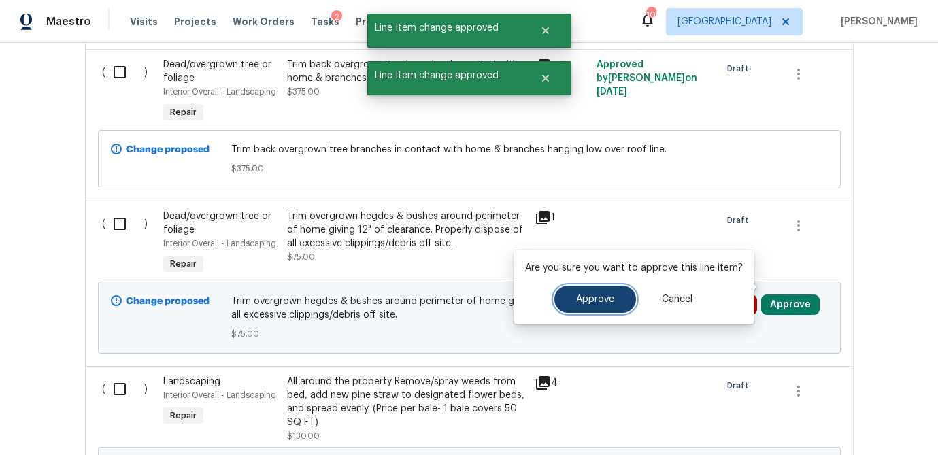
click at [594, 305] on button "Approve" at bounding box center [595, 299] width 82 height 27
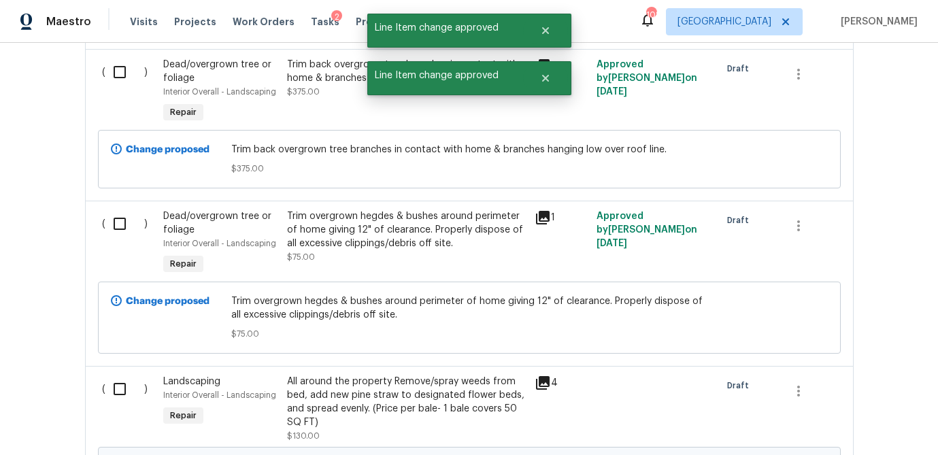
scroll to position [4713, 0]
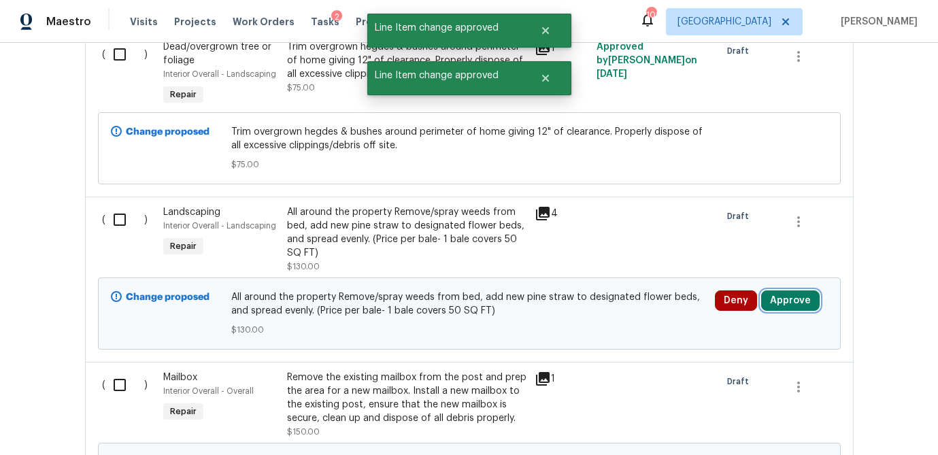
click at [788, 290] on button "Approve" at bounding box center [790, 300] width 58 height 20
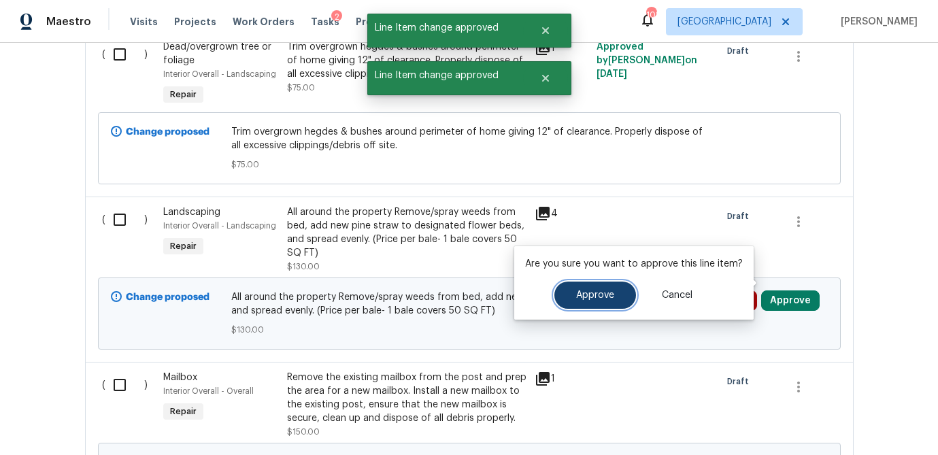
click at [605, 288] on button "Approve" at bounding box center [595, 294] width 82 height 27
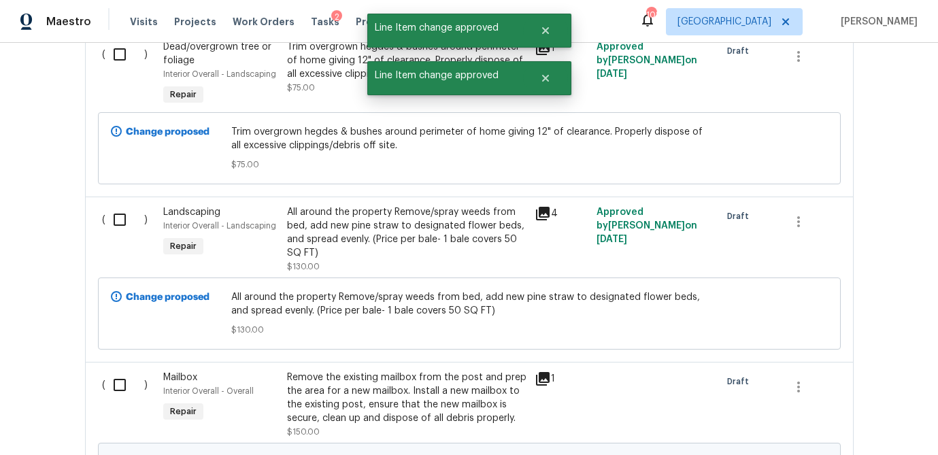
scroll to position [4870, 0]
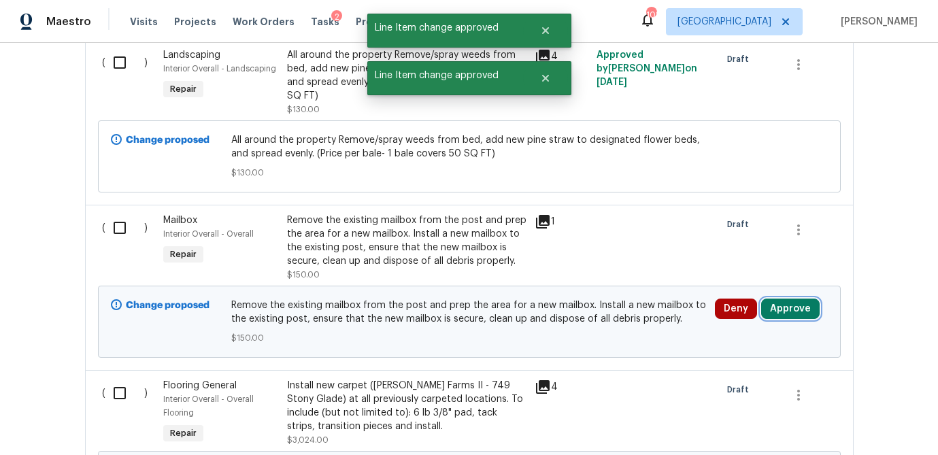
click at [784, 298] on button "Approve" at bounding box center [790, 308] width 58 height 20
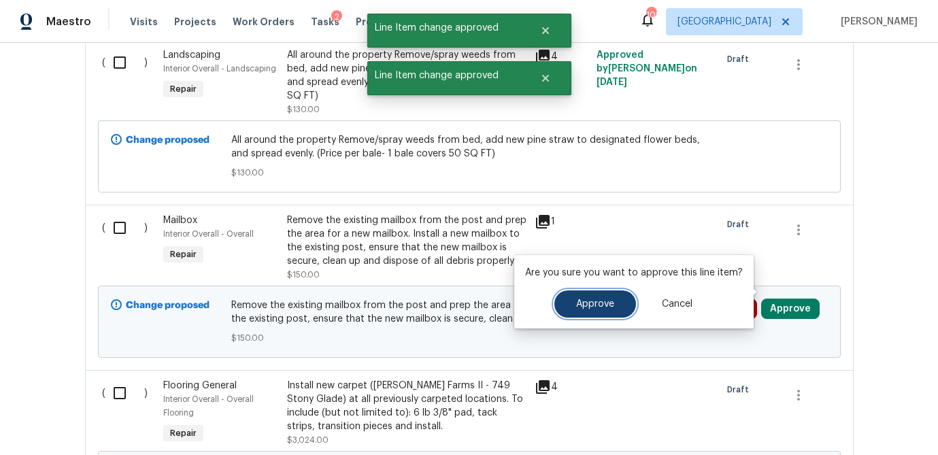
click at [603, 300] on span "Approve" at bounding box center [595, 304] width 38 height 10
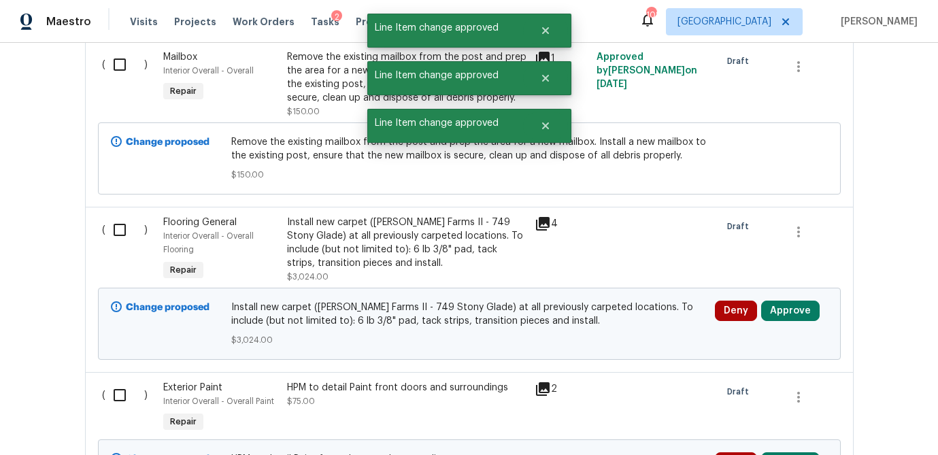
scroll to position [5035, 0]
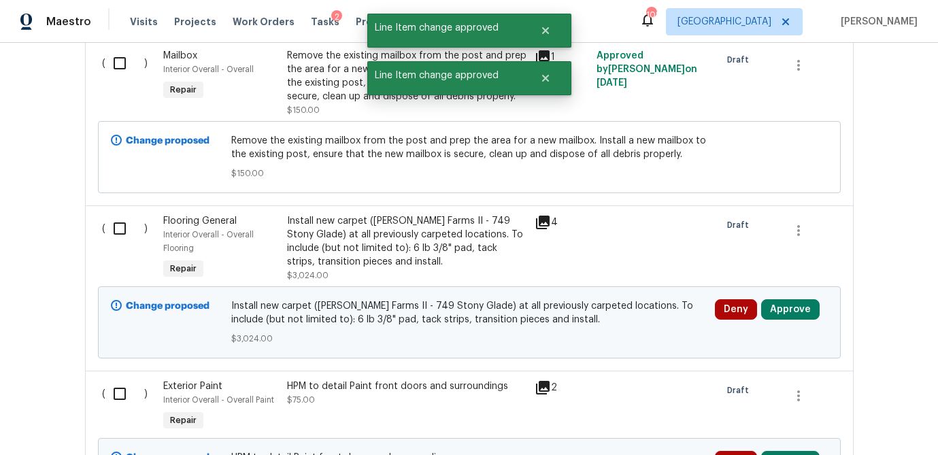
click at [546, 216] on icon at bounding box center [543, 223] width 14 height 14
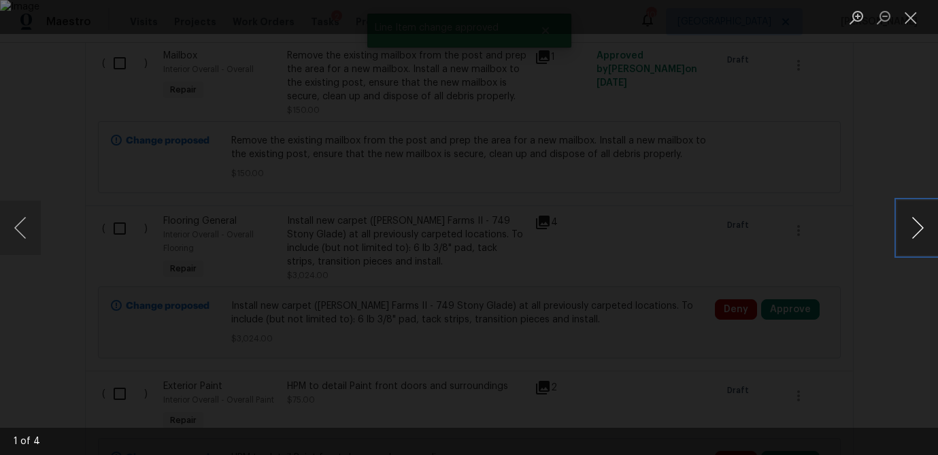
click at [909, 230] on button "Next image" at bounding box center [917, 228] width 41 height 54
click at [912, 25] on button "Close lightbox" at bounding box center [910, 17] width 27 height 24
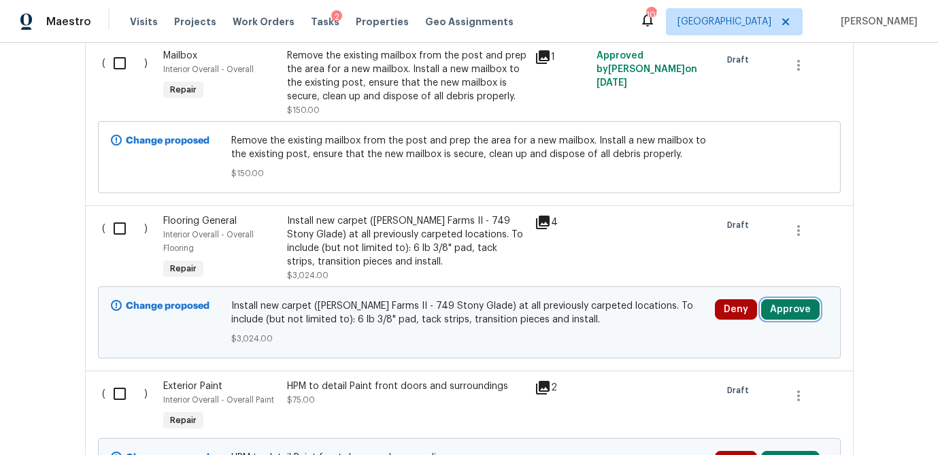
drag, startPoint x: 796, startPoint y: 289, endPoint x: 778, endPoint y: 288, distance: 17.7
click at [795, 299] on button "Approve" at bounding box center [790, 309] width 58 height 20
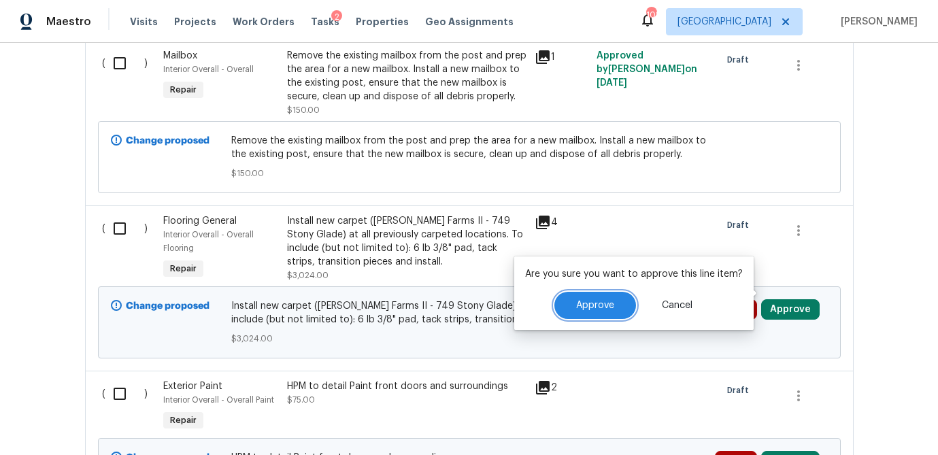
click at [598, 305] on span "Approve" at bounding box center [595, 305] width 38 height 10
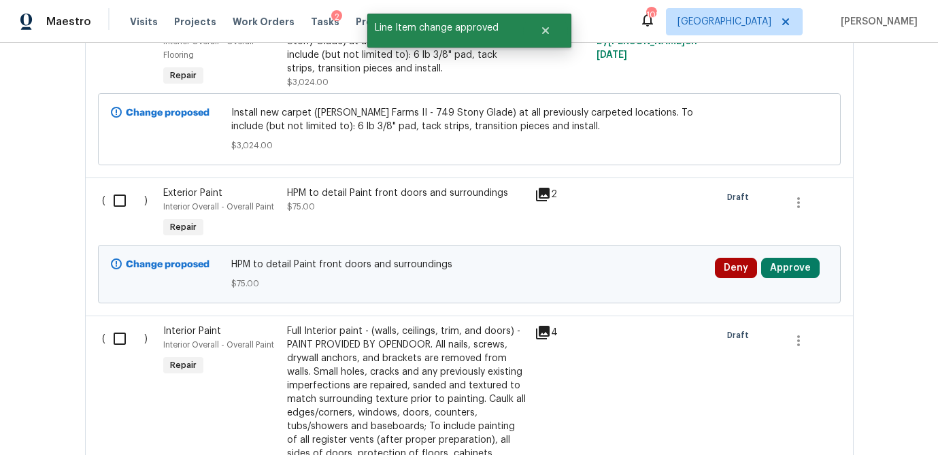
scroll to position [5262, 0]
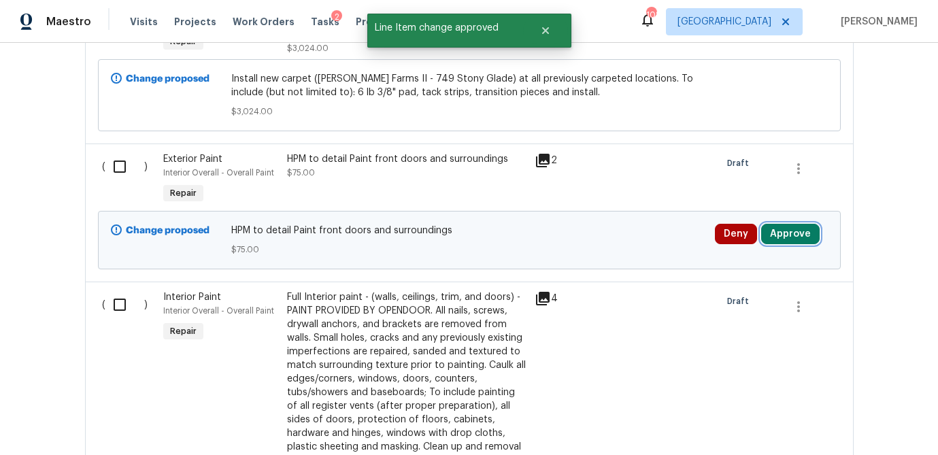
drag, startPoint x: 805, startPoint y: 218, endPoint x: 765, endPoint y: 227, distance: 41.1
click at [805, 224] on button "Approve" at bounding box center [790, 234] width 58 height 20
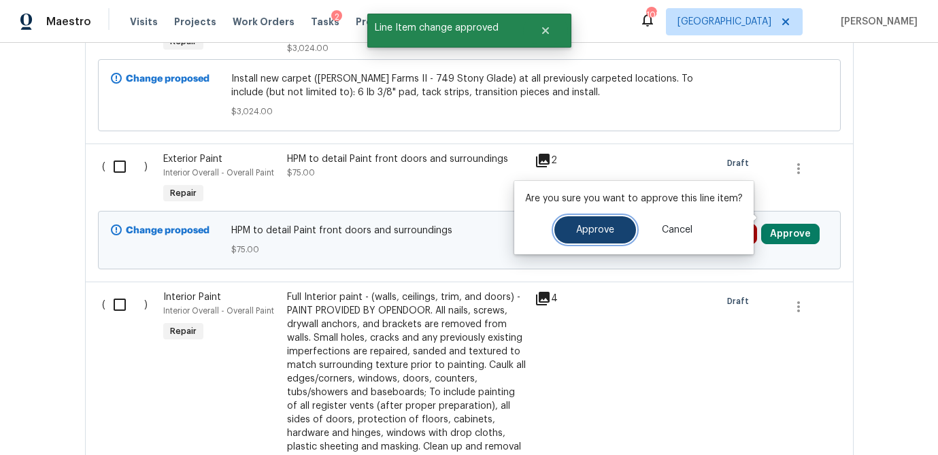
click at [589, 228] on span "Approve" at bounding box center [595, 230] width 38 height 10
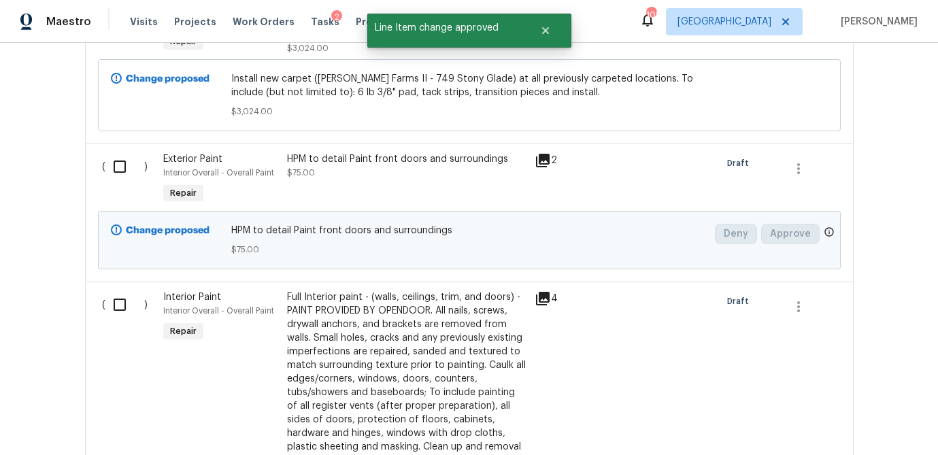
scroll to position [5469, 0]
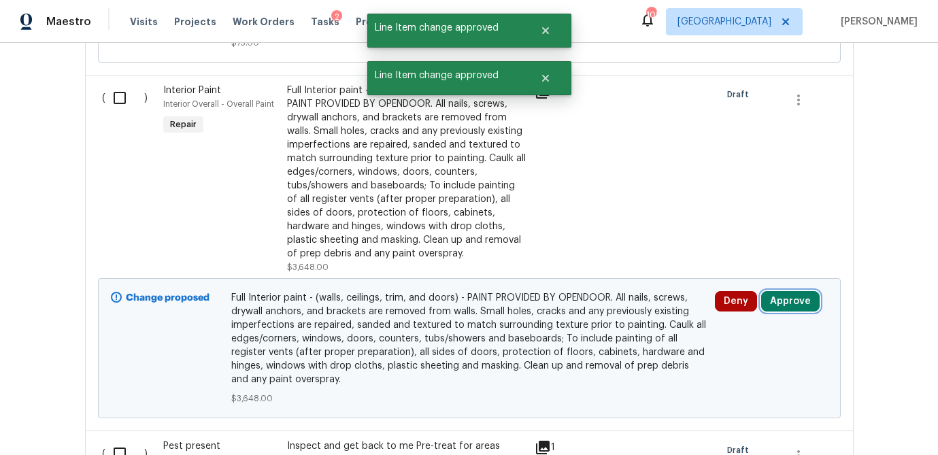
click at [780, 291] on button "Approve" at bounding box center [790, 301] width 58 height 20
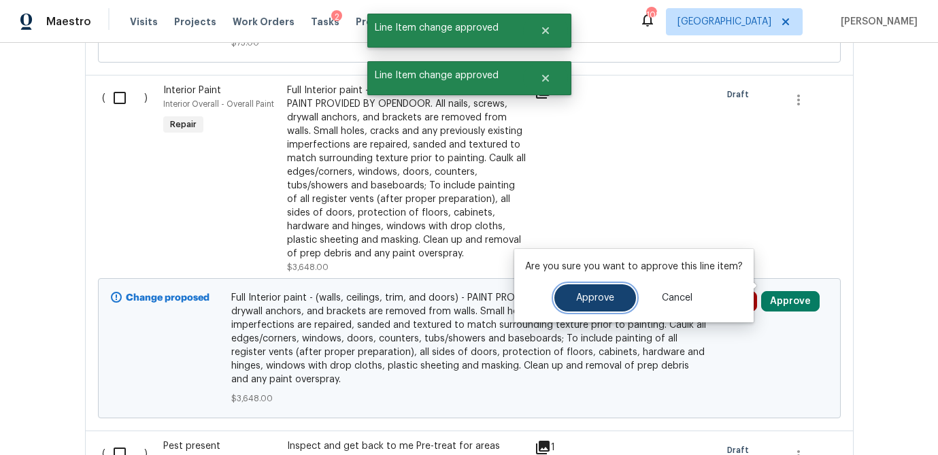
click at [611, 298] on span "Approve" at bounding box center [595, 298] width 38 height 10
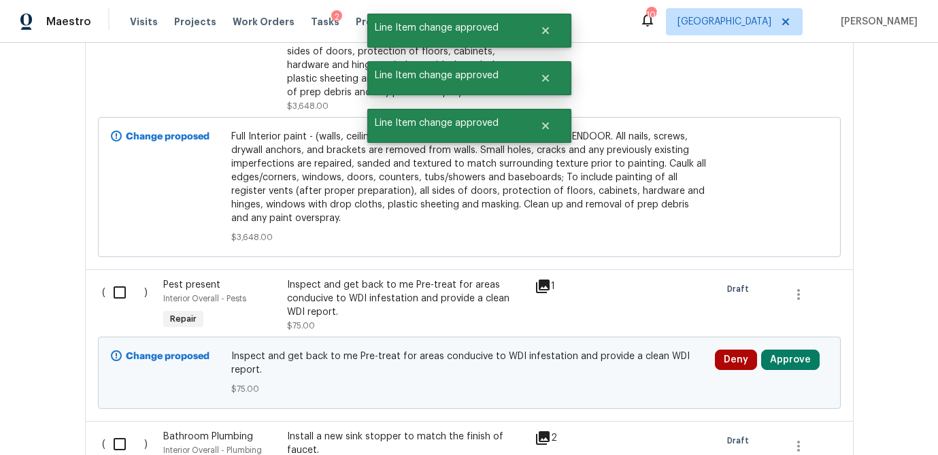
scroll to position [5668, 0]
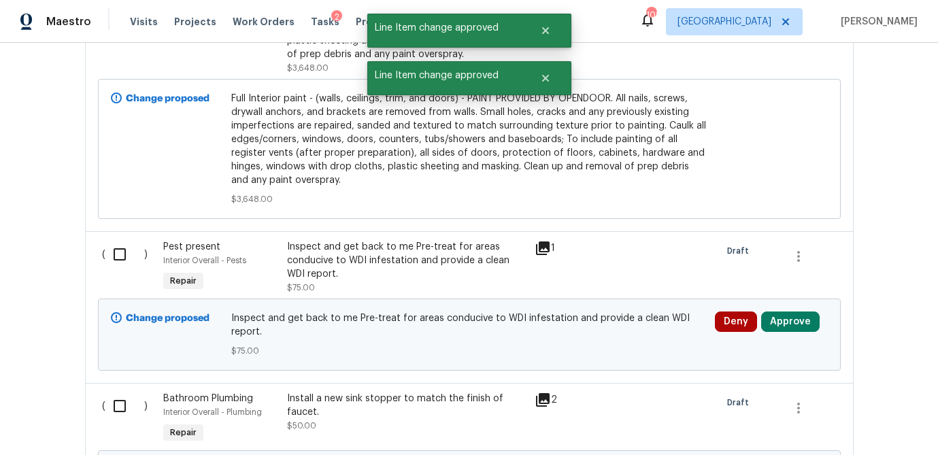
click at [542, 241] on icon at bounding box center [543, 248] width 14 height 14
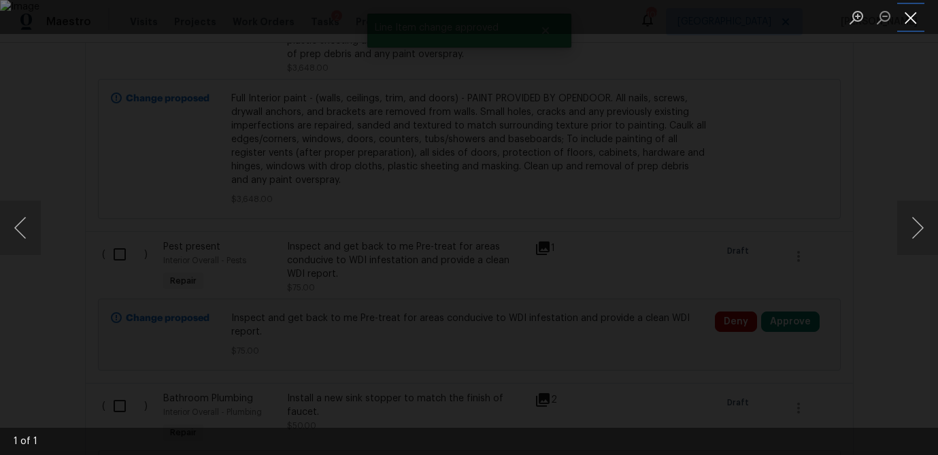
click at [904, 22] on button "Close lightbox" at bounding box center [910, 17] width 27 height 24
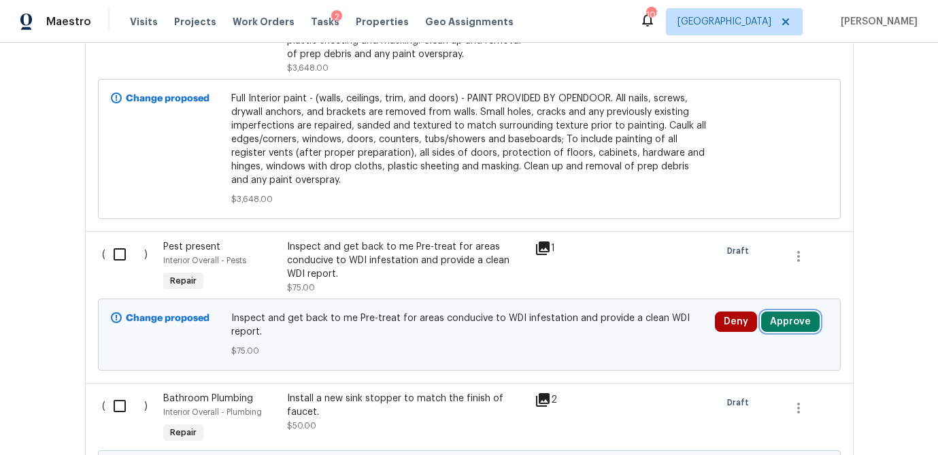
drag, startPoint x: 800, startPoint y: 305, endPoint x: 763, endPoint y: 307, distance: 36.7
click at [800, 311] on button "Approve" at bounding box center [790, 321] width 58 height 20
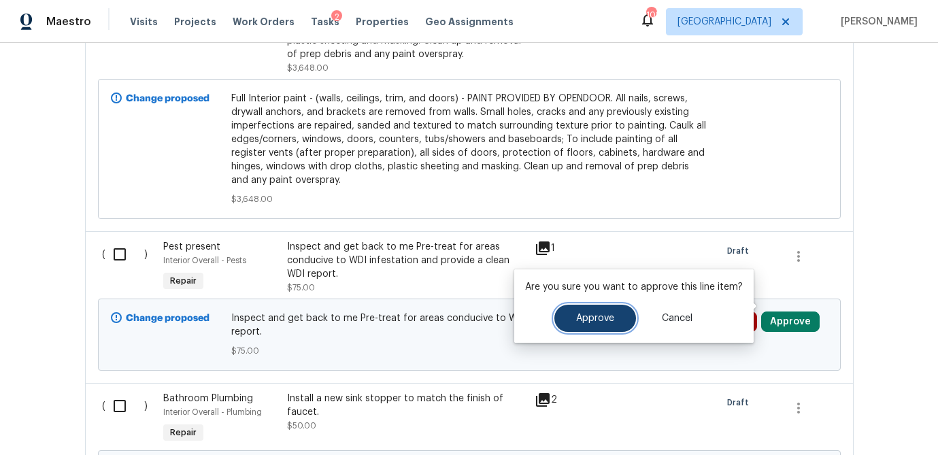
click at [558, 324] on button "Approve" at bounding box center [595, 318] width 82 height 27
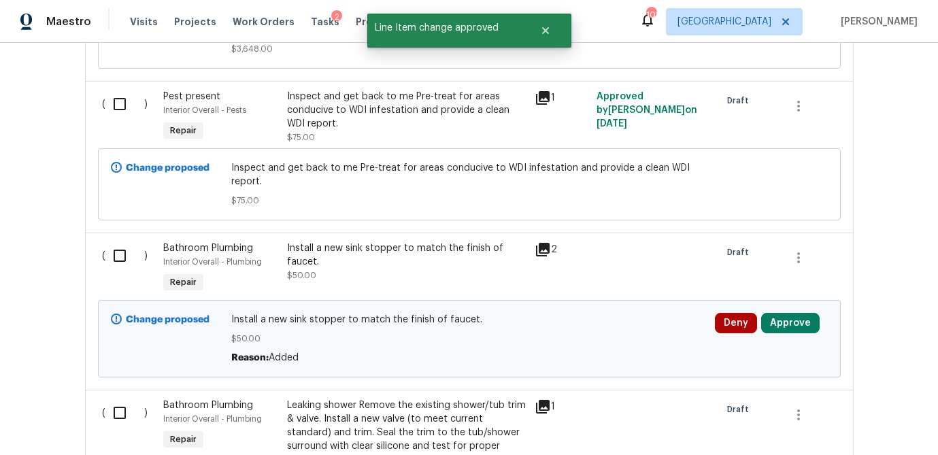
scroll to position [5885, 0]
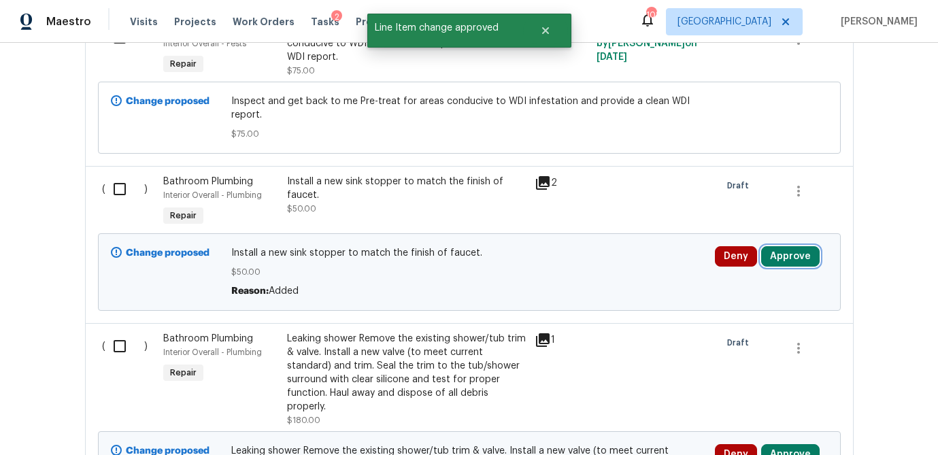
drag, startPoint x: 783, startPoint y: 243, endPoint x: 761, endPoint y: 244, distance: 21.8
click at [783, 246] on button "Approve" at bounding box center [790, 256] width 58 height 20
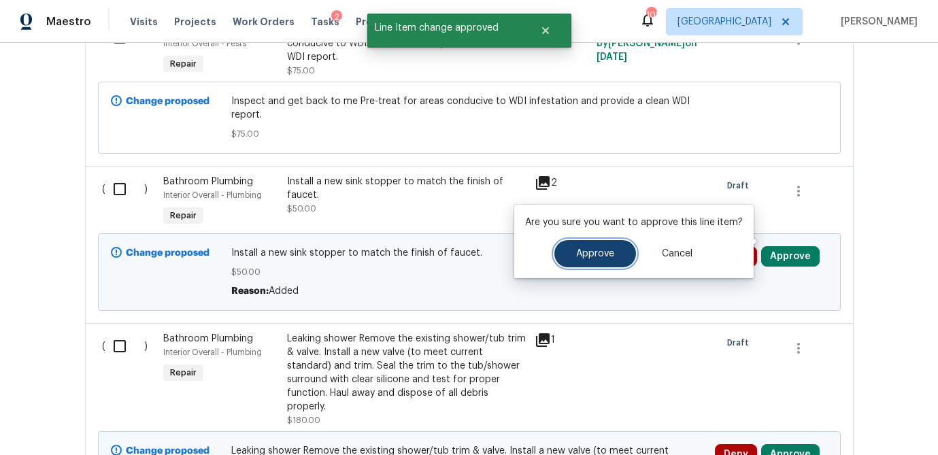
click at [600, 252] on span "Approve" at bounding box center [595, 254] width 38 height 10
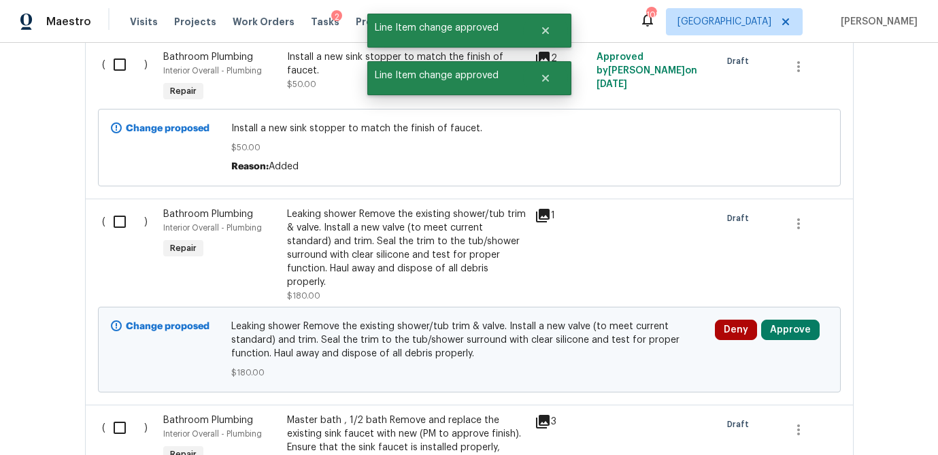
scroll to position [6012, 0]
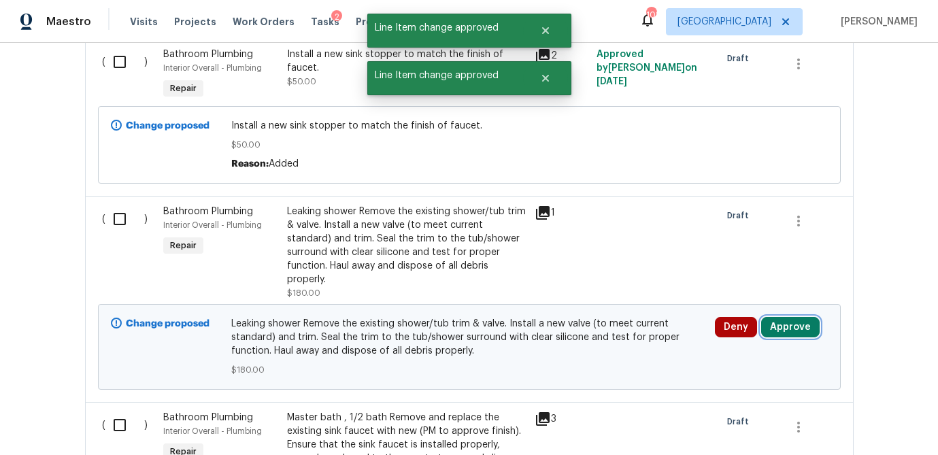
drag, startPoint x: 800, startPoint y: 298, endPoint x: 762, endPoint y: 298, distance: 37.4
click at [799, 317] on button "Approve" at bounding box center [790, 327] width 58 height 20
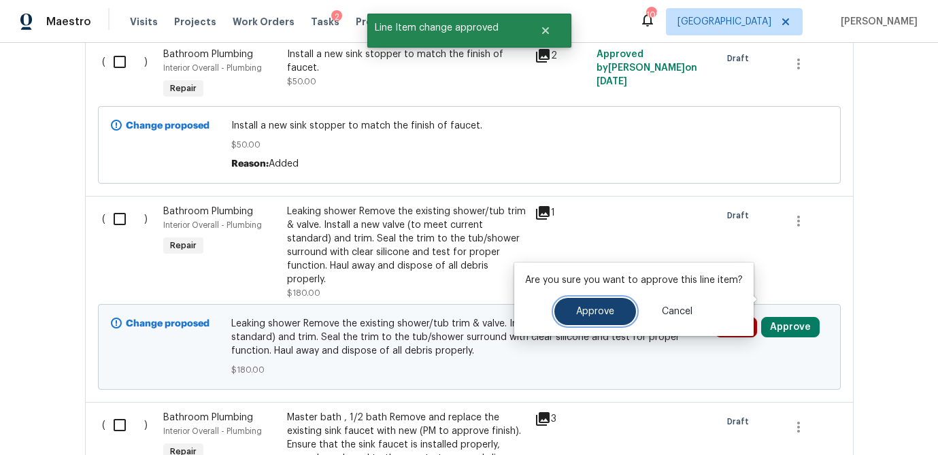
click at [574, 305] on button "Approve" at bounding box center [595, 311] width 82 height 27
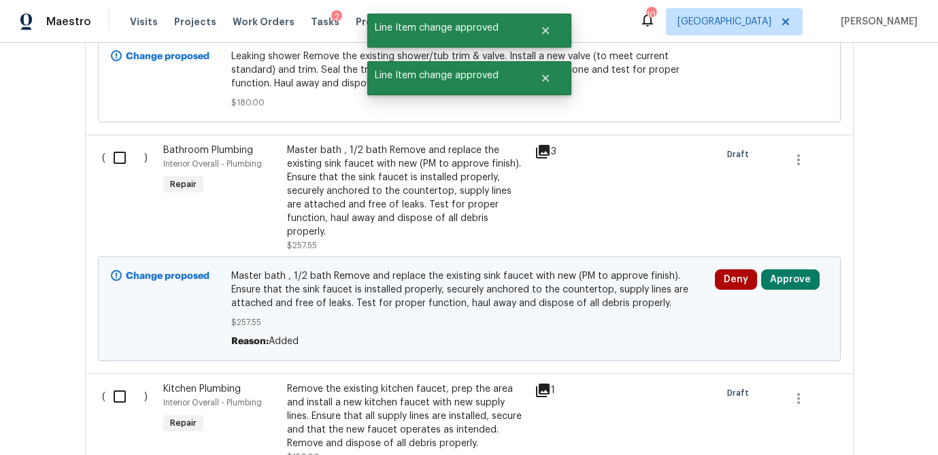
scroll to position [6281, 0]
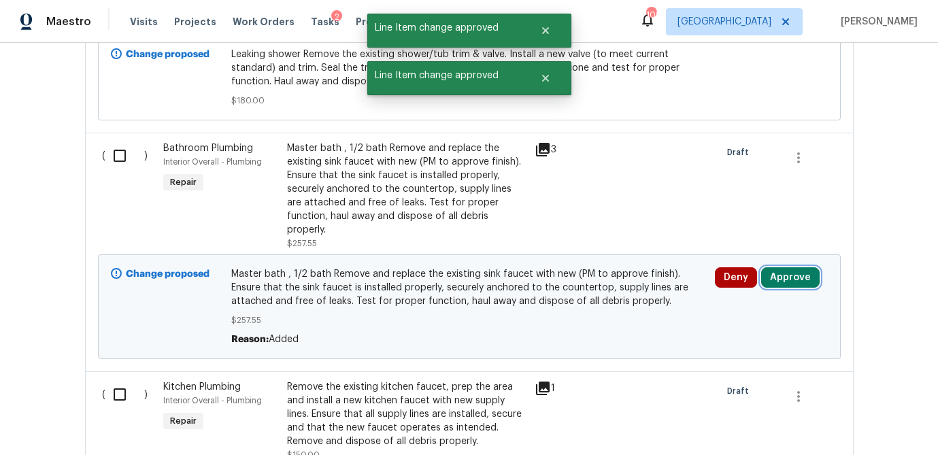
drag, startPoint x: 785, startPoint y: 239, endPoint x: 758, endPoint y: 242, distance: 26.7
click at [785, 267] on button "Approve" at bounding box center [790, 277] width 58 height 20
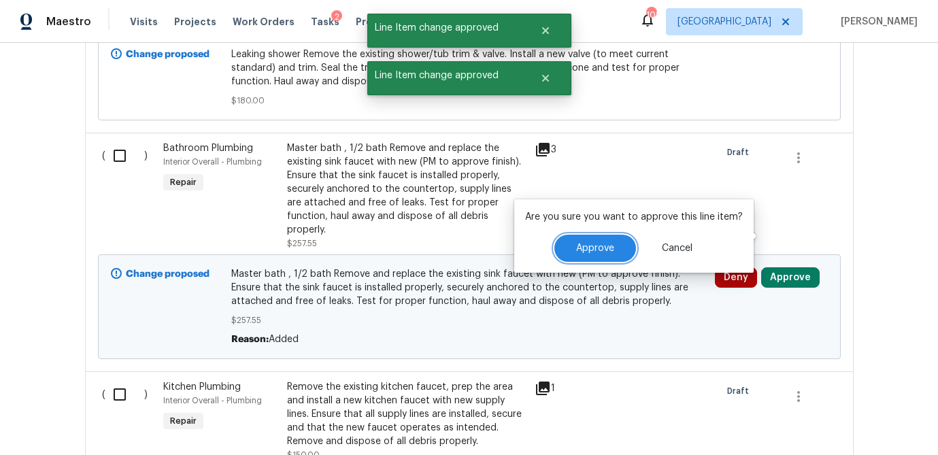
drag, startPoint x: 590, startPoint y: 251, endPoint x: 585, endPoint y: 261, distance: 11.6
click at [590, 251] on span "Approve" at bounding box center [595, 248] width 38 height 10
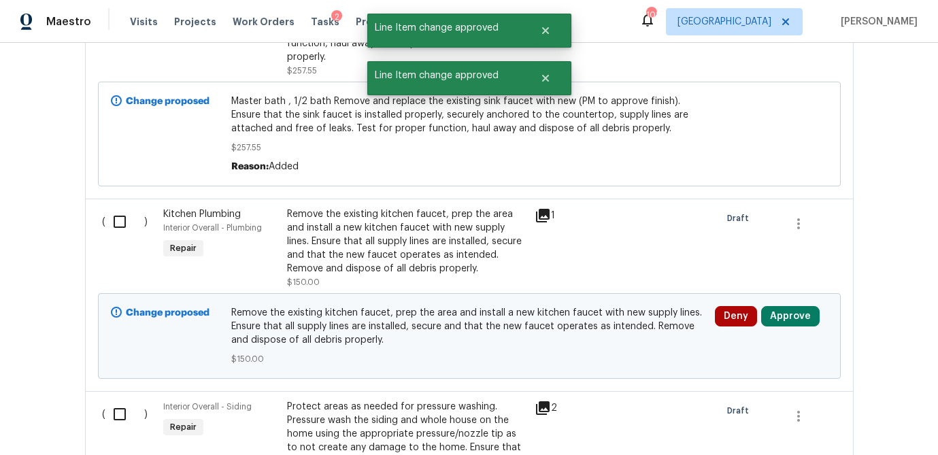
scroll to position [6477, 0]
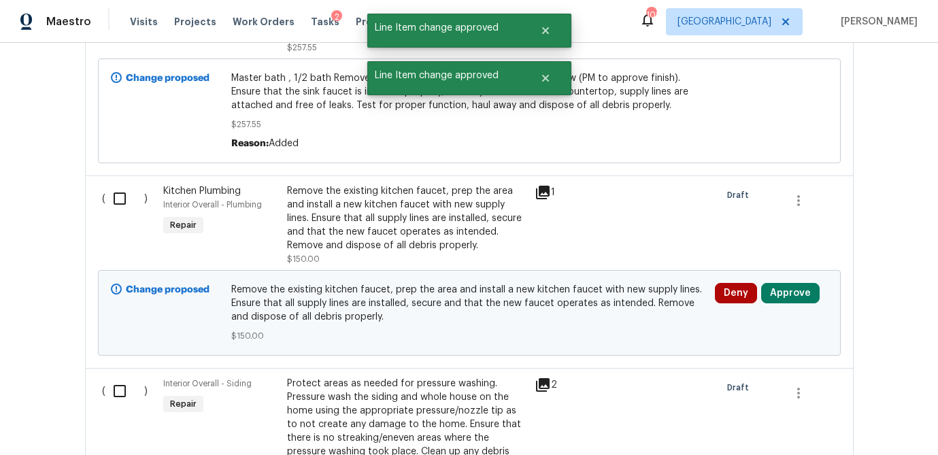
click at [544, 186] on icon at bounding box center [543, 193] width 14 height 14
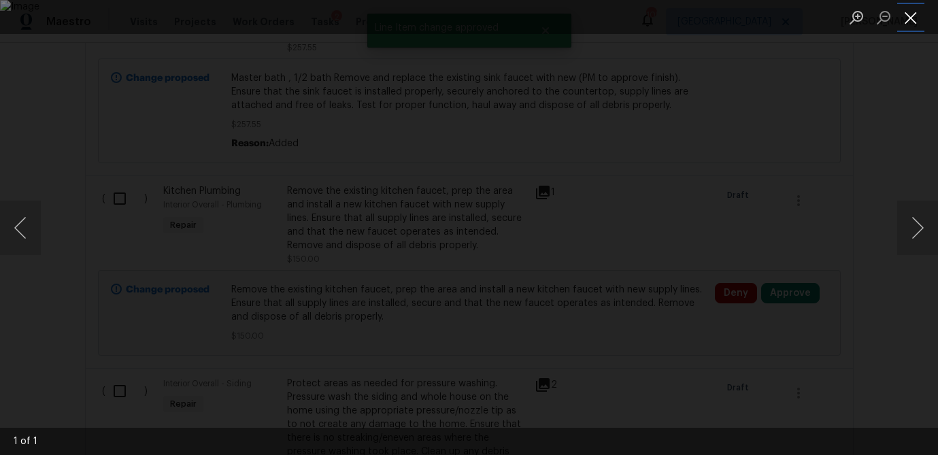
click at [911, 20] on button "Close lightbox" at bounding box center [910, 17] width 27 height 24
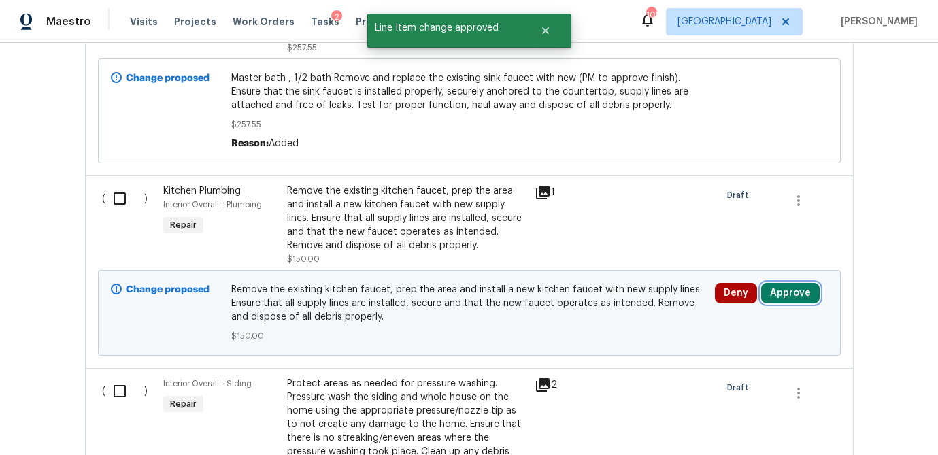
click at [793, 283] on button "Approve" at bounding box center [790, 293] width 58 height 20
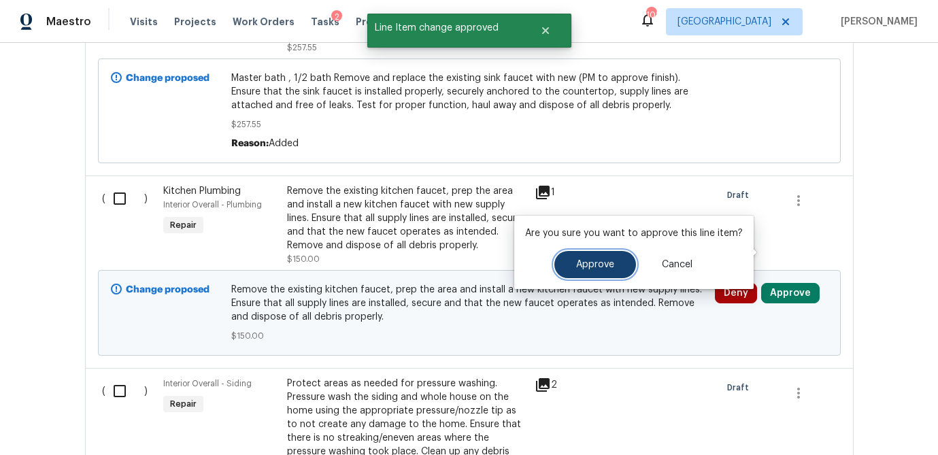
click at [581, 264] on span "Approve" at bounding box center [595, 265] width 38 height 10
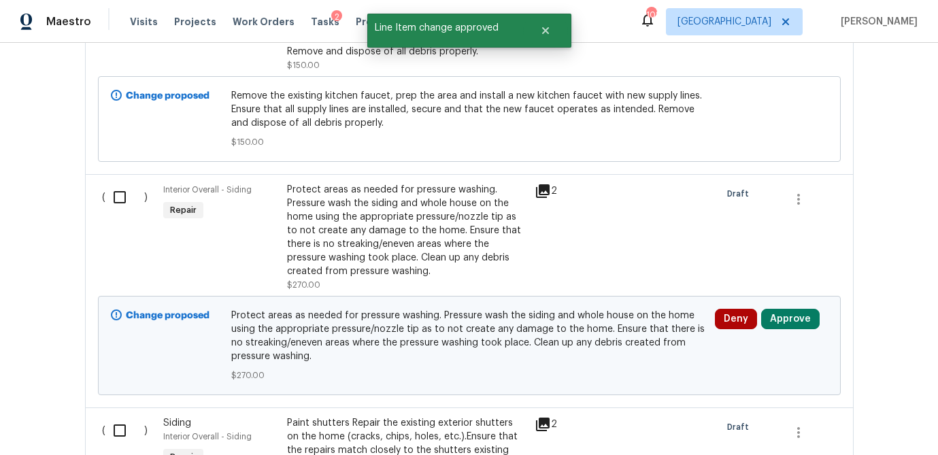
scroll to position [6672, 0]
click at [778, 307] on button "Approve" at bounding box center [790, 317] width 58 height 20
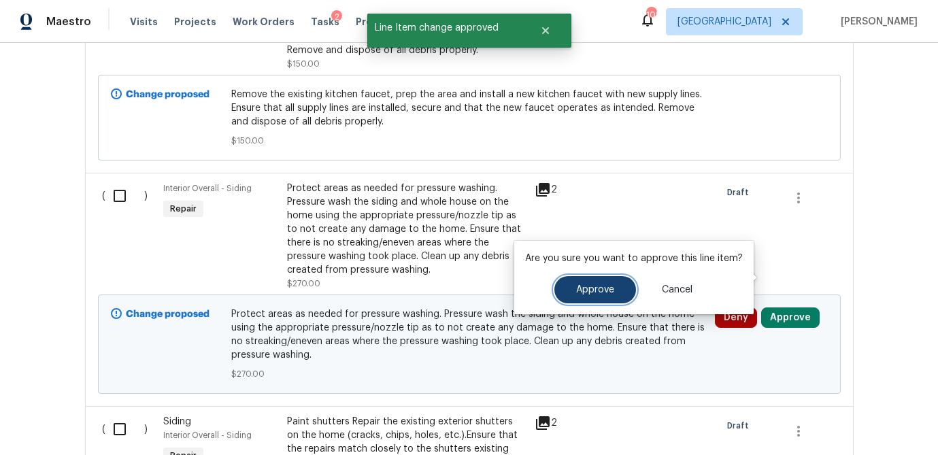
click at [604, 288] on span "Approve" at bounding box center [595, 290] width 38 height 10
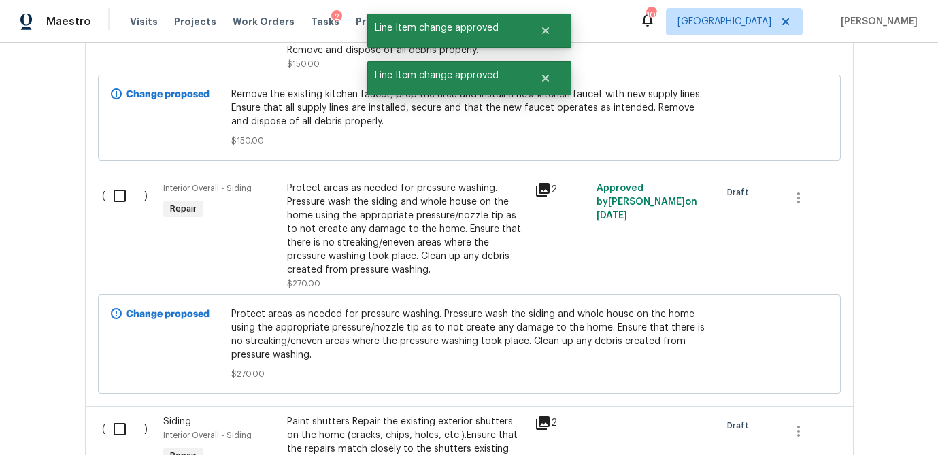
scroll to position [6806, 0]
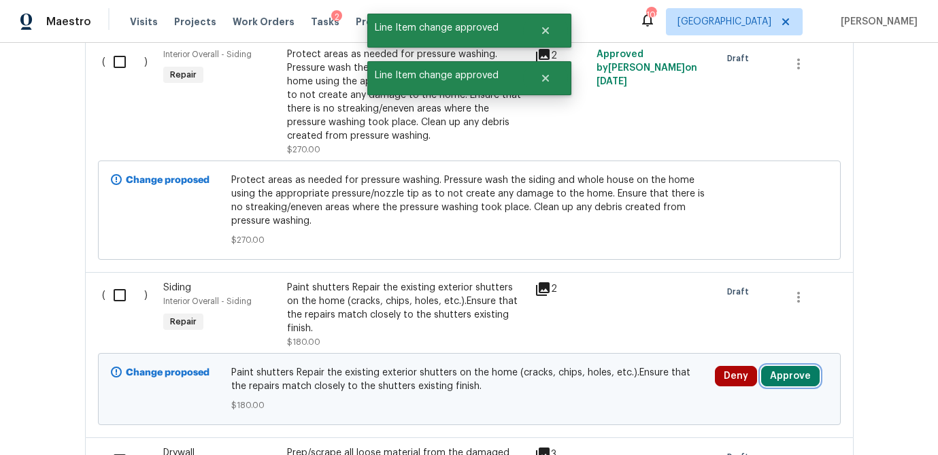
click at [800, 366] on button "Approve" at bounding box center [790, 376] width 58 height 20
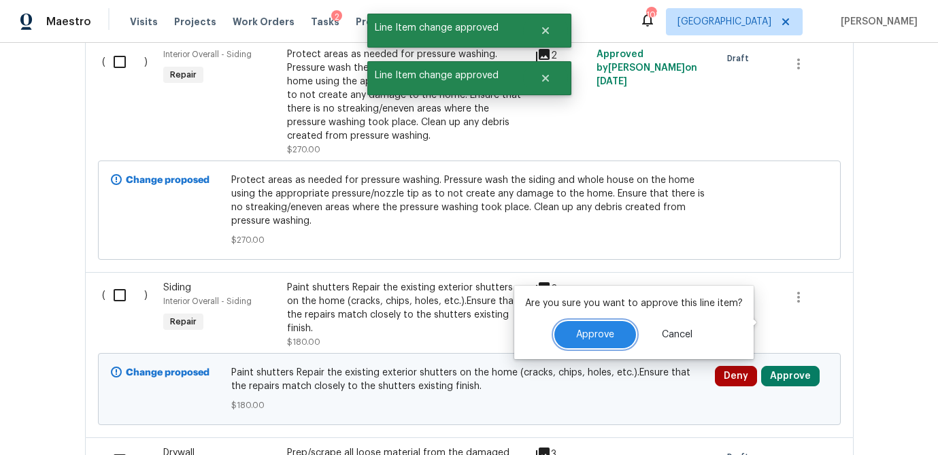
click at [602, 332] on span "Approve" at bounding box center [595, 335] width 38 height 10
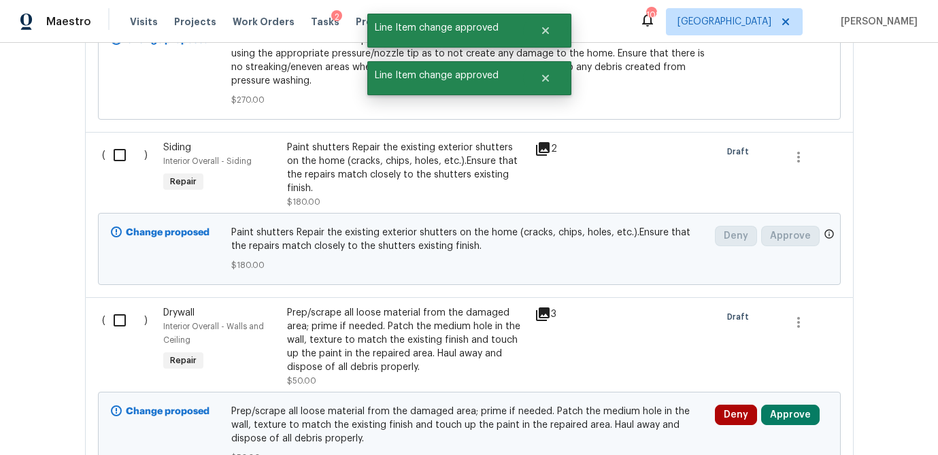
scroll to position [7021, 0]
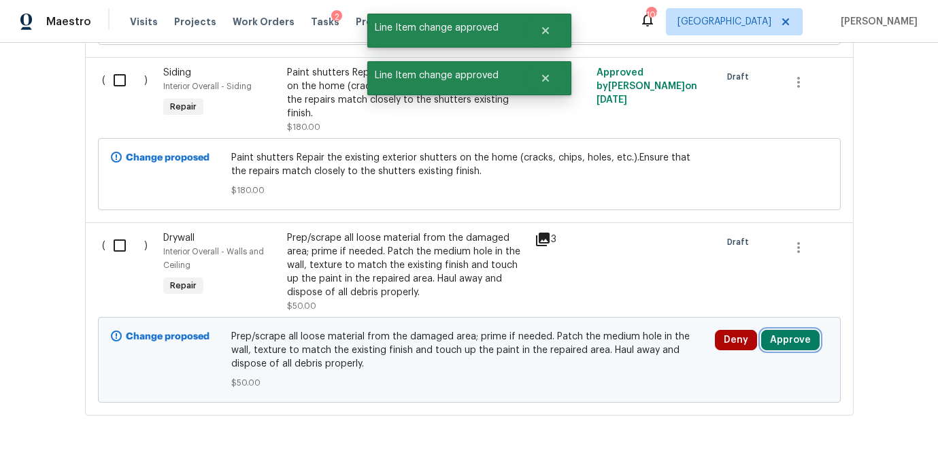
drag, startPoint x: 791, startPoint y: 286, endPoint x: 776, endPoint y: 286, distance: 15.0
click at [791, 330] on button "Approve" at bounding box center [790, 340] width 58 height 20
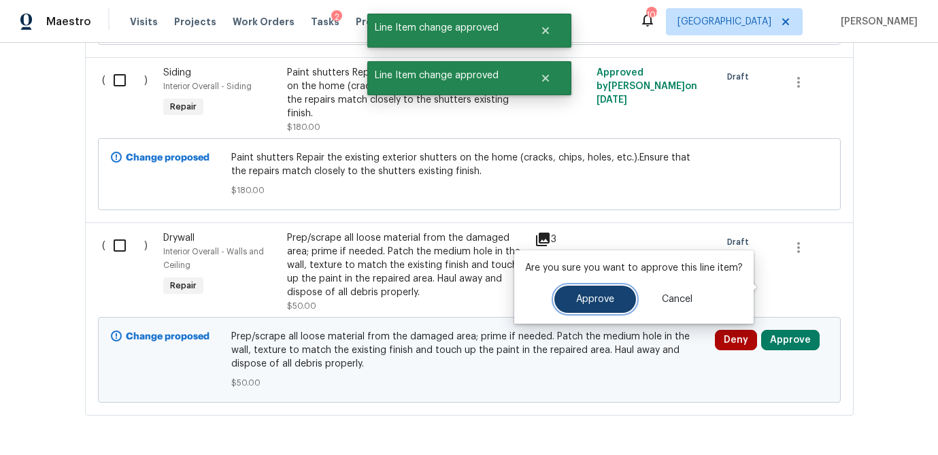
click at [590, 298] on span "Approve" at bounding box center [595, 299] width 38 height 10
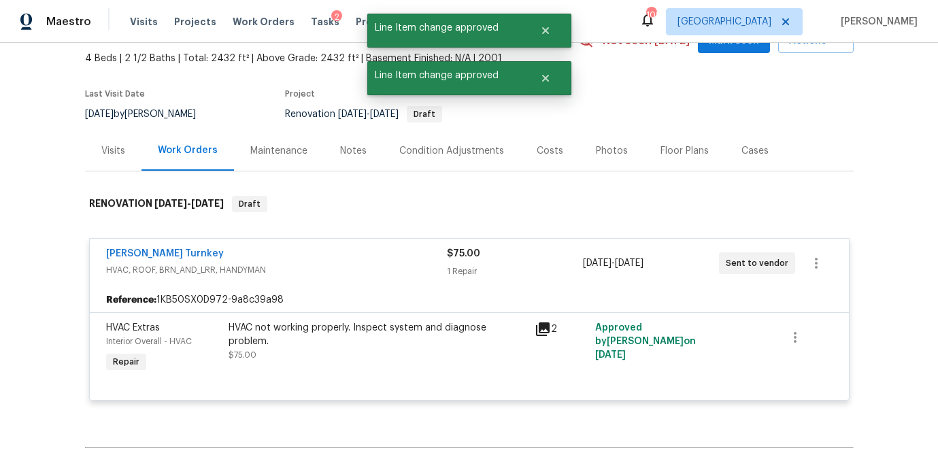
scroll to position [0, 0]
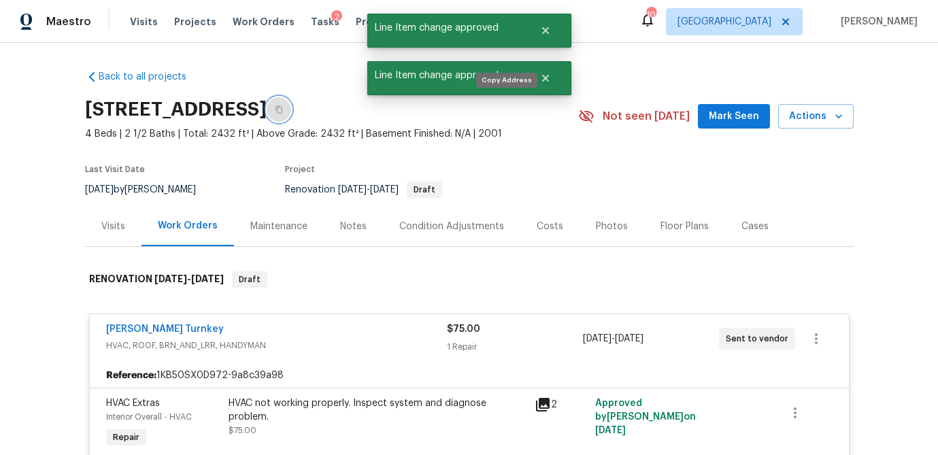
click at [283, 111] on icon "button" at bounding box center [279, 109] width 8 height 8
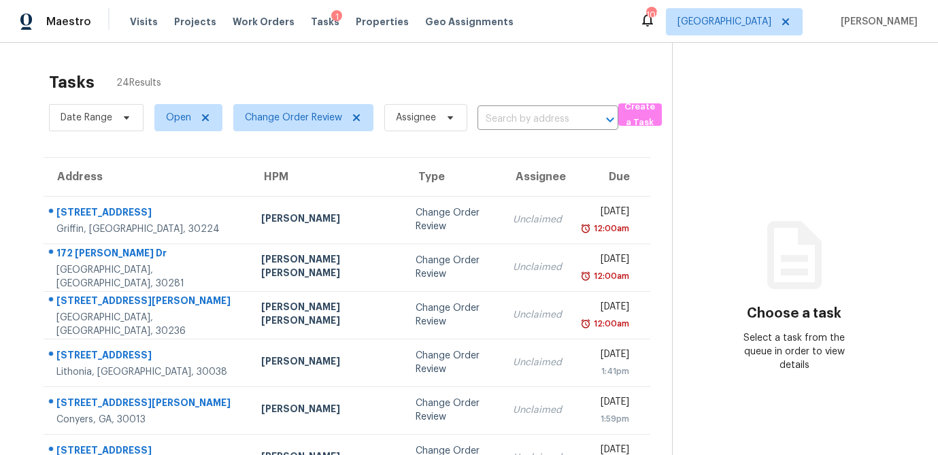
scroll to position [253, 0]
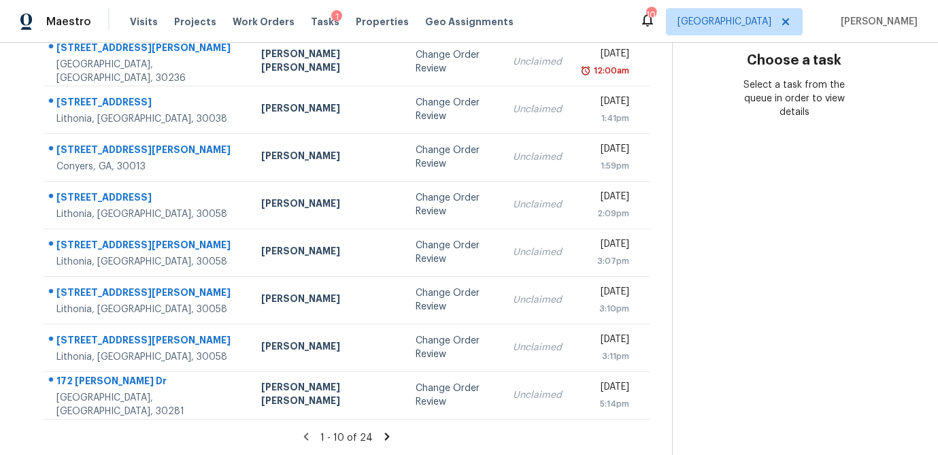
click at [385, 437] on icon at bounding box center [387, 435] width 5 height 7
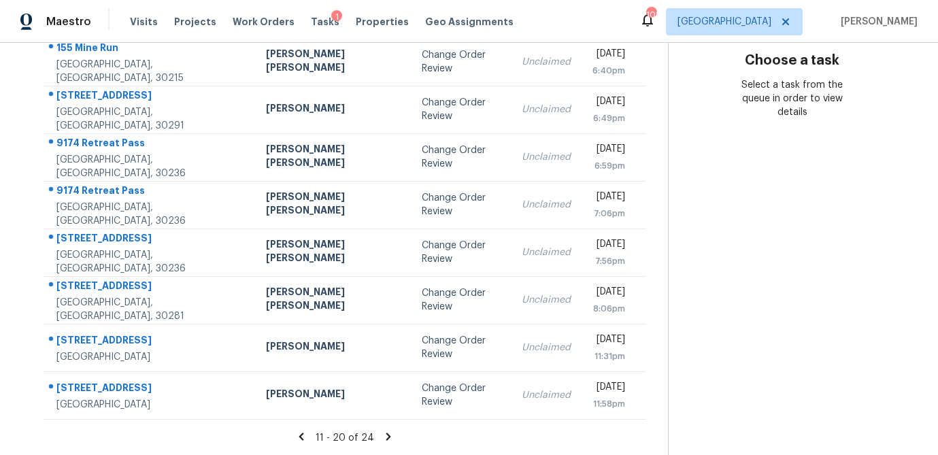
click at [382, 435] on icon at bounding box center [388, 436] width 12 height 12
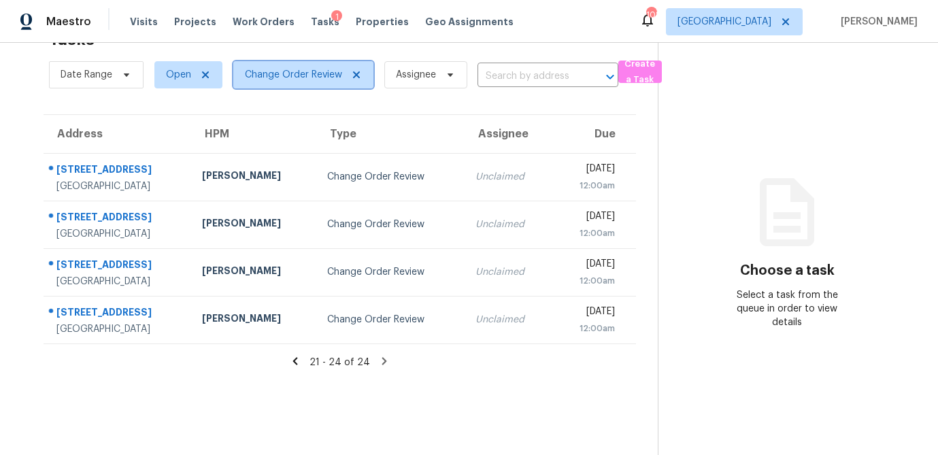
click at [355, 75] on icon at bounding box center [356, 74] width 7 height 7
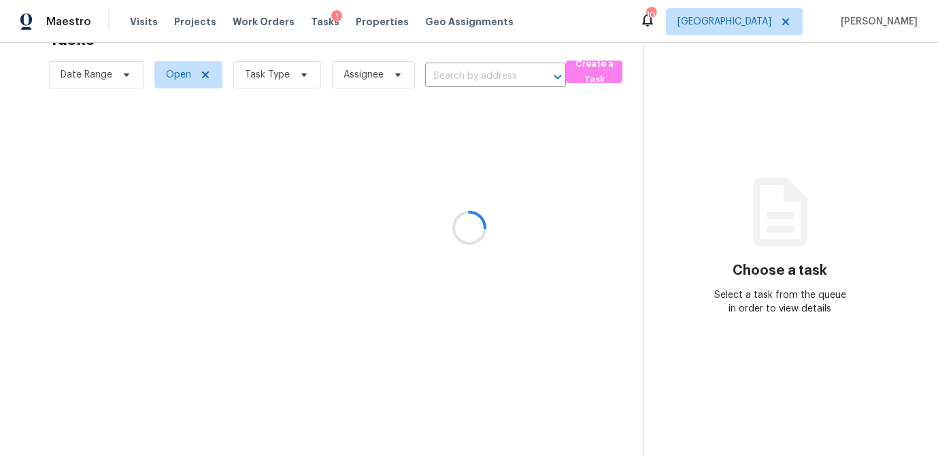
click at [302, 73] on div at bounding box center [469, 227] width 938 height 455
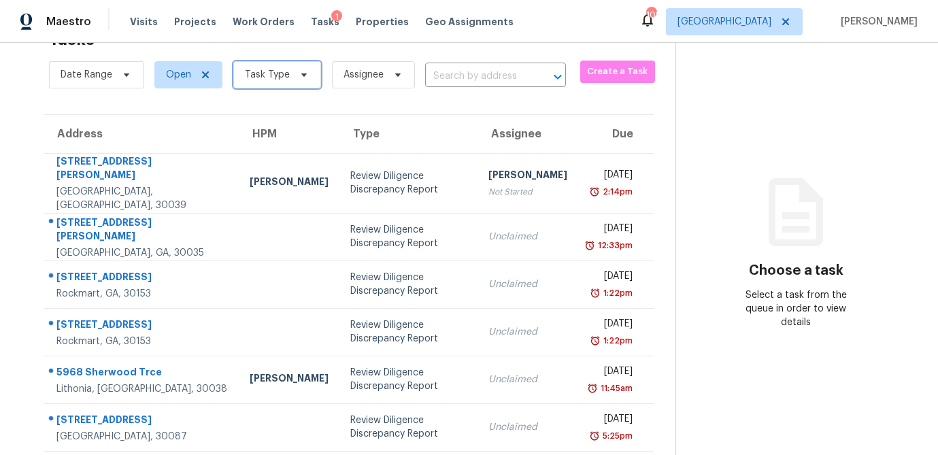
click at [302, 73] on icon at bounding box center [303, 74] width 5 height 3
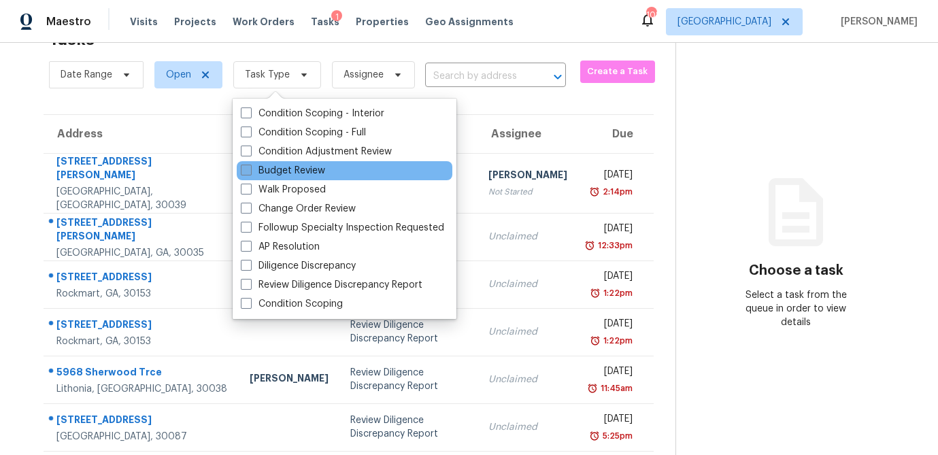
click at [247, 169] on span at bounding box center [246, 170] width 11 height 11
click at [247, 169] on input "Budget Review" at bounding box center [245, 168] width 9 height 9
checkbox input "true"
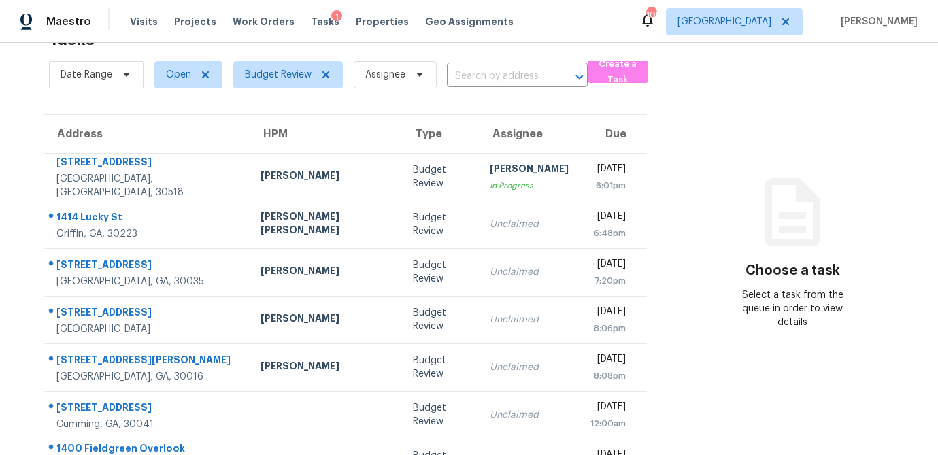
click at [610, 29] on div "Maestro Visits Projects Work Orders Tasks 1 Properties Geo Assignments 108 [GEO…" at bounding box center [469, 21] width 938 height 43
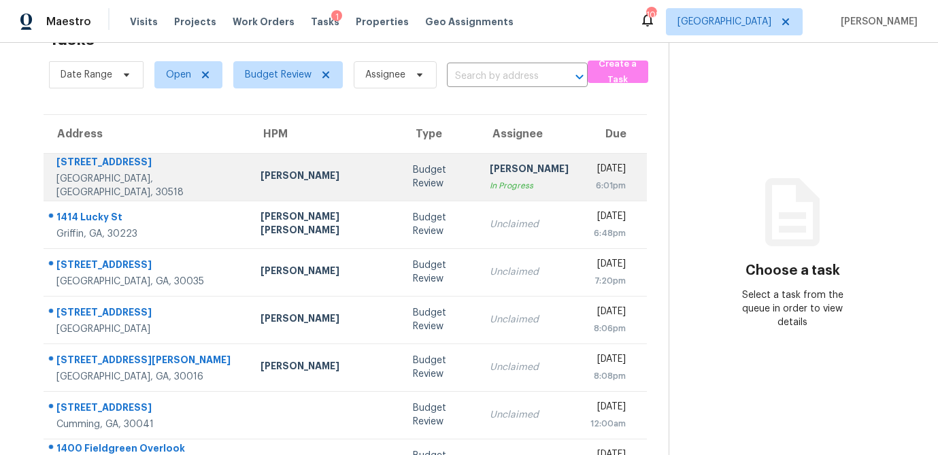
click at [413, 166] on div "Budget Review" at bounding box center [440, 176] width 54 height 27
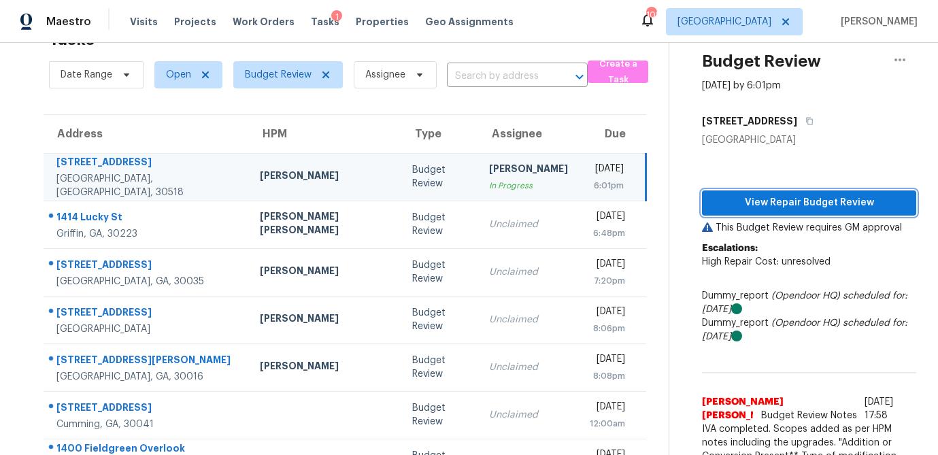
drag, startPoint x: 788, startPoint y: 206, endPoint x: 774, endPoint y: 205, distance: 13.6
click at [788, 206] on span "View Repair Budget Review" at bounding box center [808, 202] width 192 height 17
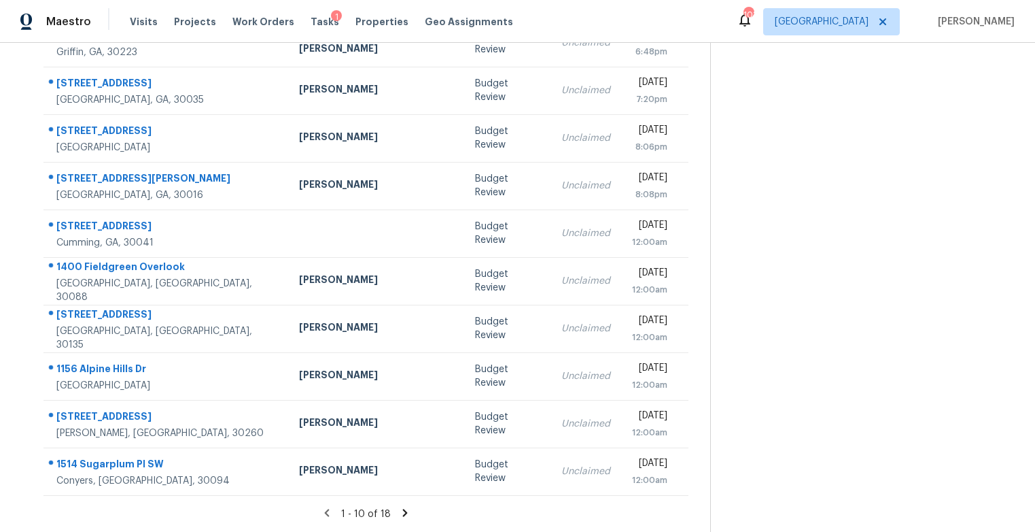
scroll to position [177, 0]
